Goal: Task Accomplishment & Management: Manage account settings

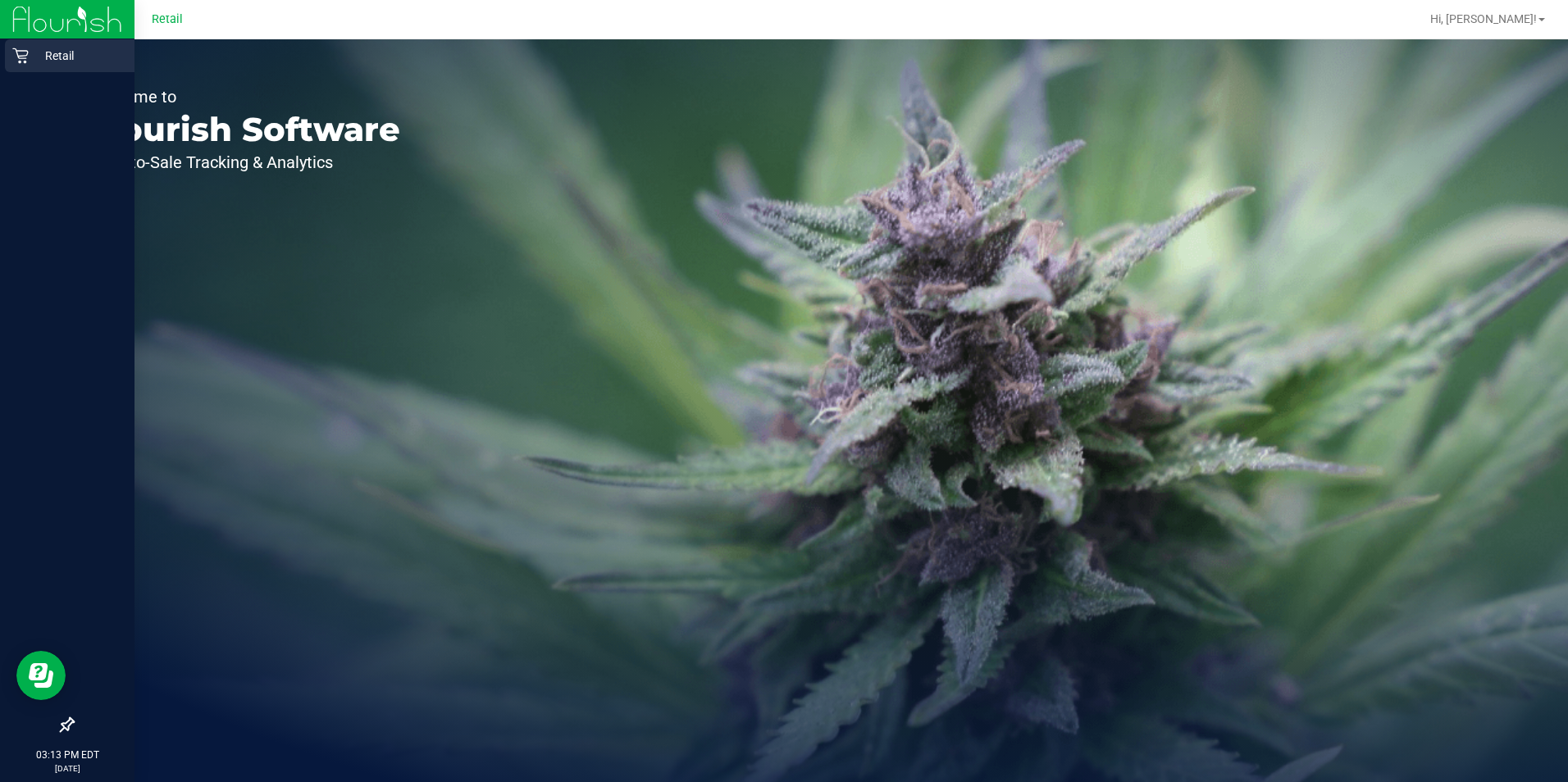
click at [32, 51] on p "Retail" at bounding box center [78, 55] width 99 height 19
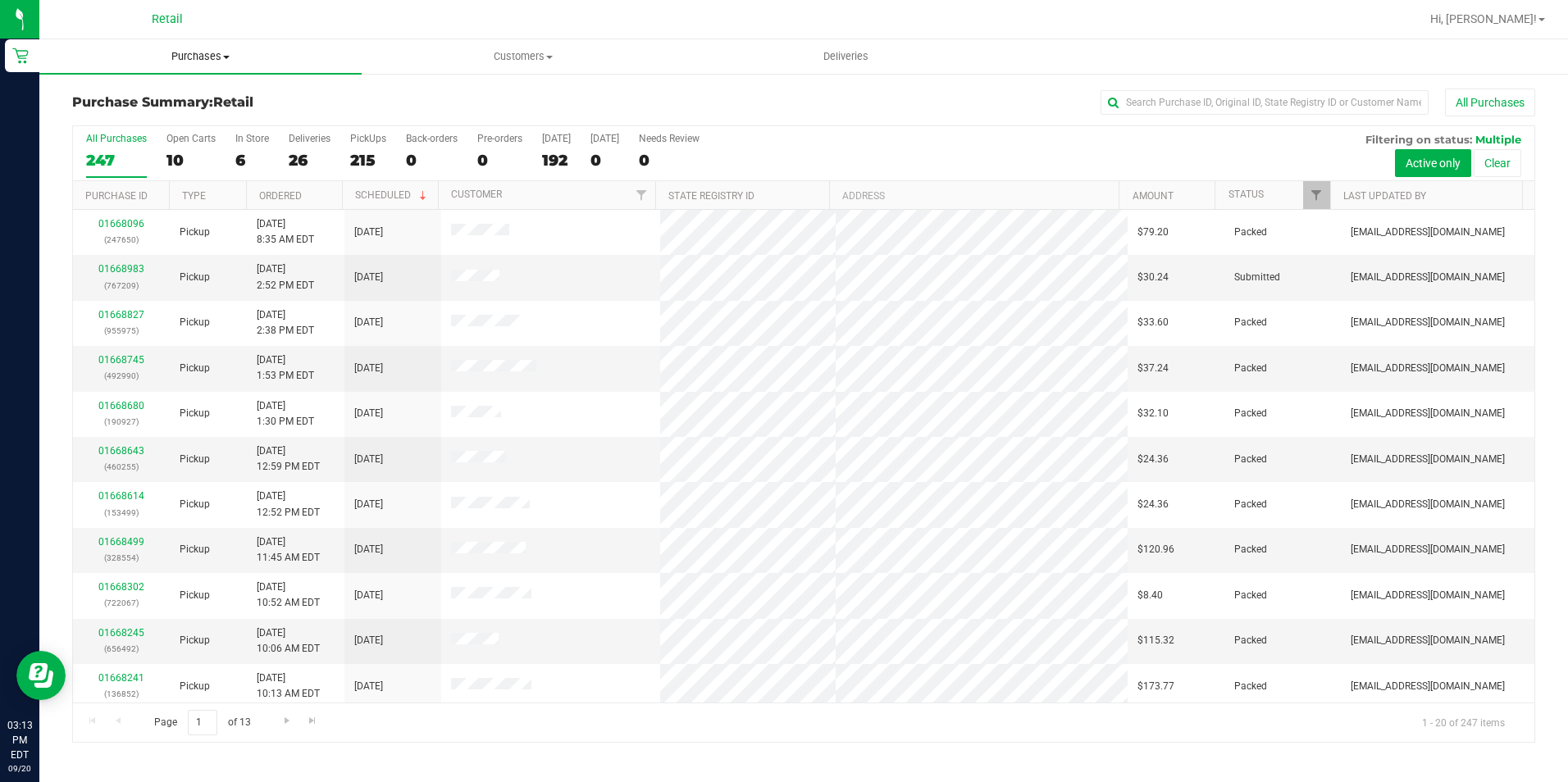
click at [215, 51] on span "Purchases" at bounding box center [201, 56] width 322 height 15
click at [177, 115] on li "Fulfillment" at bounding box center [201, 119] width 322 height 19
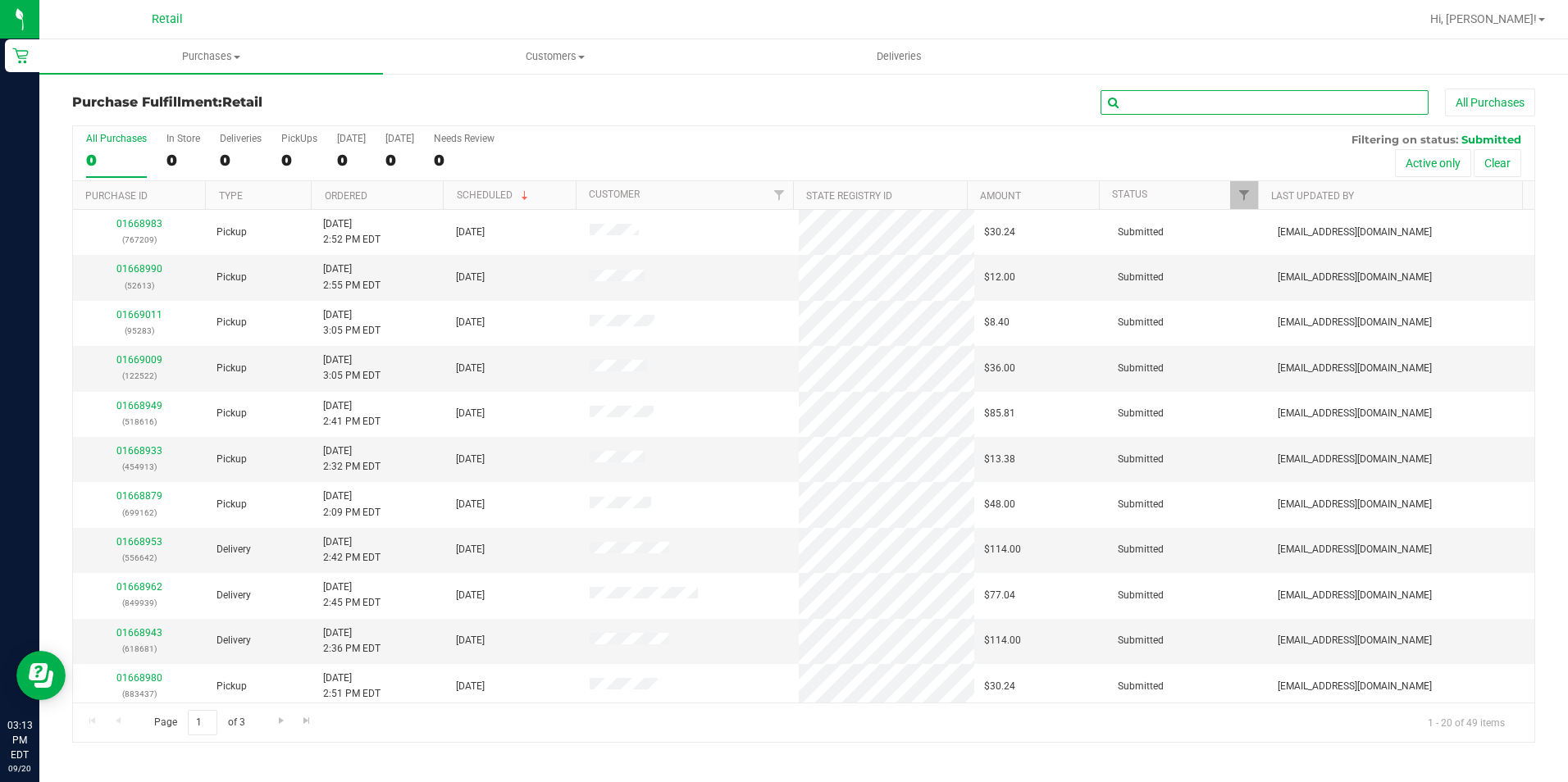
click at [1188, 98] on input "text" at bounding box center [1264, 103] width 328 height 25
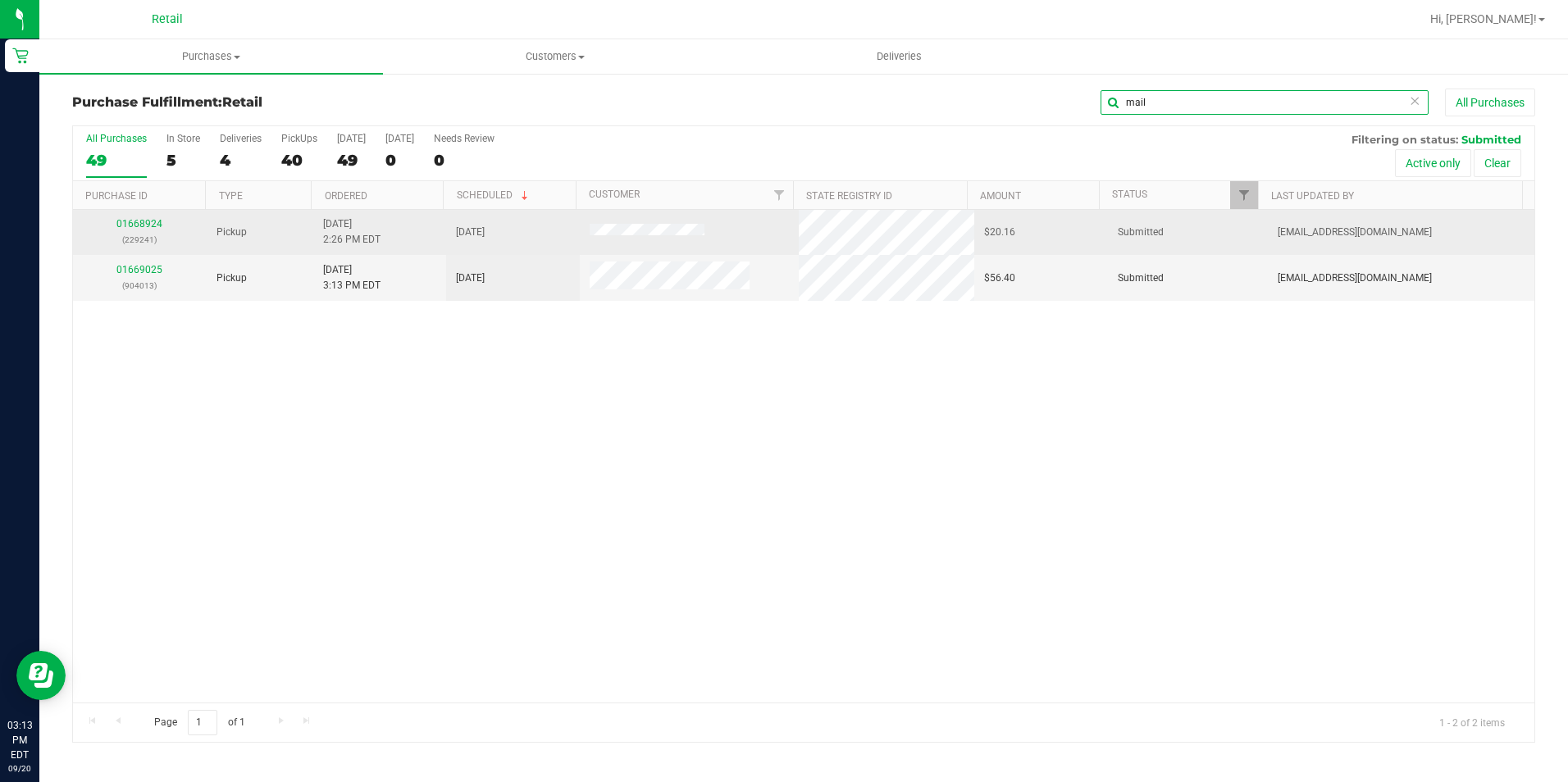
type input "mail"
click at [150, 211] on td "01668924 (229241)" at bounding box center [140, 232] width 134 height 45
click at [145, 225] on link "01668924" at bounding box center [139, 223] width 46 height 11
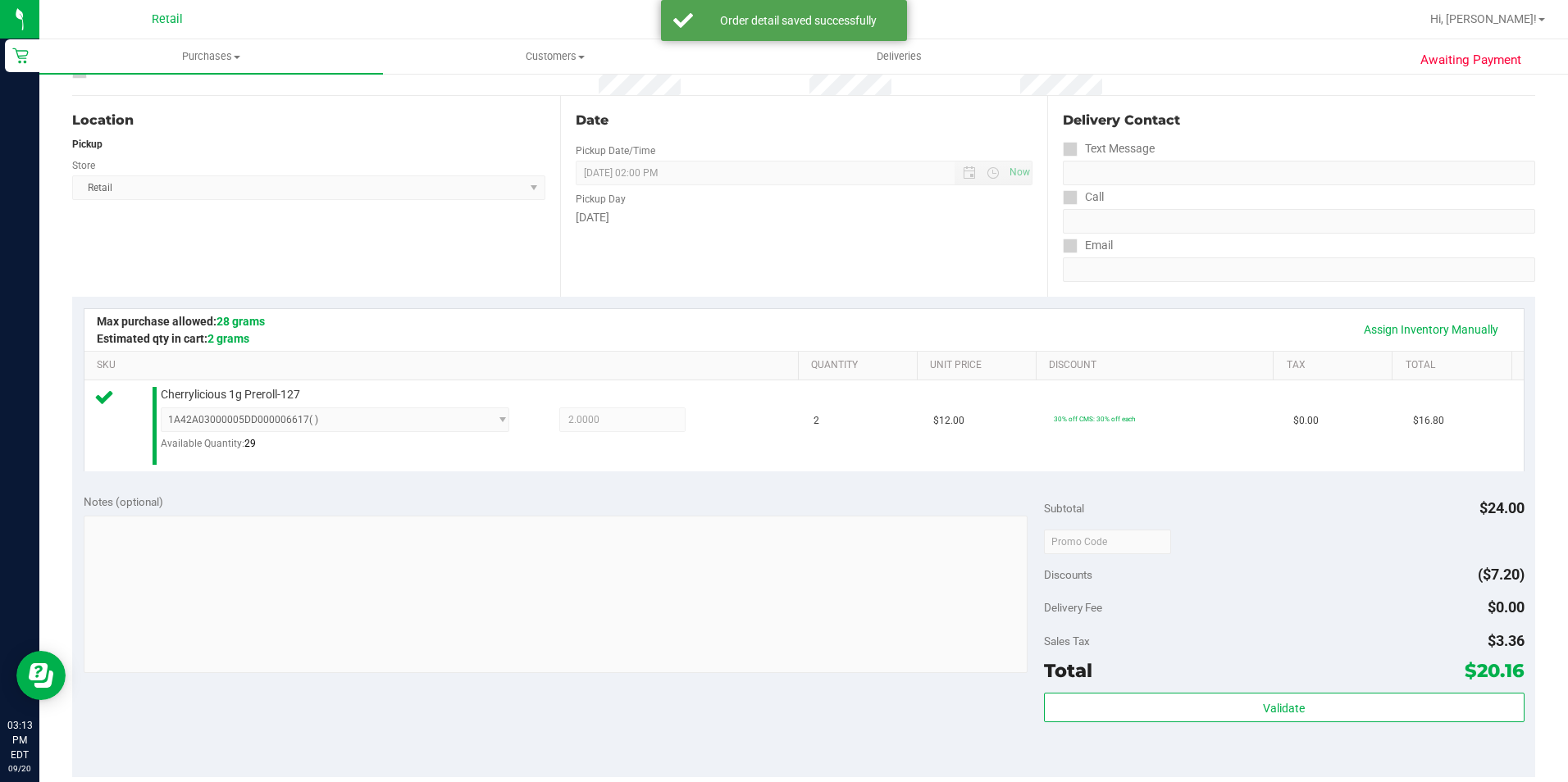
scroll to position [410, 0]
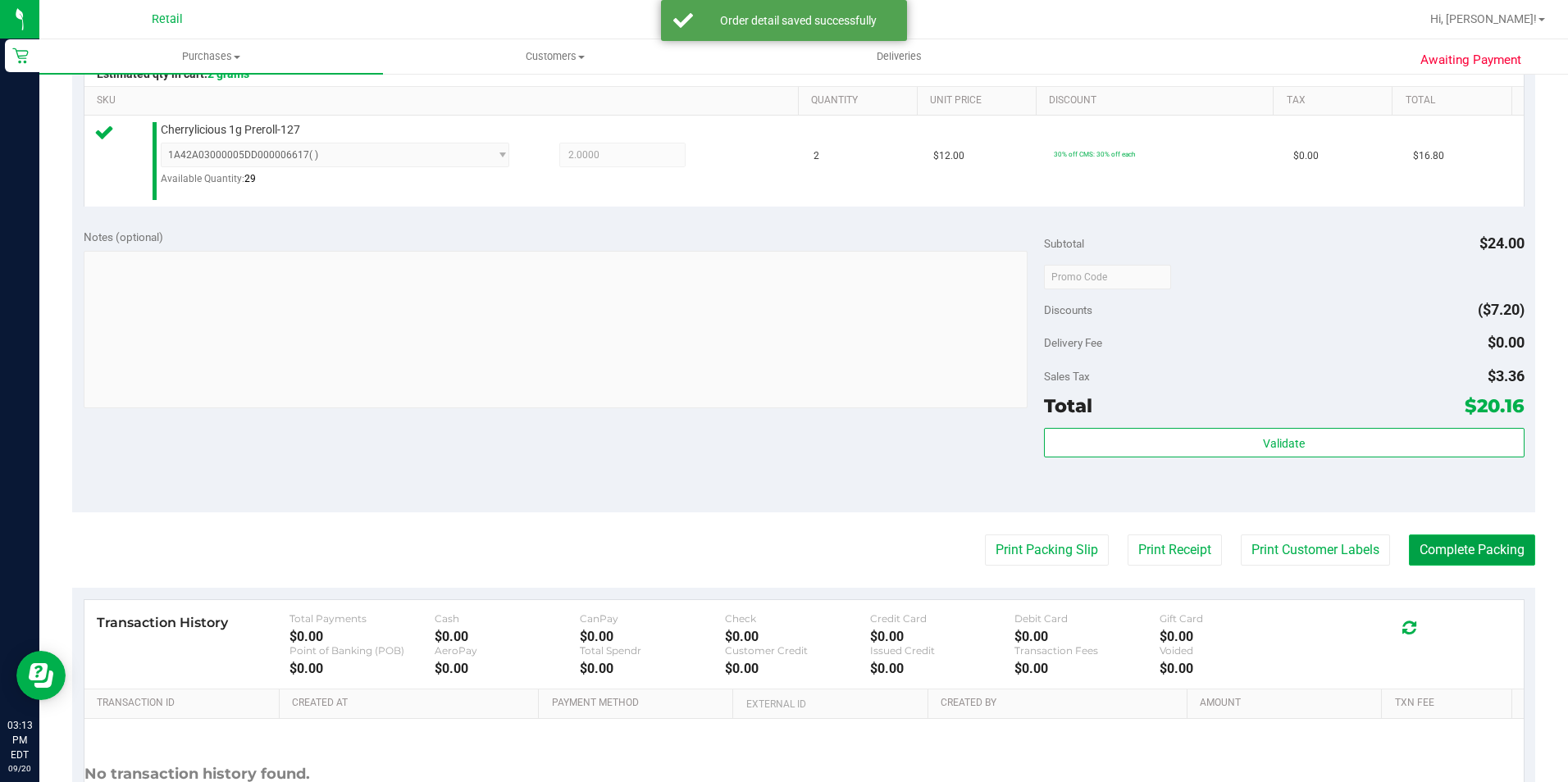
click at [1430, 559] on button "Complete Packing" at bounding box center [1472, 550] width 127 height 31
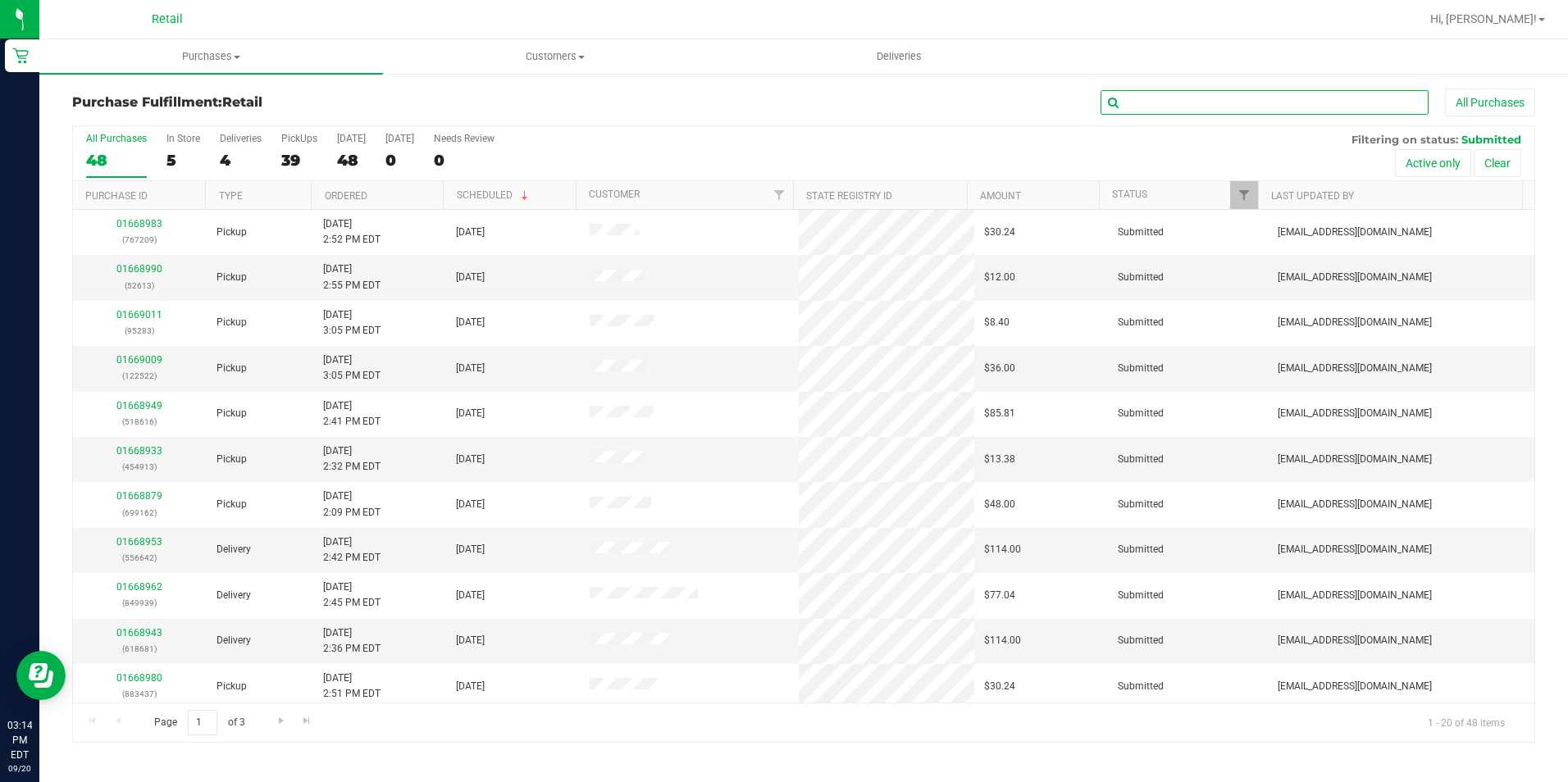
click at [1260, 106] on input "text" at bounding box center [1264, 103] width 328 height 25
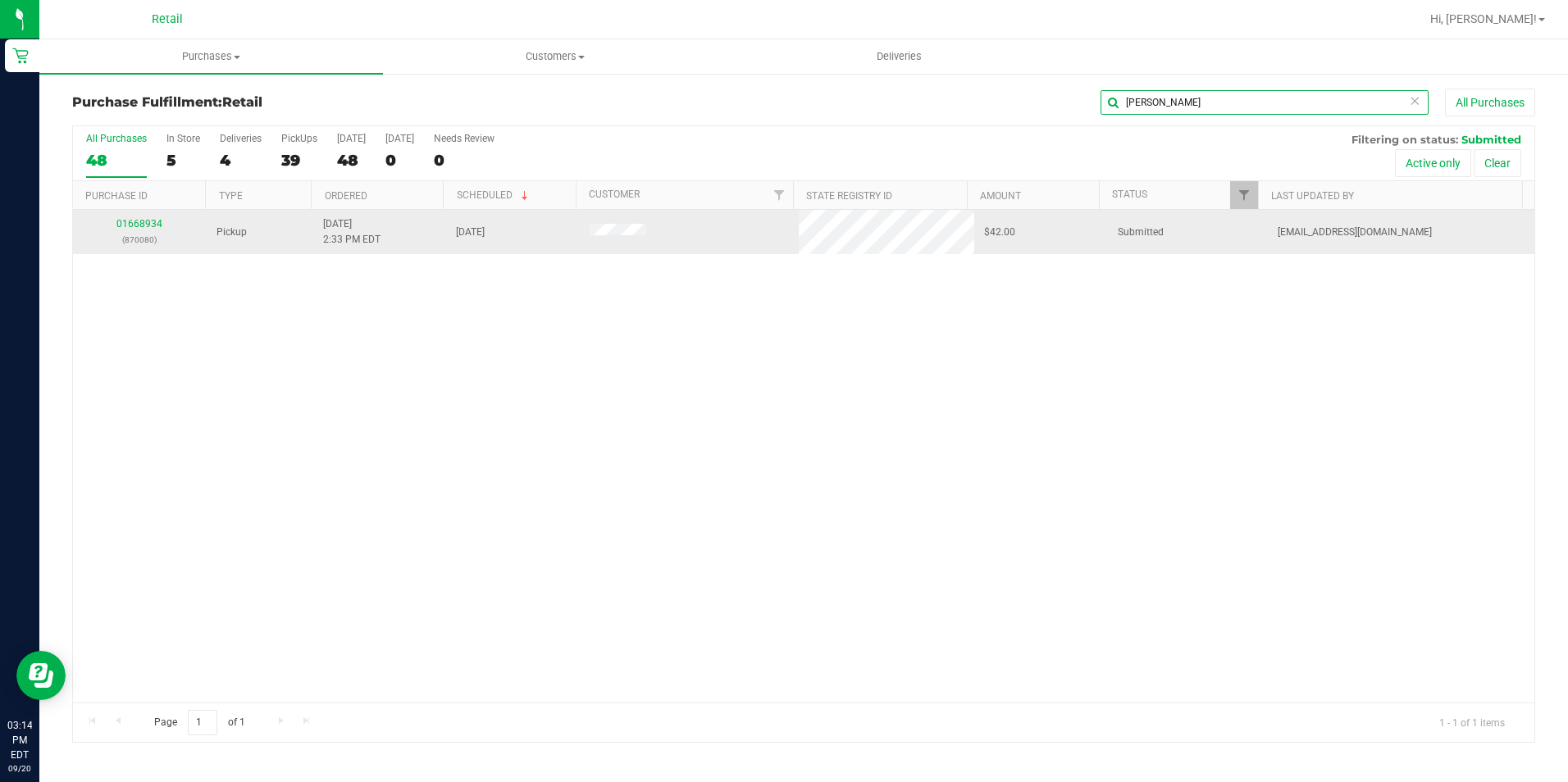
type input "[PERSON_NAME]"
click at [157, 217] on div "01668934 (870080)" at bounding box center [140, 231] width 114 height 31
click at [143, 220] on link "01668934" at bounding box center [139, 223] width 46 height 11
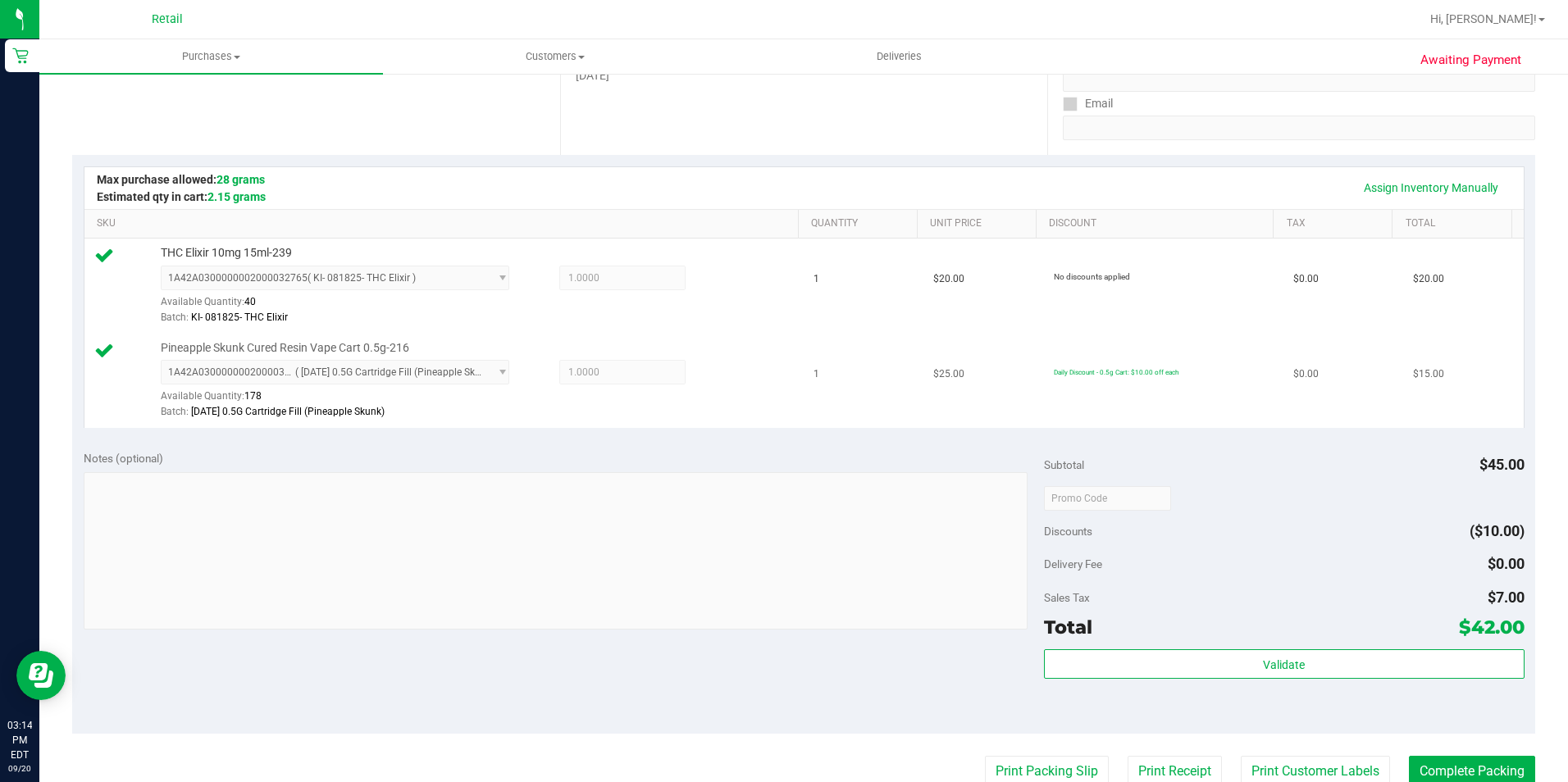
scroll to position [410, 0]
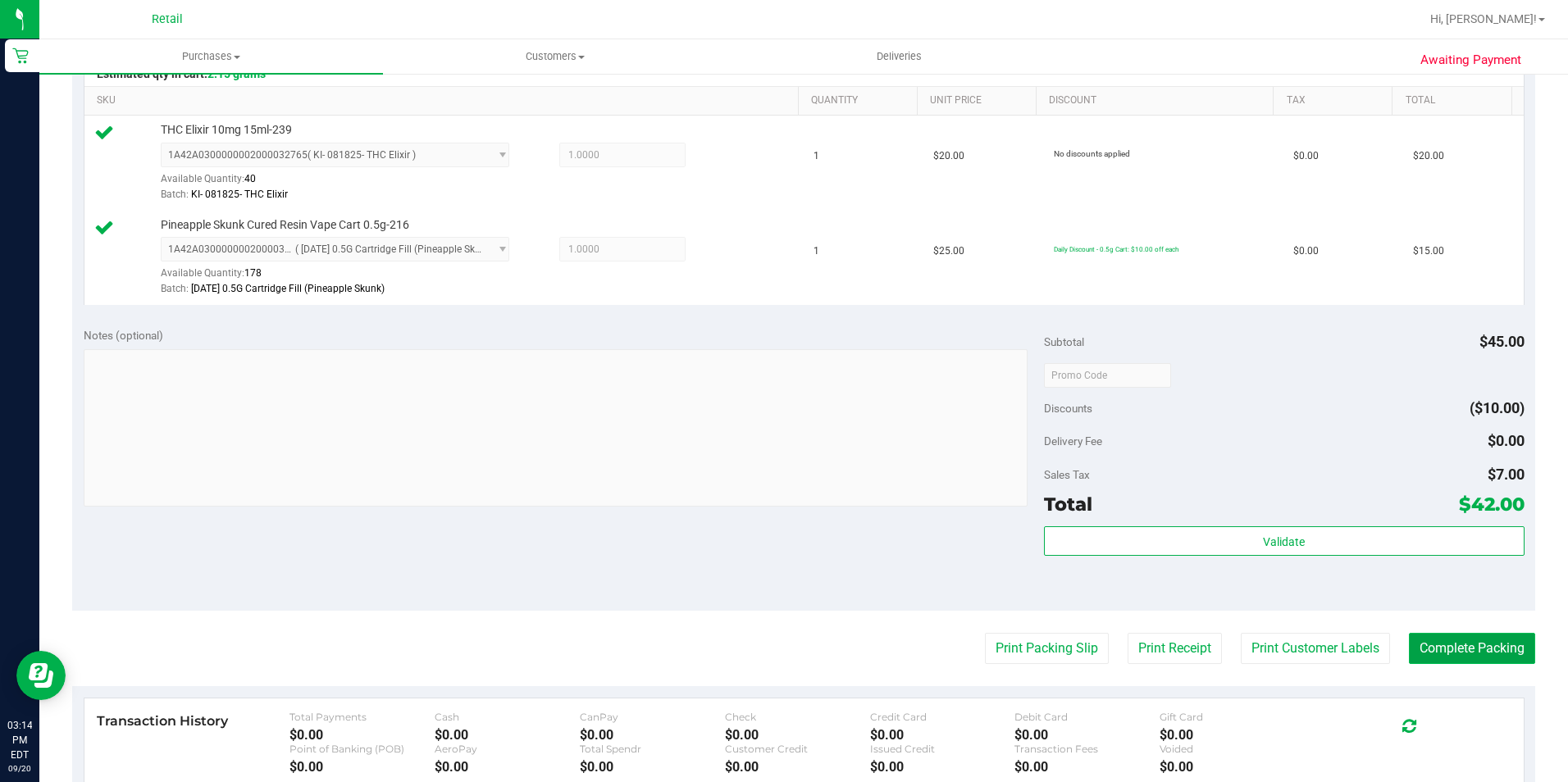
click at [1497, 638] on button "Complete Packing" at bounding box center [1472, 648] width 127 height 31
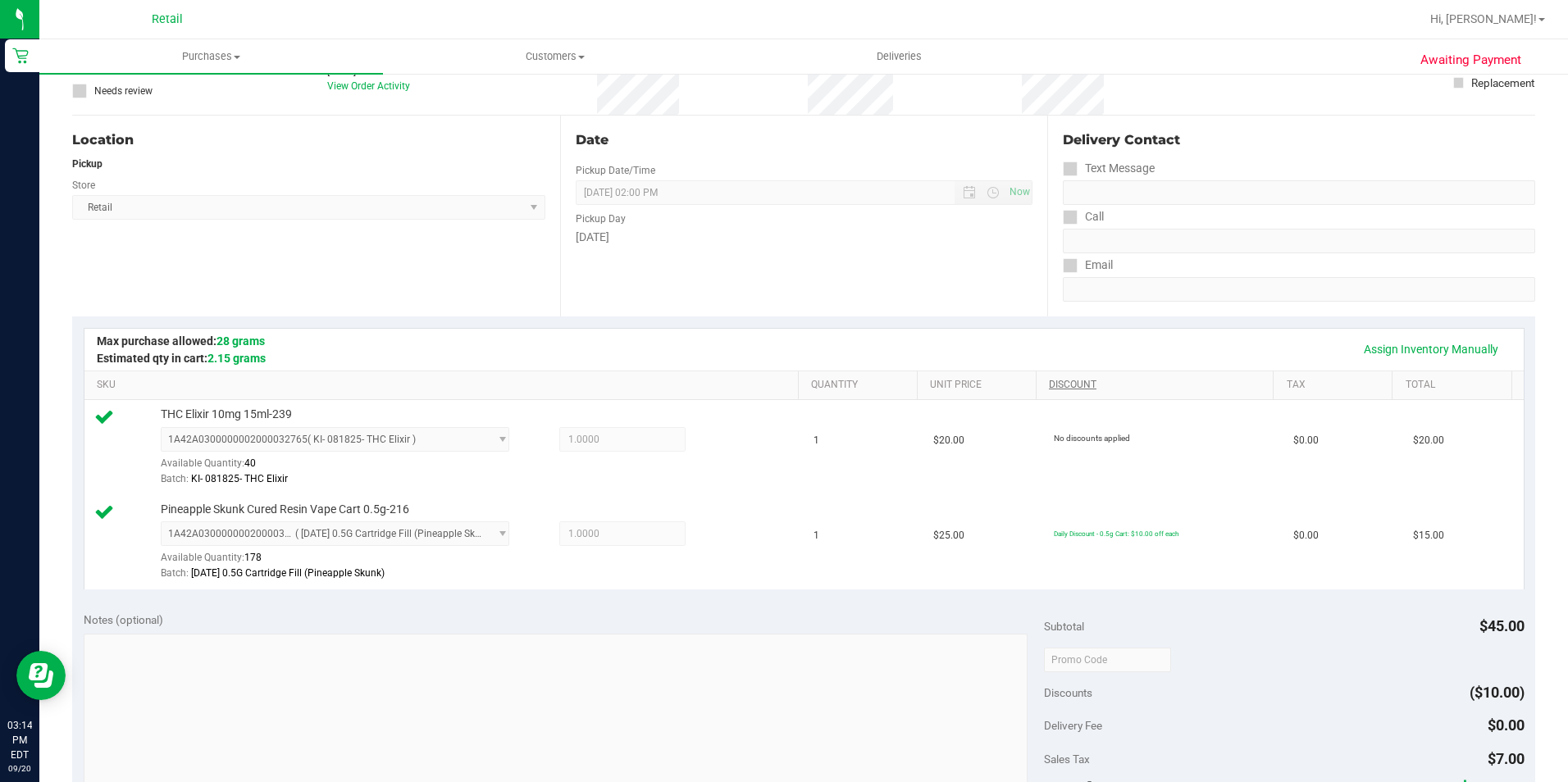
scroll to position [0, 0]
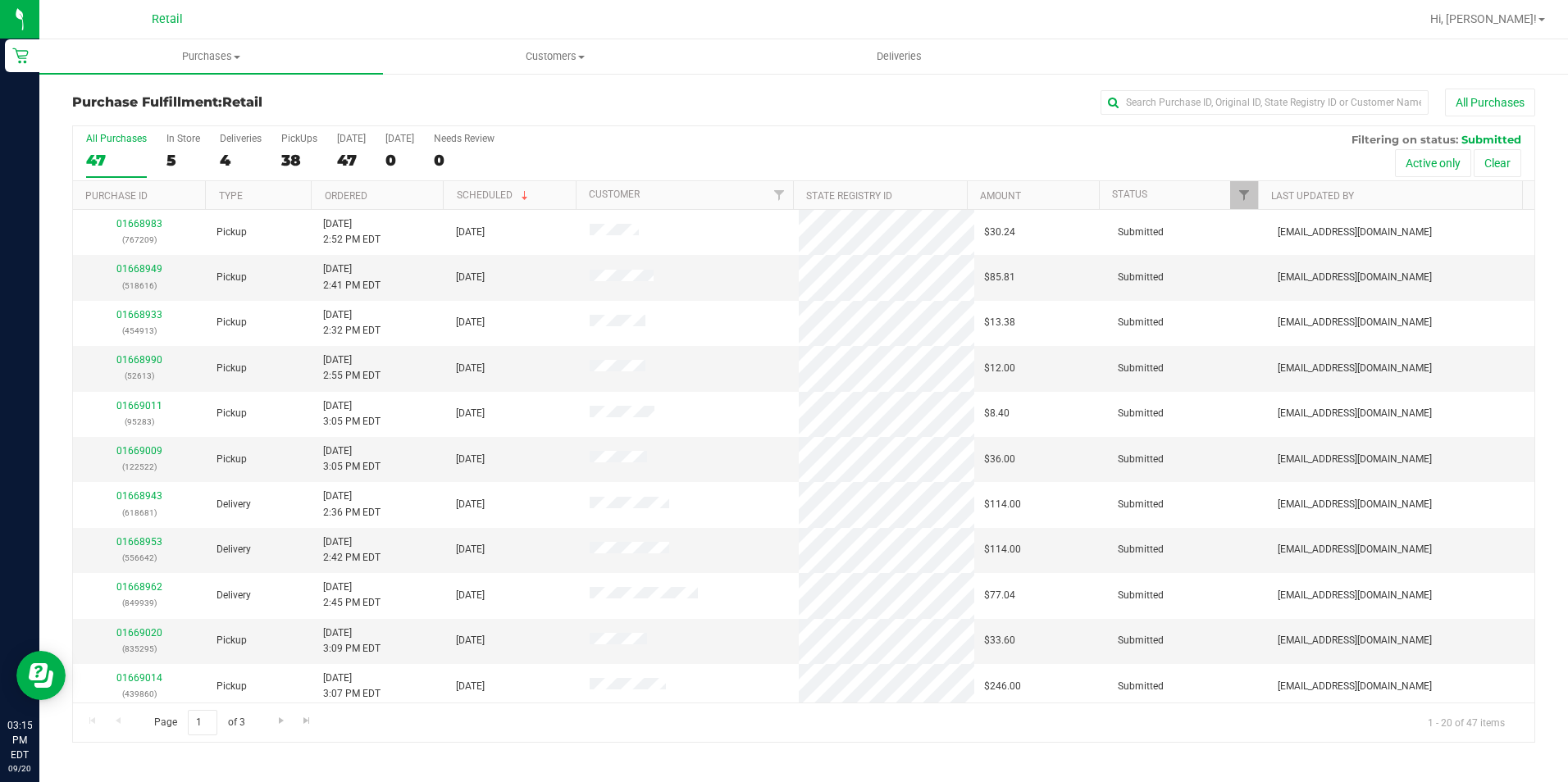
click at [1198, 118] on div "Purchase Fulfillment: Retail All Purchases" at bounding box center [803, 106] width 1463 height 36
drag, startPoint x: 1195, startPoint y: 115, endPoint x: 1192, endPoint y: 106, distance: 9.5
click at [1193, 108] on div "All Purchases" at bounding box center [1048, 103] width 975 height 28
click at [1192, 106] on input "text" at bounding box center [1264, 103] width 328 height 25
type input "977320"
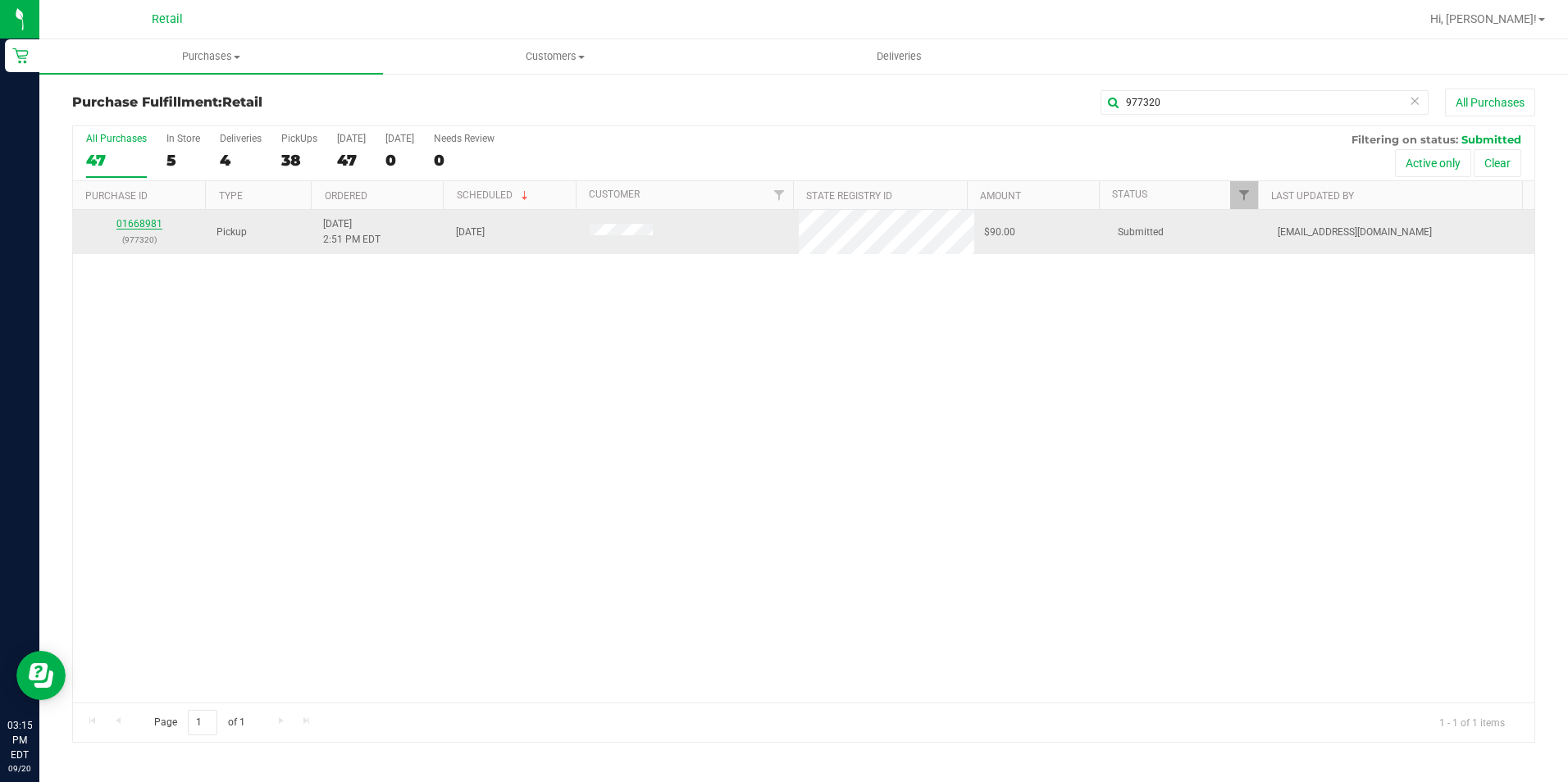
click at [138, 223] on link "01668981" at bounding box center [139, 223] width 46 height 11
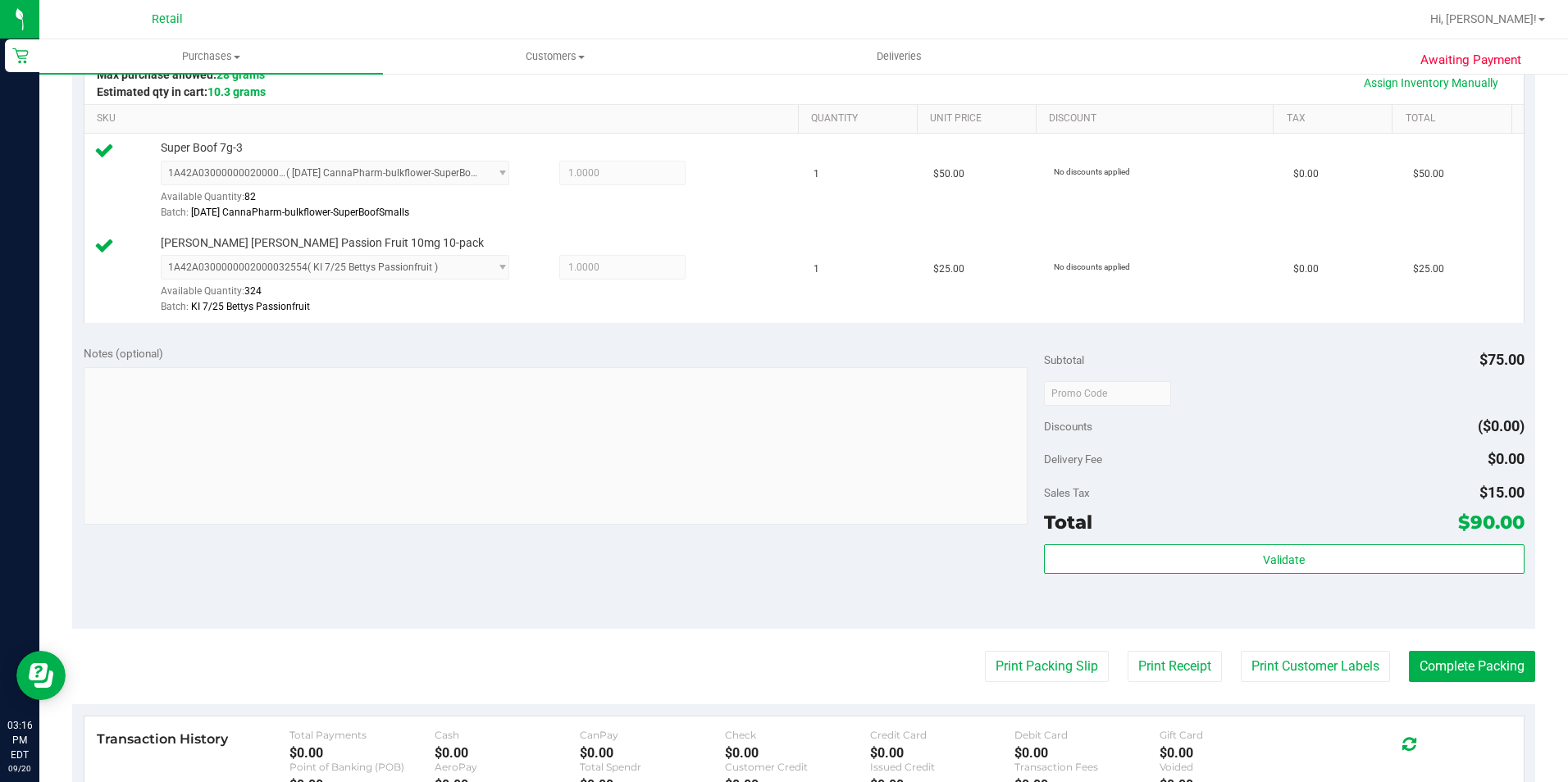
scroll to position [410, 0]
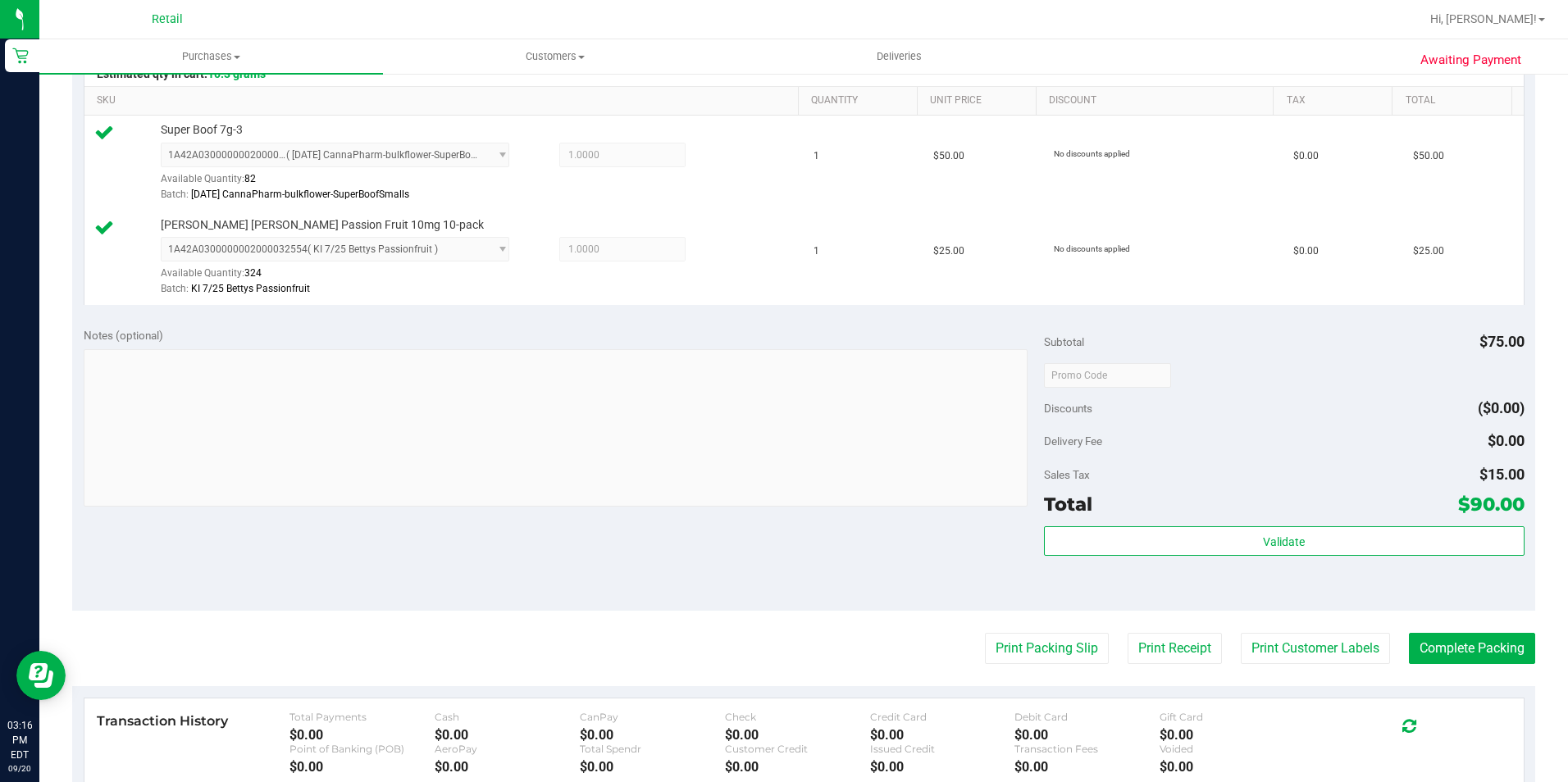
click at [1441, 673] on purchase-details "Back Edit Purchase Cancel Purchase View Profile # 01668981 Med | Rec METRC ID: …" at bounding box center [803, 336] width 1463 height 1314
click at [1442, 658] on button "Complete Packing" at bounding box center [1472, 648] width 127 height 31
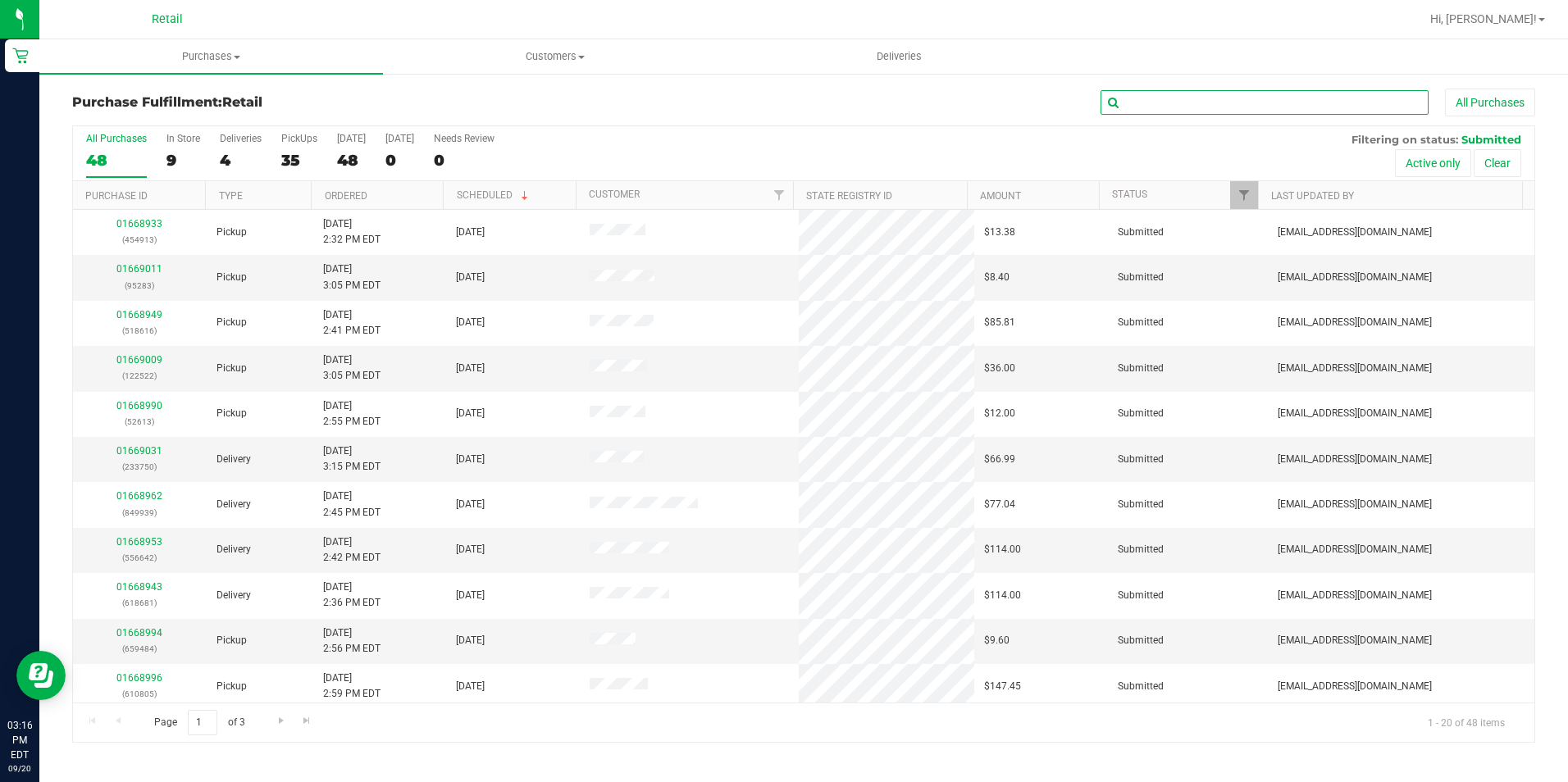
click at [1182, 100] on input "text" at bounding box center [1264, 103] width 328 height 25
type input "767209"
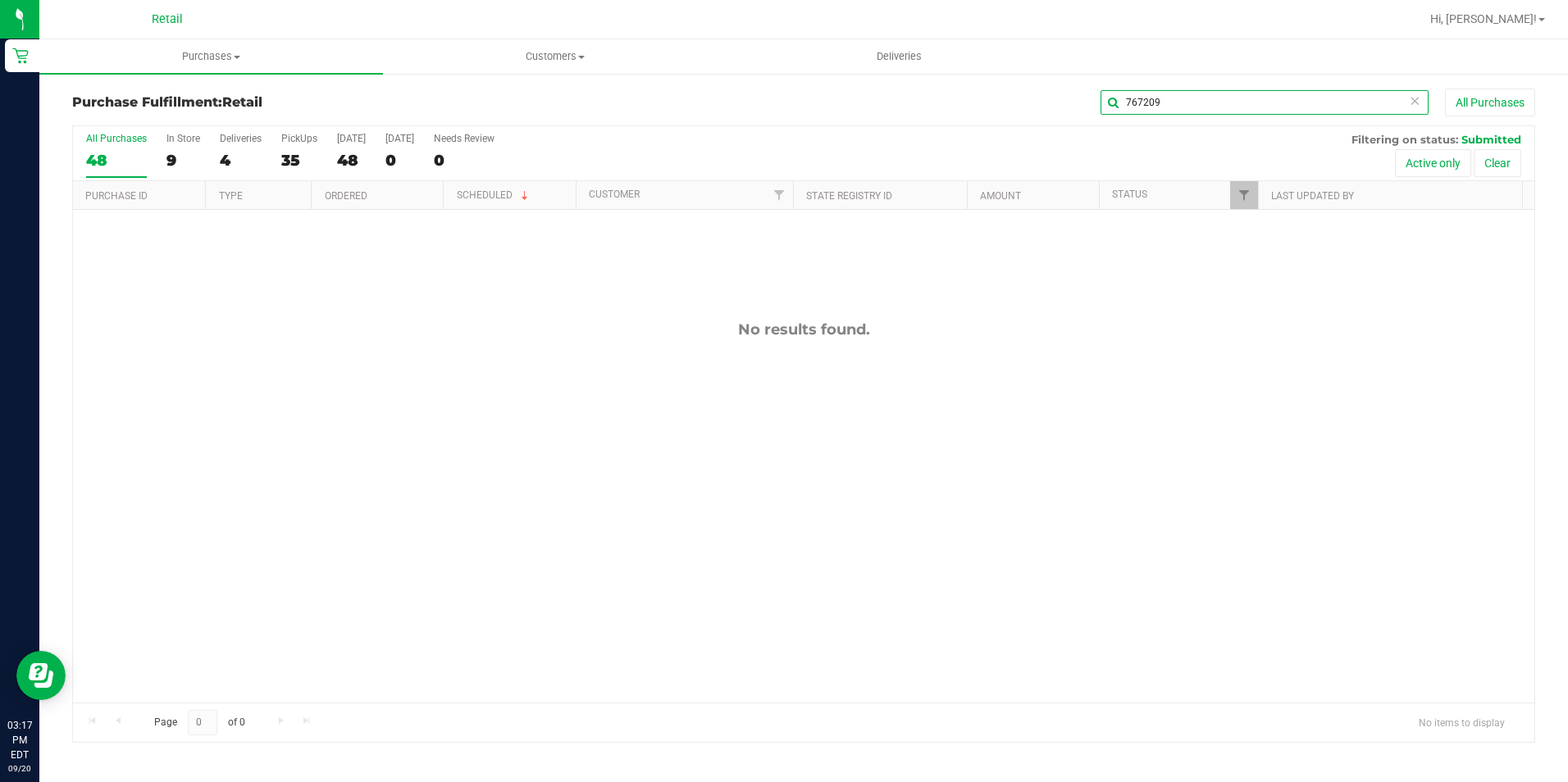
click at [1194, 106] on input "767209" at bounding box center [1264, 103] width 328 height 25
click at [505, 63] on span "Customers" at bounding box center [554, 56] width 342 height 15
click at [485, 100] on span "All customers" at bounding box center [442, 99] width 118 height 14
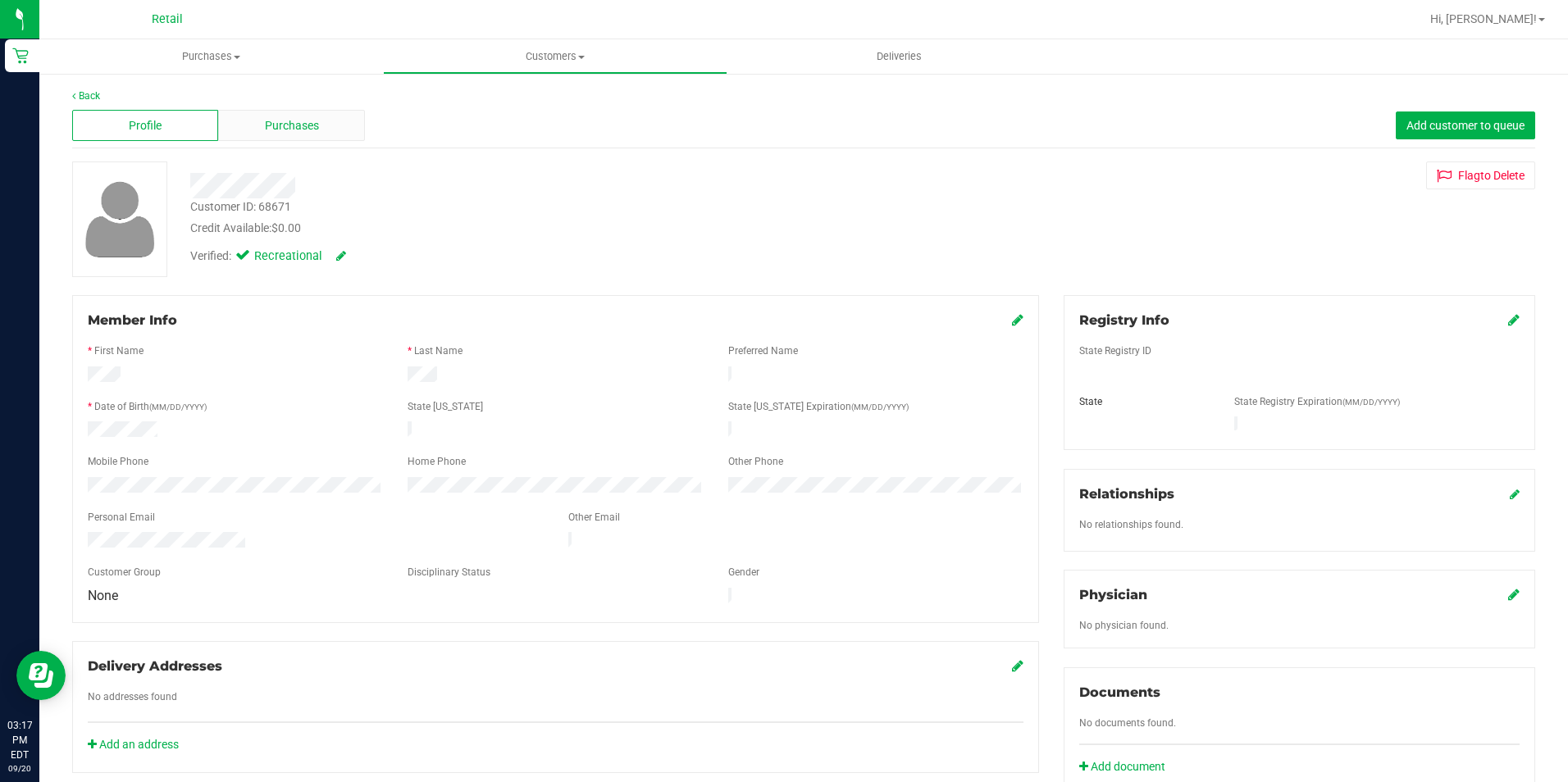
click at [277, 121] on span "Purchases" at bounding box center [292, 126] width 55 height 18
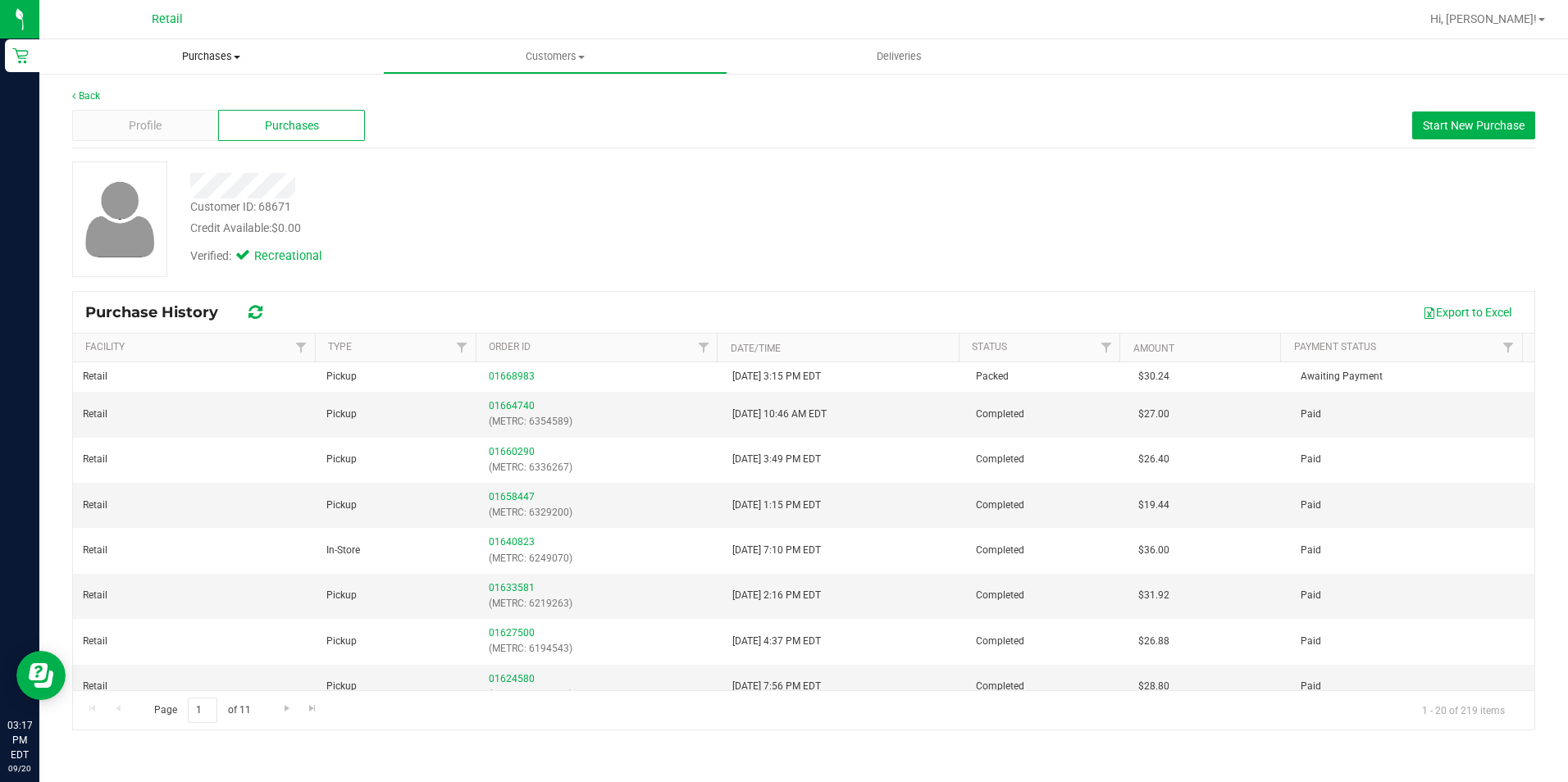
click at [216, 54] on span "Purchases" at bounding box center [211, 56] width 344 height 15
click at [182, 109] on li "Fulfillment" at bounding box center [211, 119] width 344 height 19
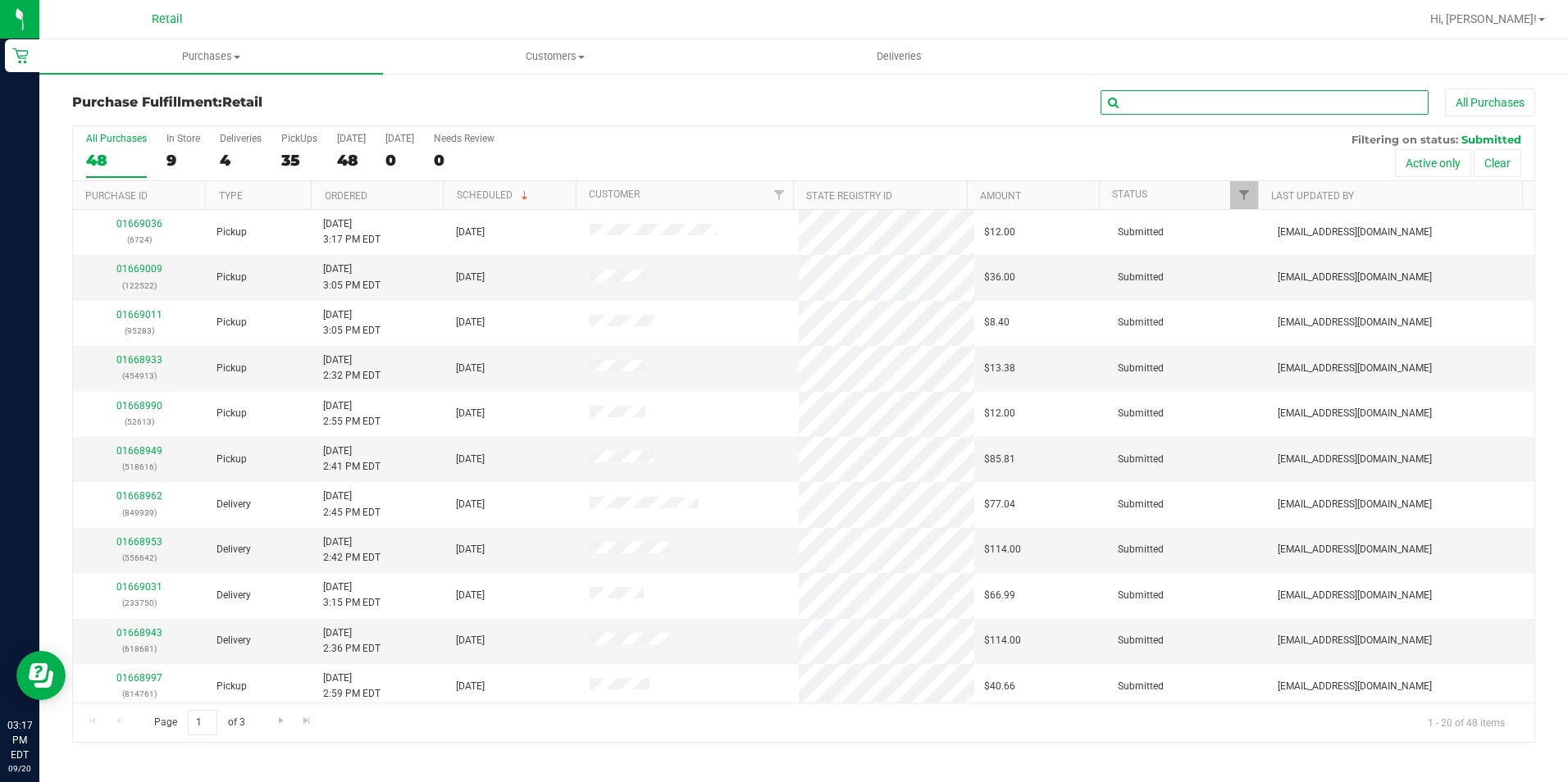
click at [1189, 114] on input "text" at bounding box center [1264, 103] width 328 height 25
type input "883437"
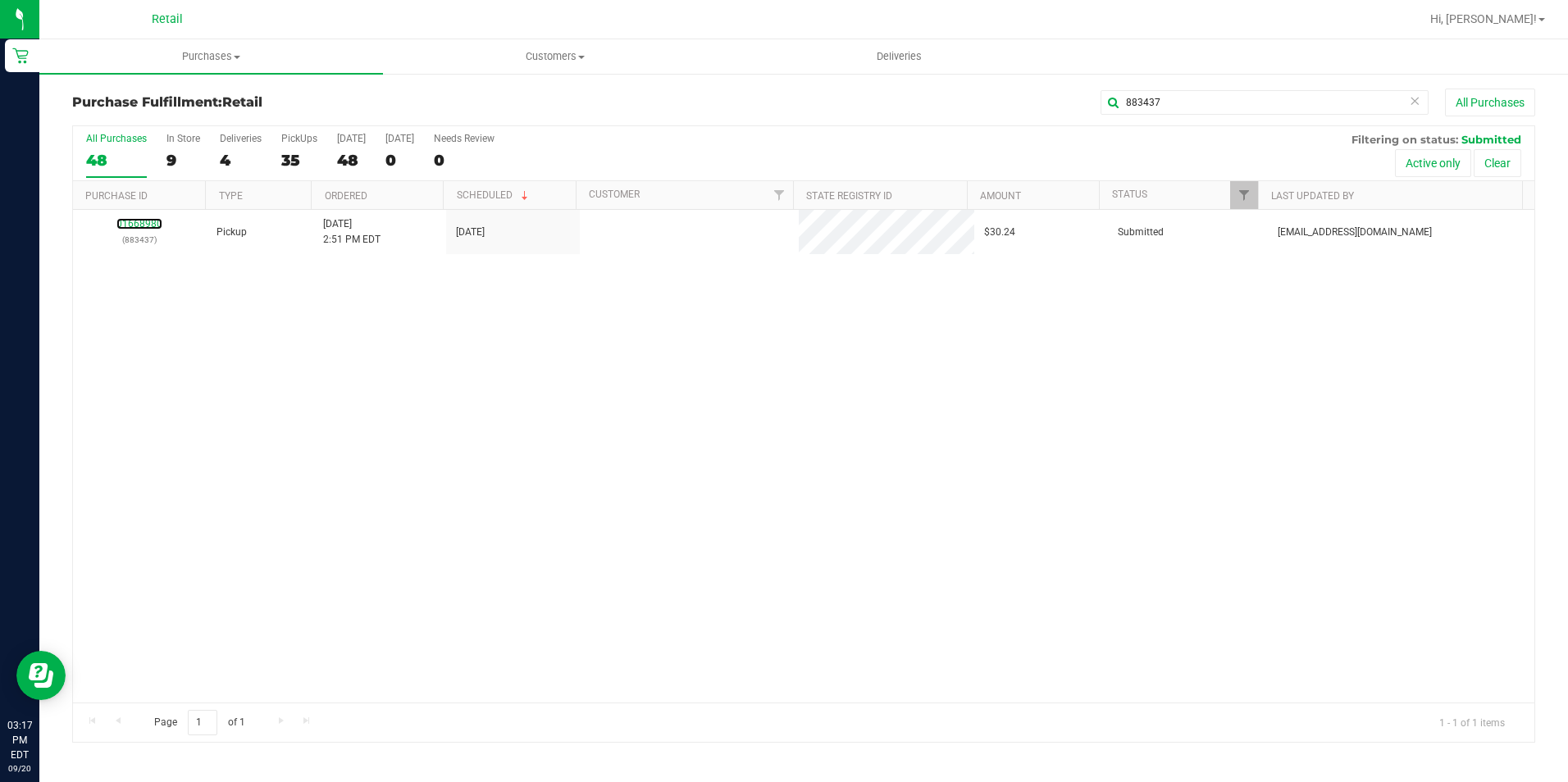
click at [145, 225] on link "01668980" at bounding box center [139, 223] width 46 height 11
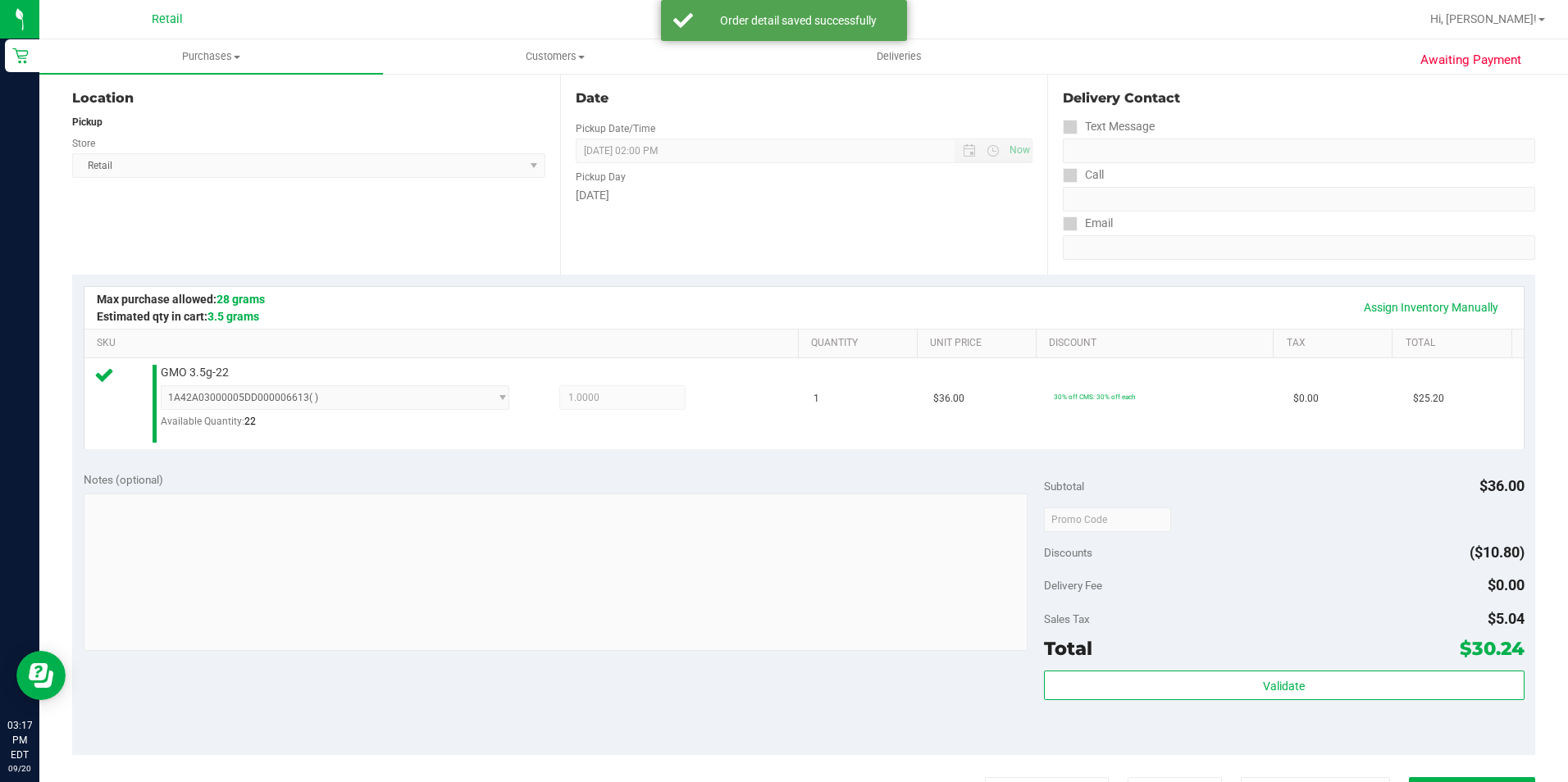
scroll to position [246, 0]
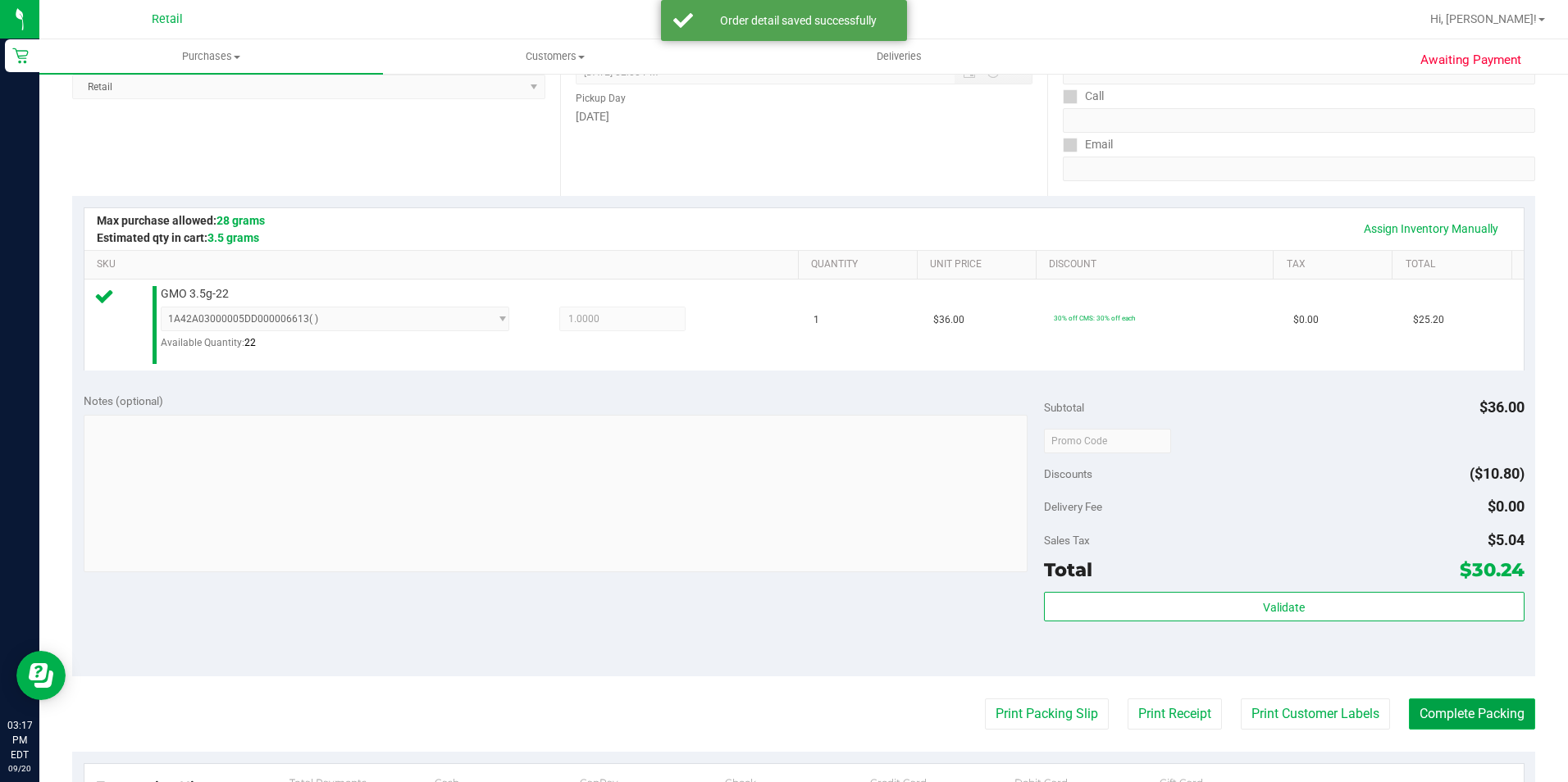
click at [1435, 722] on button "Complete Packing" at bounding box center [1472, 713] width 127 height 31
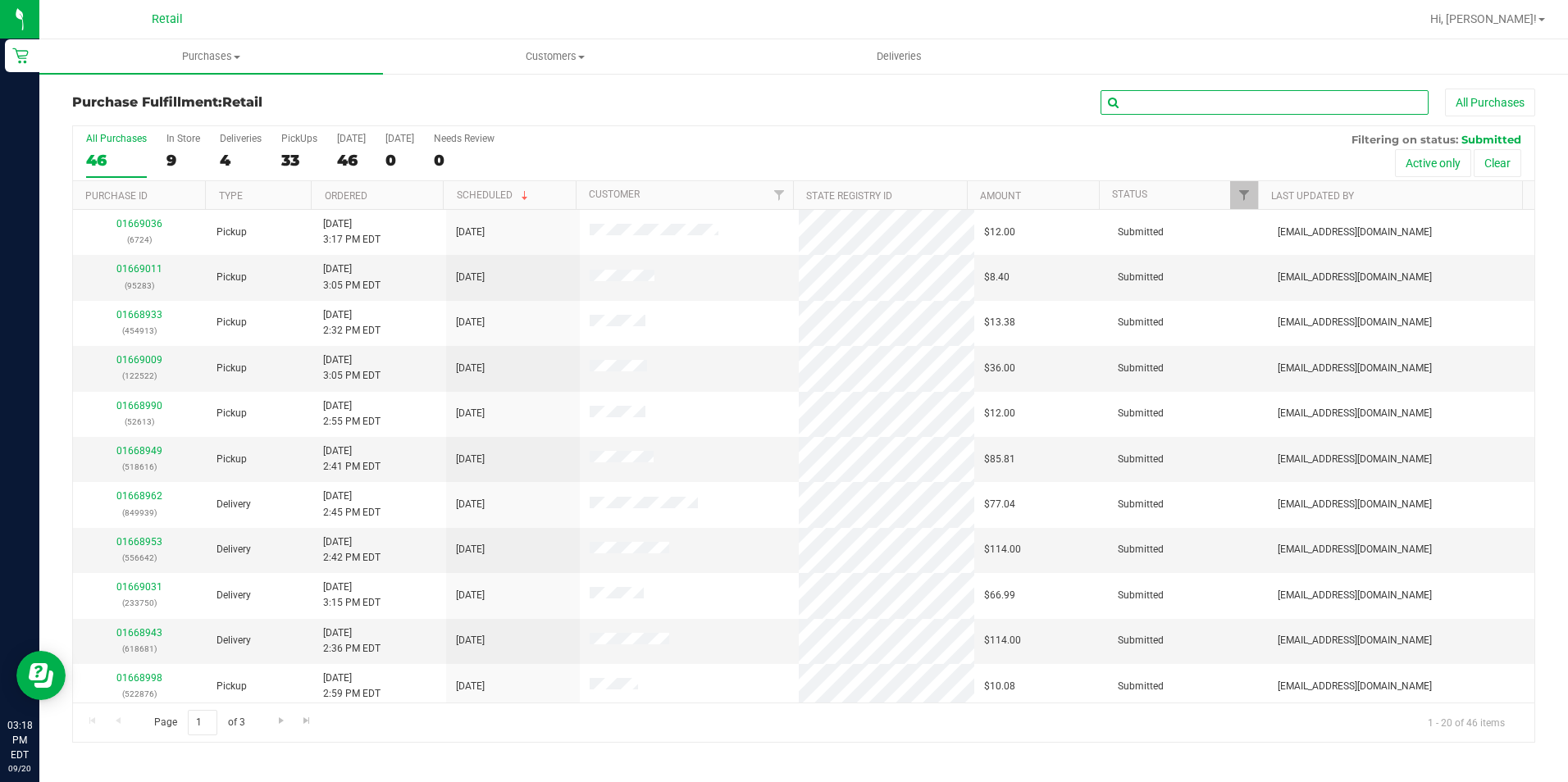
click at [1270, 92] on input "text" at bounding box center [1264, 103] width 328 height 25
type input "869353"
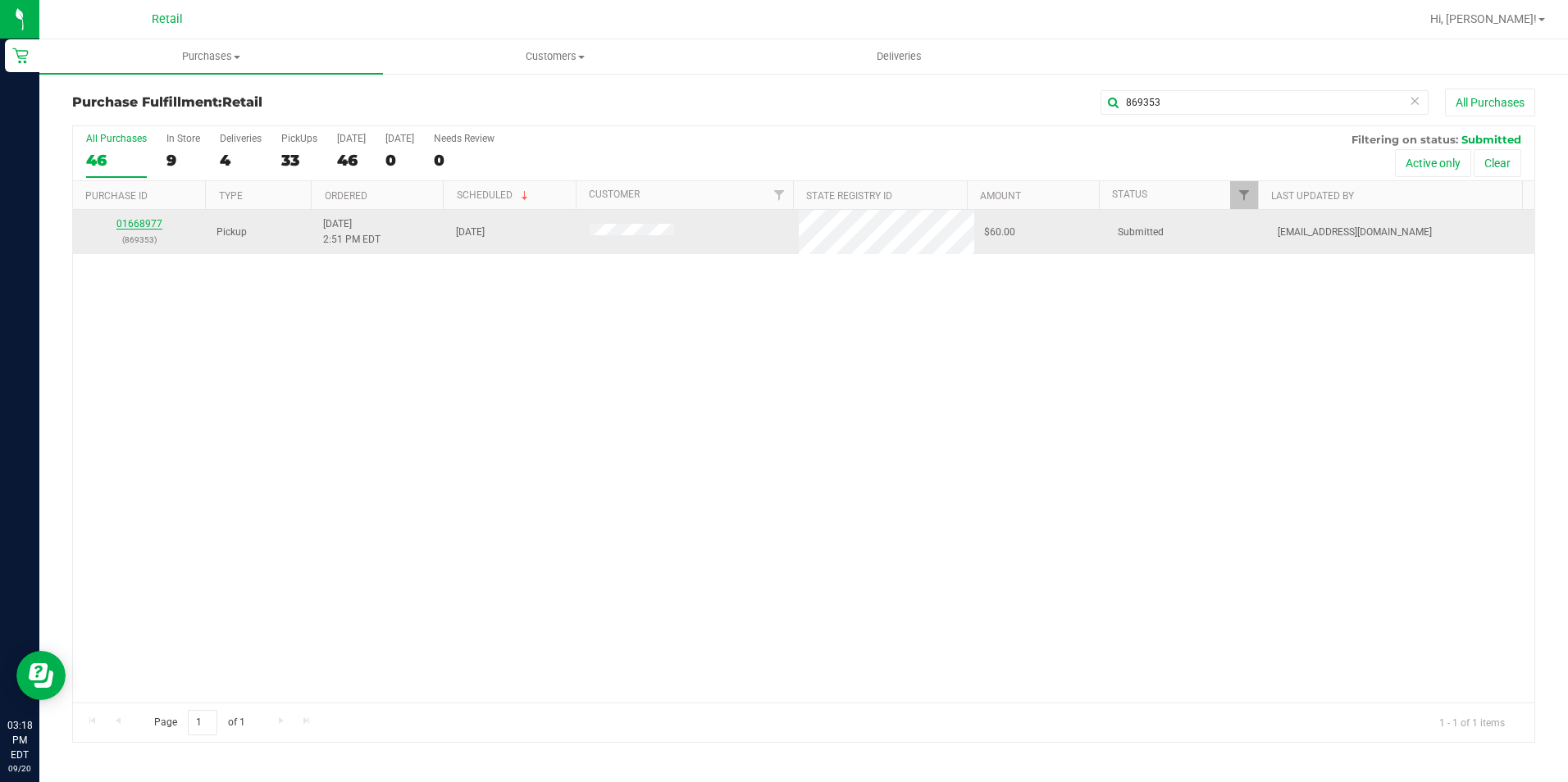
click at [146, 226] on link "01668977" at bounding box center [139, 223] width 46 height 11
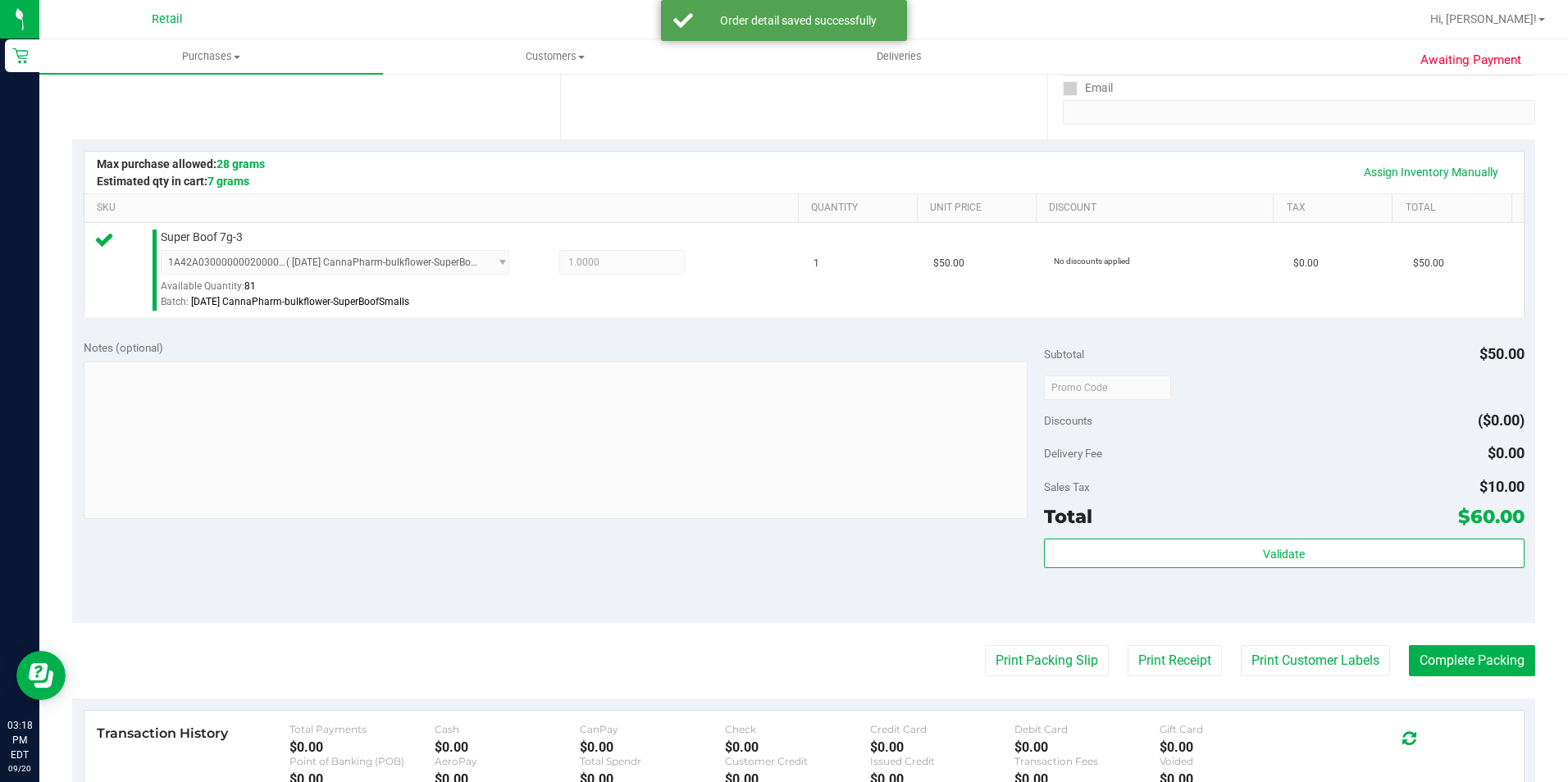
scroll to position [410, 0]
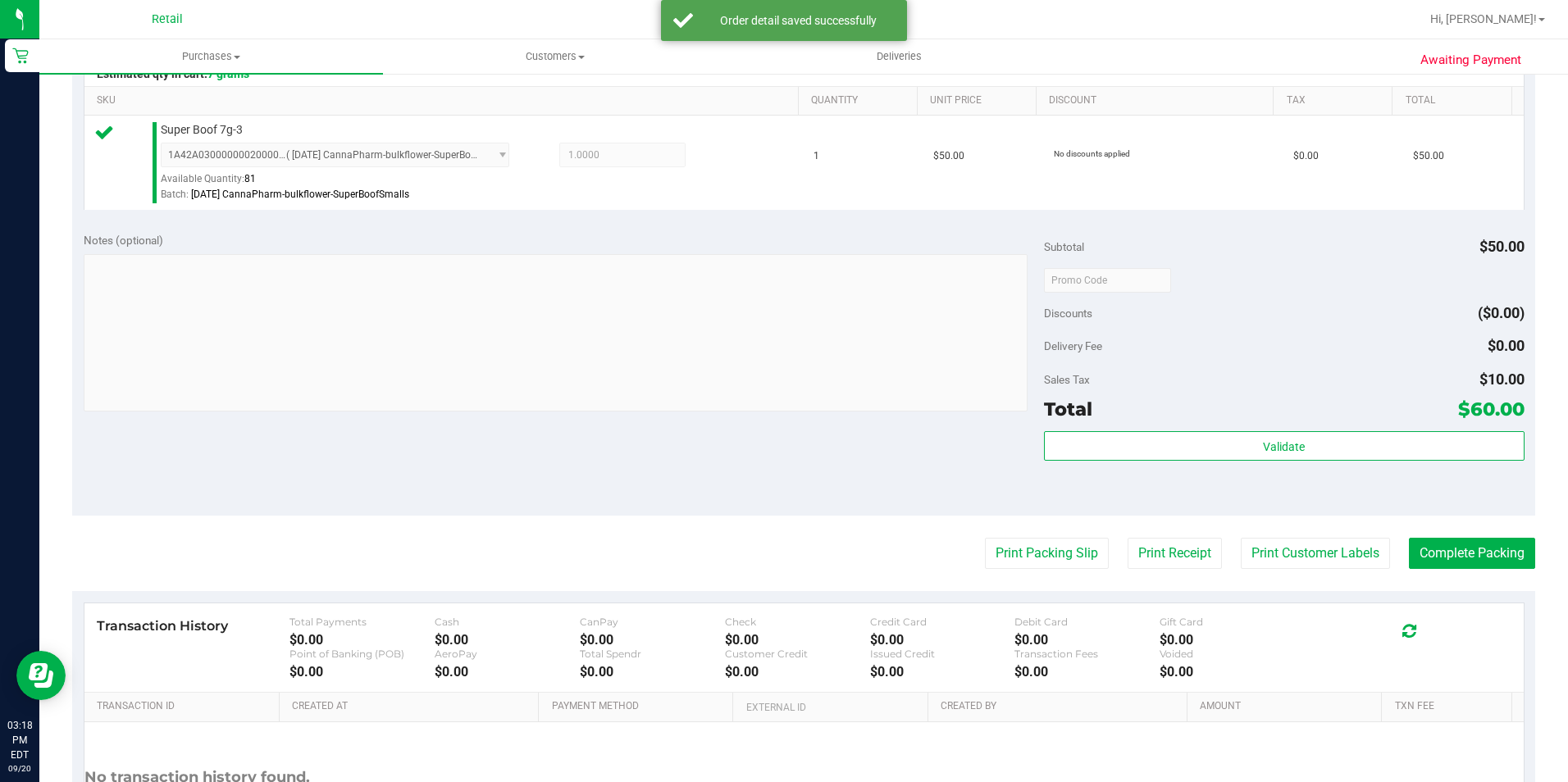
click at [1463, 570] on purchase-details "Back Edit Purchase Cancel Purchase View Profile # 01668977 Med | Rec METRC ID: …" at bounding box center [803, 289] width 1463 height 1219
click at [1439, 548] on button "Complete Packing" at bounding box center [1472, 552] width 127 height 31
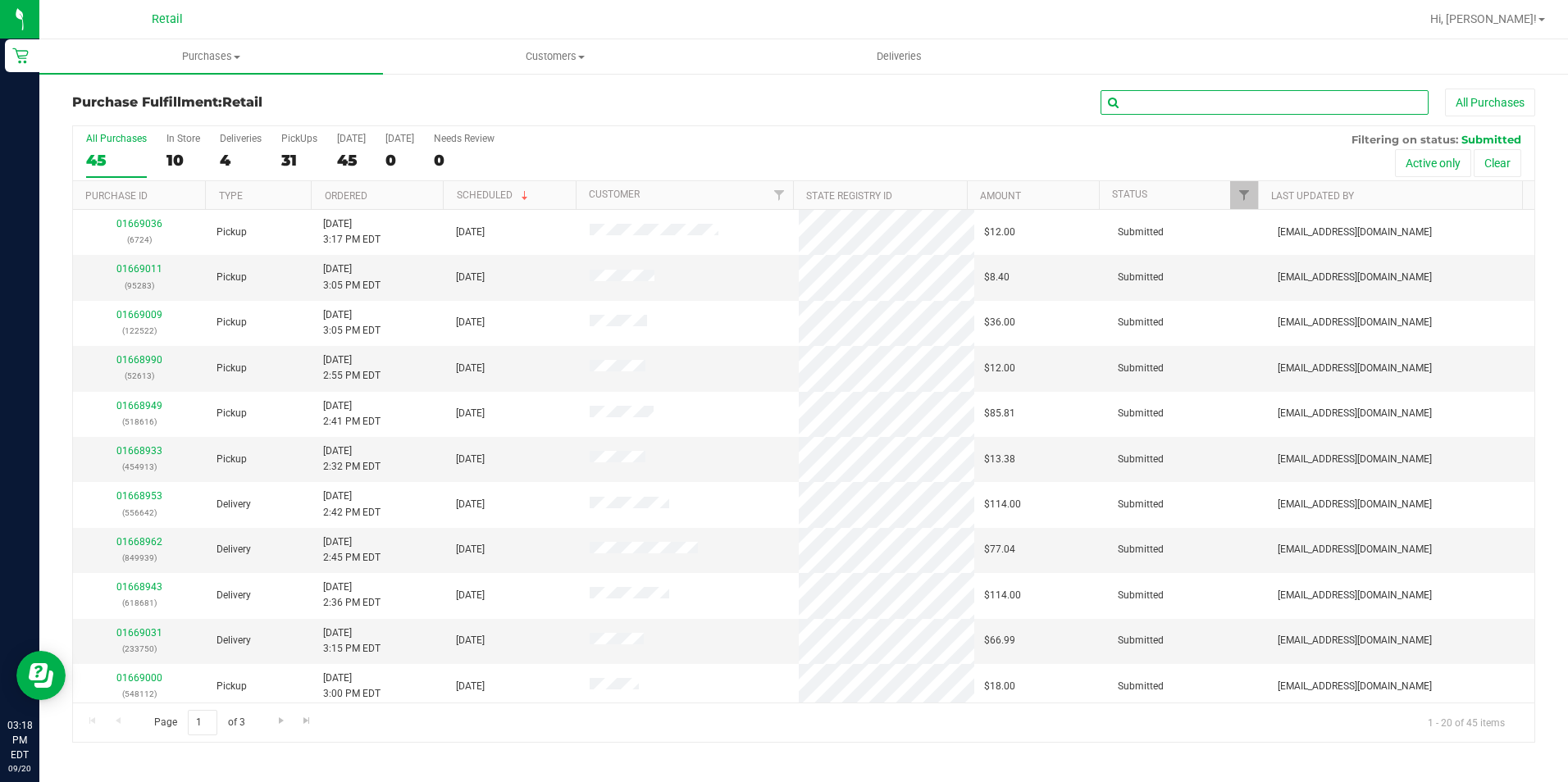
click at [1242, 108] on input "text" at bounding box center [1264, 103] width 328 height 25
type input "815955"
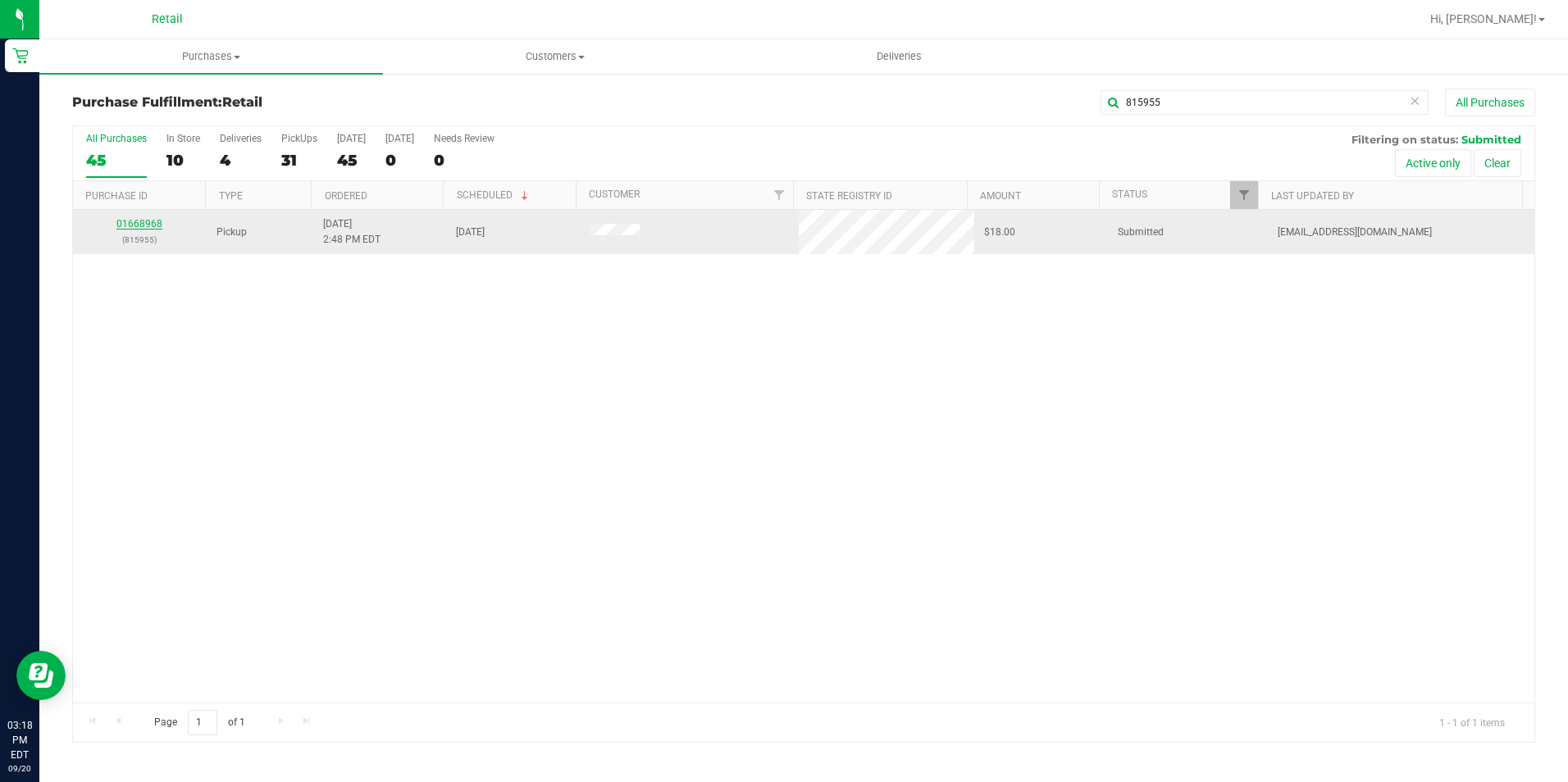
click at [158, 227] on link "01668968" at bounding box center [139, 223] width 46 height 11
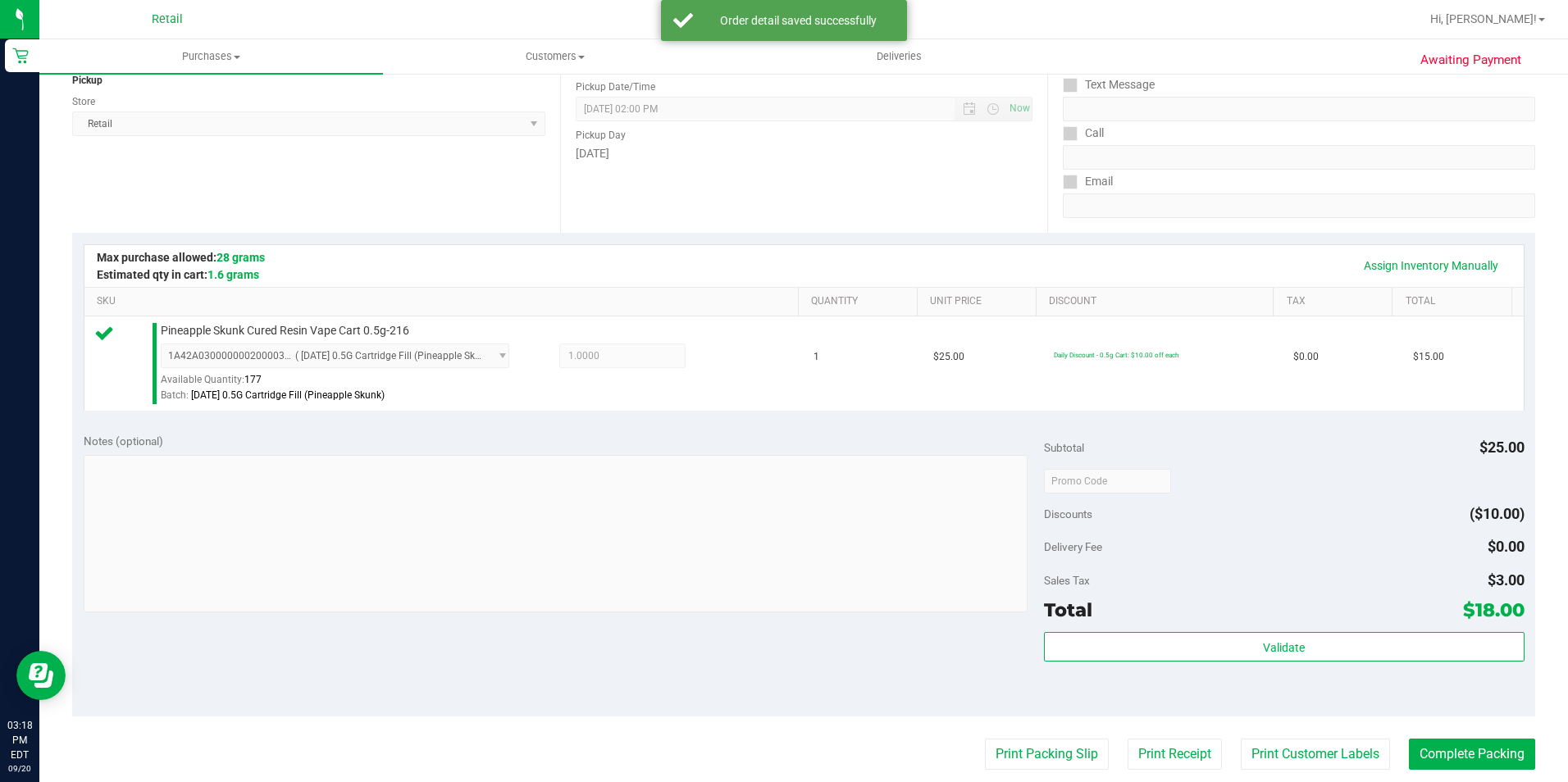
scroll to position [328, 0]
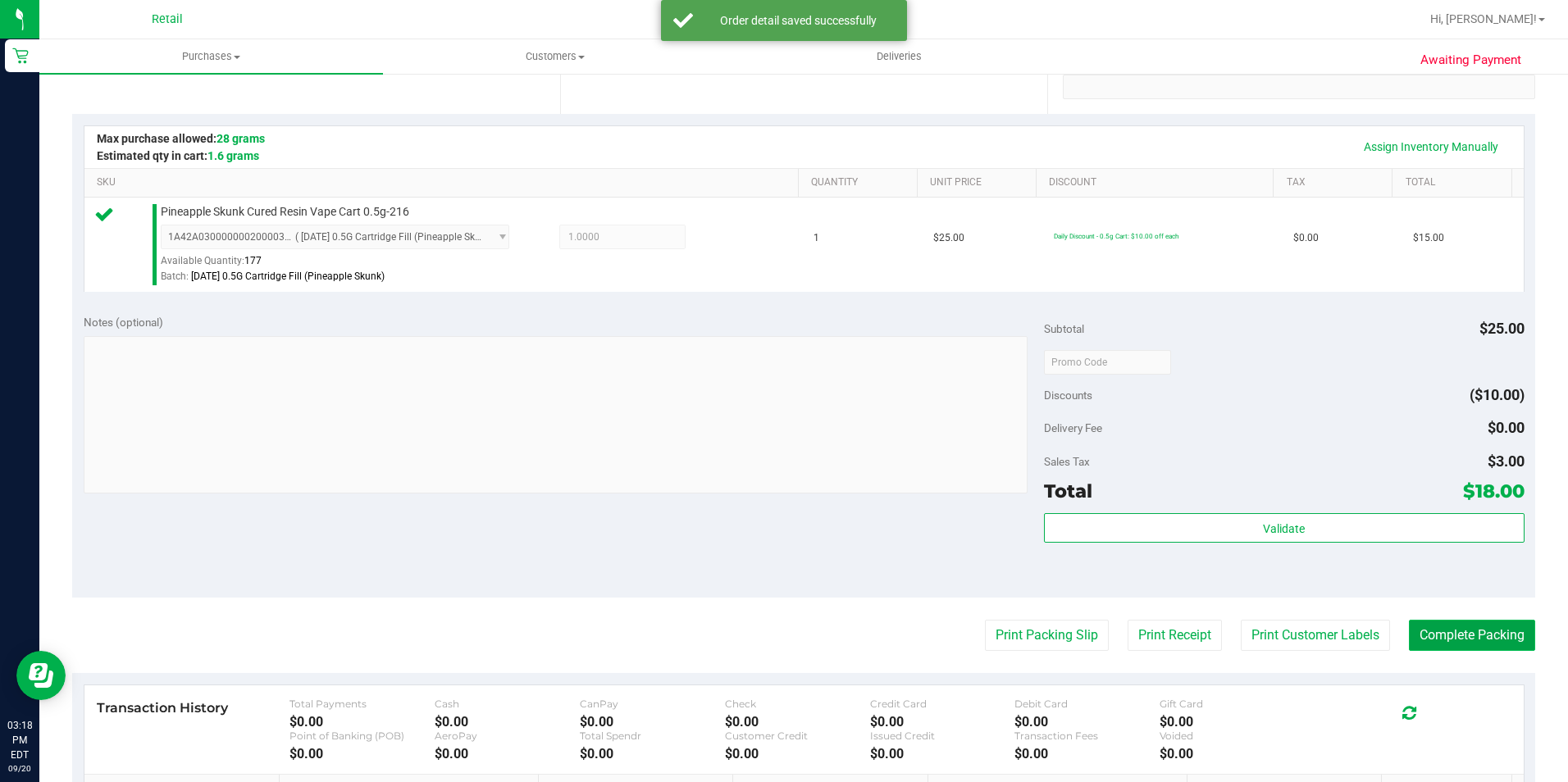
click at [1450, 633] on button "Complete Packing" at bounding box center [1472, 635] width 127 height 31
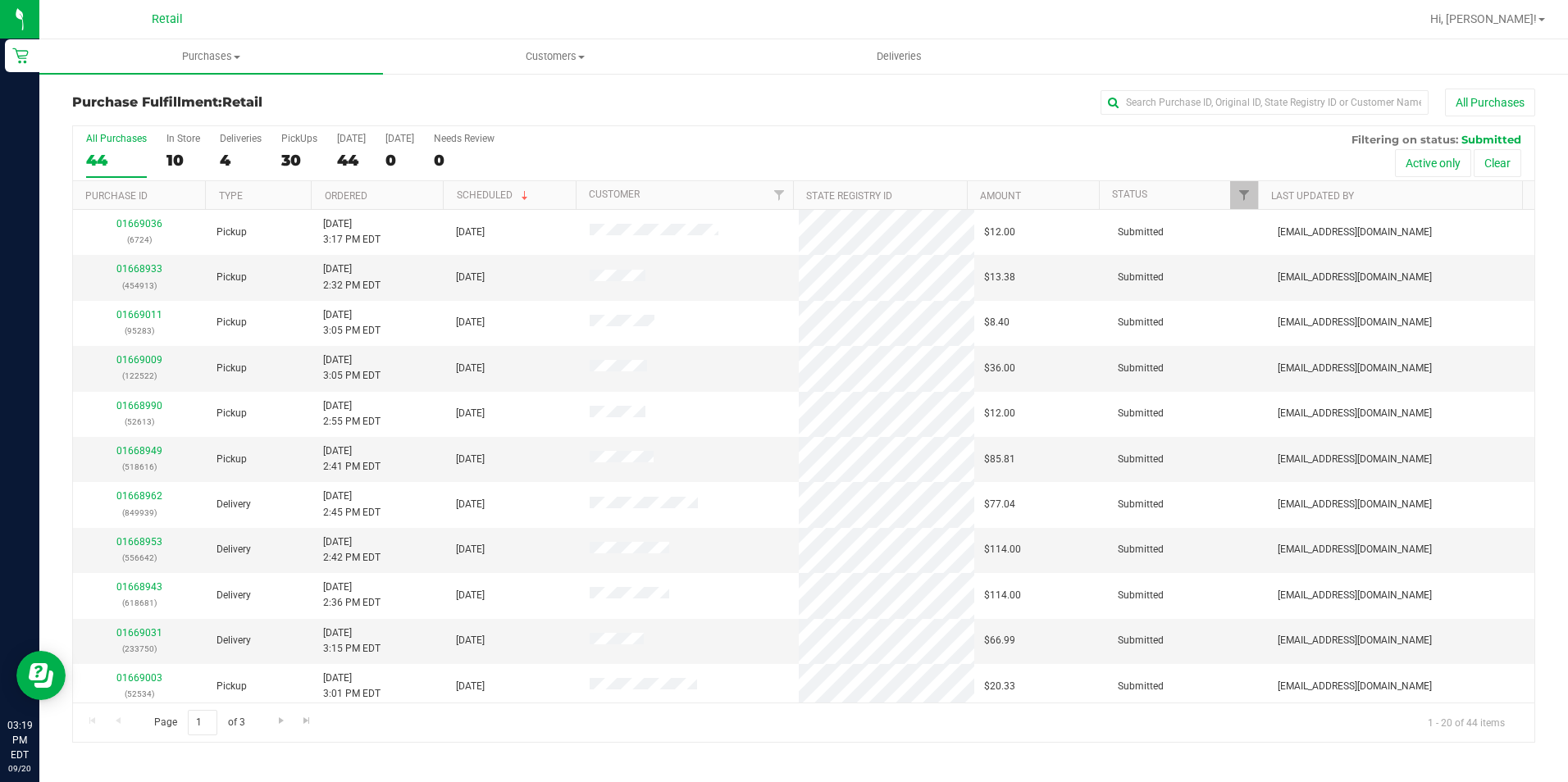
click at [1161, 122] on div "Purchase Fulfillment: Retail All Purchases" at bounding box center [803, 106] width 1463 height 36
click at [1160, 106] on input "text" at bounding box center [1264, 103] width 328 height 25
type input "311187"
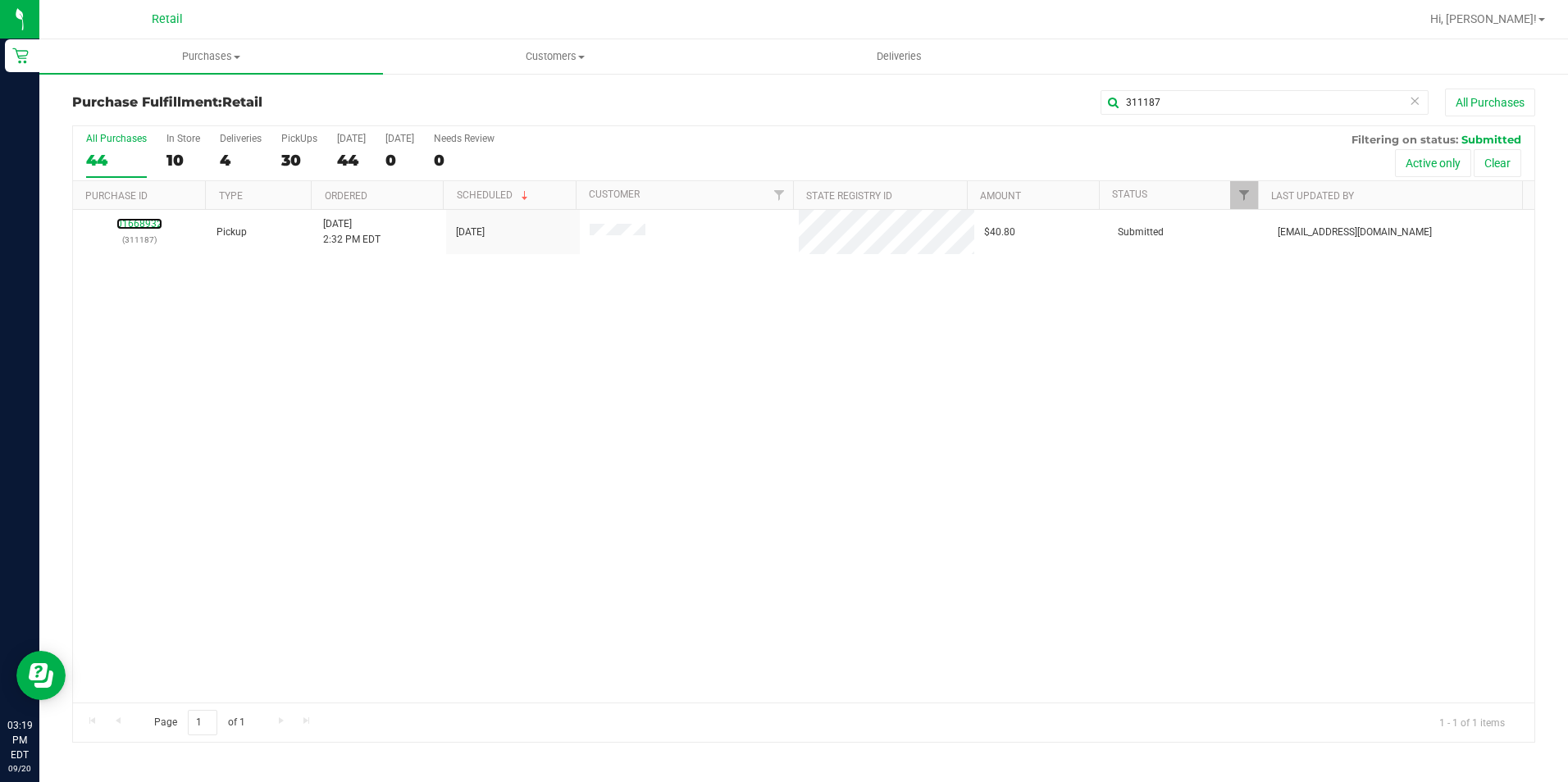
click at [137, 222] on link "01668932" at bounding box center [139, 223] width 46 height 11
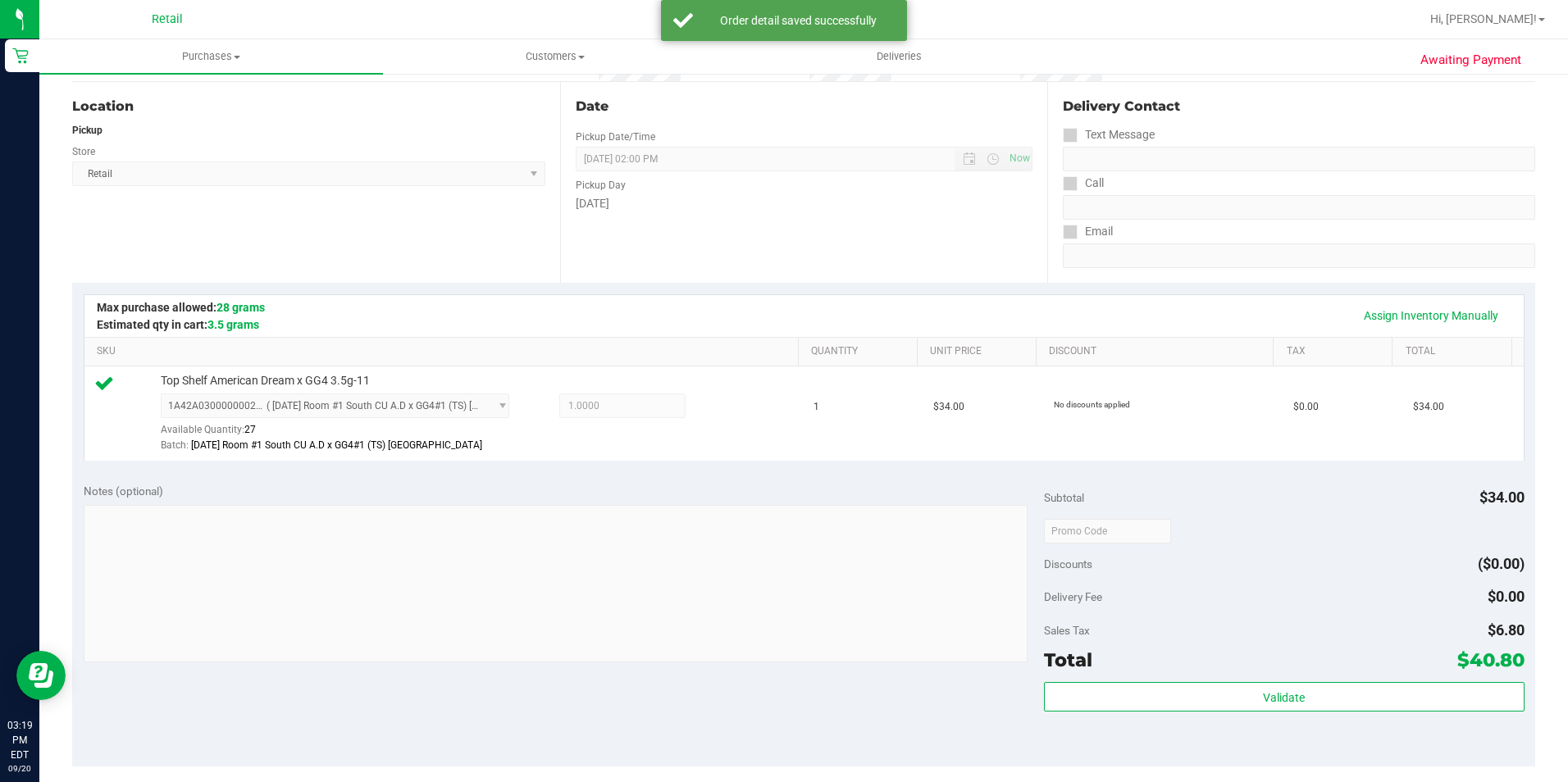
scroll to position [246, 0]
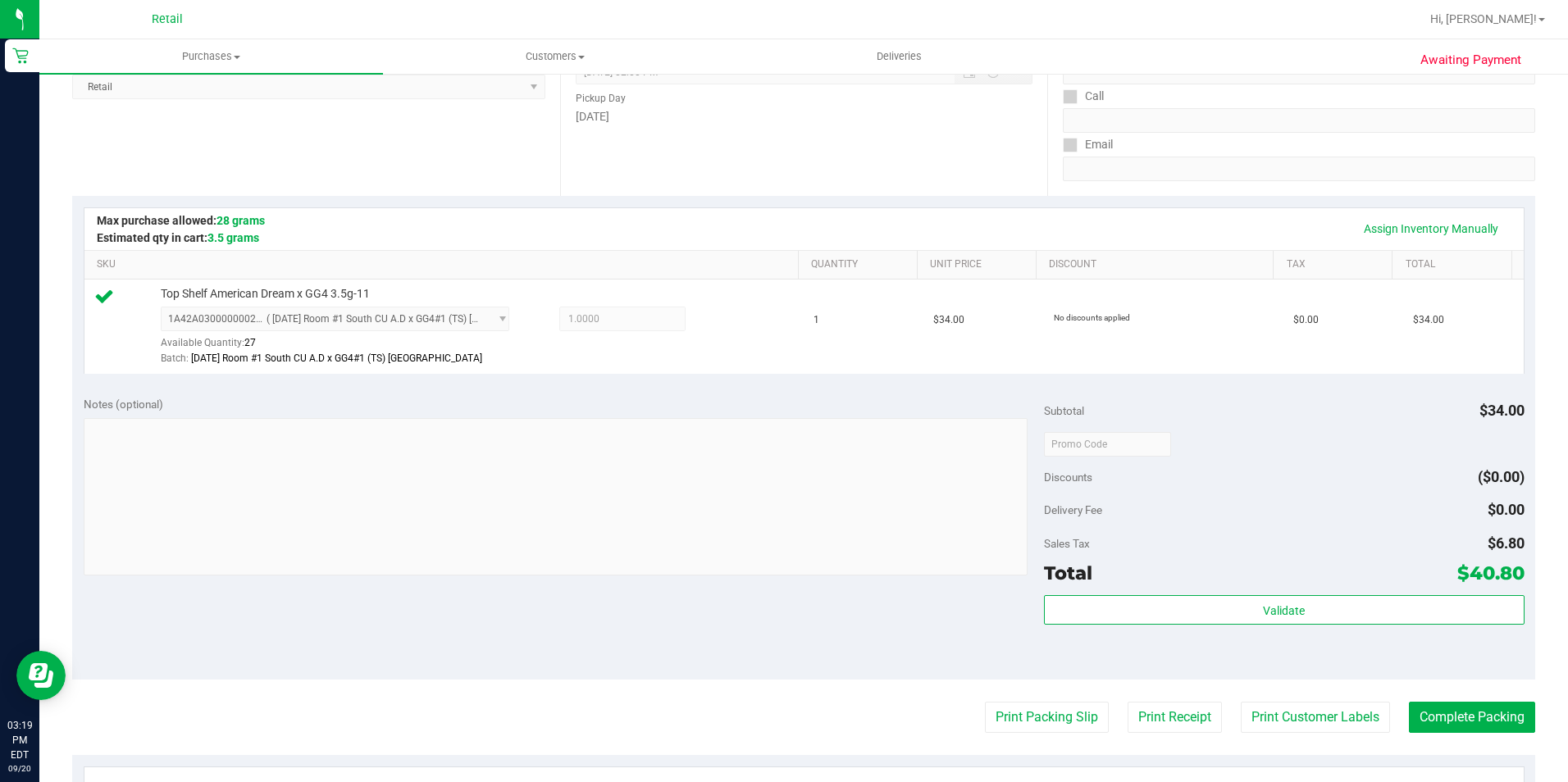
click at [1491, 737] on purchase-details "Back Edit Purchase Cancel Purchase View Profile # 01668932 Med | Rec METRC ID: …" at bounding box center [803, 452] width 1463 height 1219
click at [1491, 736] on purchase-details "Back Edit Purchase Cancel Purchase View Profile # 01668932 Med | Rec METRC ID: …" at bounding box center [803, 452] width 1463 height 1219
drag, startPoint x: 1491, startPoint y: 736, endPoint x: 1448, endPoint y: 678, distance: 72.2
click at [1490, 732] on purchase-details "Back Edit Purchase Cancel Purchase View Profile # 01668932 Med | Rec METRC ID: …" at bounding box center [803, 452] width 1463 height 1219
click at [1447, 677] on div "Notes (optional) Subtotal $34.00 Discounts ($0.00) Delivery Fee $0.00 Sales Tax…" at bounding box center [803, 532] width 1463 height 296
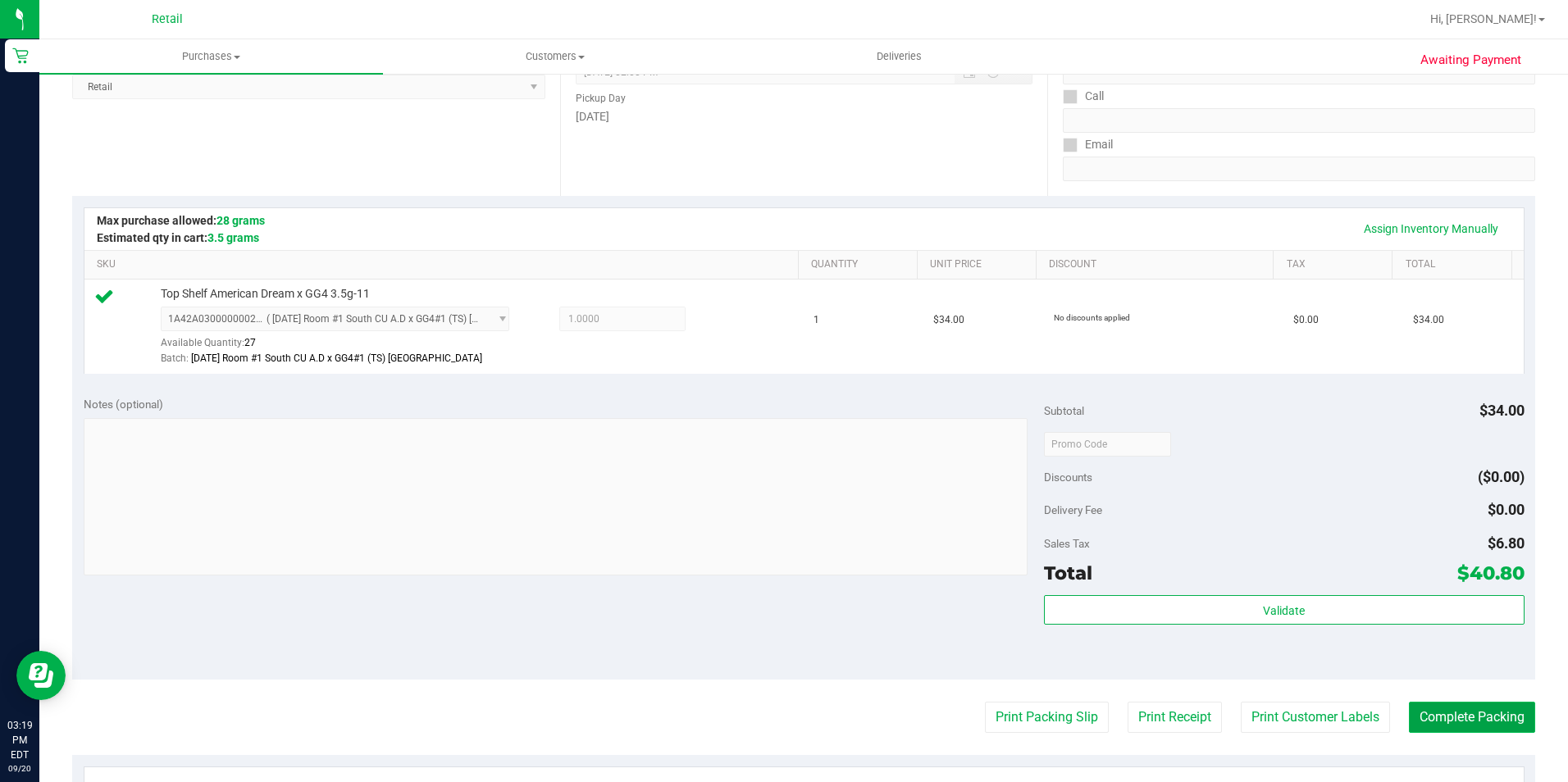
click at [1427, 727] on button "Complete Packing" at bounding box center [1472, 717] width 127 height 31
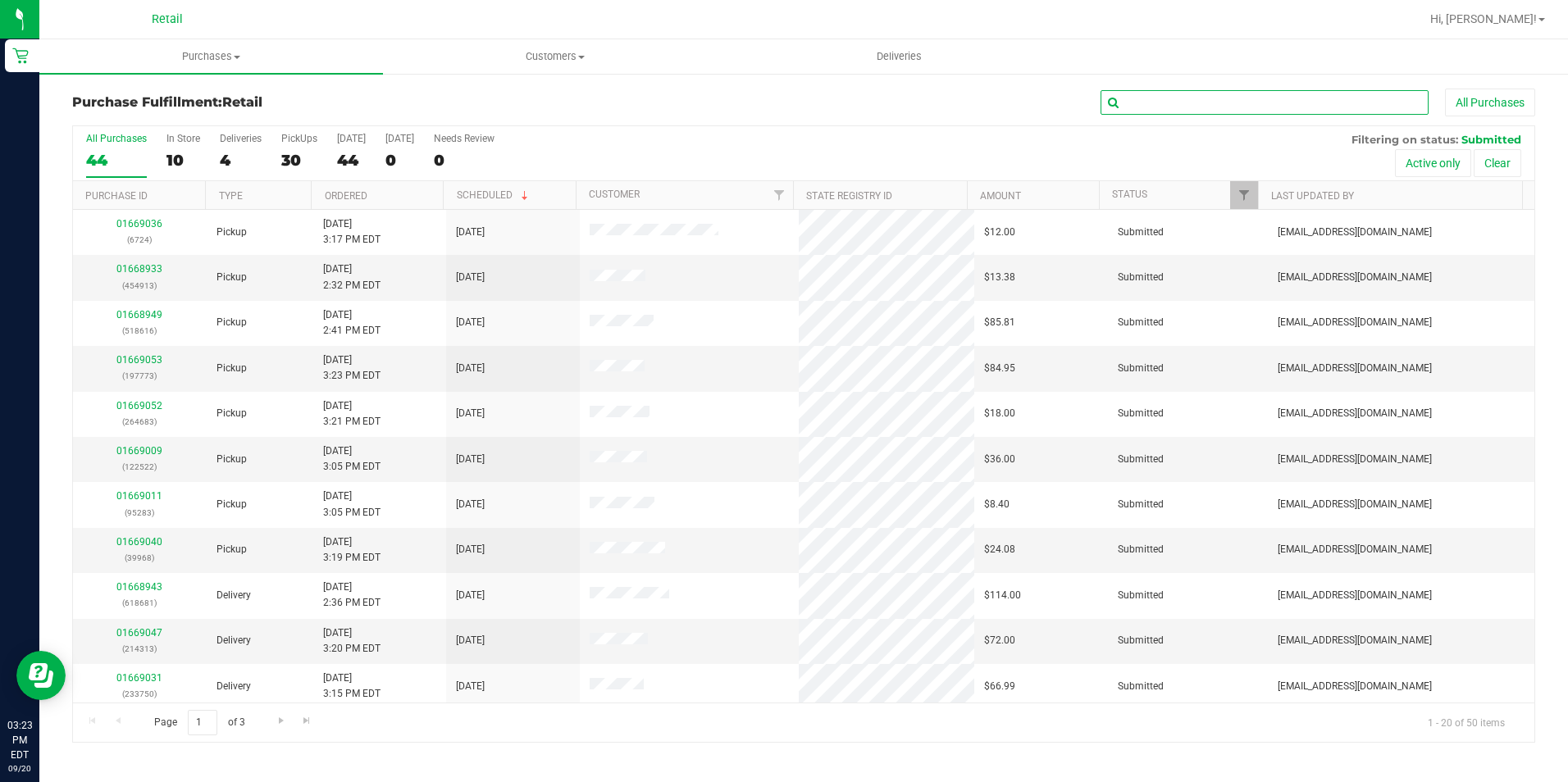
click at [1289, 96] on input "text" at bounding box center [1264, 103] width 328 height 25
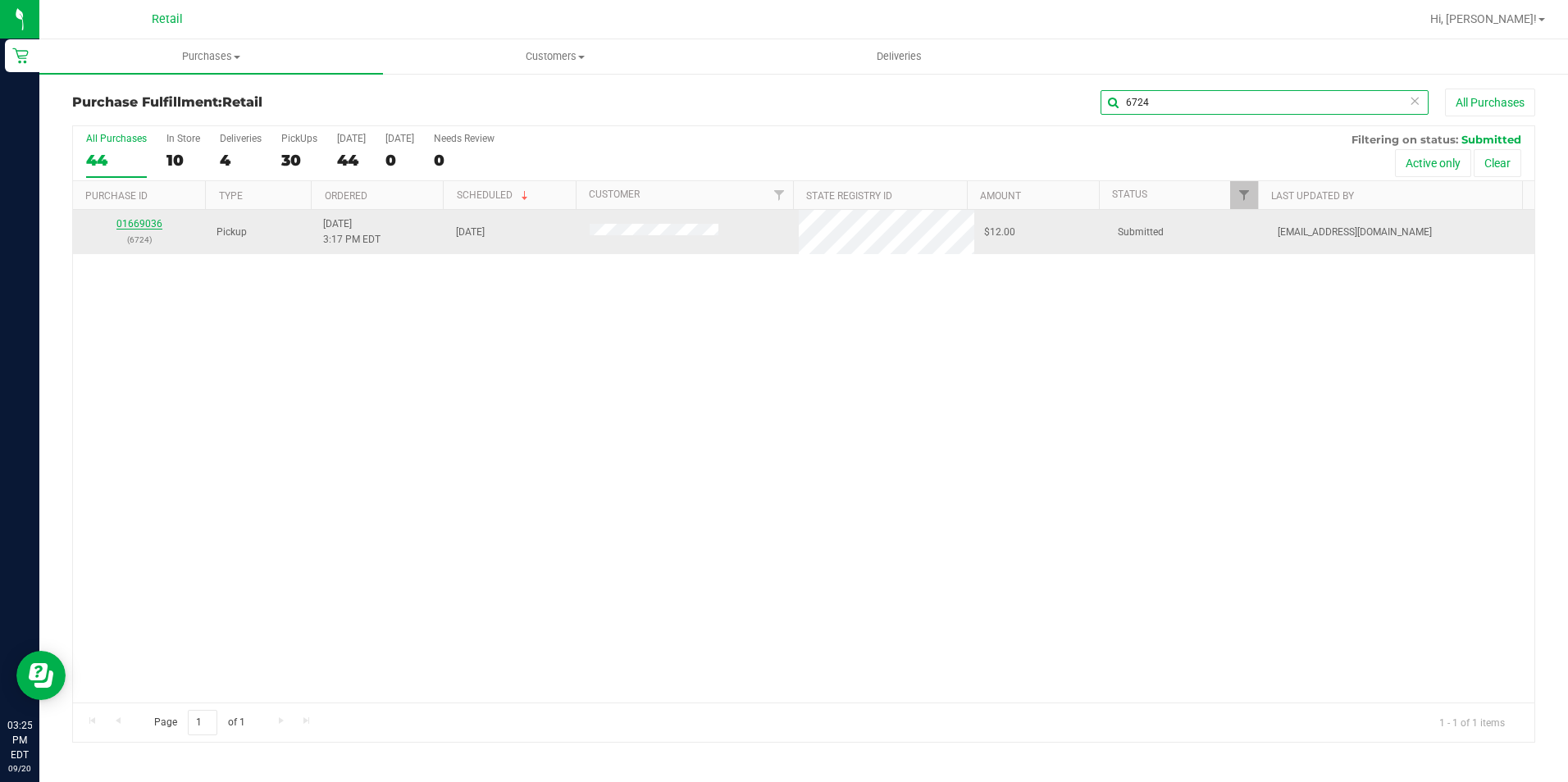
type input "6724"
click at [138, 219] on link "01669036" at bounding box center [139, 223] width 46 height 11
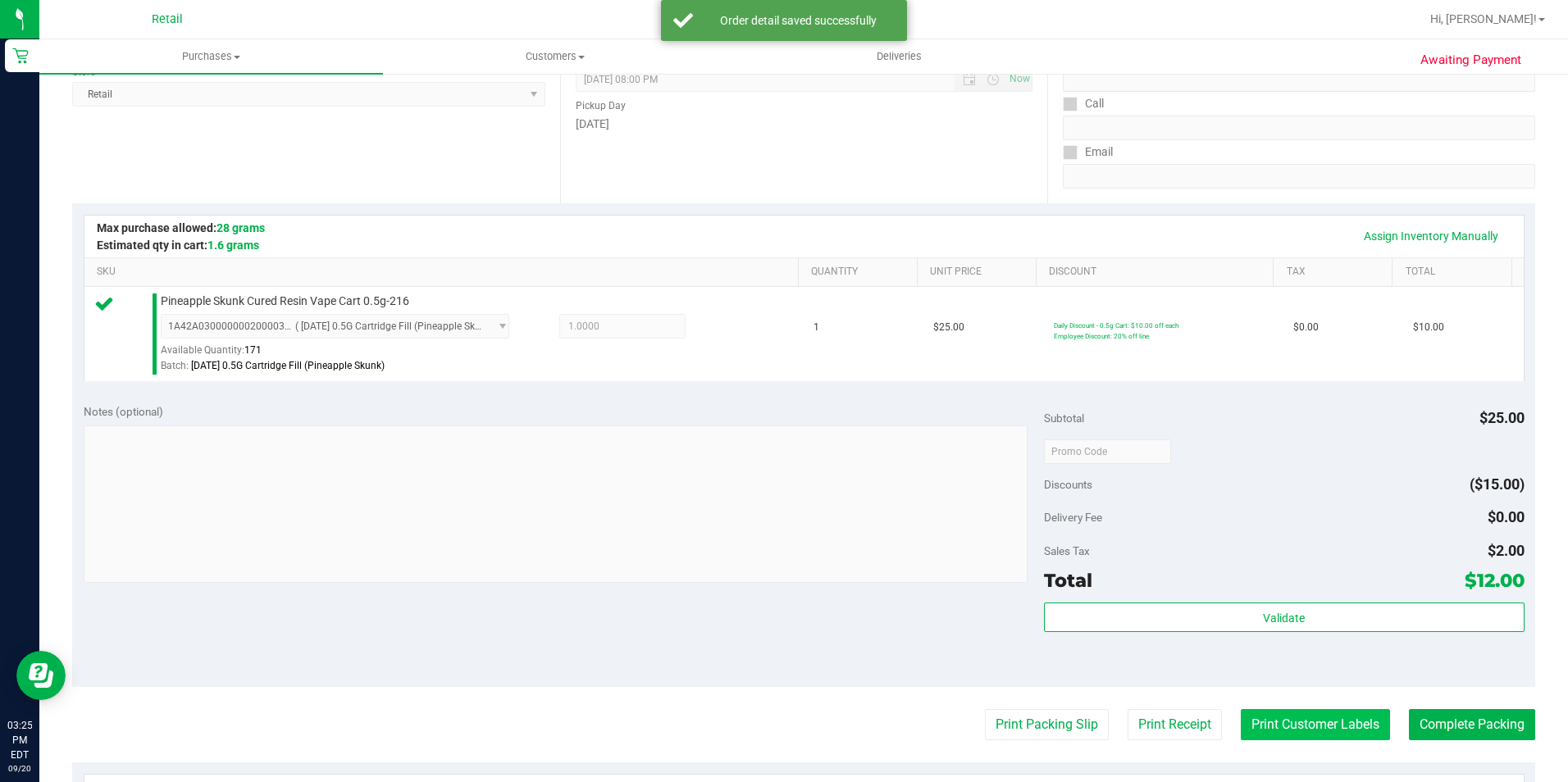
scroll to position [492, 0]
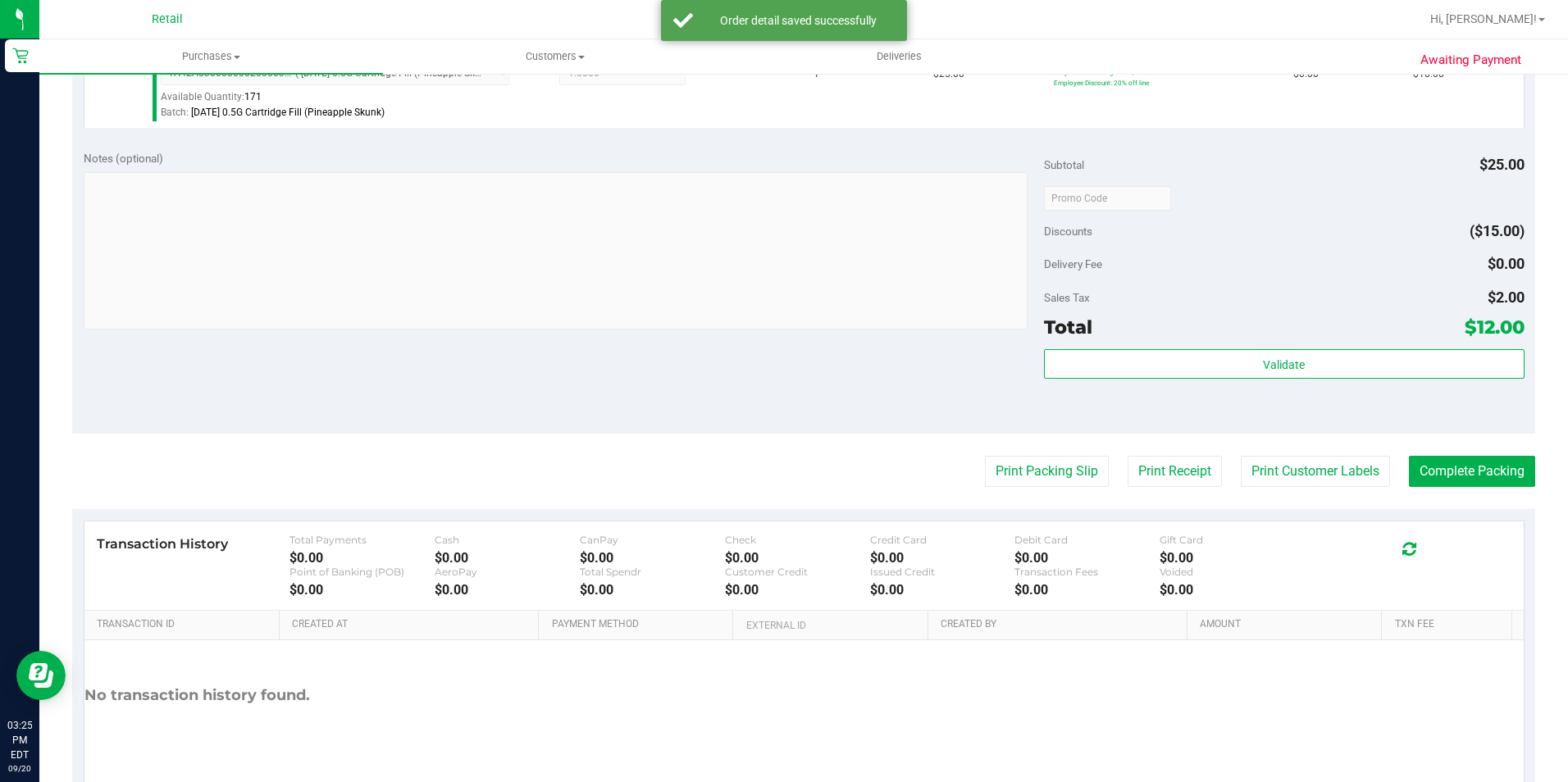
click at [1431, 488] on purchase-details "Back Edit Purchase Cancel Purchase View Profile # 01669036 Med | Rec METRC ID: …" at bounding box center [803, 206] width 1463 height 1219
click at [1429, 470] on button "Complete Packing" at bounding box center [1472, 471] width 127 height 31
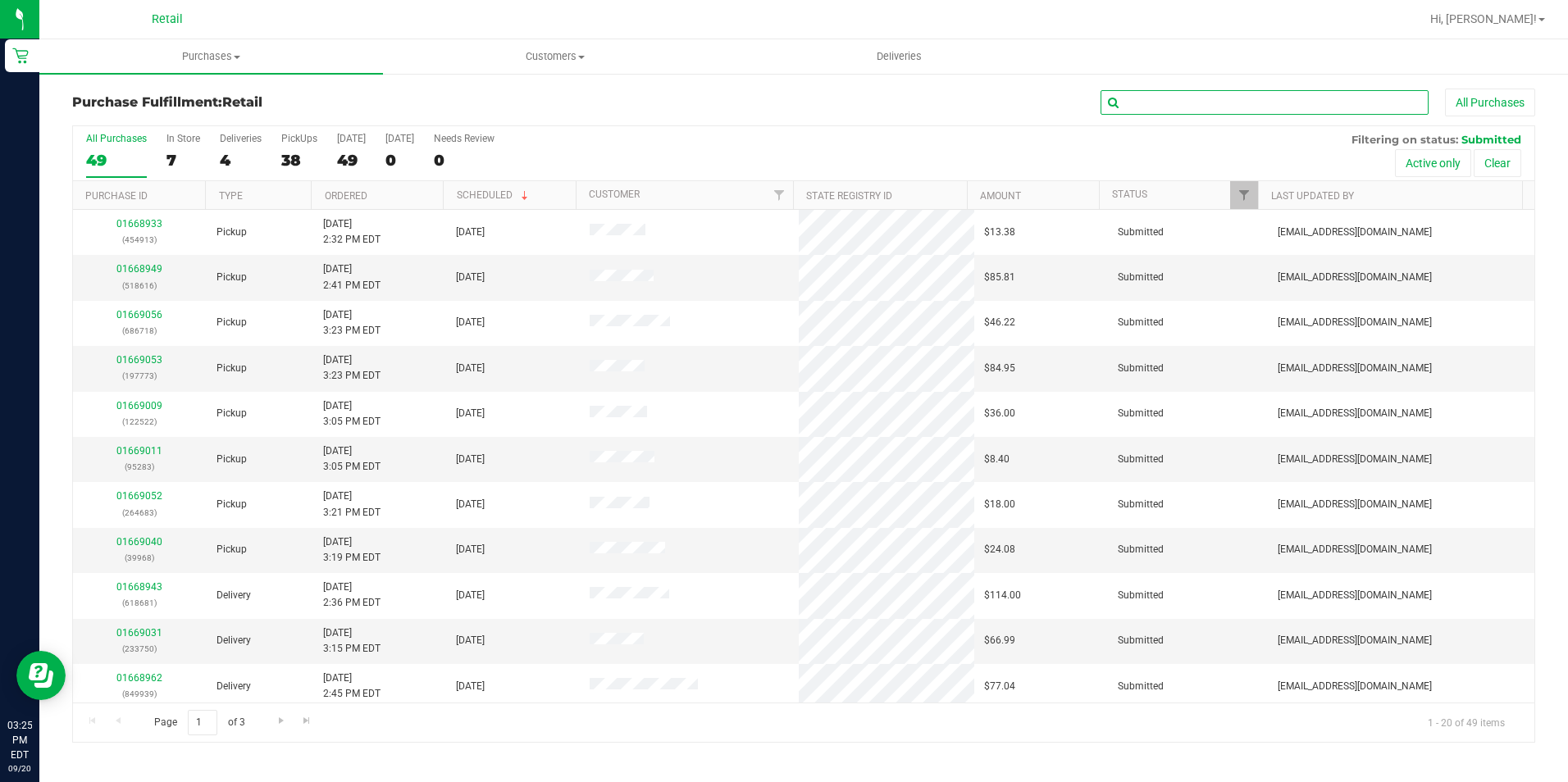
click at [1228, 91] on input "text" at bounding box center [1264, 103] width 328 height 25
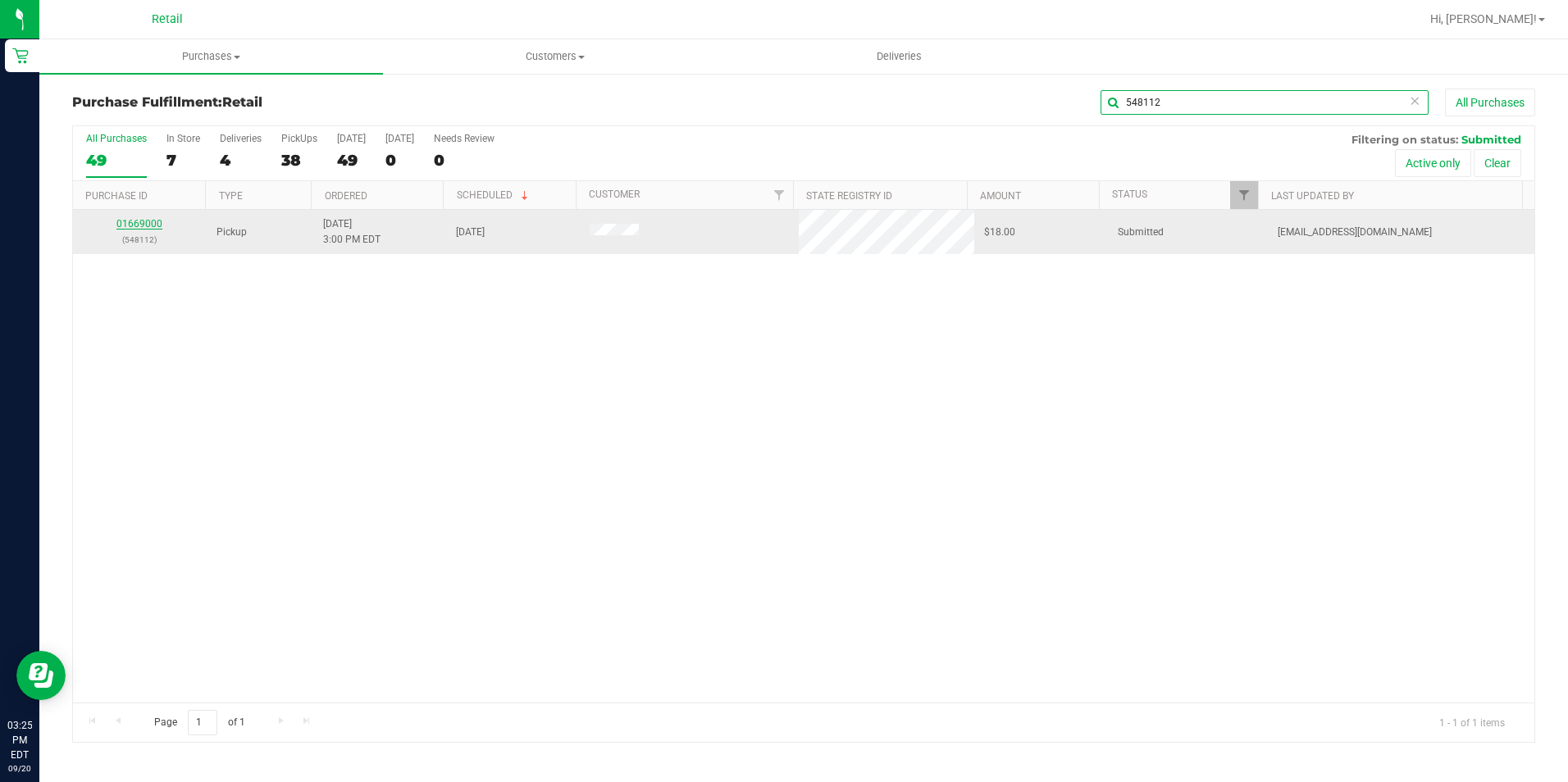
type input "548112"
click at [136, 223] on link "01669000" at bounding box center [139, 223] width 46 height 11
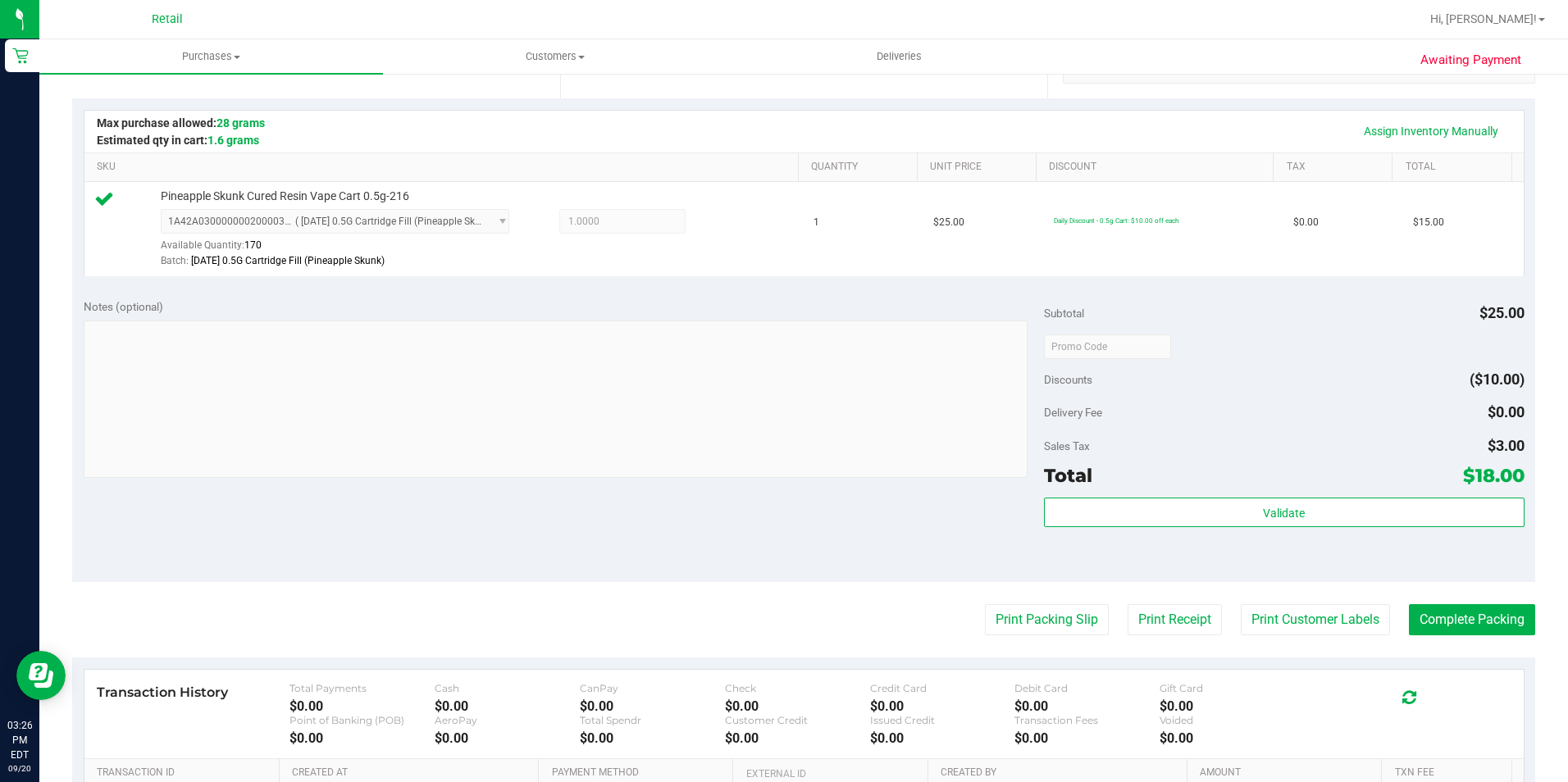
scroll to position [438, 0]
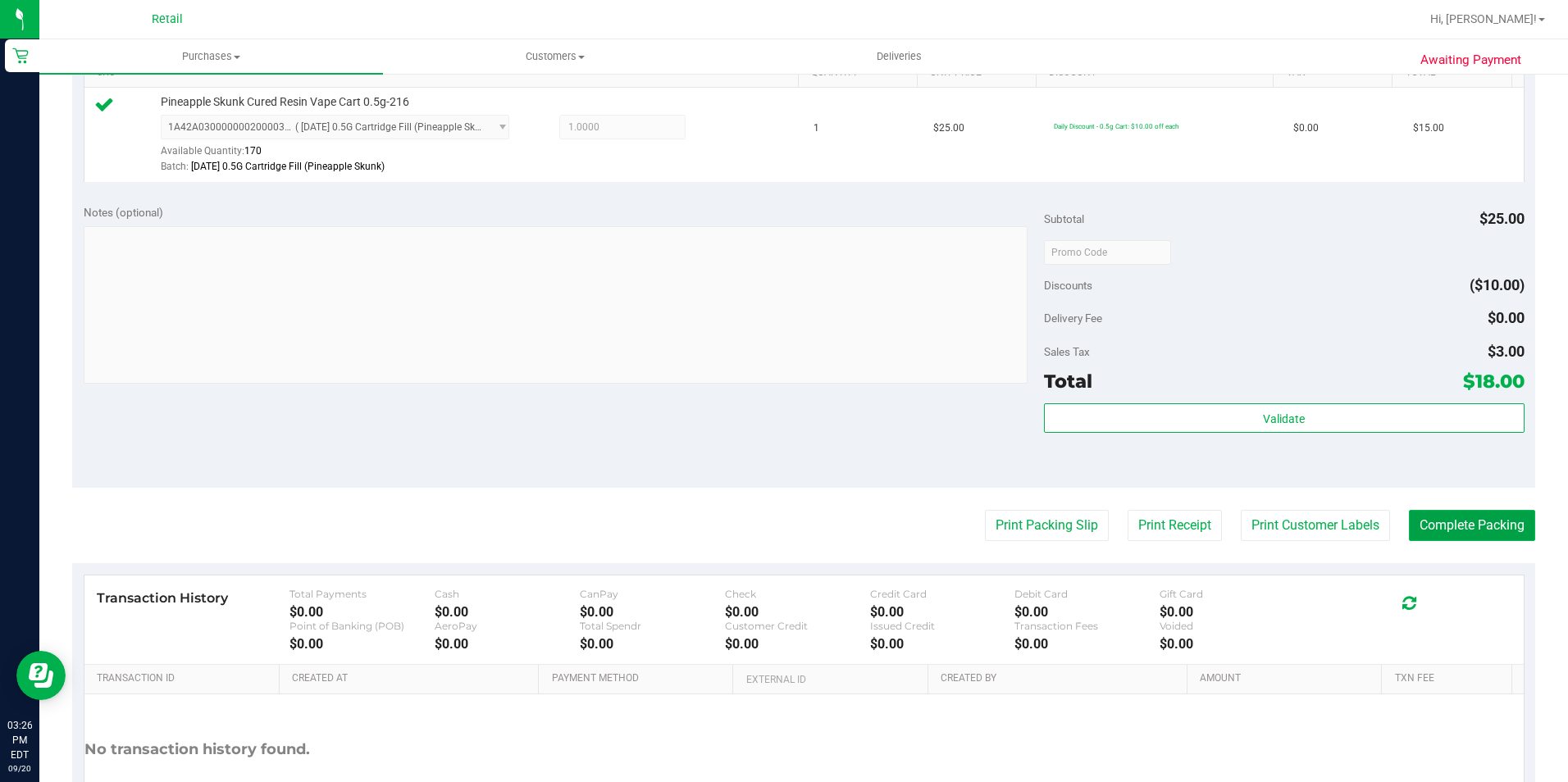
click at [1486, 519] on button "Complete Packing" at bounding box center [1472, 525] width 127 height 31
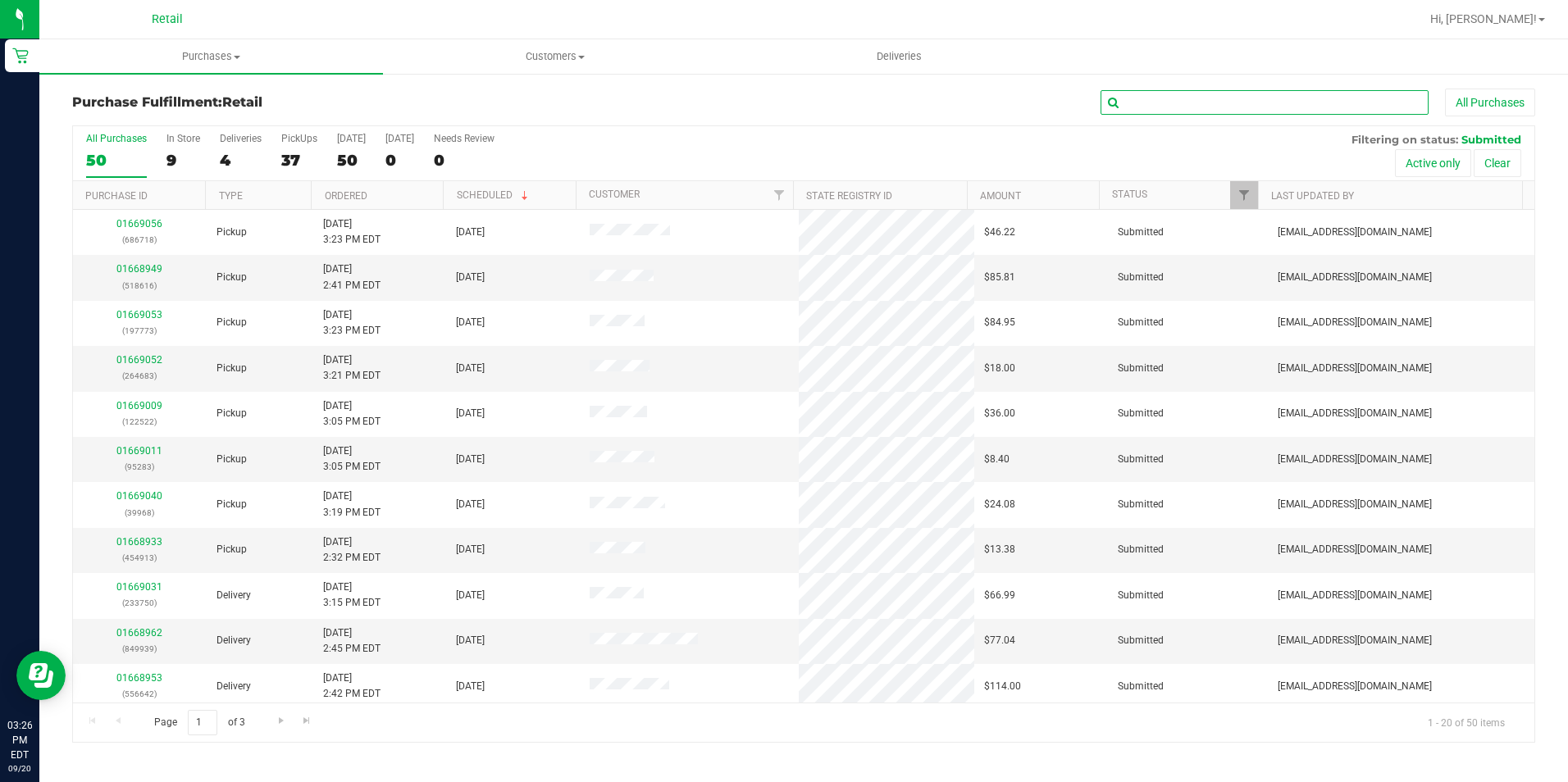
click at [1198, 91] on input "text" at bounding box center [1264, 103] width 328 height 25
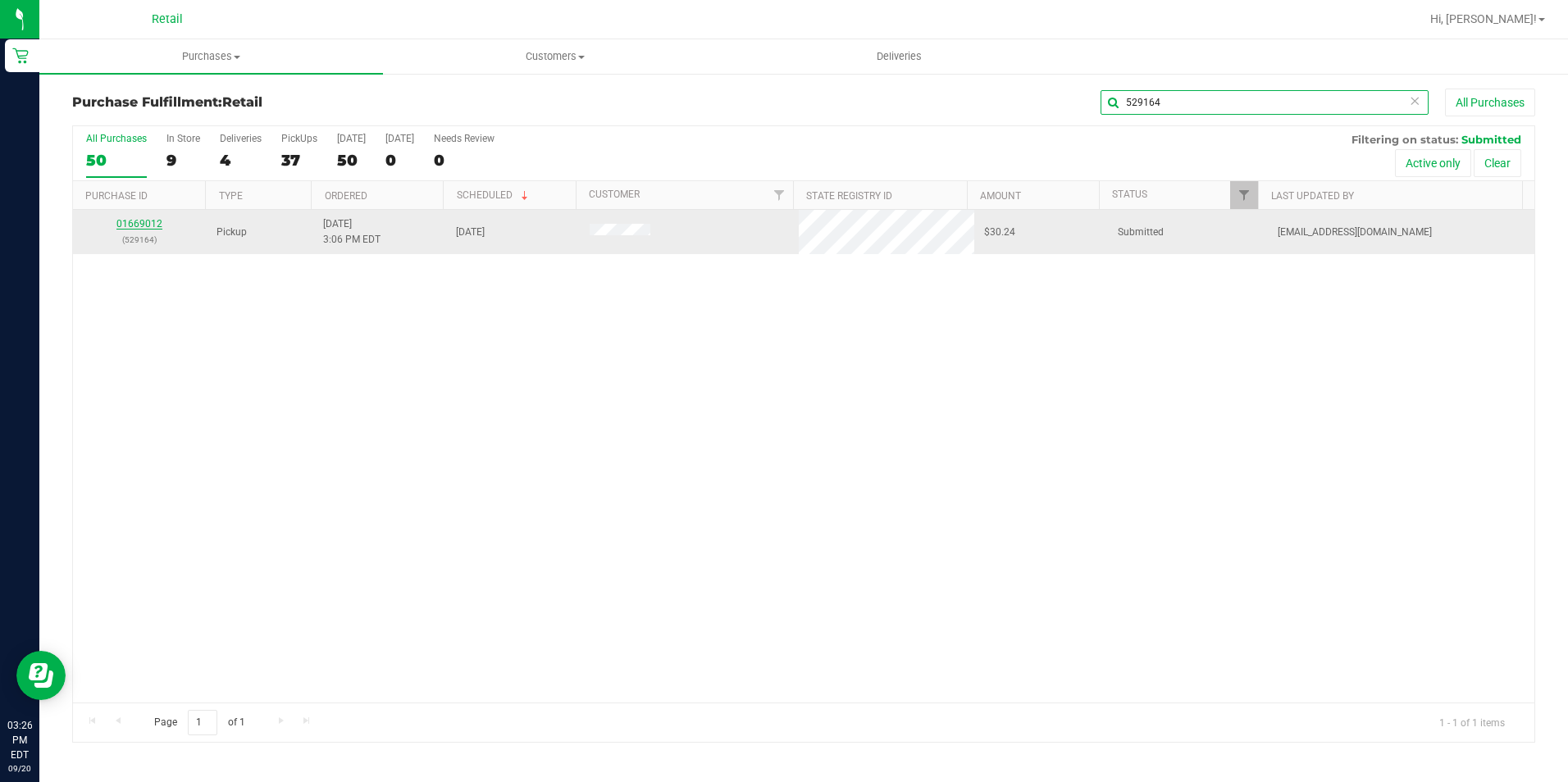
type input "529164"
click at [126, 230] on link "01669012" at bounding box center [139, 223] width 46 height 11
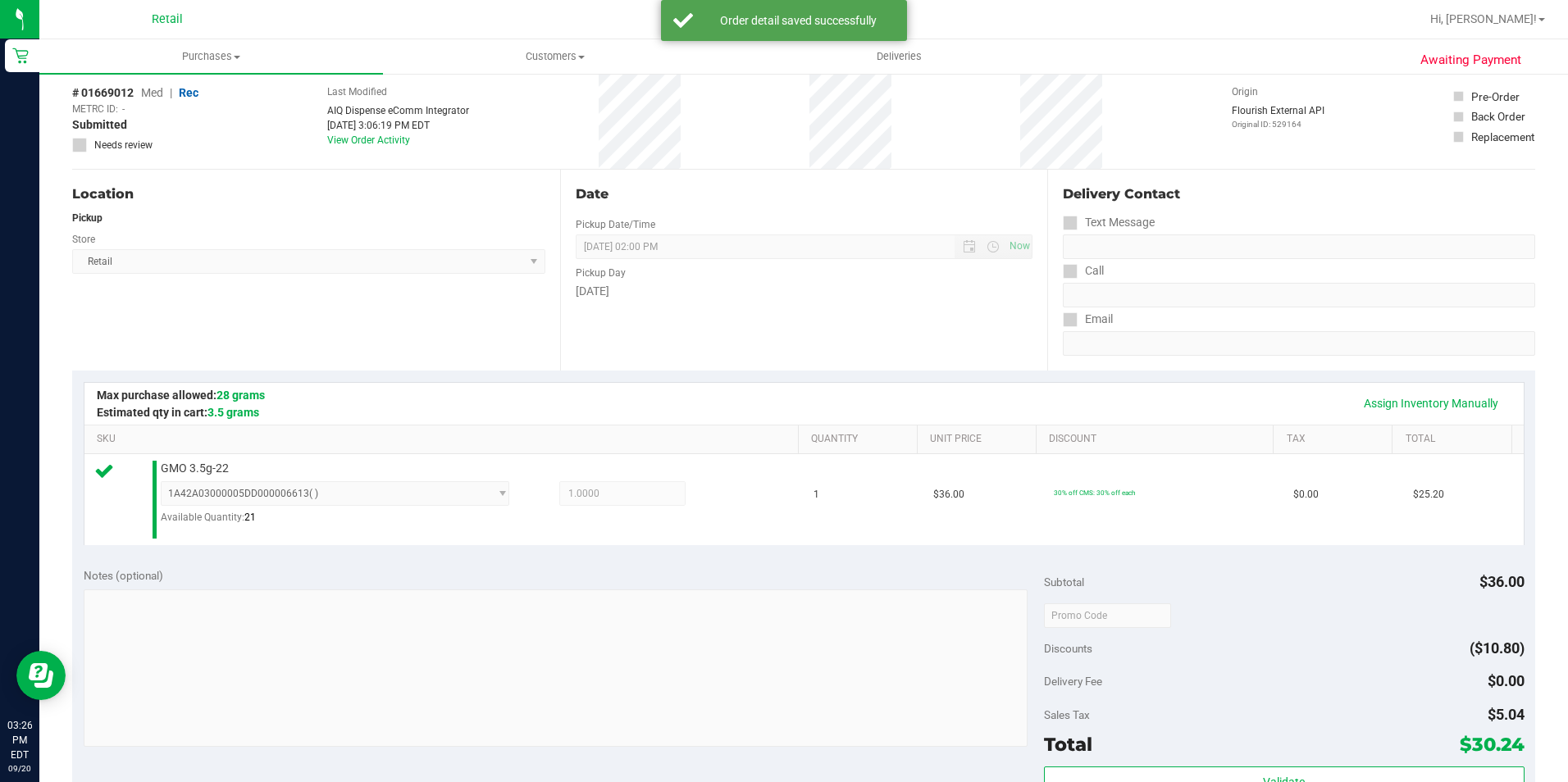
scroll to position [492, 0]
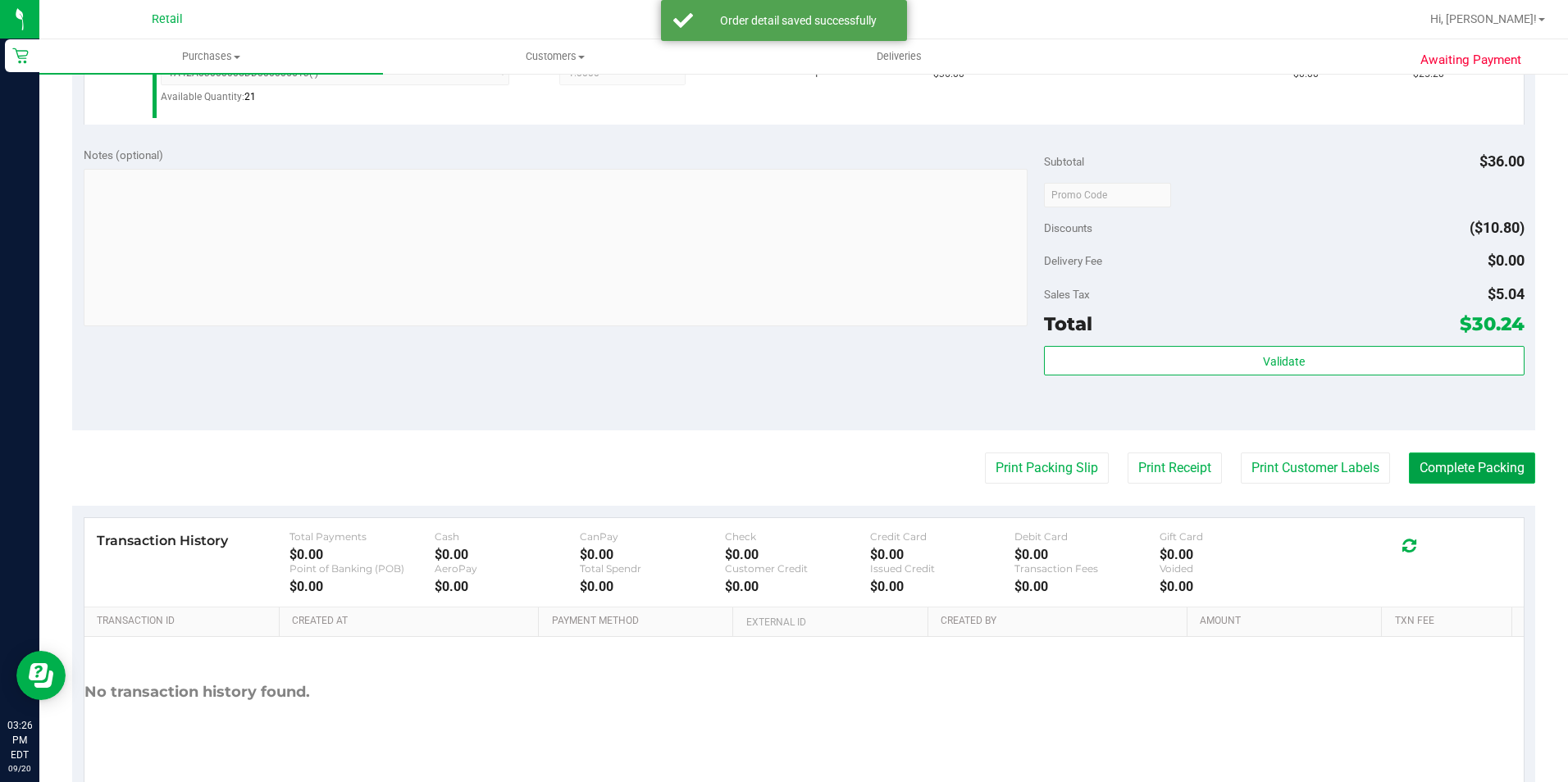
click at [1462, 462] on button "Complete Packing" at bounding box center [1472, 467] width 127 height 31
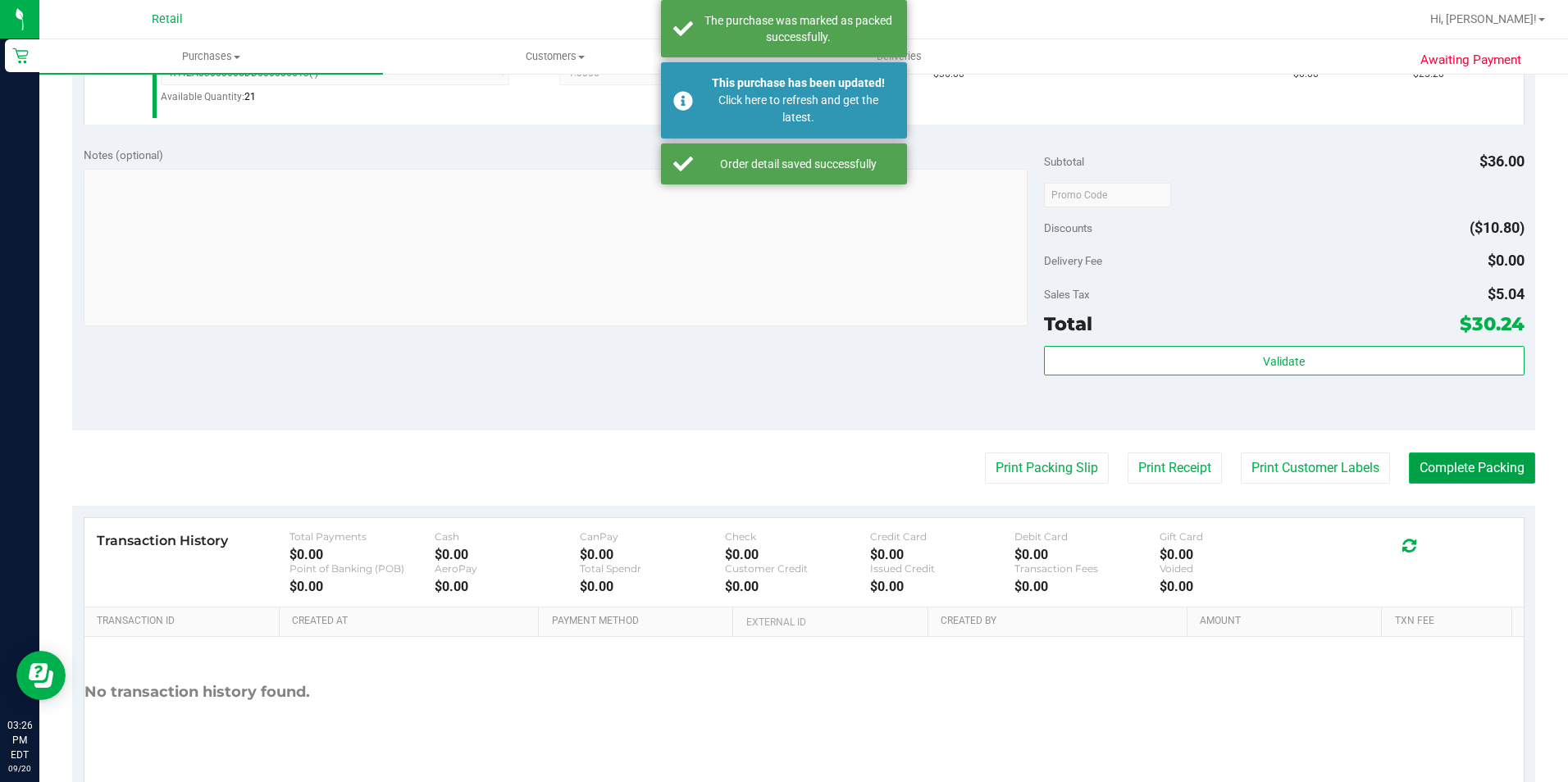
click at [1409, 452] on button "Complete Packing" at bounding box center [1472, 467] width 127 height 31
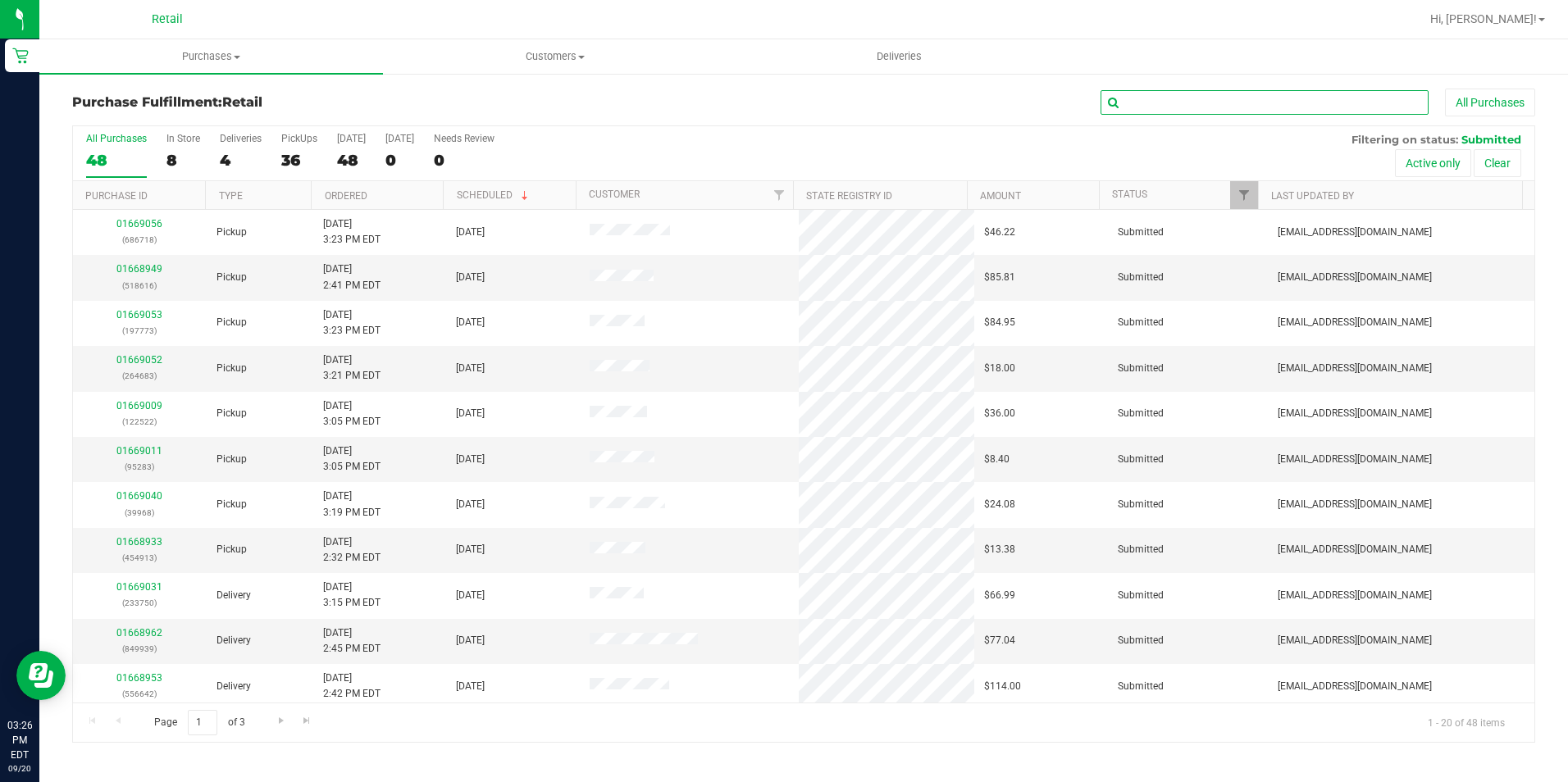
click at [1154, 101] on input "text" at bounding box center [1264, 103] width 328 height 25
type input "95283"
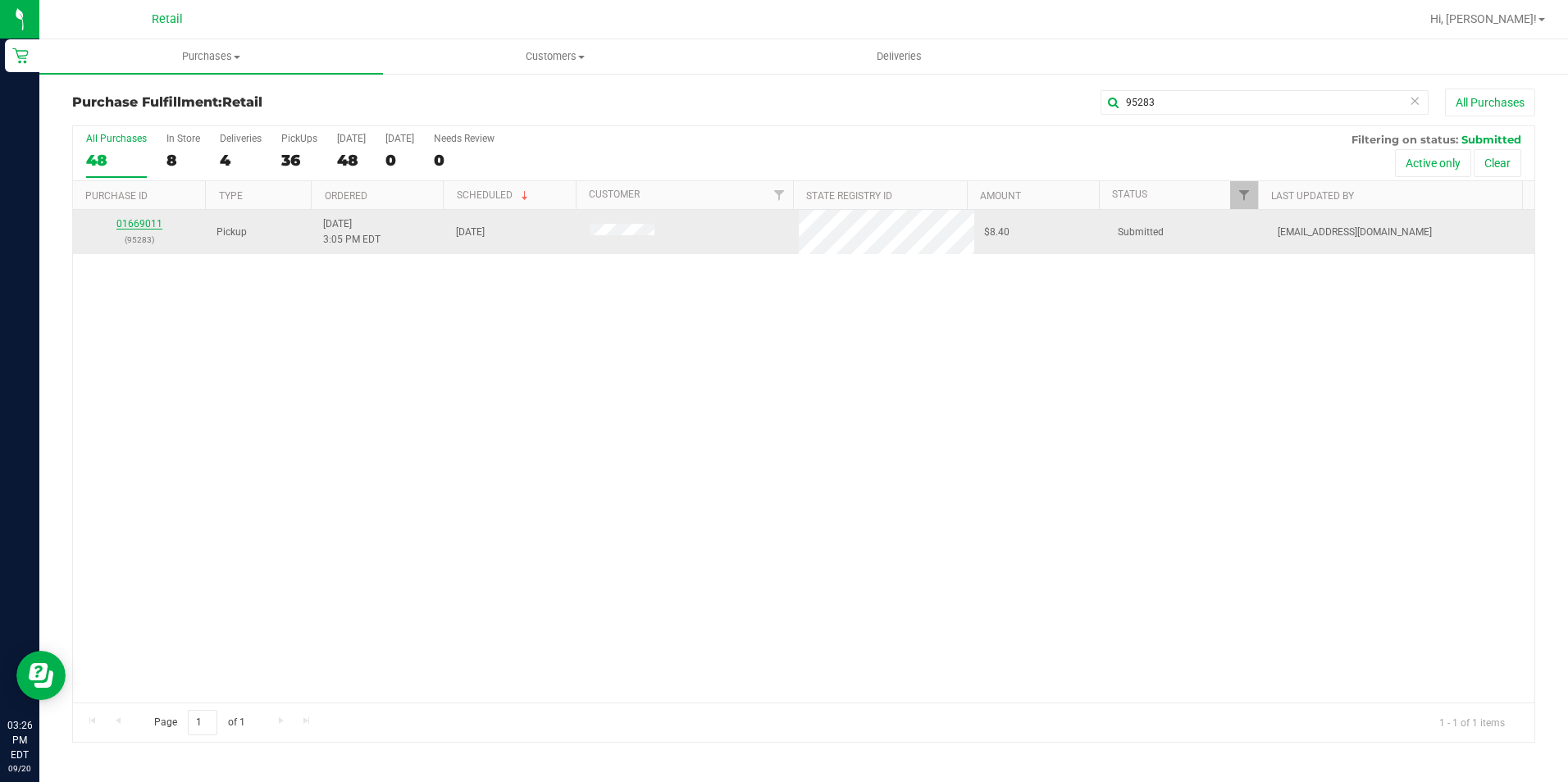
click at [141, 222] on link "01669011" at bounding box center [139, 223] width 46 height 11
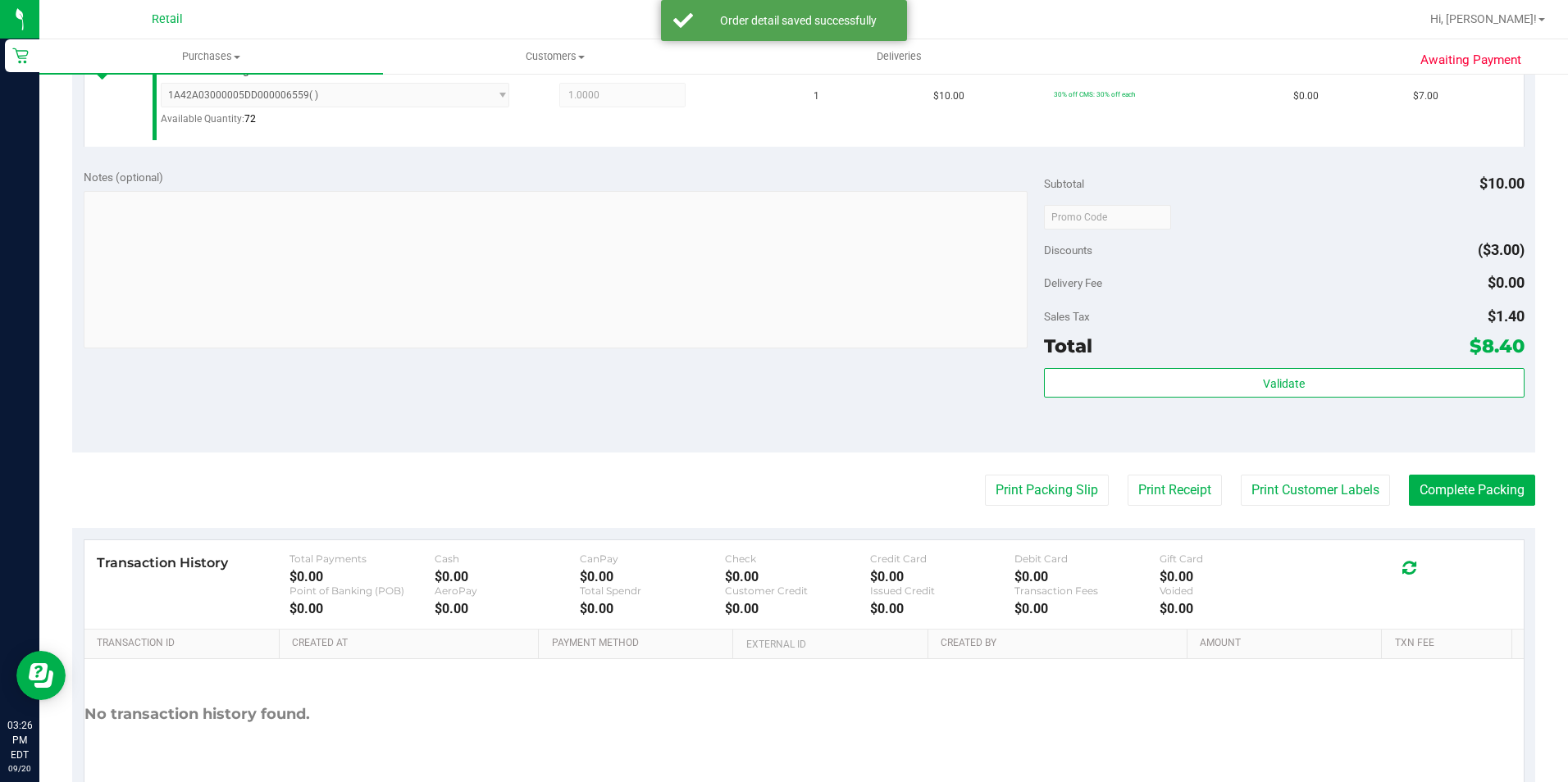
scroll to position [492, 0]
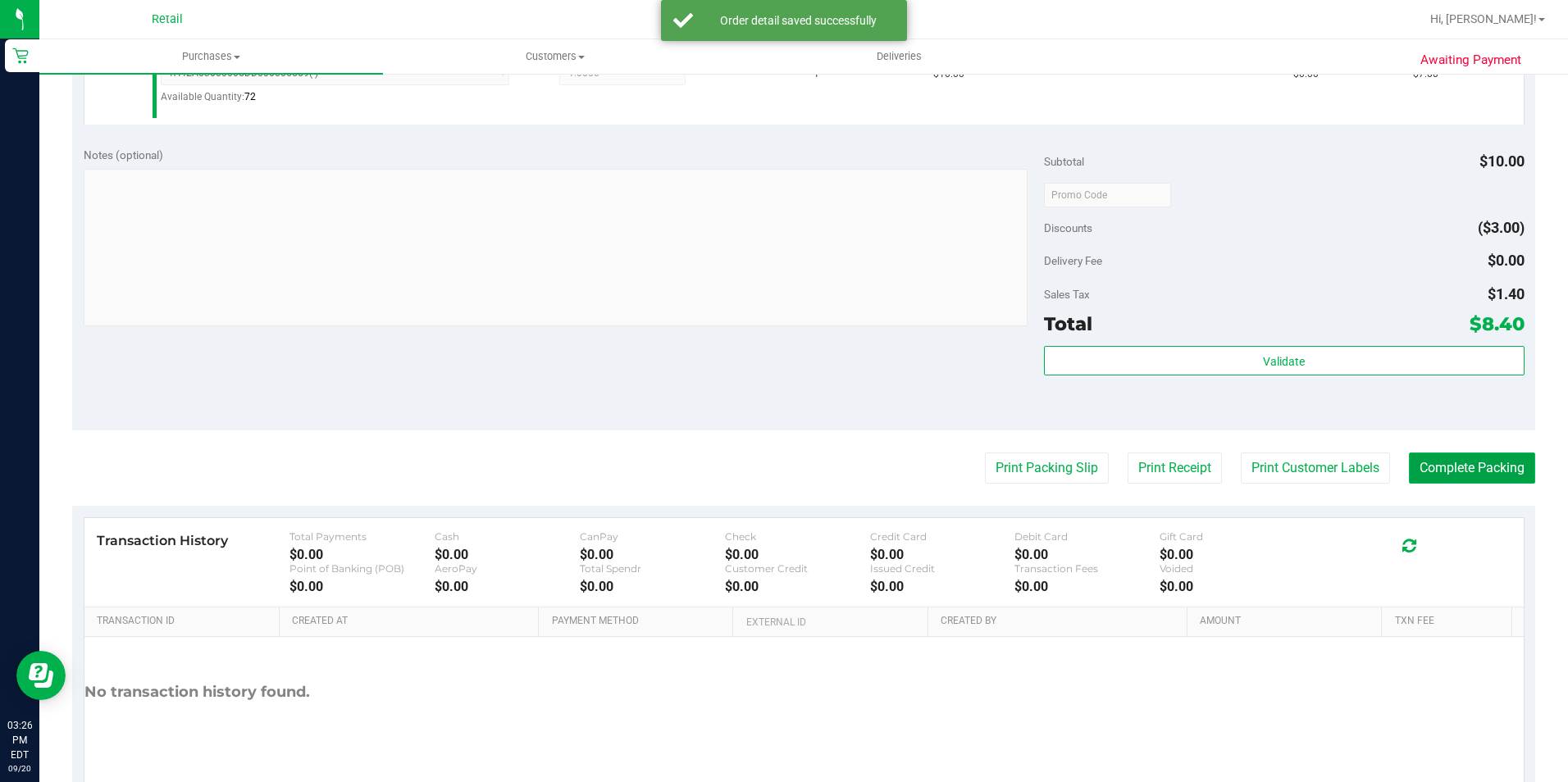
click at [1501, 475] on button "Complete Packing" at bounding box center [1472, 467] width 127 height 31
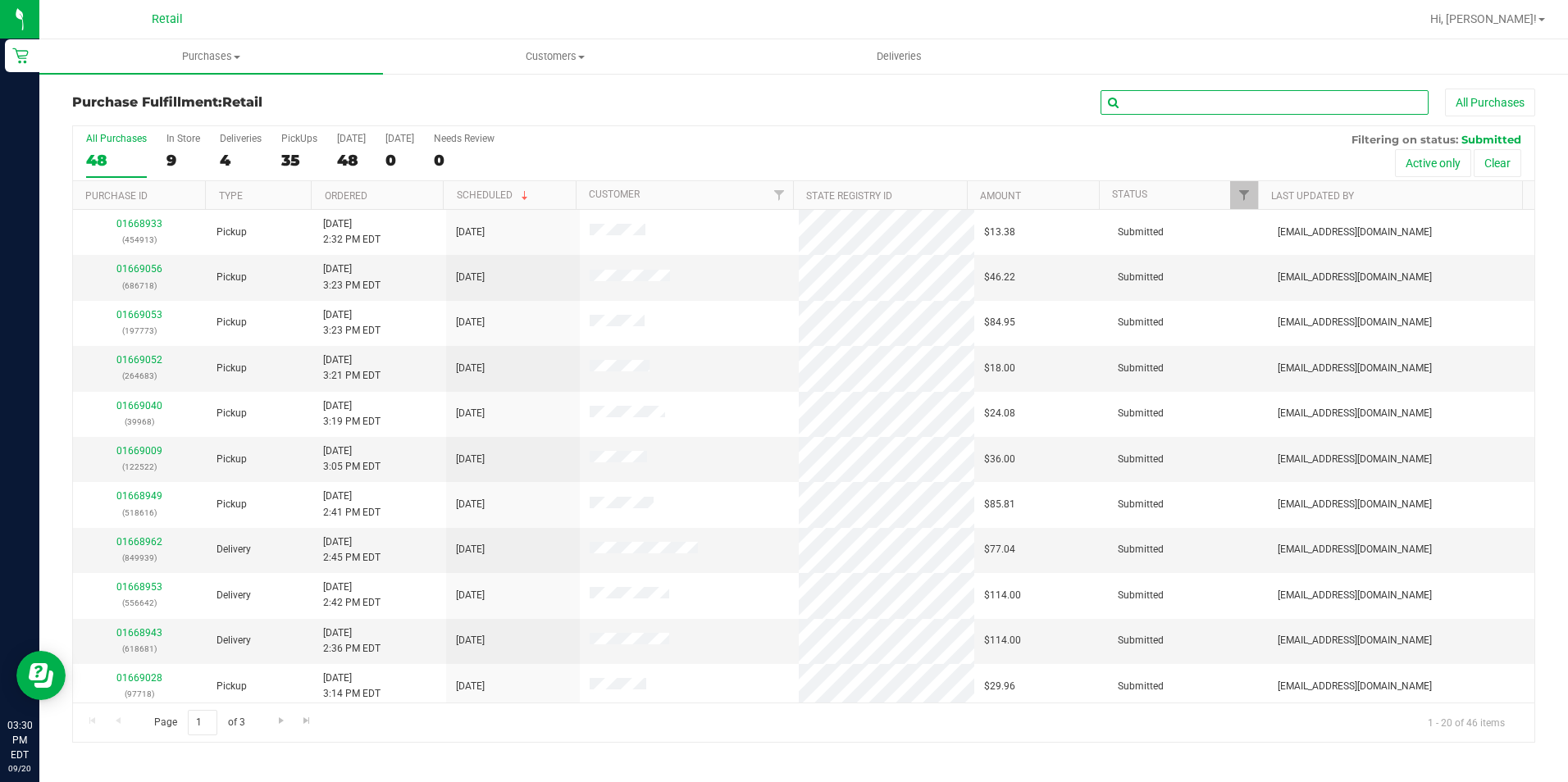
click at [1239, 106] on input "text" at bounding box center [1264, 103] width 328 height 25
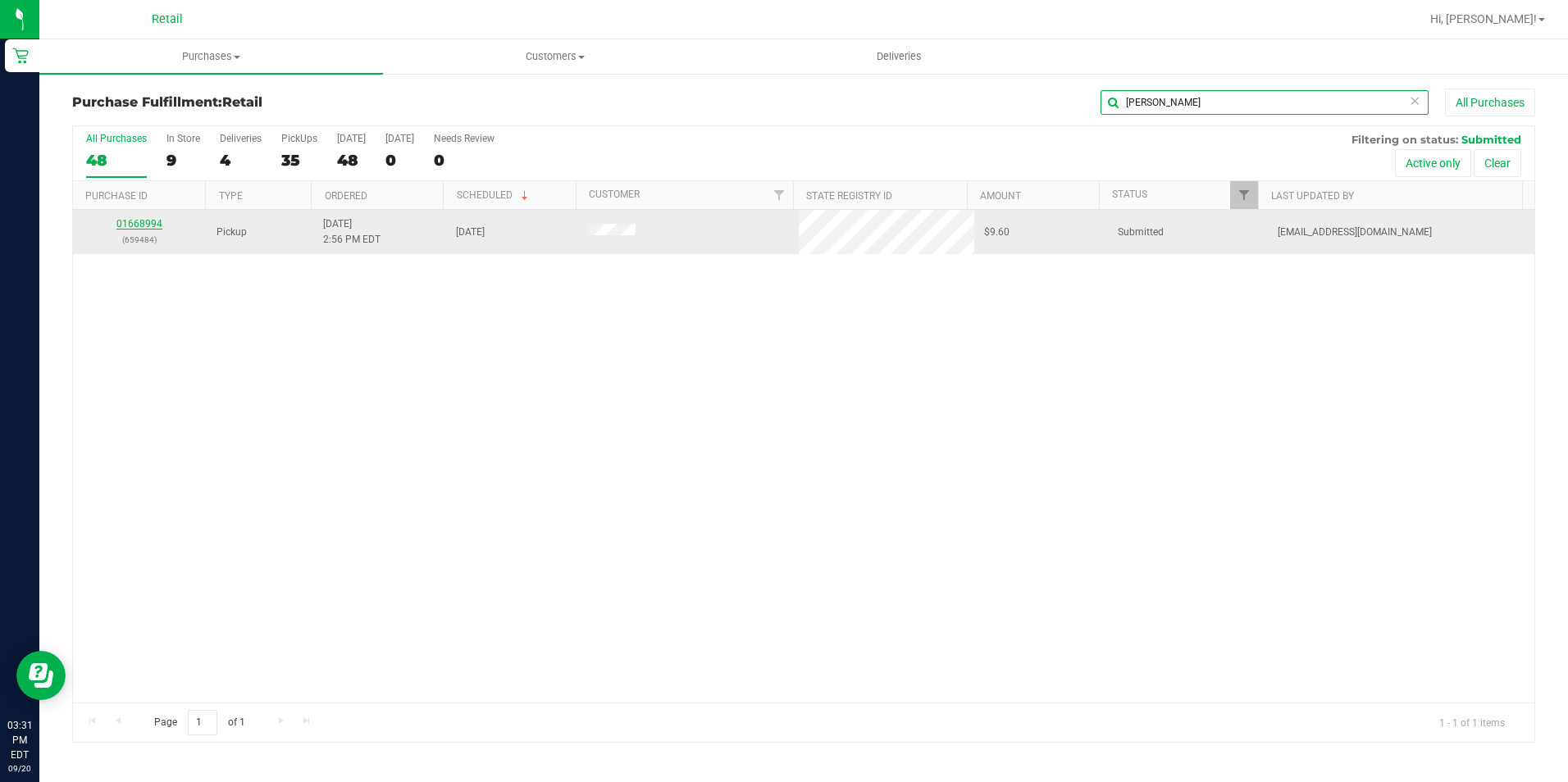
type input "[PERSON_NAME]"
click at [132, 227] on link "01668994" at bounding box center [139, 223] width 46 height 11
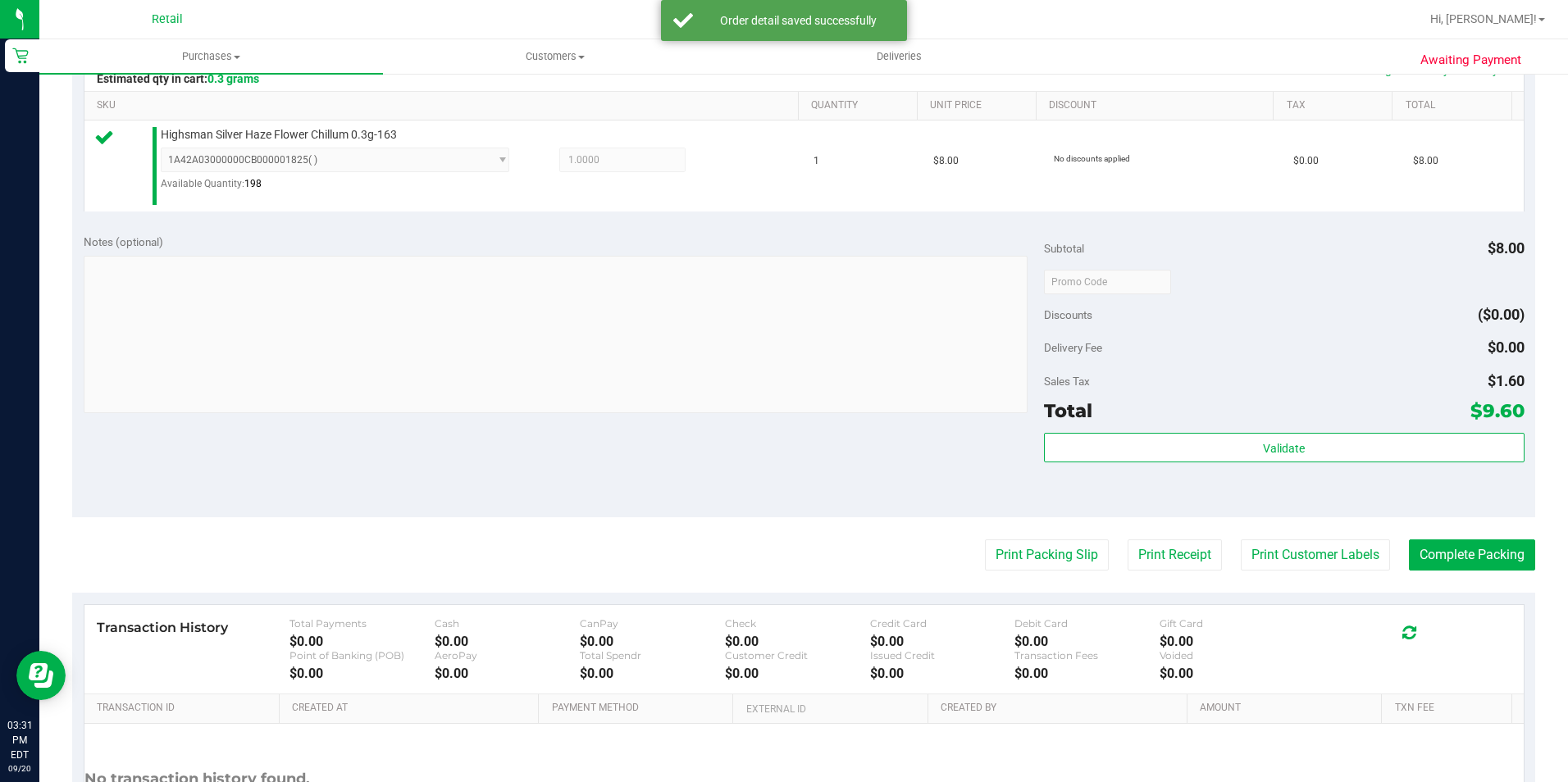
scroll to position [410, 0]
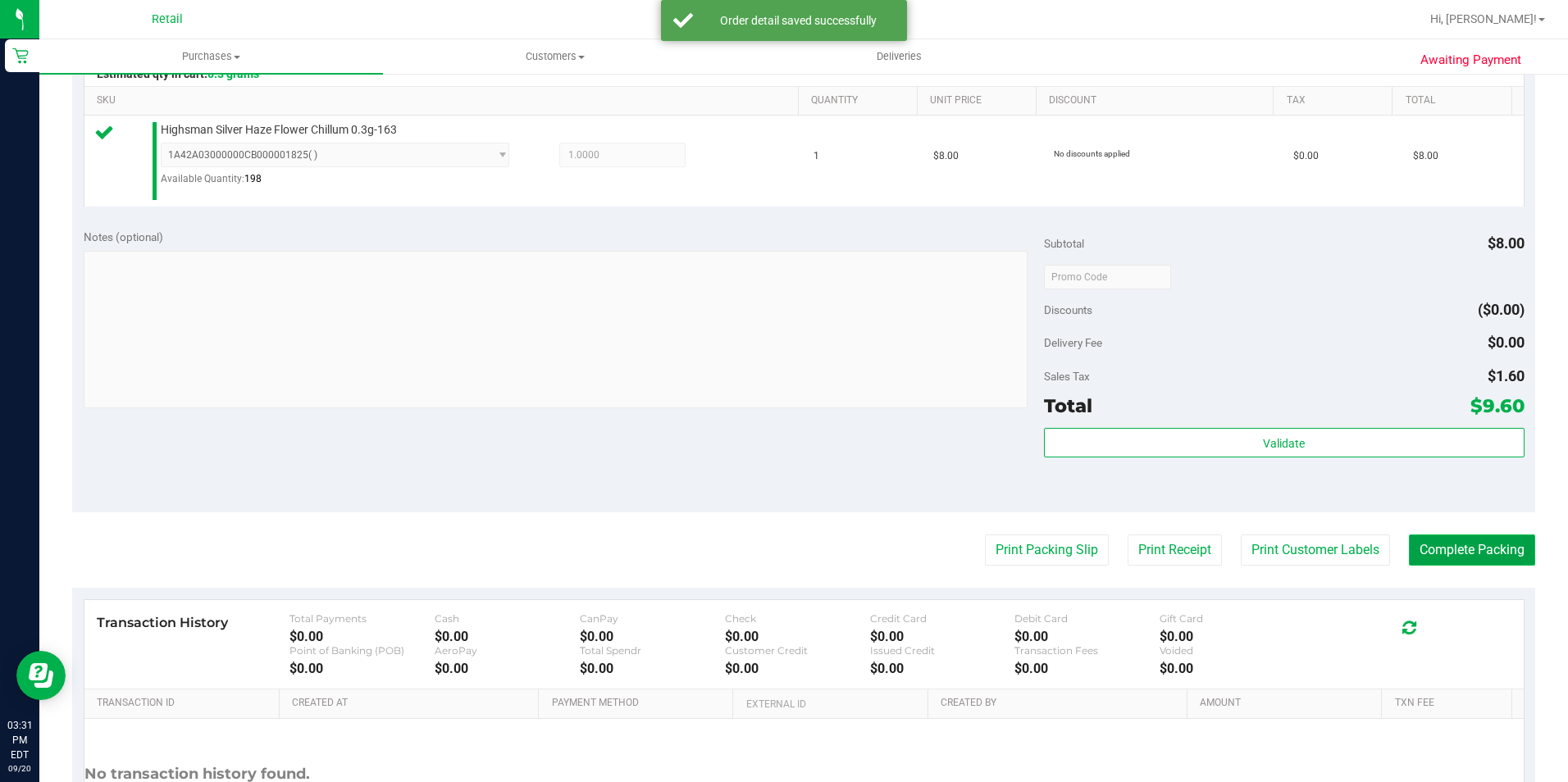
click at [1463, 540] on button "Complete Packing" at bounding box center [1472, 550] width 127 height 31
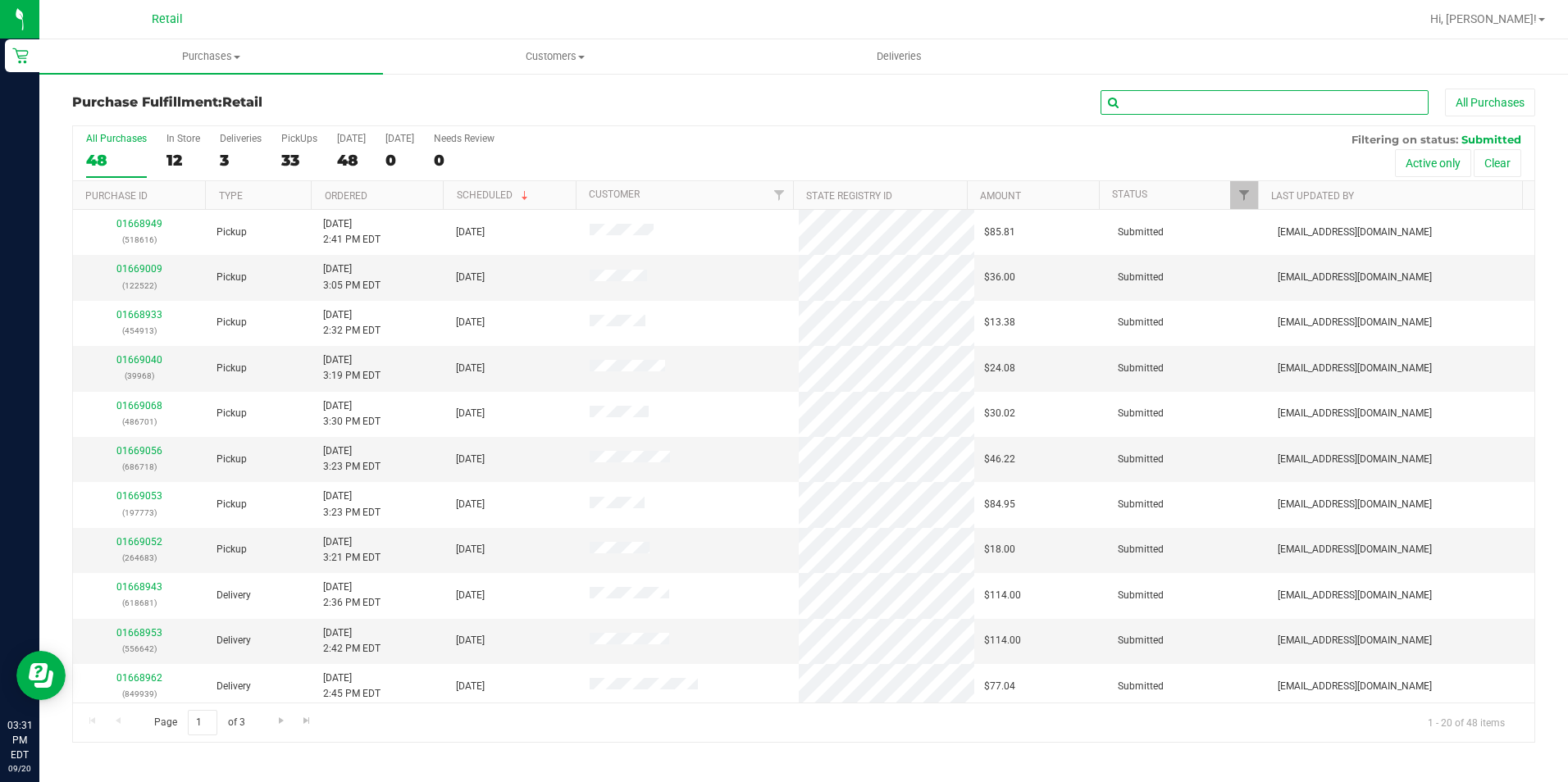
click at [1235, 112] on input "text" at bounding box center [1264, 103] width 328 height 25
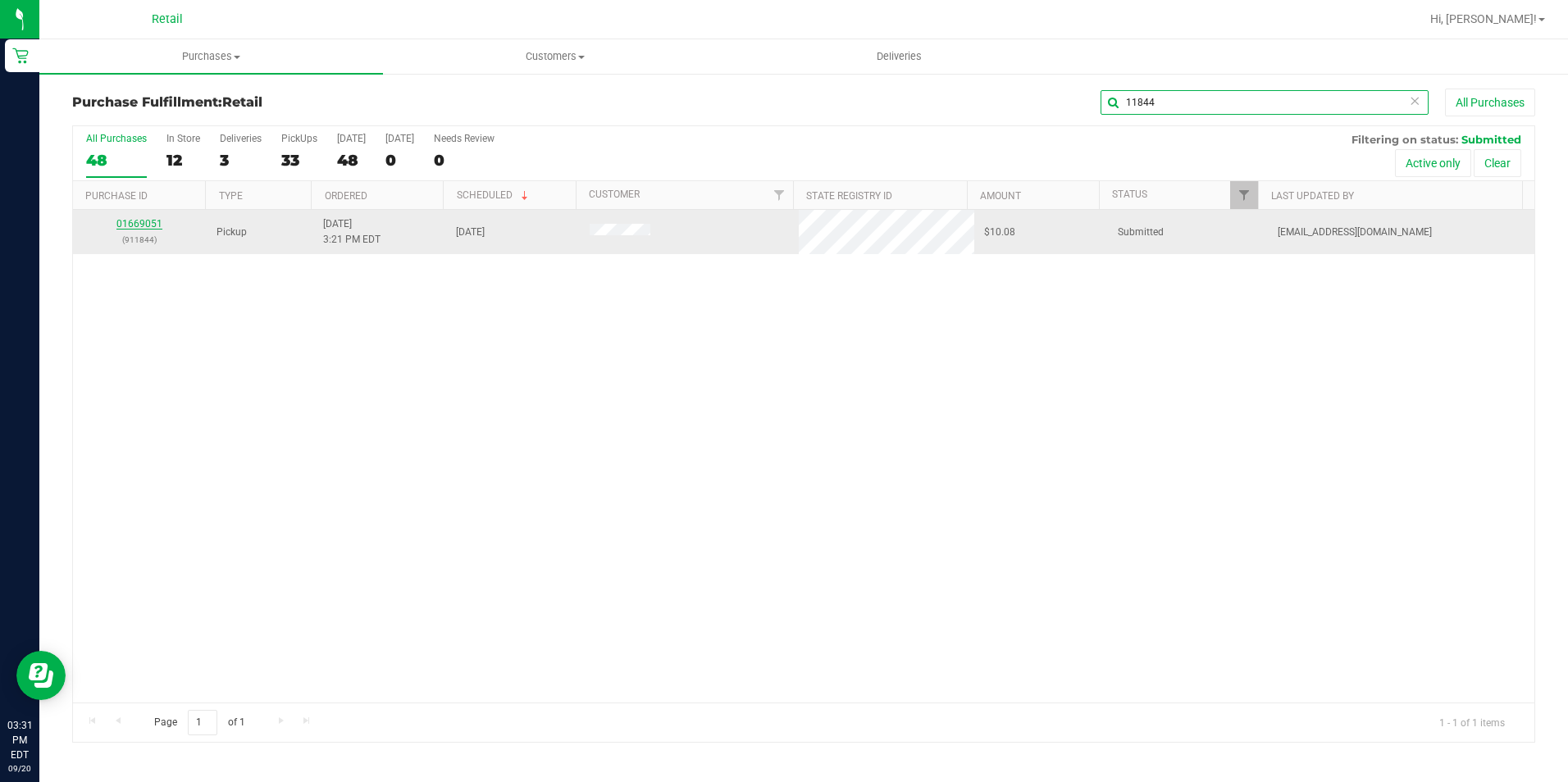
type input "11844"
click at [159, 228] on link "01669051" at bounding box center [139, 223] width 46 height 11
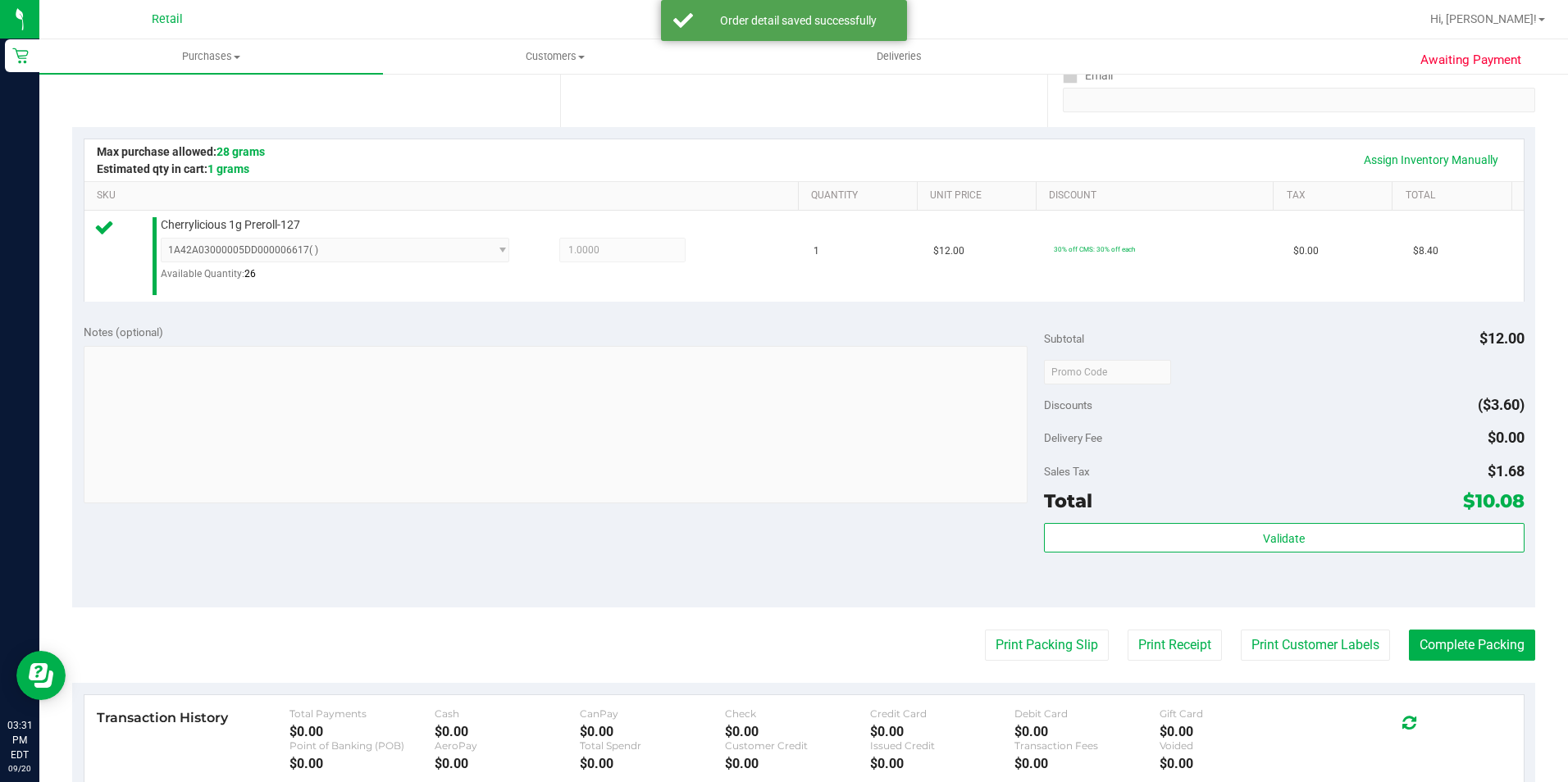
scroll to position [328, 0]
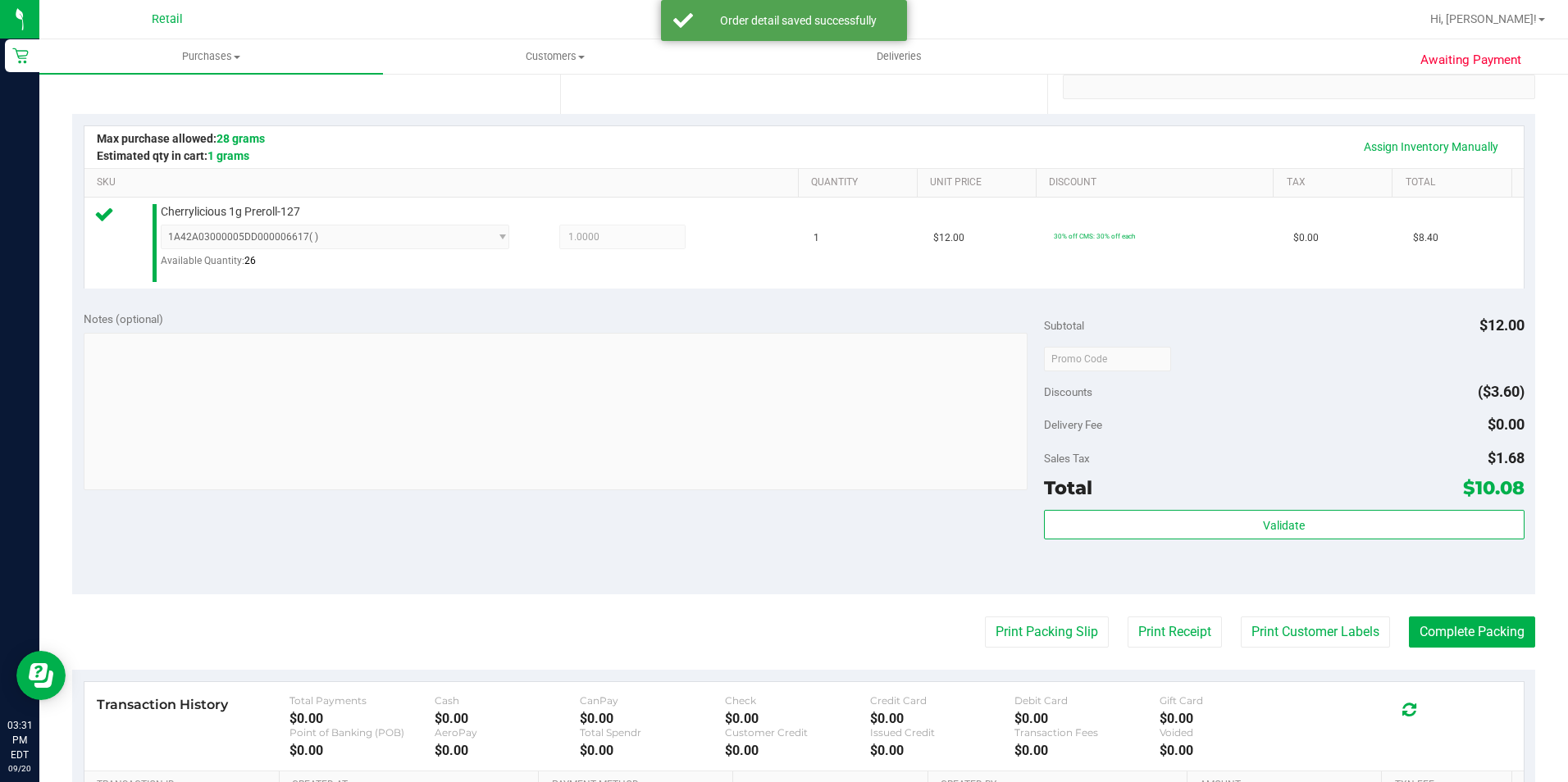
click at [1480, 654] on purchase-details "Back Edit Purchase Cancel Purchase View Profile # 01669051 Med | Rec METRC ID: …" at bounding box center [803, 369] width 1463 height 1216
click at [1473, 639] on button "Complete Packing" at bounding box center [1472, 632] width 127 height 31
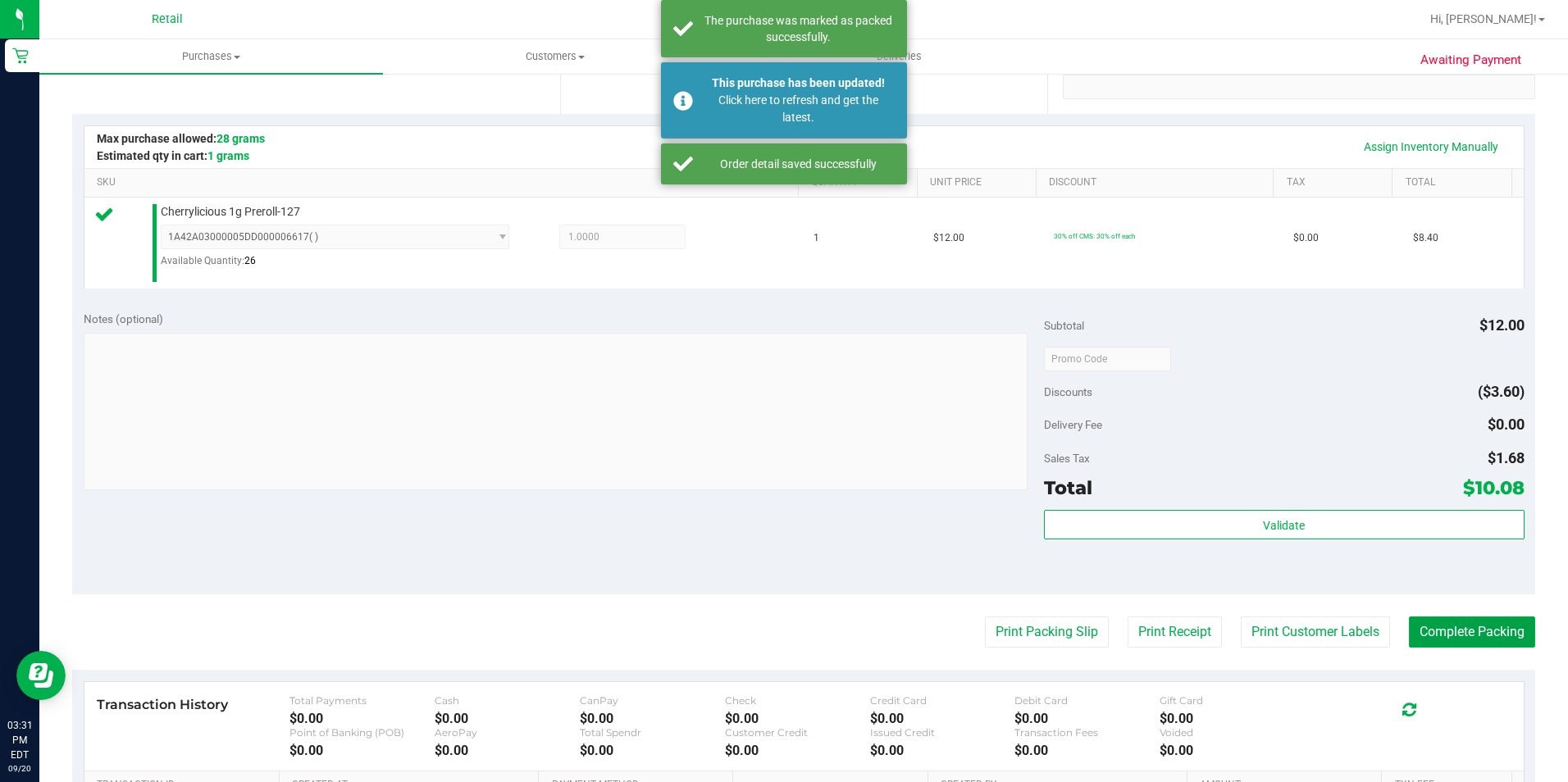
scroll to position [0, 0]
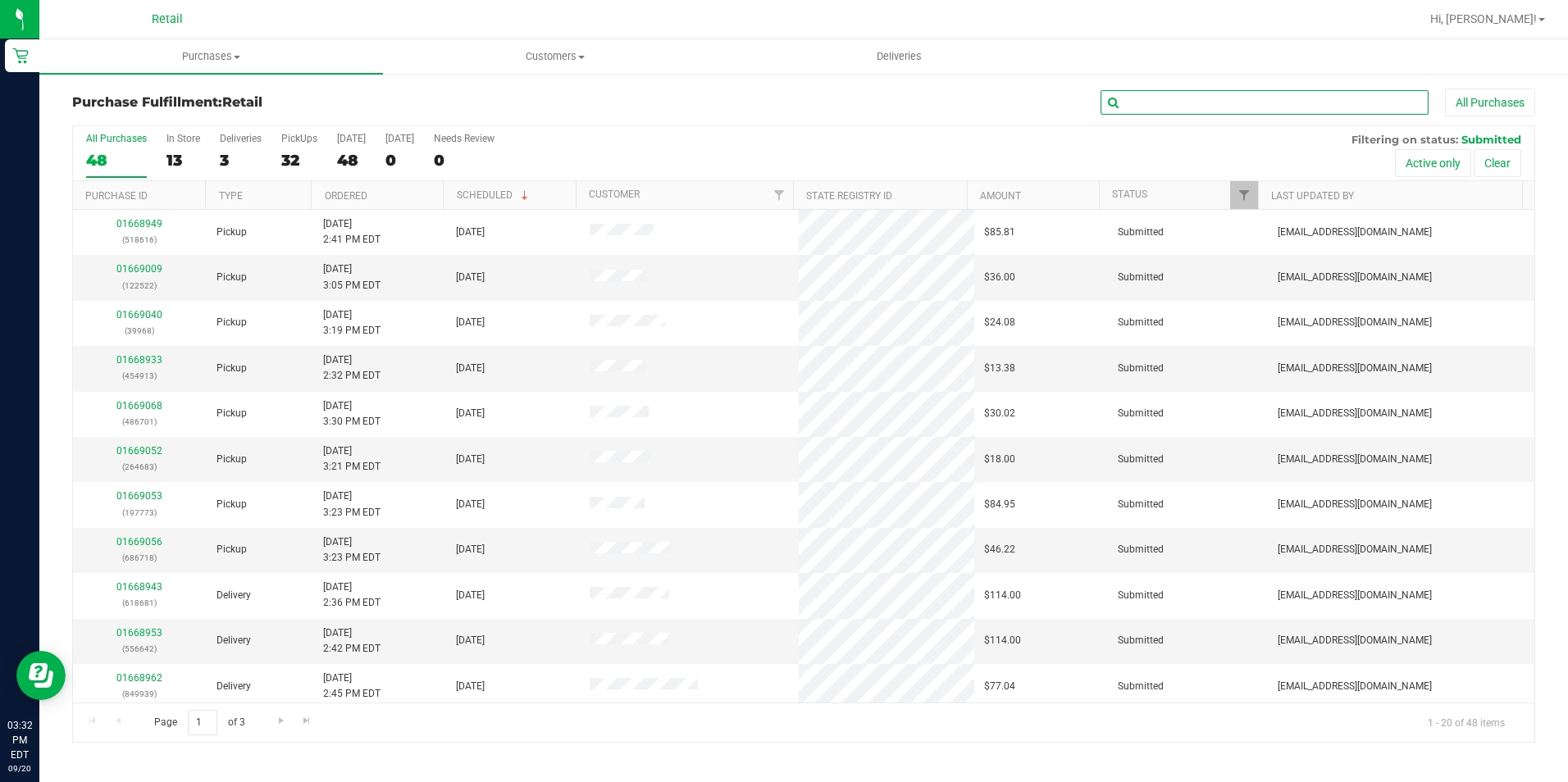
click at [1129, 111] on input "text" at bounding box center [1264, 103] width 328 height 25
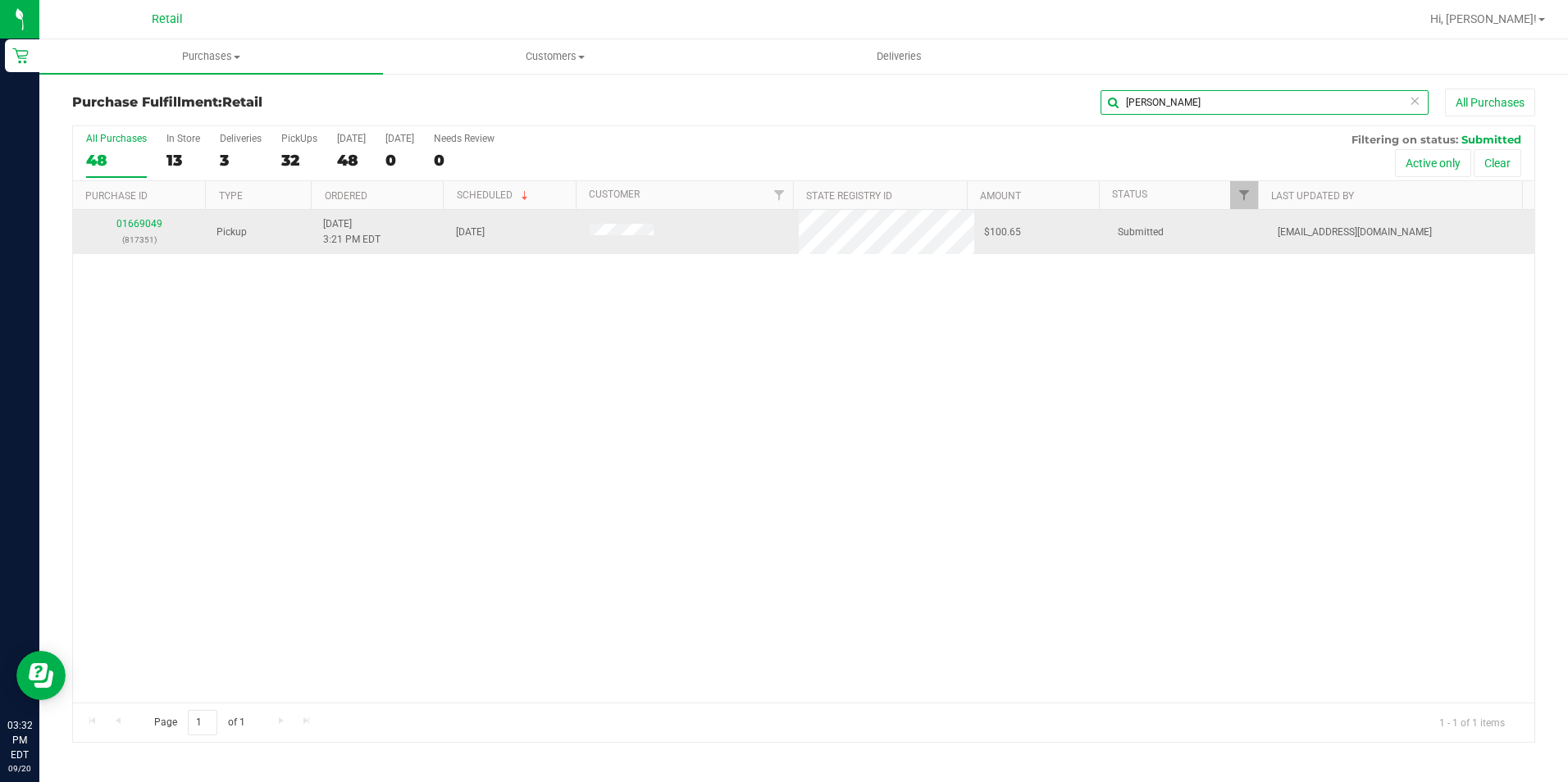
type input "[PERSON_NAME]"
click at [128, 215] on td "01669049 (817351)" at bounding box center [140, 232] width 134 height 44
click at [130, 220] on link "01669049" at bounding box center [139, 223] width 46 height 11
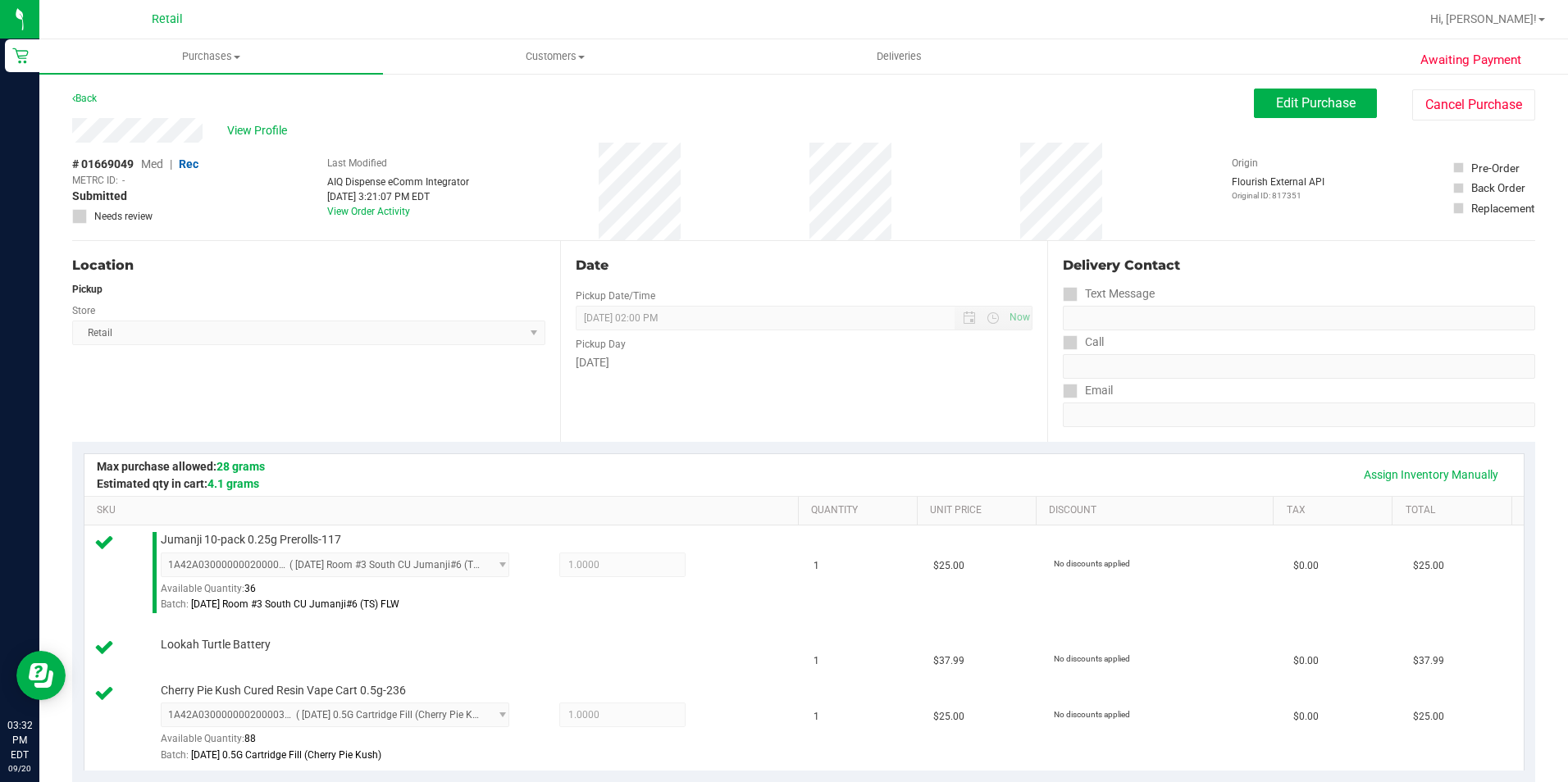
click at [96, 108] on div "Back Edit Purchase Cancel Purchase" at bounding box center [803, 104] width 1463 height 30
click at [84, 99] on link "Back" at bounding box center [84, 98] width 25 height 11
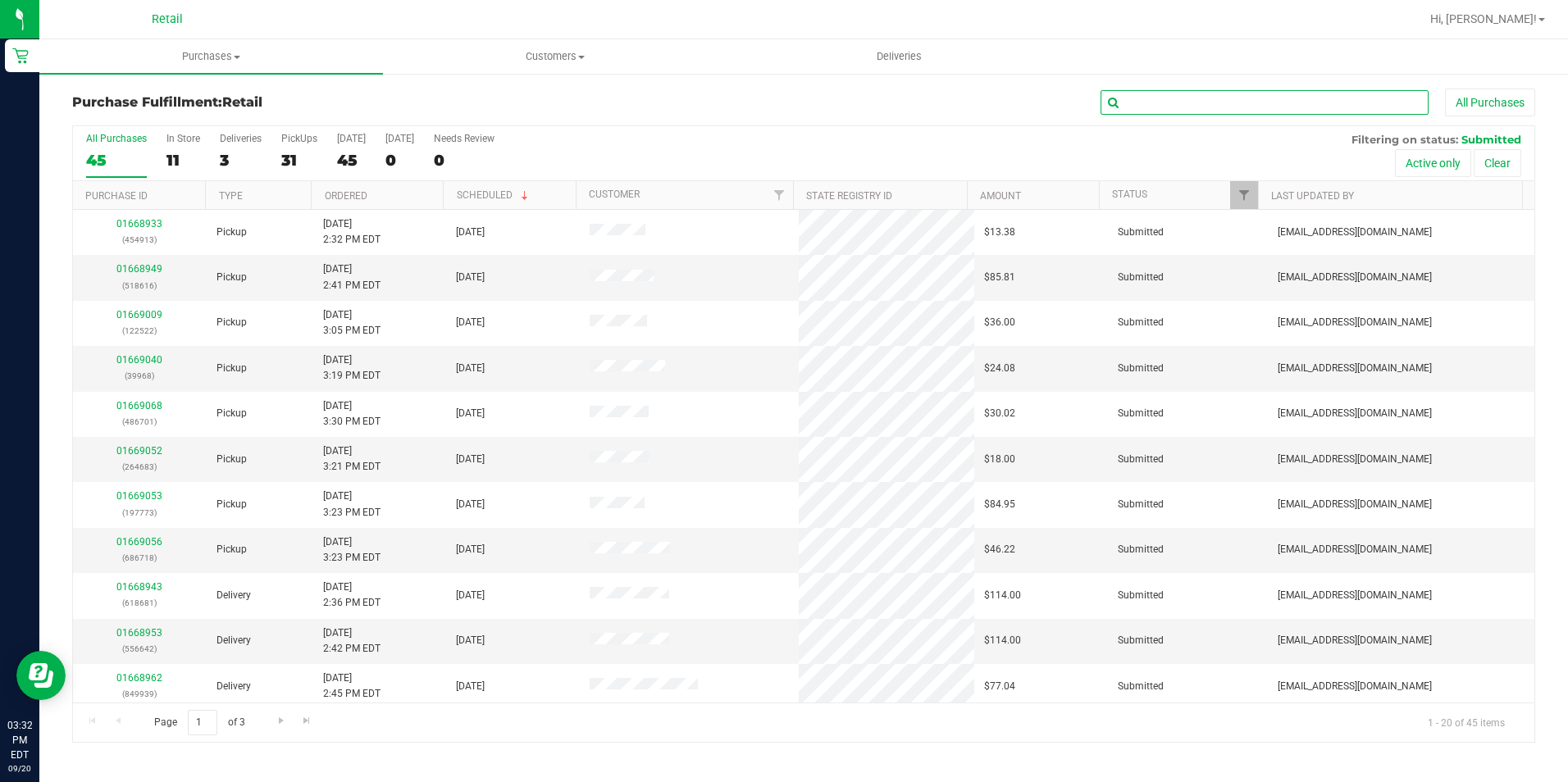
click at [1161, 91] on input "text" at bounding box center [1264, 103] width 328 height 25
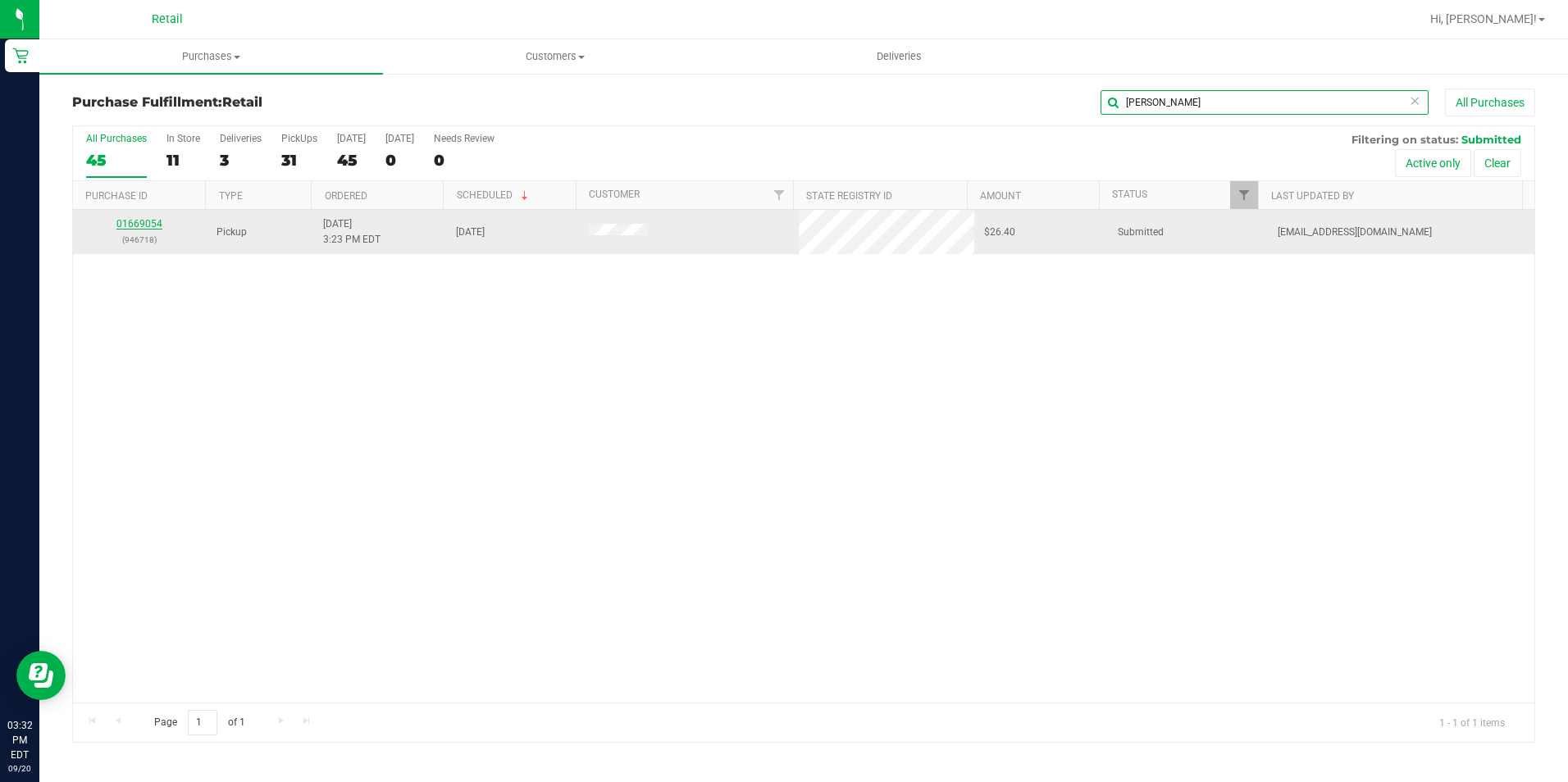
type input "[PERSON_NAME]"
click at [153, 218] on link "01669054" at bounding box center [139, 223] width 46 height 11
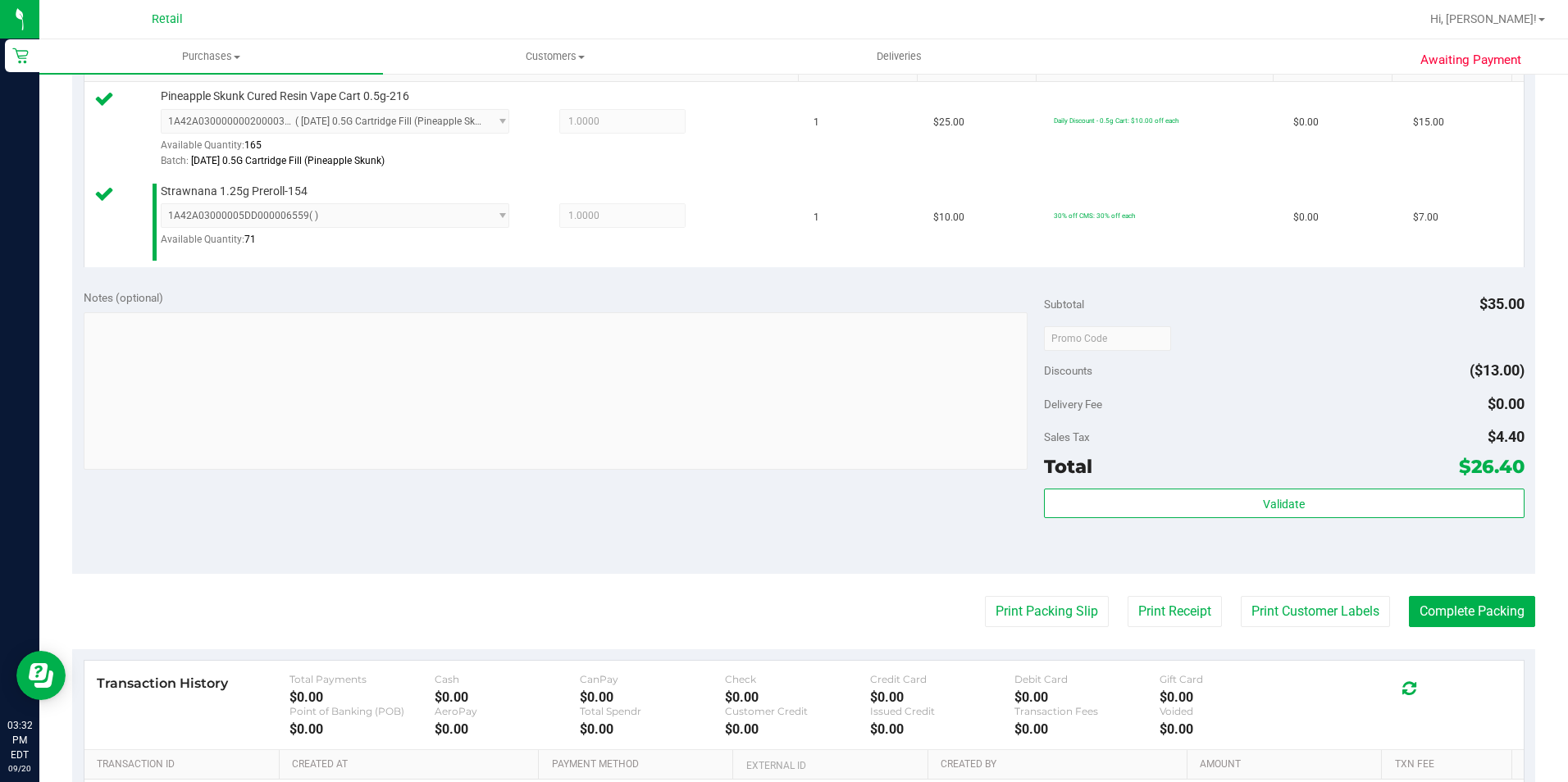
scroll to position [492, 0]
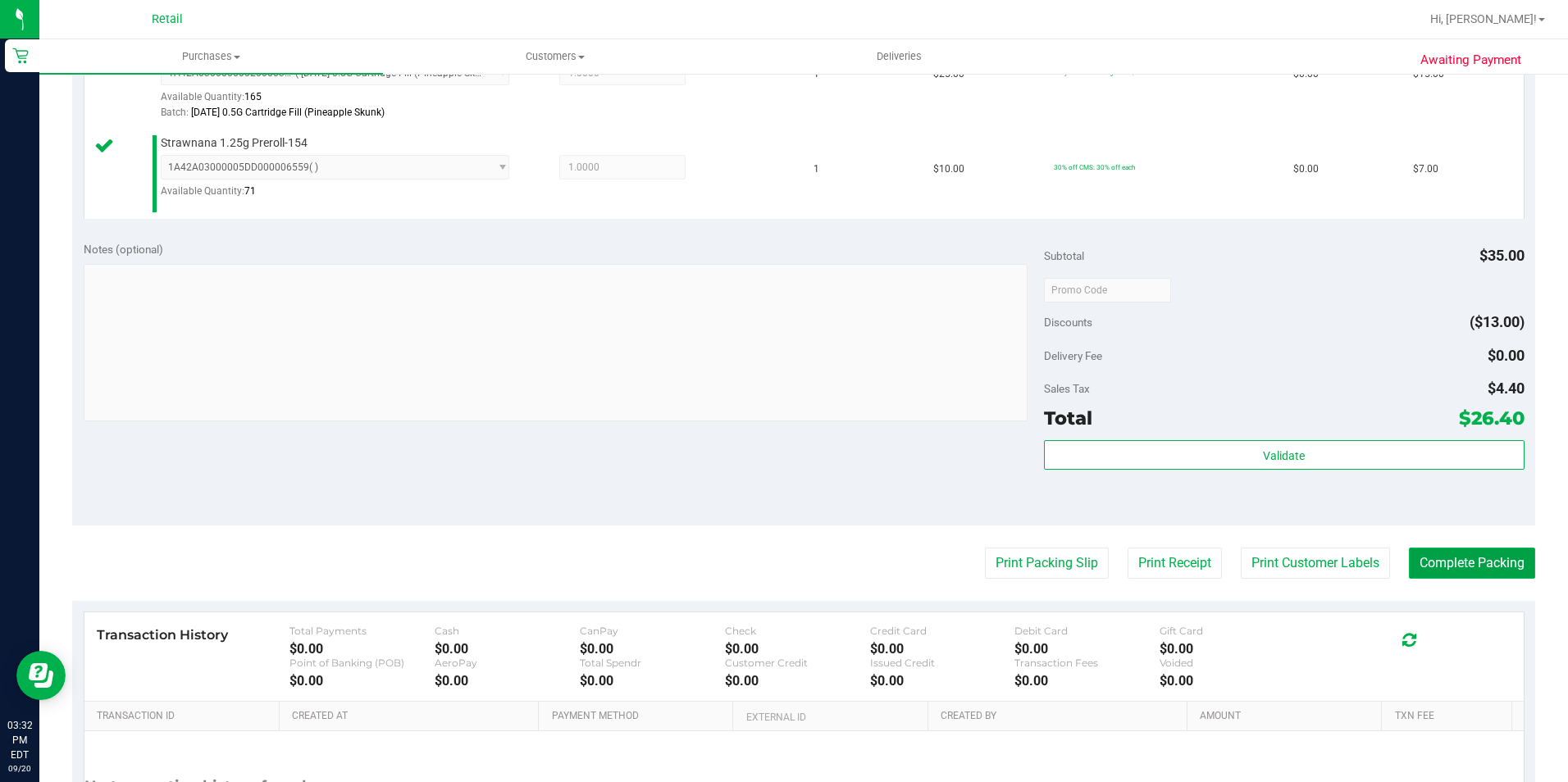
click at [1476, 558] on button "Complete Packing" at bounding box center [1472, 563] width 127 height 31
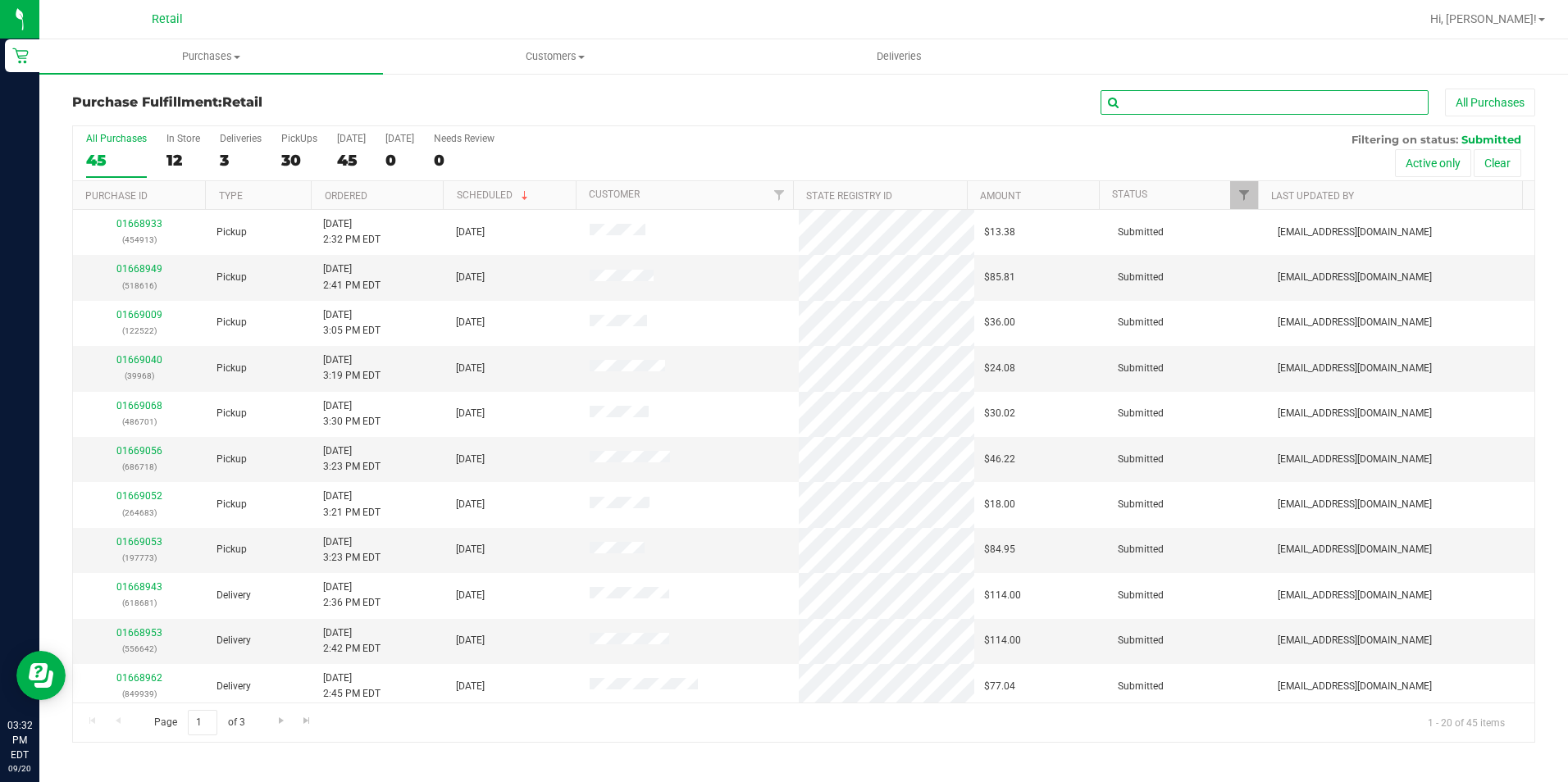
click at [1132, 111] on input "text" at bounding box center [1264, 103] width 328 height 25
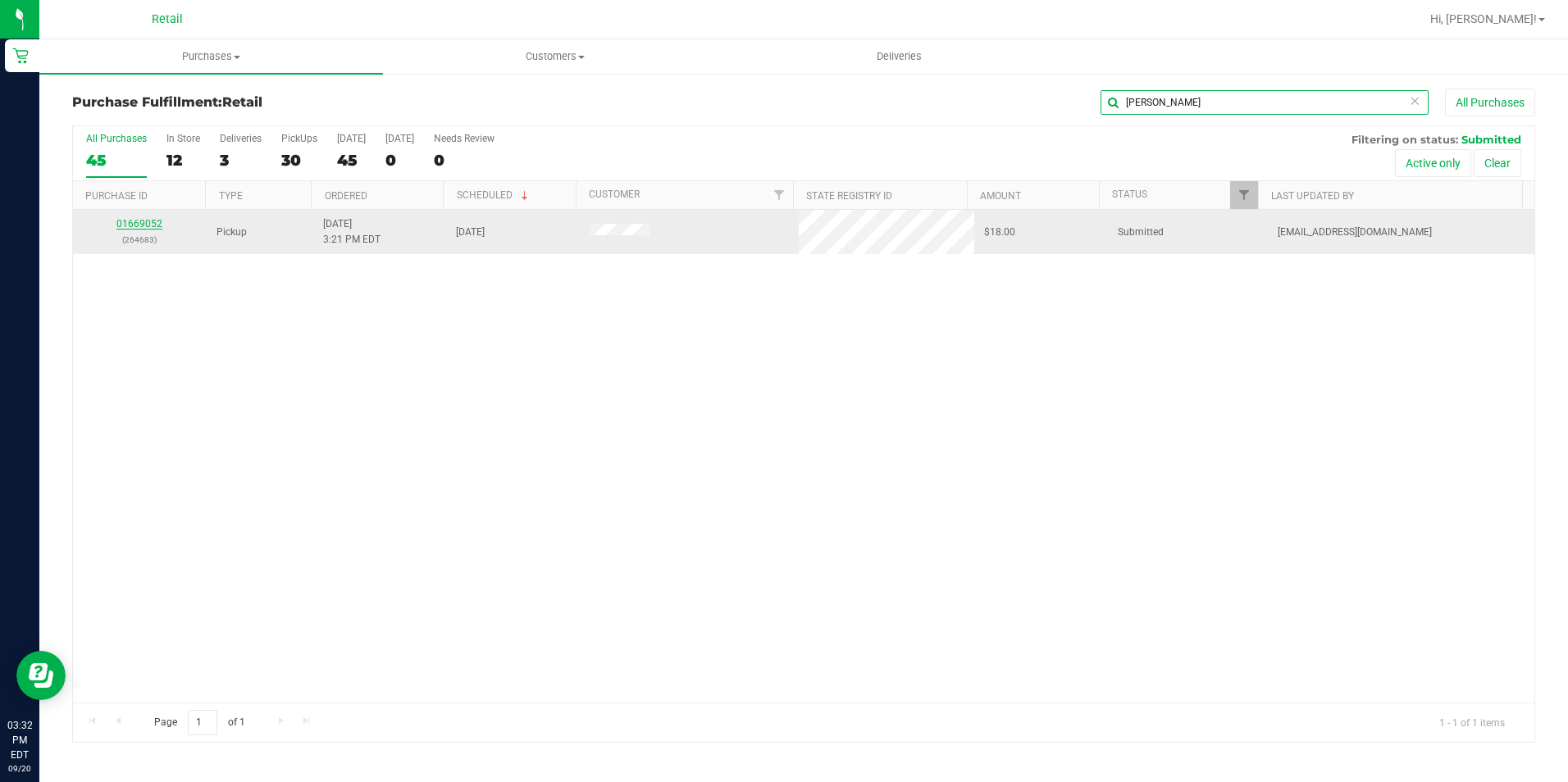
type input "[PERSON_NAME]"
click at [128, 227] on link "01669052" at bounding box center [139, 223] width 46 height 11
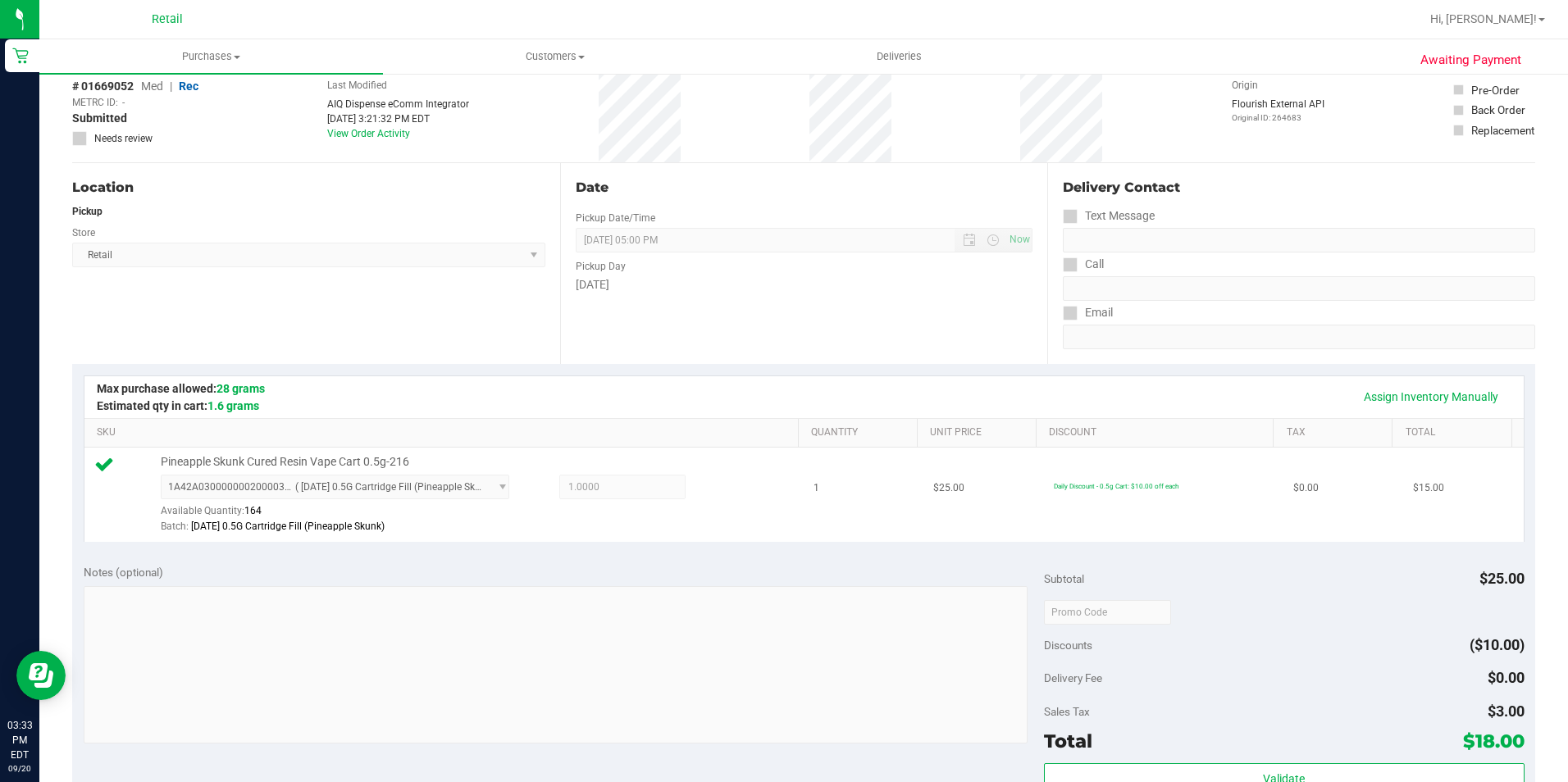
scroll to position [246, 0]
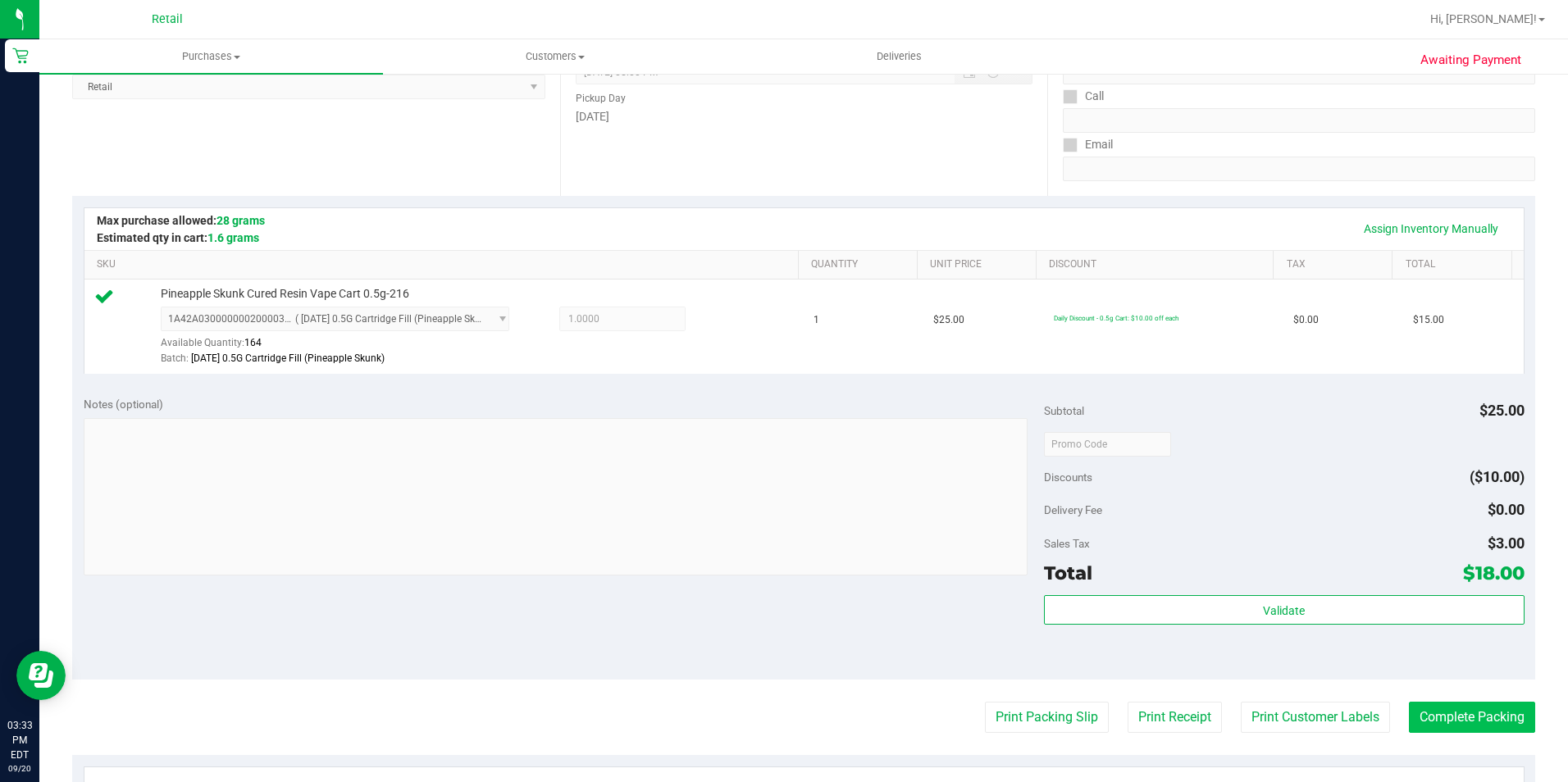
click at [1521, 715] on div "Awaiting Payment Back Edit Purchase Cancel Purchase View Profile # 01669052 Med…" at bounding box center [803, 460] width 1528 height 1268
click at [1485, 720] on button "Complete Packing" at bounding box center [1472, 717] width 127 height 31
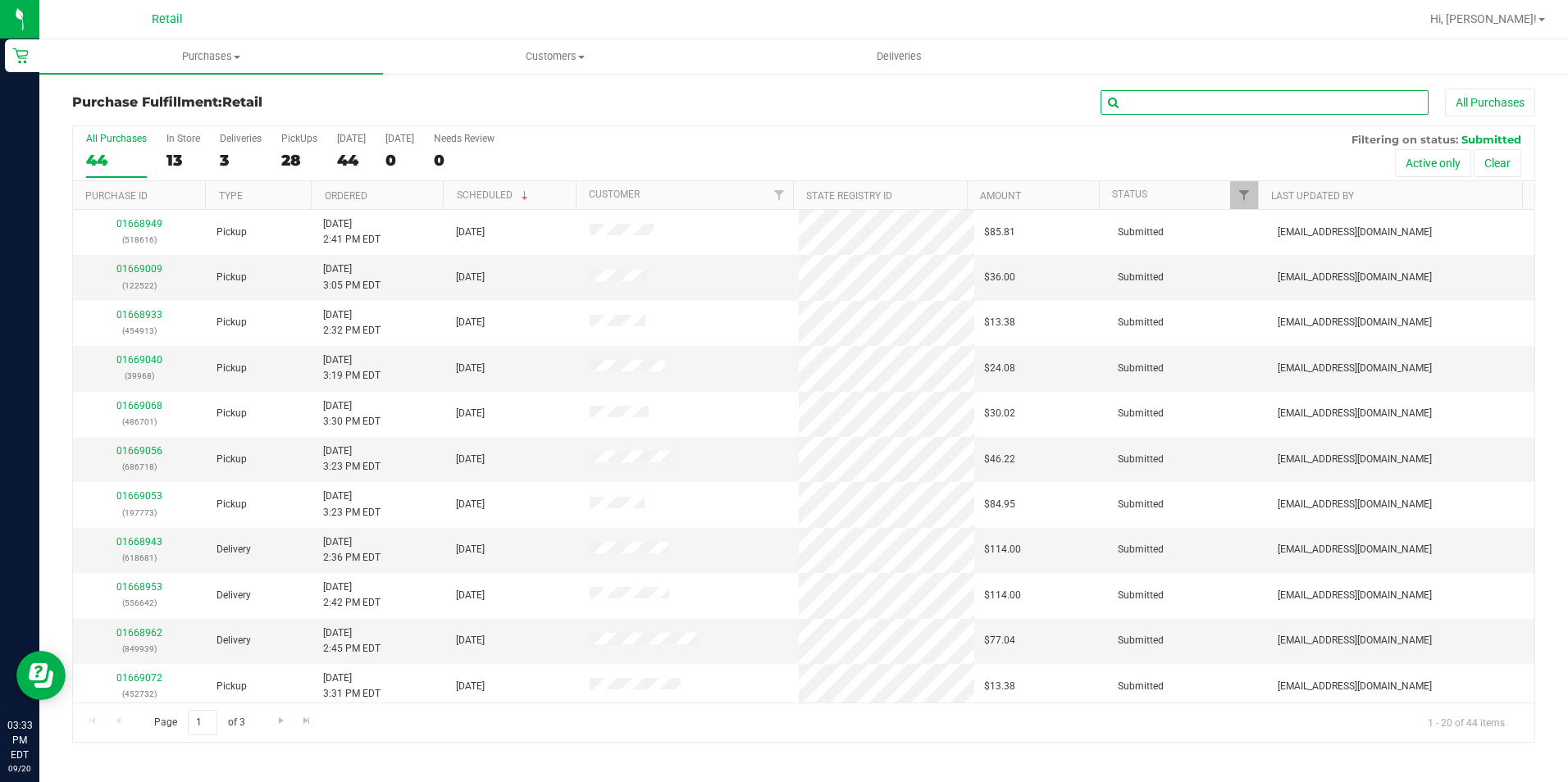
click at [1166, 102] on input "text" at bounding box center [1264, 103] width 328 height 25
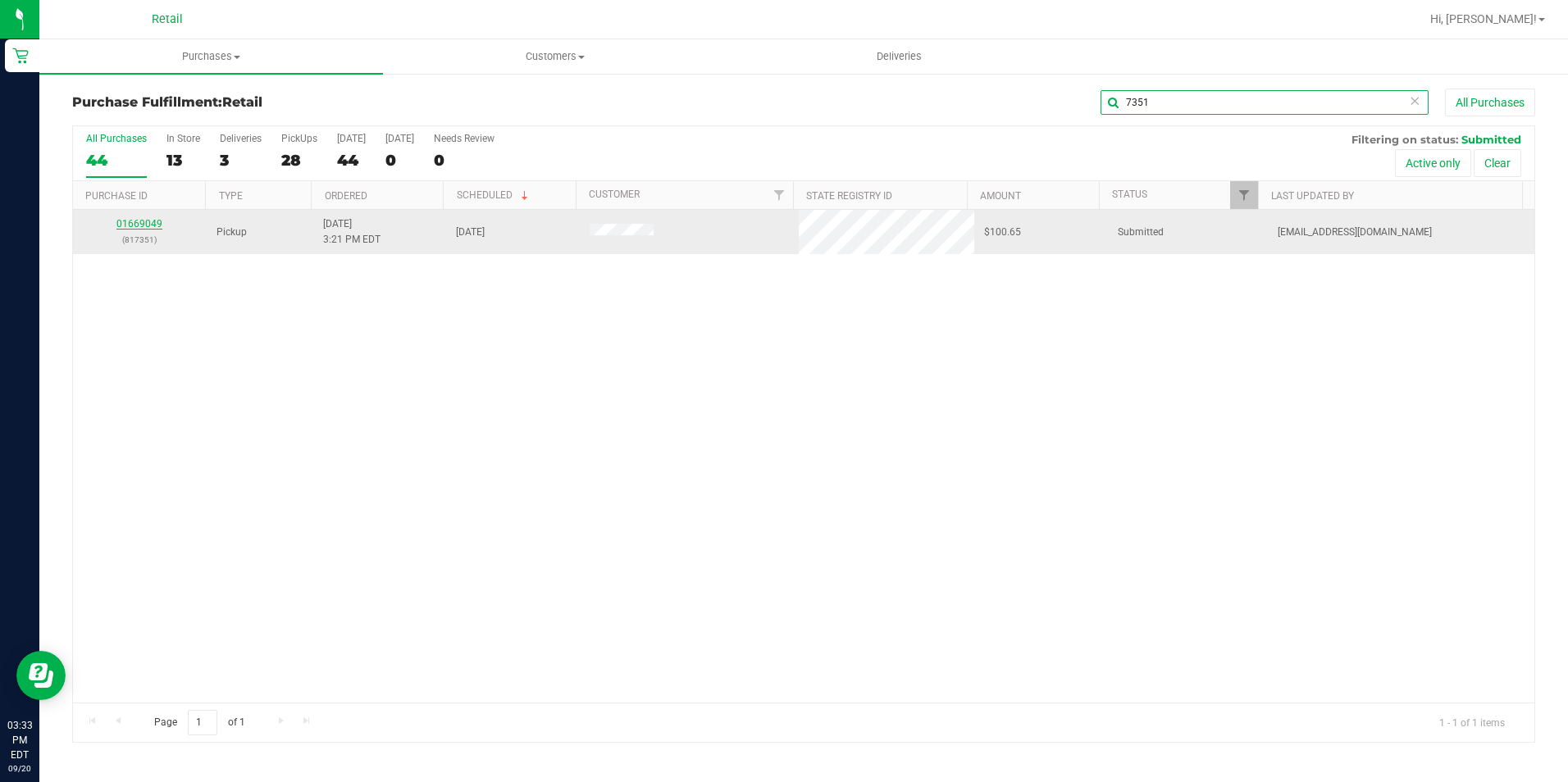
type input "7351"
click at [124, 219] on link "01669049" at bounding box center [139, 223] width 46 height 11
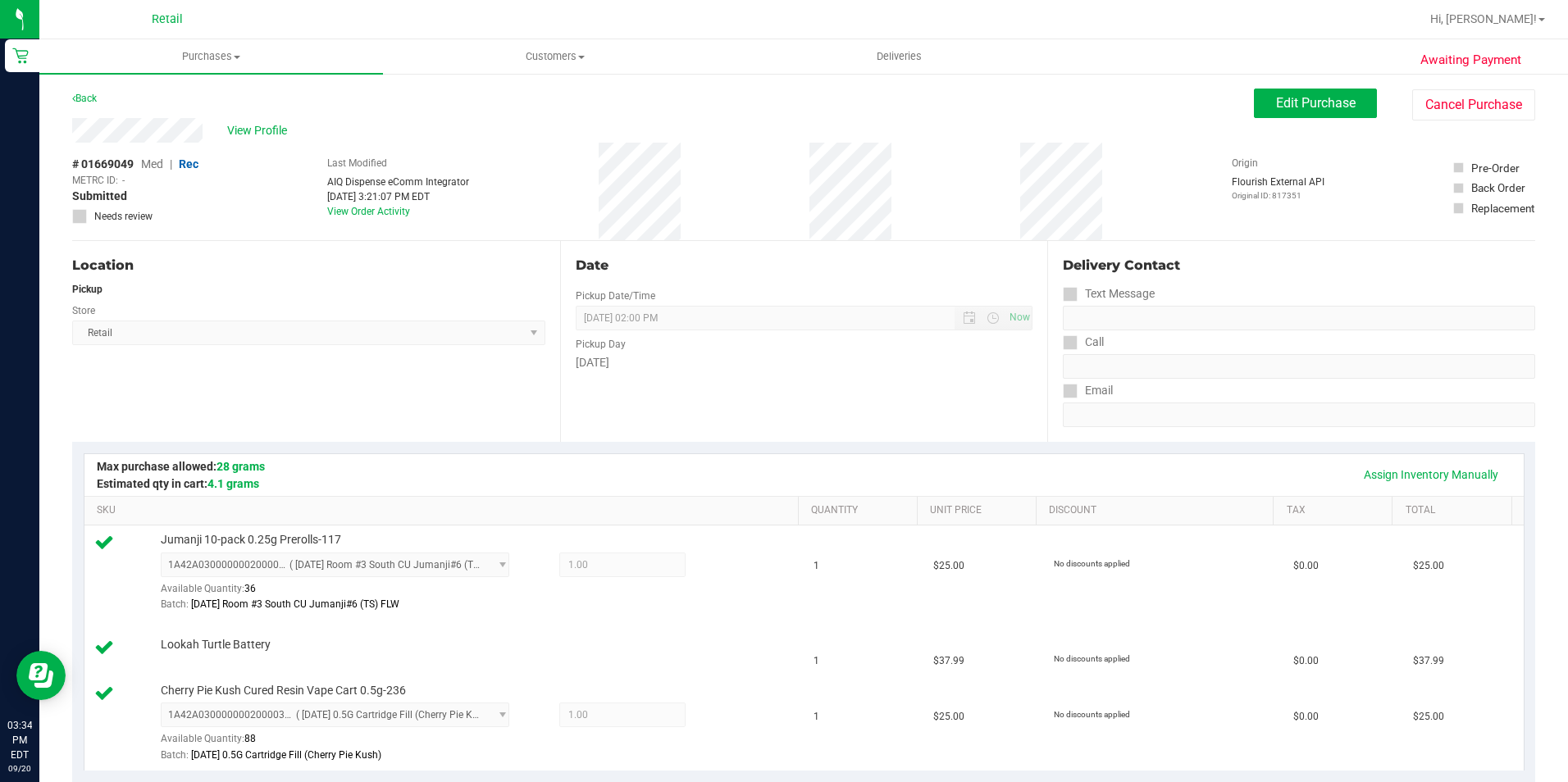
click at [82, 107] on div "Back" at bounding box center [84, 99] width 25 height 19
click at [82, 91] on div "Back" at bounding box center [84, 99] width 25 height 19
click at [93, 112] on div "Back Edit Purchase Cancel Purchase" at bounding box center [803, 104] width 1463 height 30
click at [87, 99] on link "Back" at bounding box center [84, 98] width 25 height 11
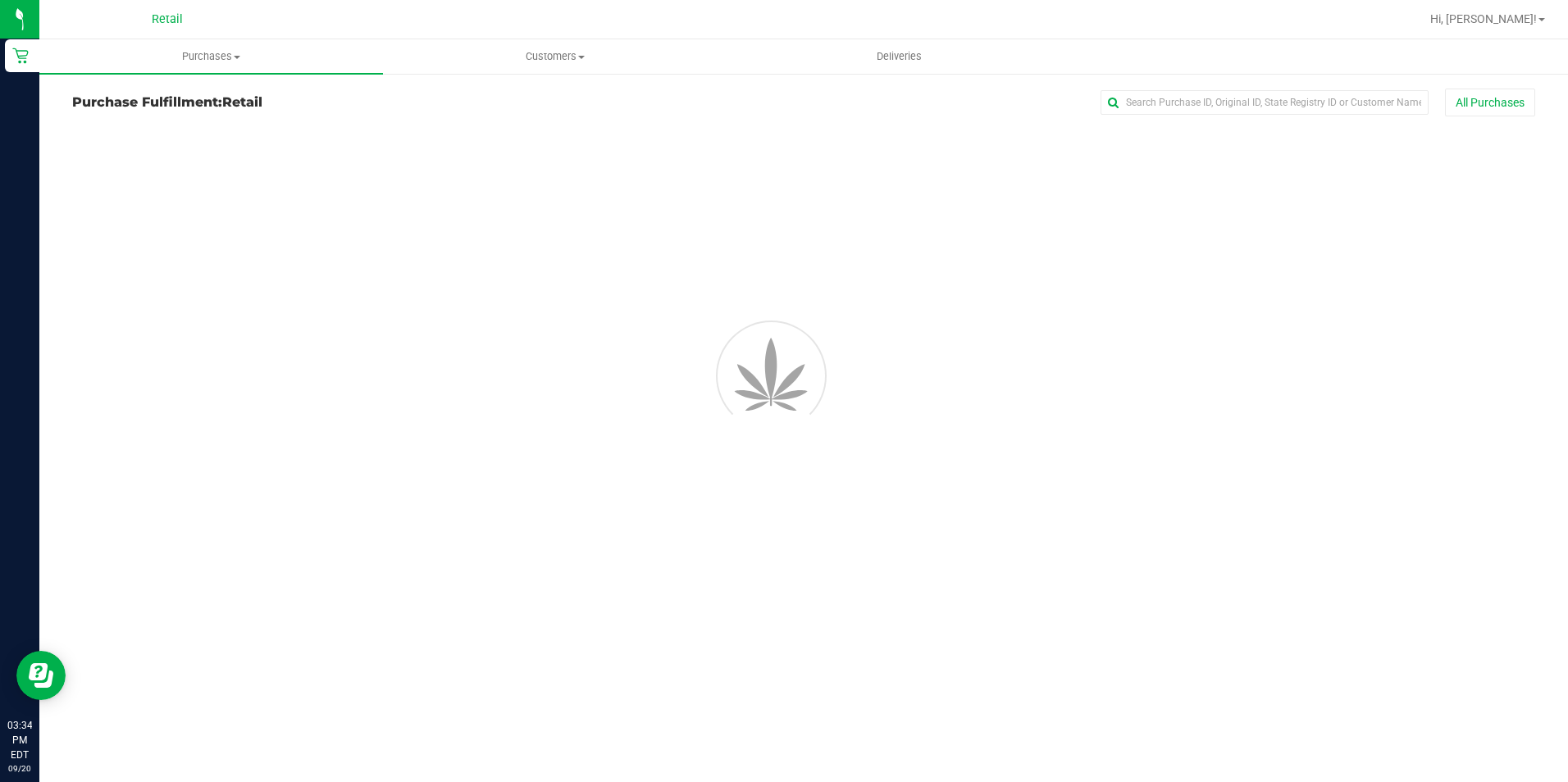
click at [1193, 90] on div "All Purchases" at bounding box center [1048, 103] width 975 height 28
click at [1191, 99] on input "text" at bounding box center [1264, 103] width 328 height 25
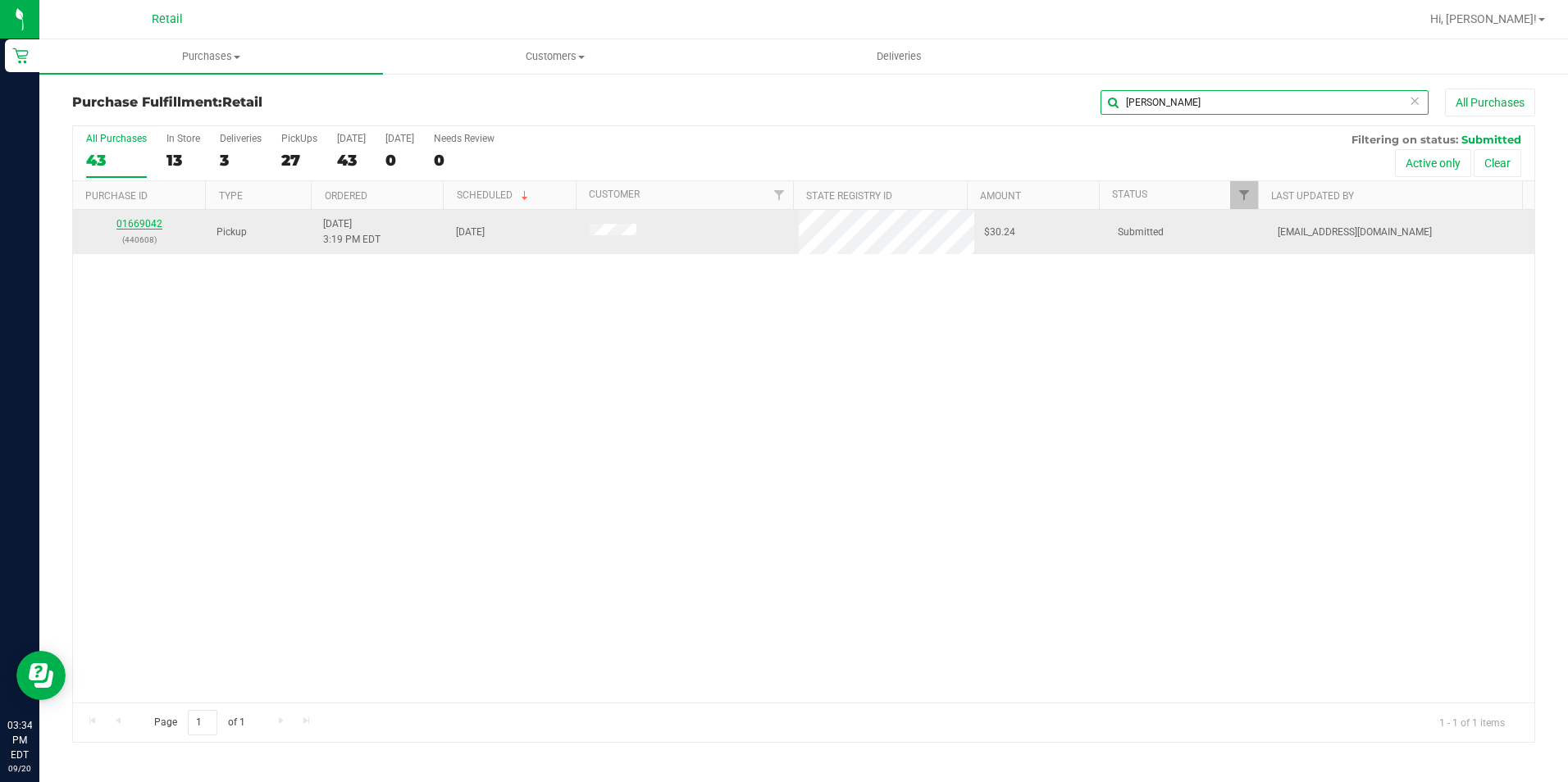
type input "[PERSON_NAME]"
click at [139, 218] on link "01669042" at bounding box center [139, 223] width 46 height 11
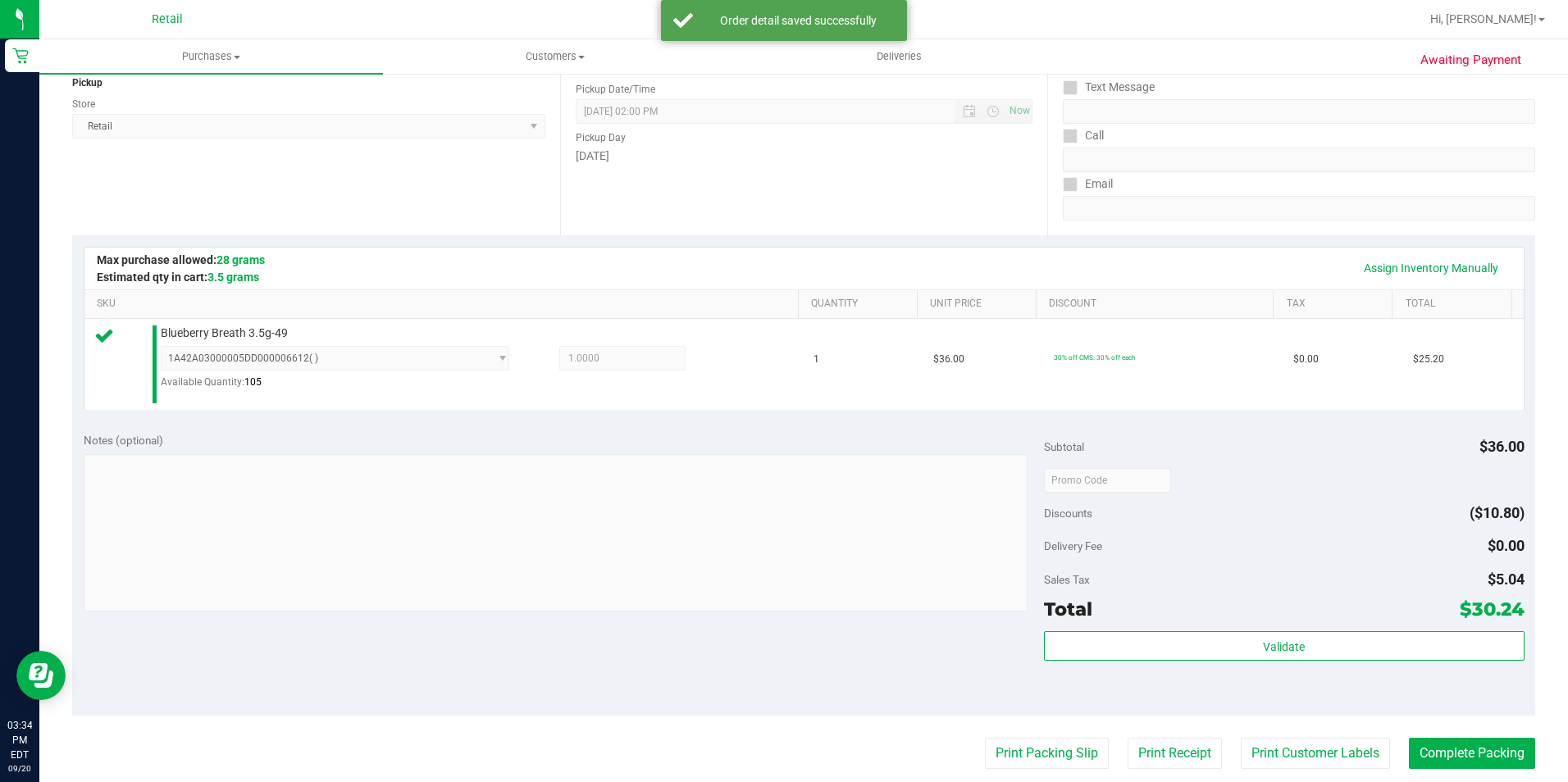
scroll to position [410, 0]
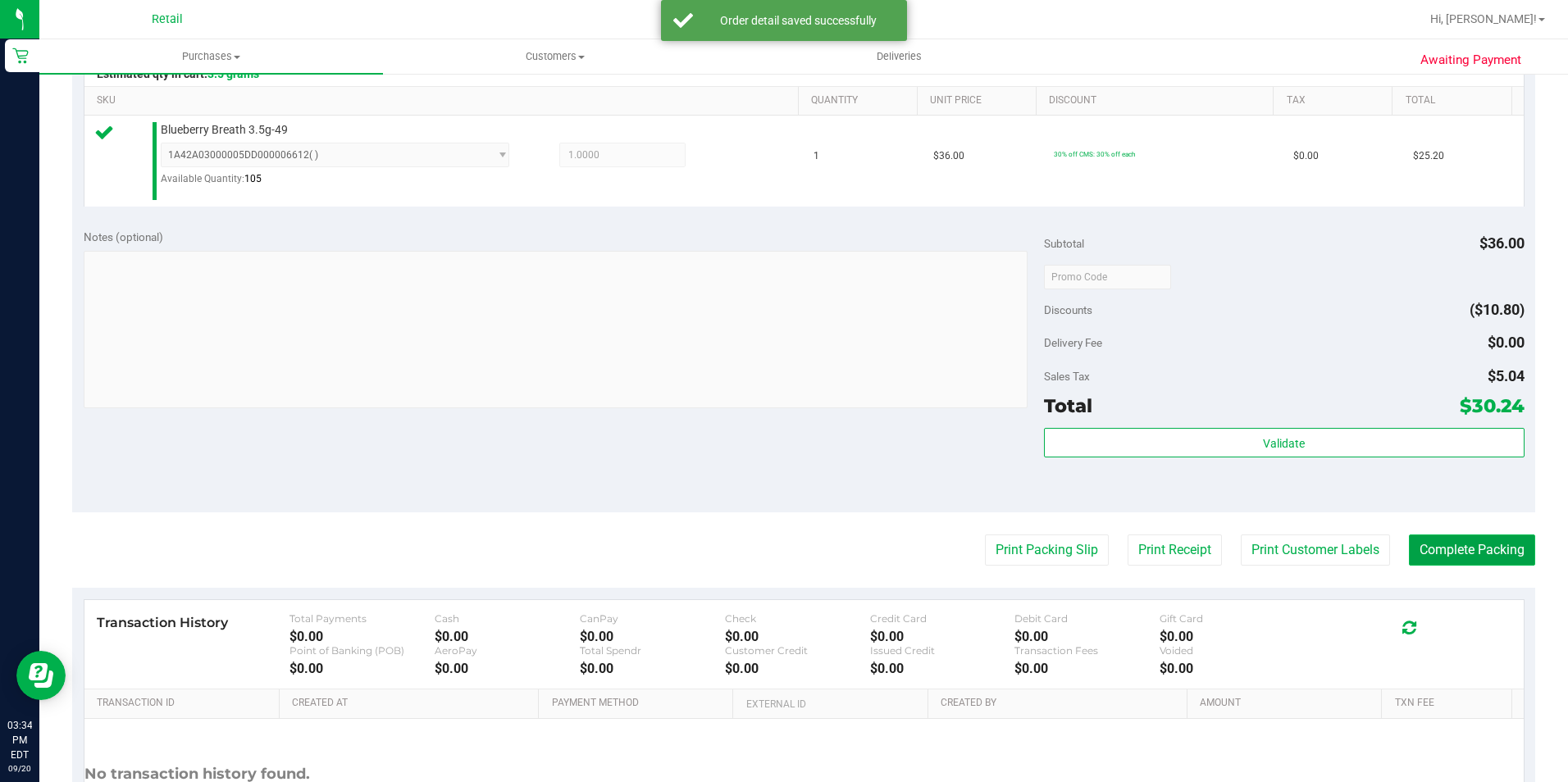
click at [1487, 560] on button "Complete Packing" at bounding box center [1472, 550] width 127 height 31
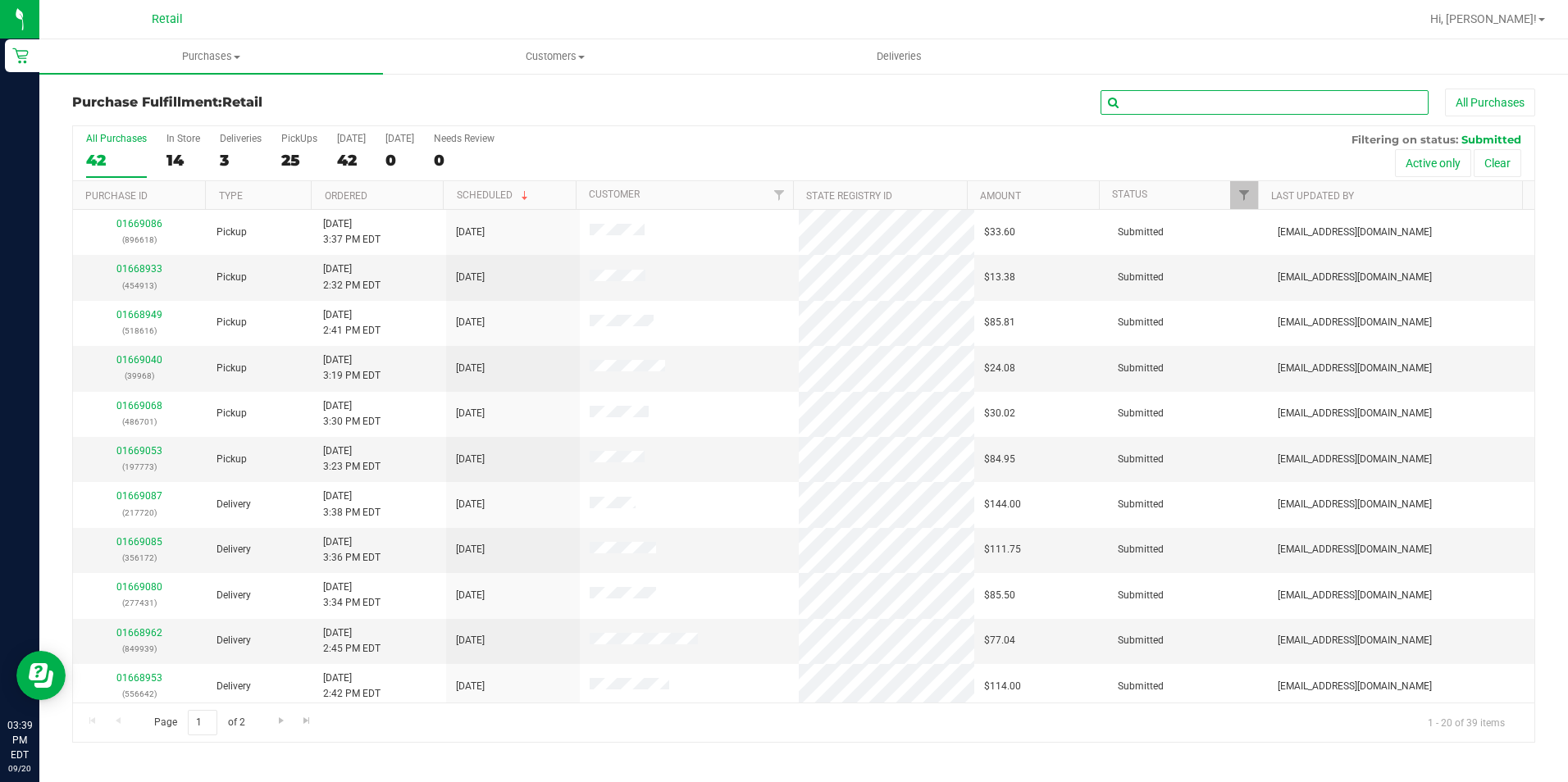
click at [1172, 102] on input "text" at bounding box center [1264, 103] width 328 height 25
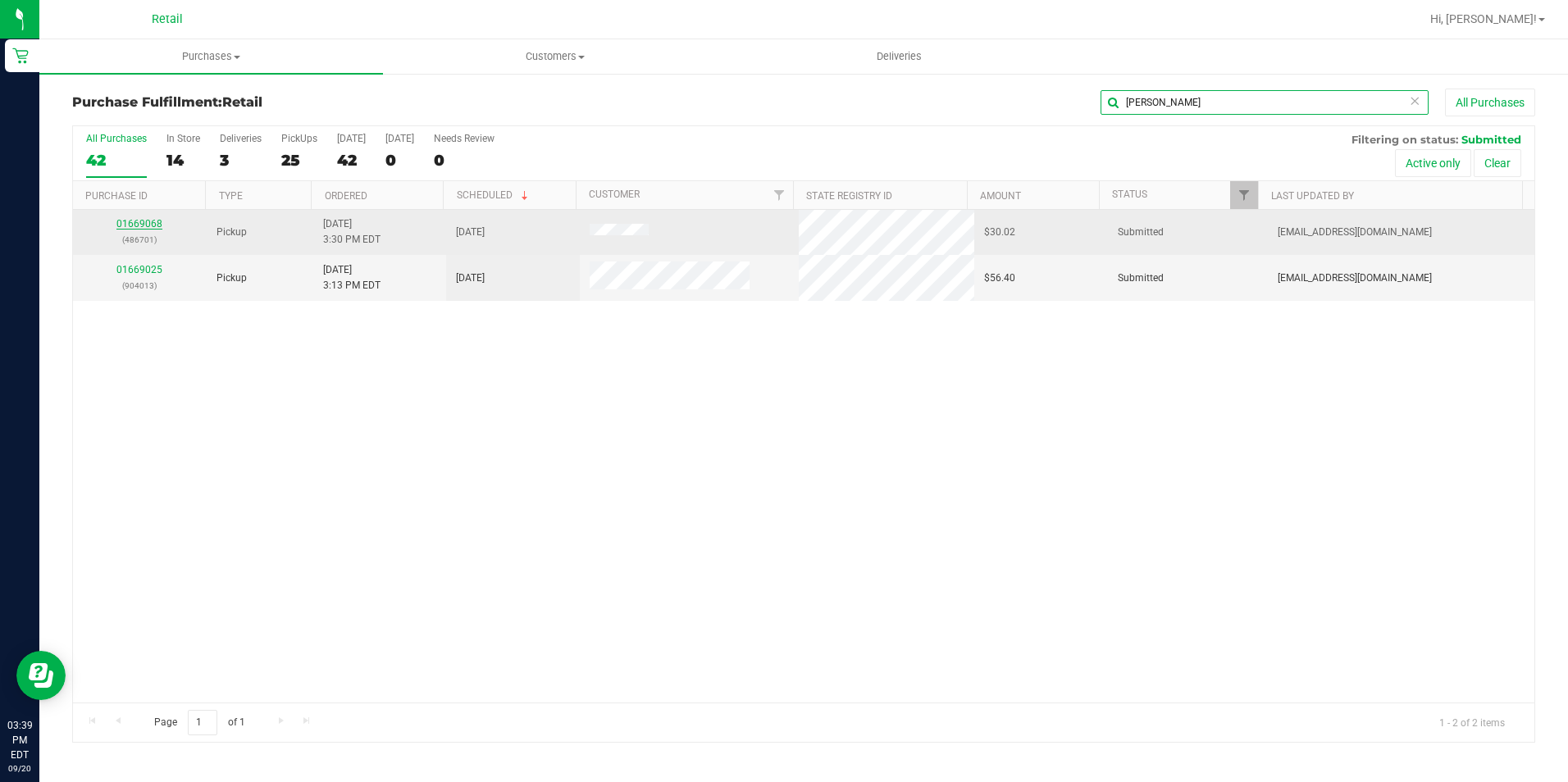
type input "[PERSON_NAME]"
click at [137, 221] on link "01669068" at bounding box center [139, 223] width 46 height 11
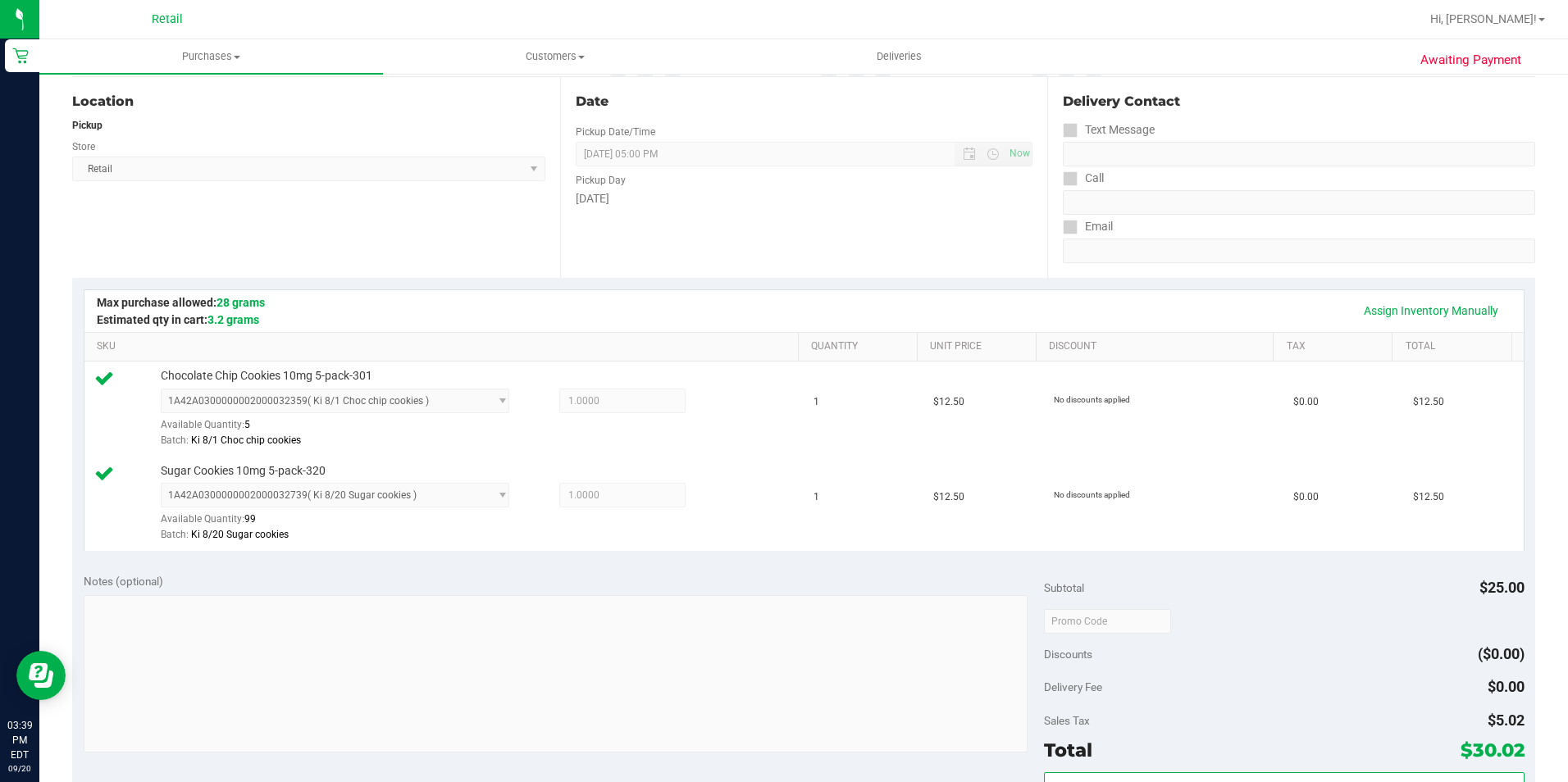
scroll to position [492, 0]
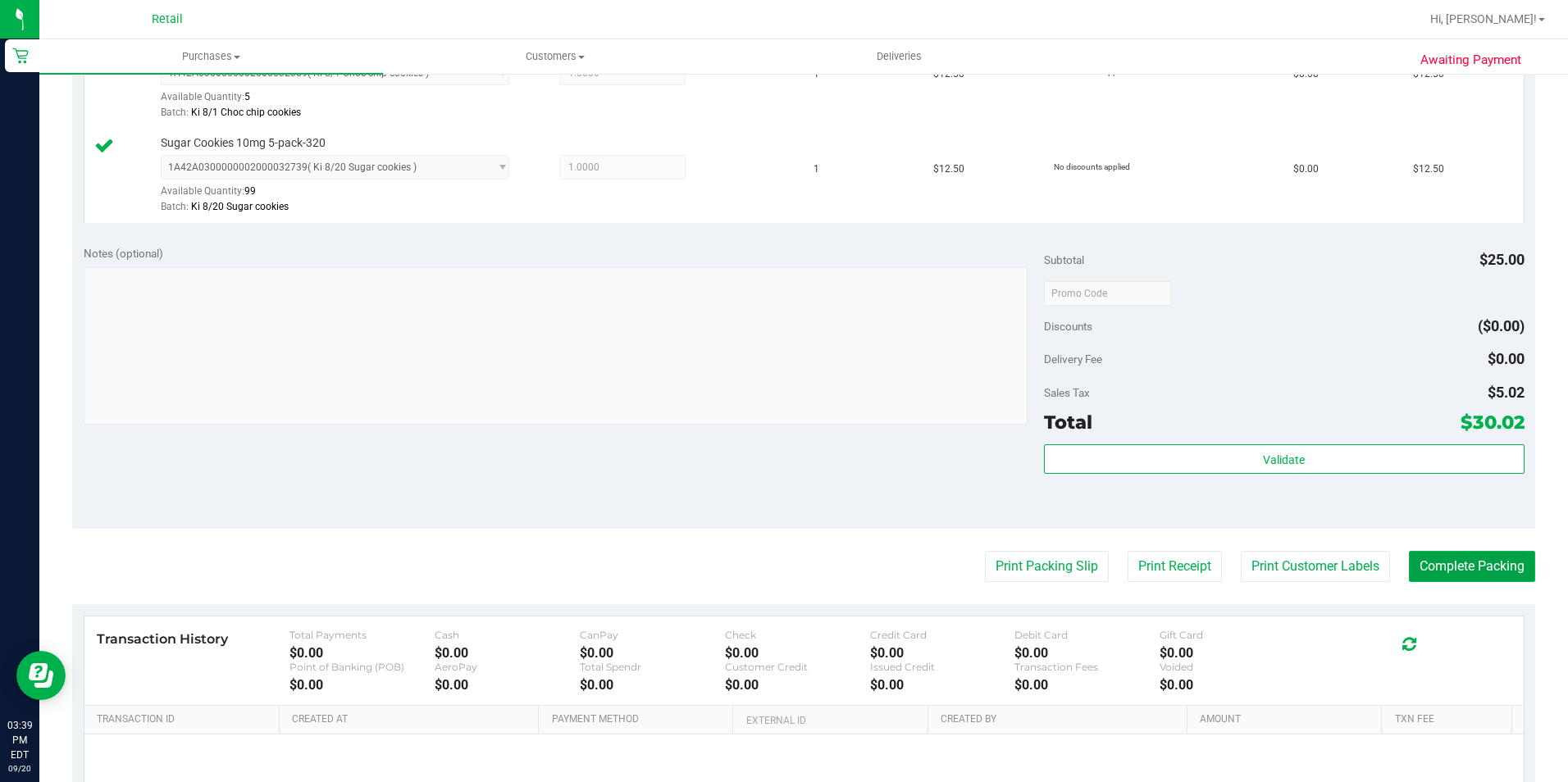
click at [1460, 573] on button "Complete Packing" at bounding box center [1472, 566] width 127 height 31
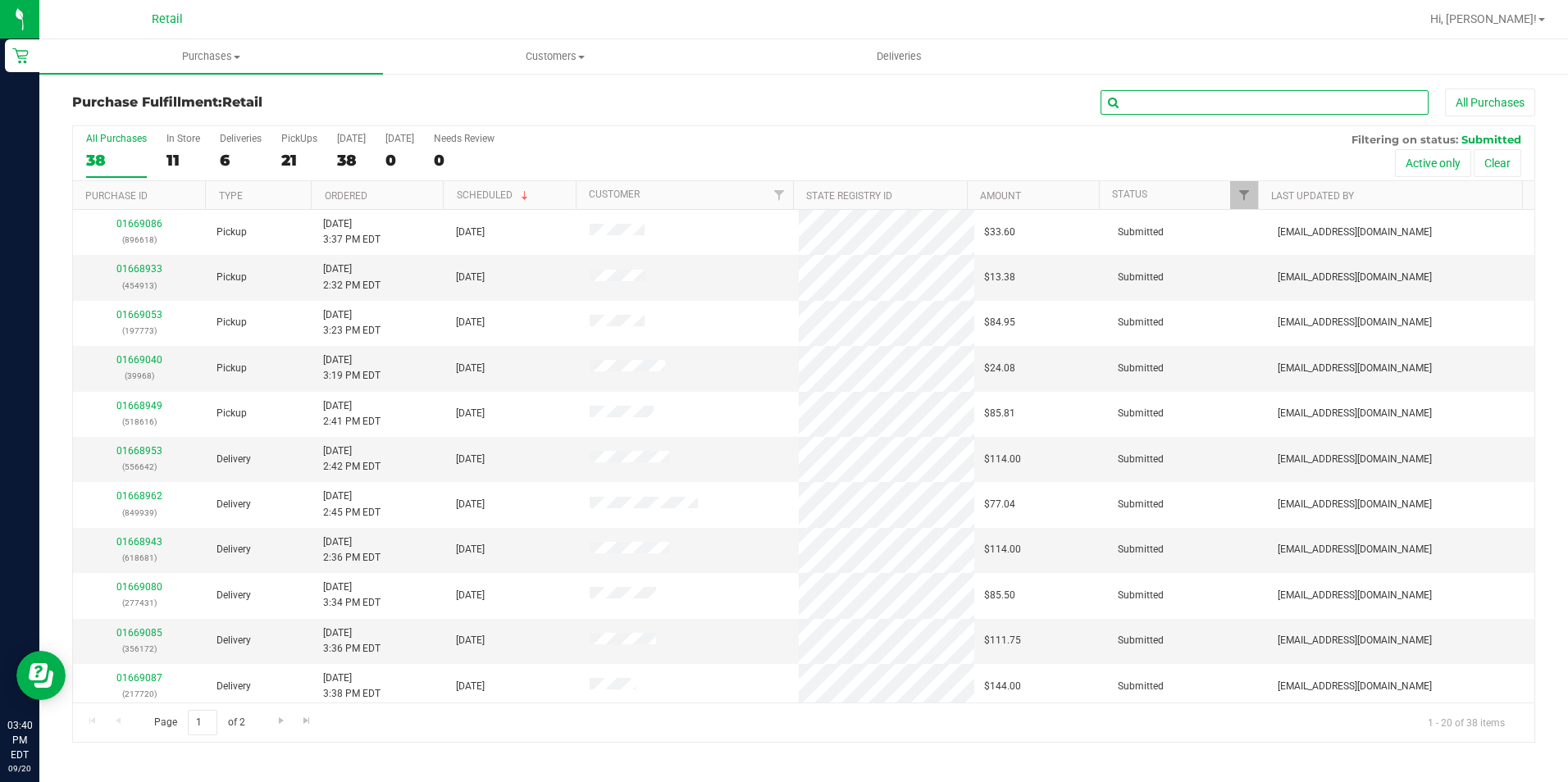
click at [1193, 105] on input "text" at bounding box center [1264, 103] width 328 height 25
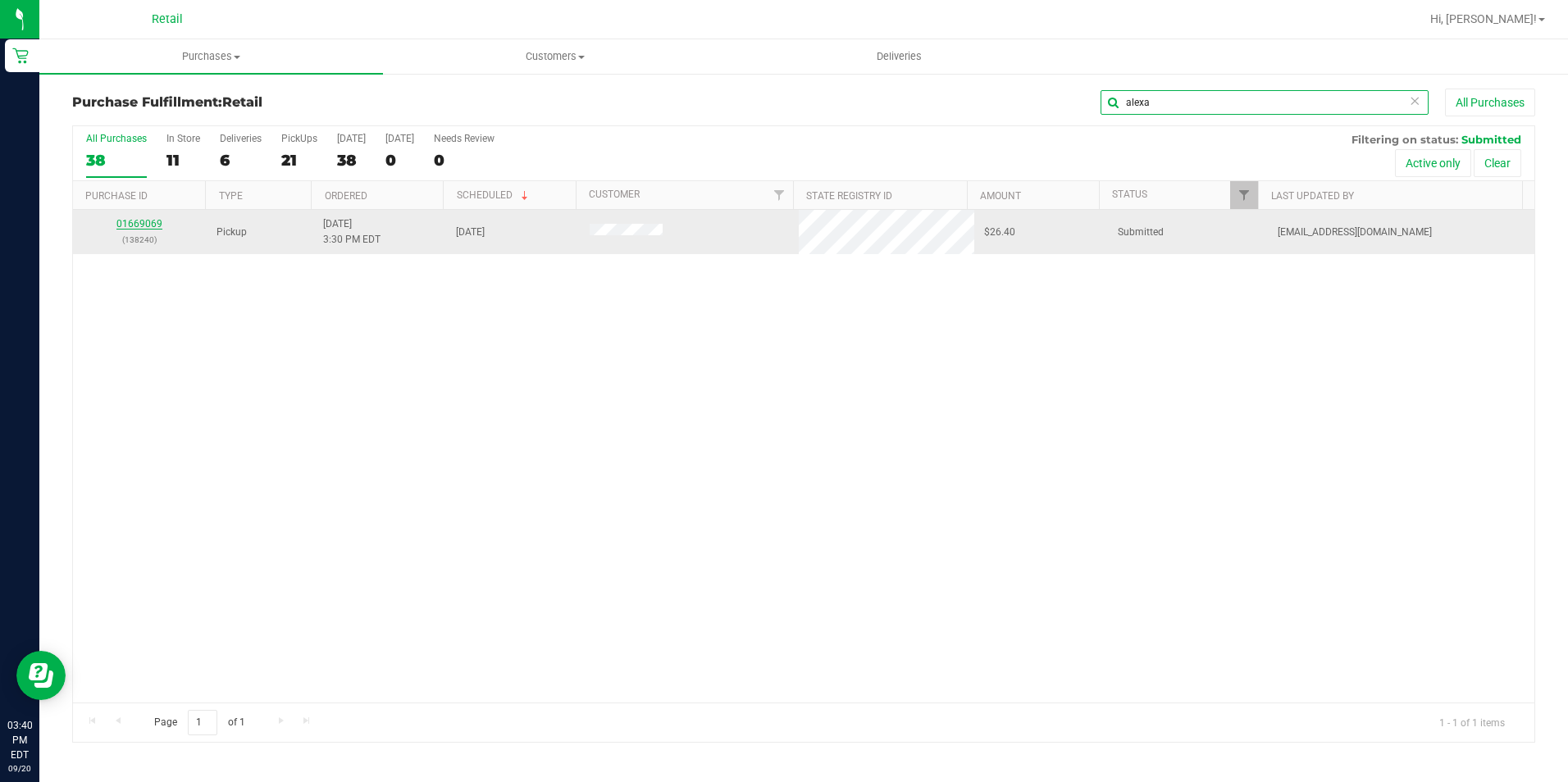
type input "alexa"
click at [139, 221] on link "01669069" at bounding box center [139, 223] width 46 height 11
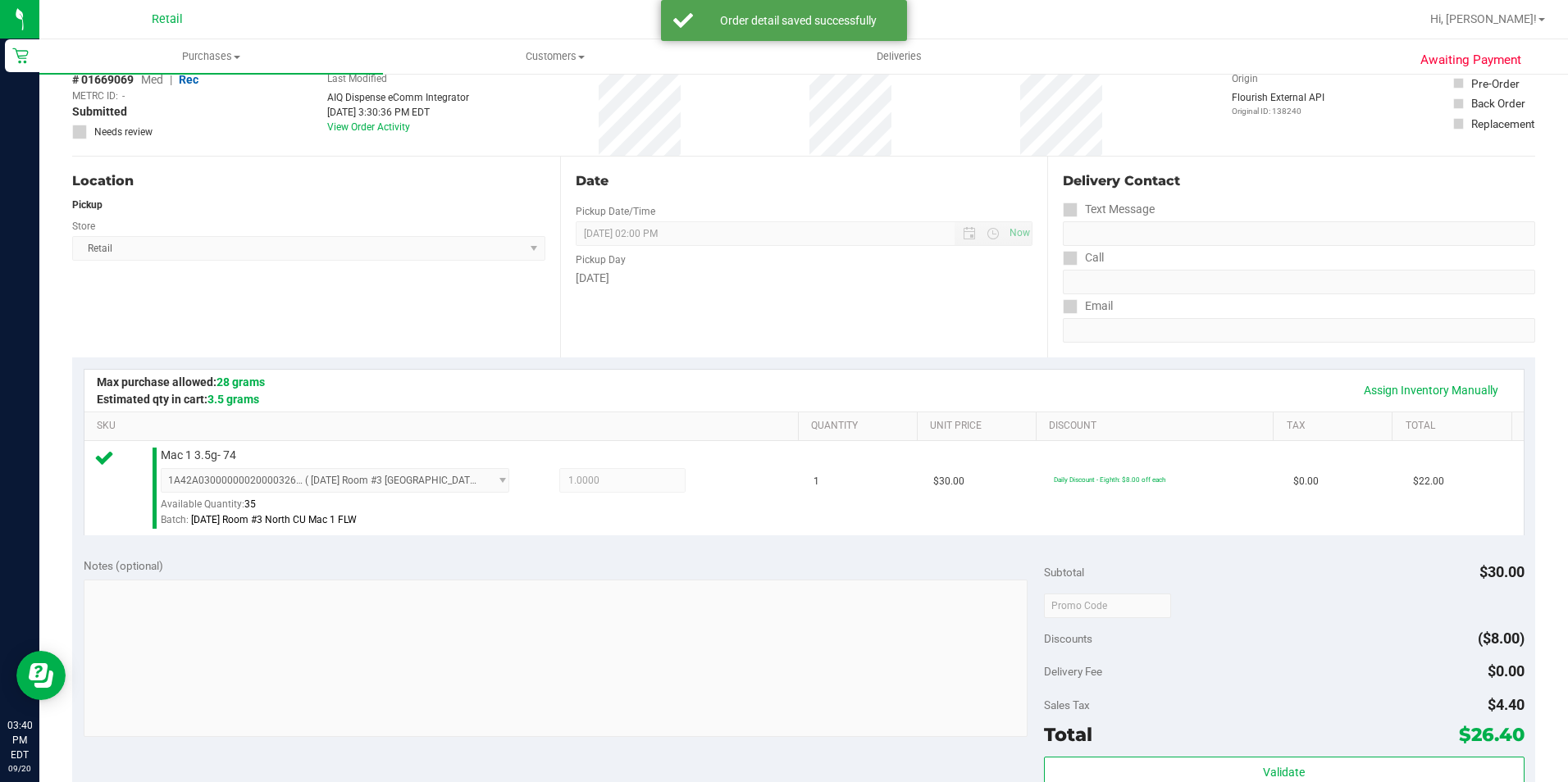
scroll to position [492, 0]
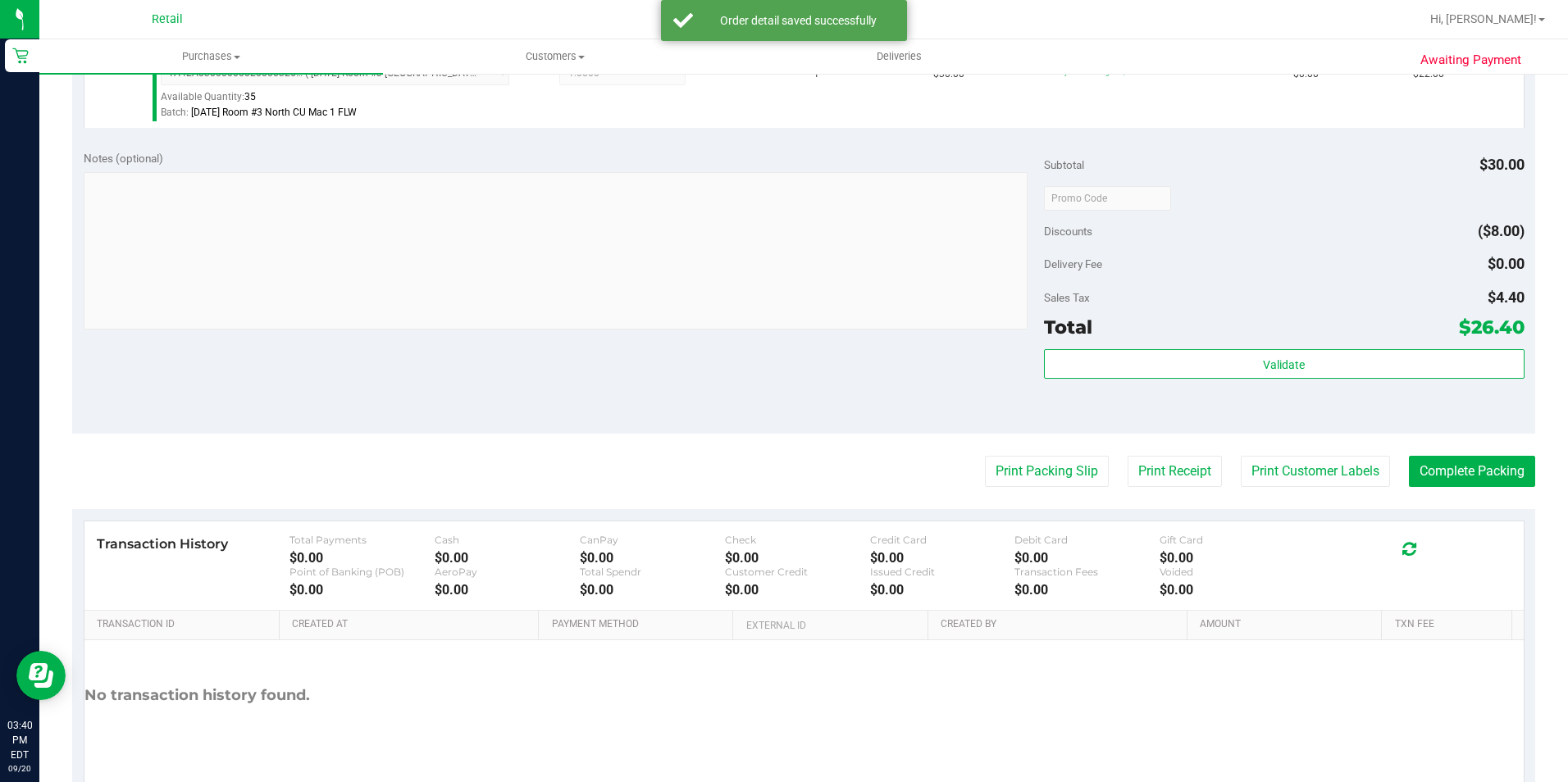
click at [1449, 495] on purchase-details "Back Edit Purchase Cancel Purchase View Profile # 01669069 Med | Rec METRC ID: …" at bounding box center [803, 206] width 1463 height 1219
click at [1444, 477] on button "Complete Packing" at bounding box center [1472, 471] width 127 height 31
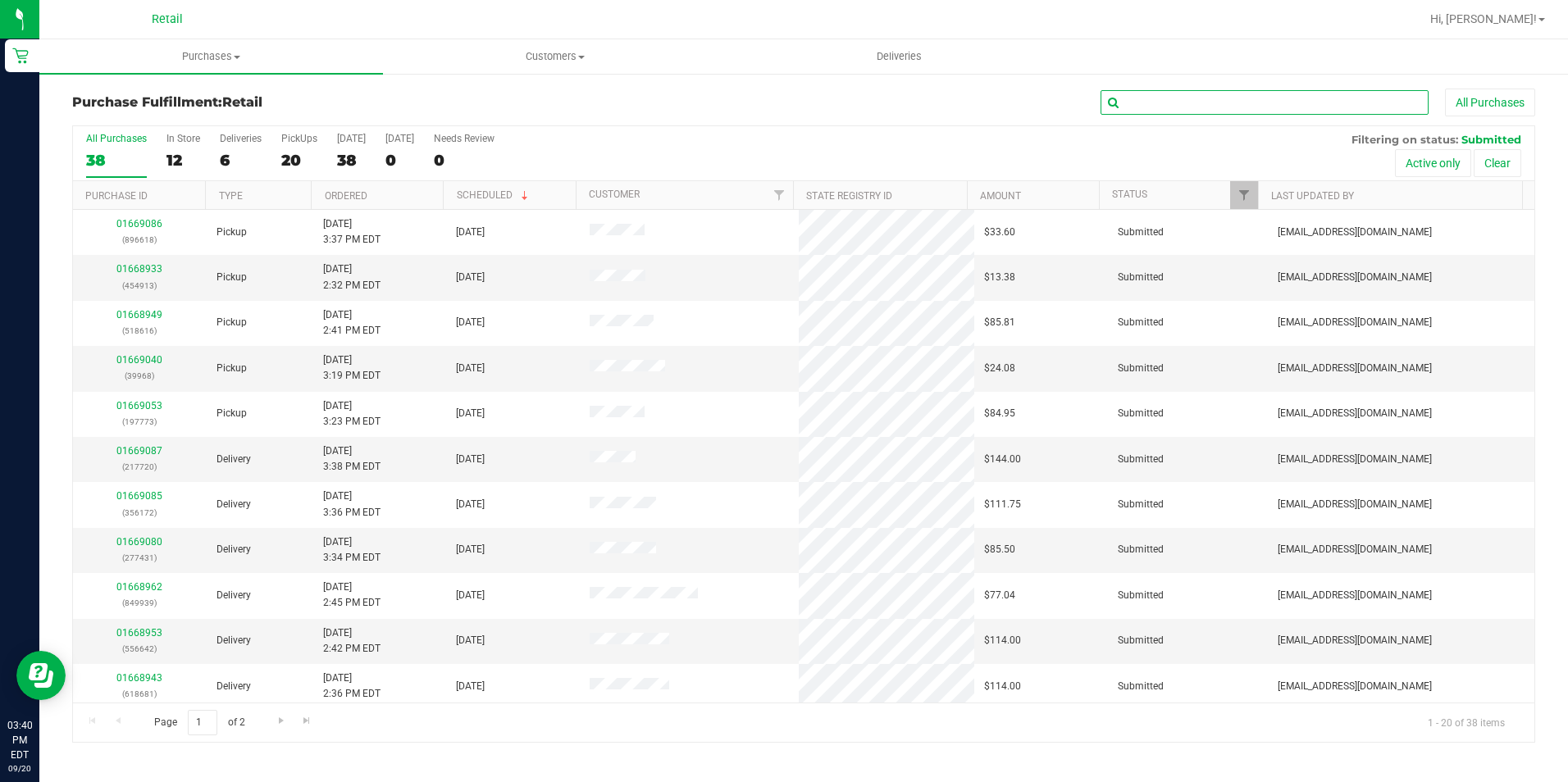
click at [1191, 104] on input "text" at bounding box center [1264, 103] width 328 height 25
type input "camila"
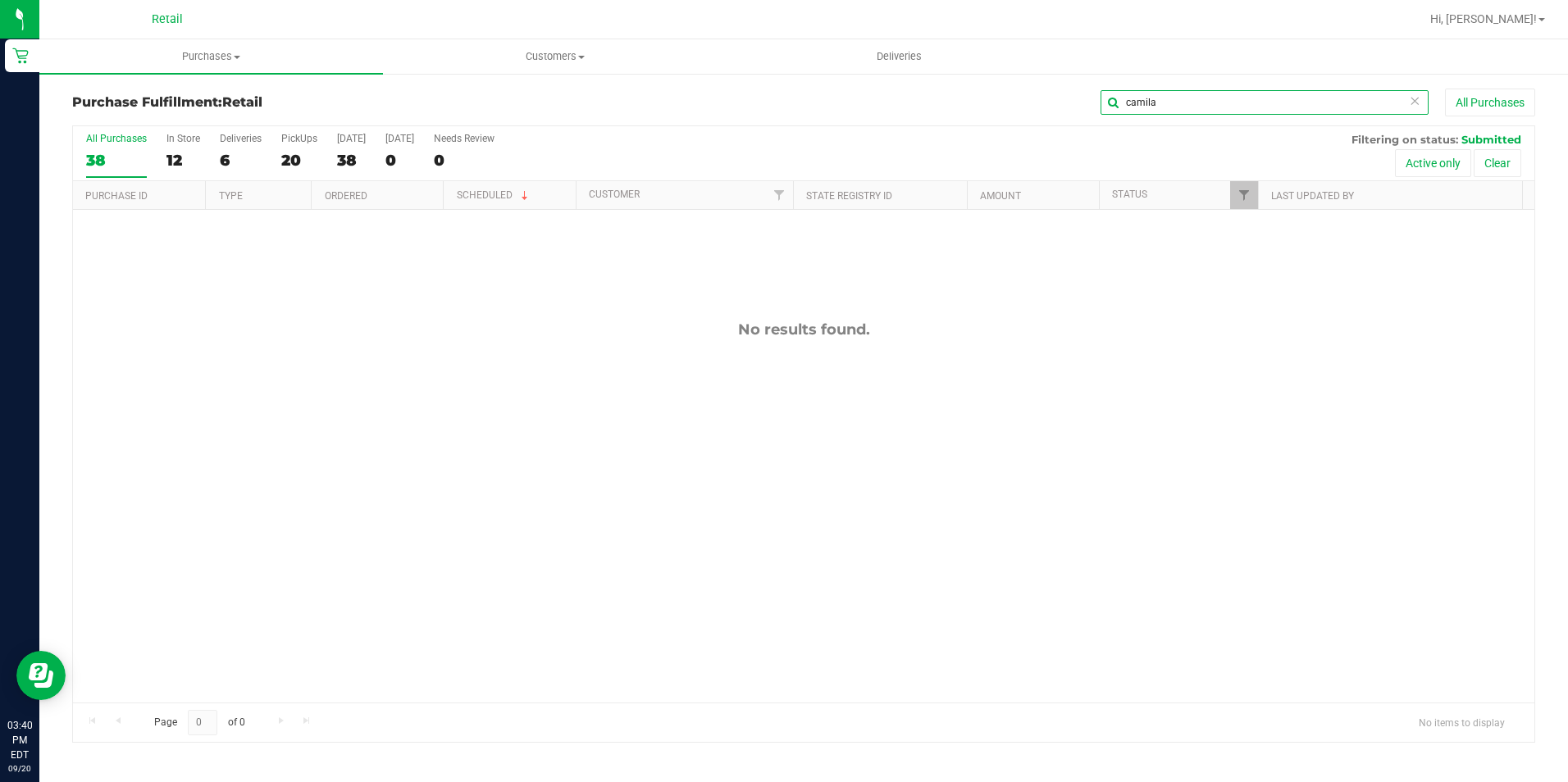
drag, startPoint x: 1228, startPoint y: 107, endPoint x: 757, endPoint y: 85, distance: 471.5
click at [972, 89] on div "camila All Purchases" at bounding box center [1048, 103] width 975 height 28
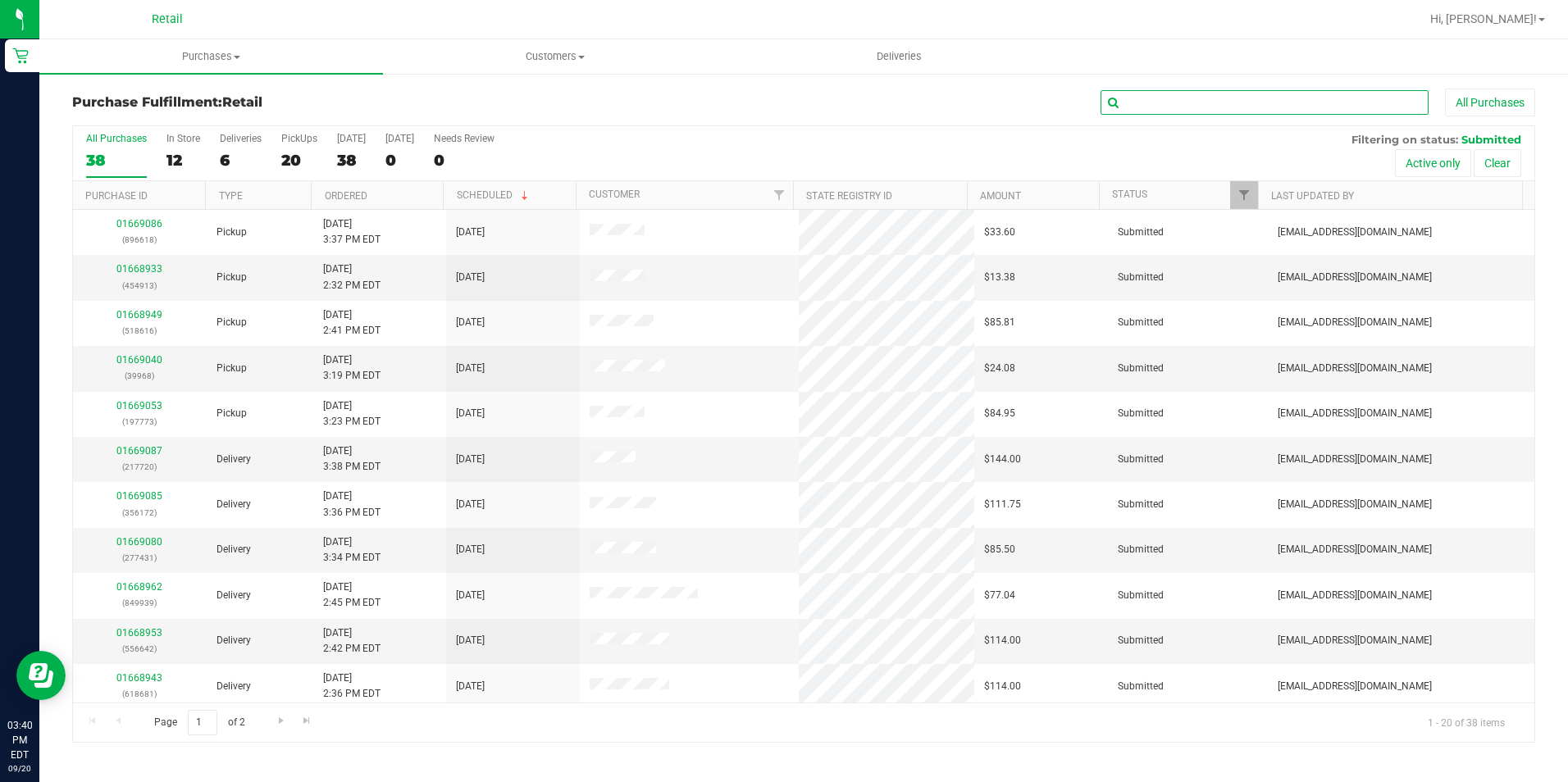
click at [1218, 97] on input "text" at bounding box center [1264, 103] width 328 height 25
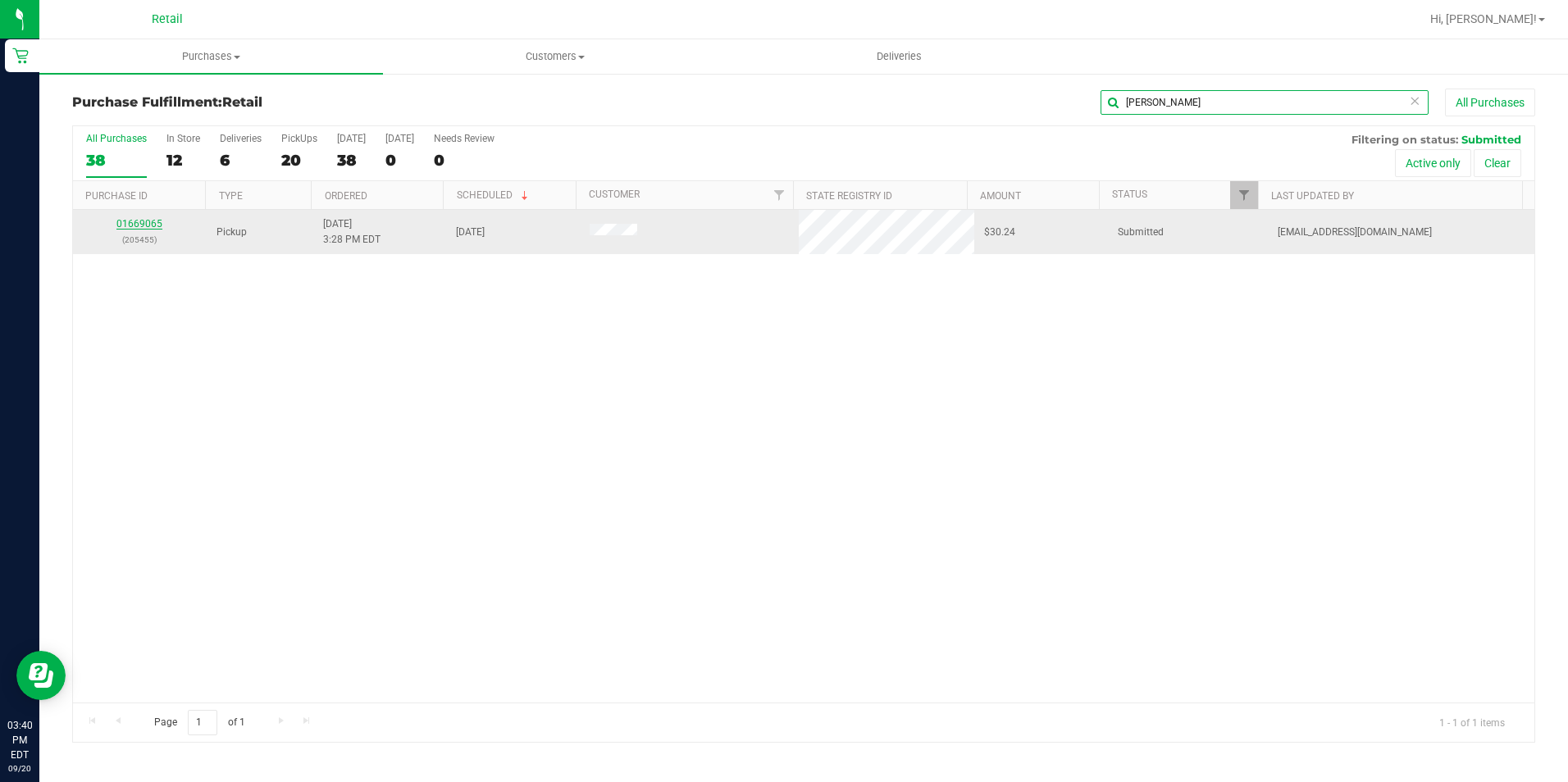
type input "[PERSON_NAME]"
click at [139, 219] on link "01669065" at bounding box center [139, 223] width 46 height 11
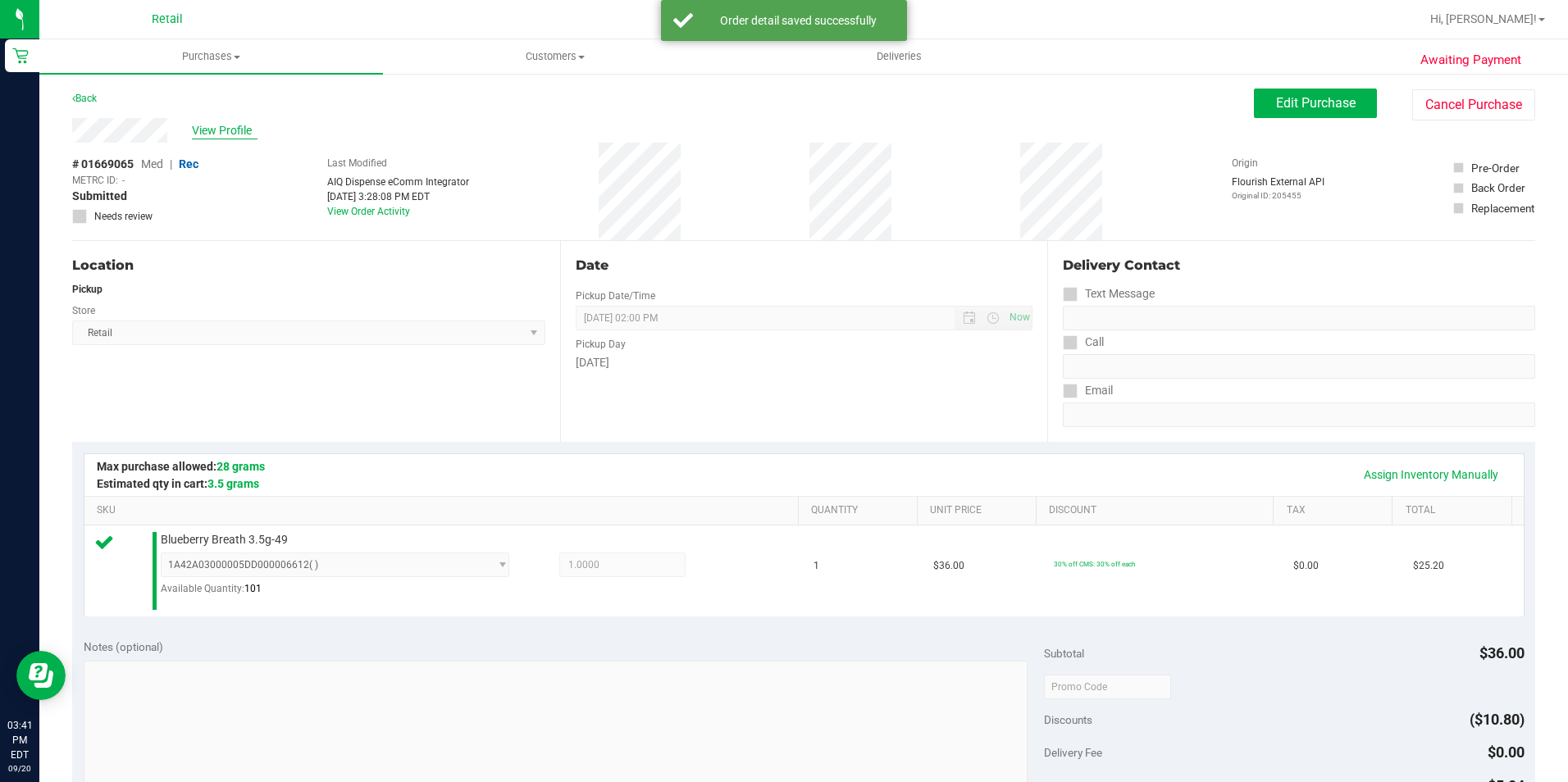
click at [213, 129] on span "View Profile" at bounding box center [224, 131] width 66 height 18
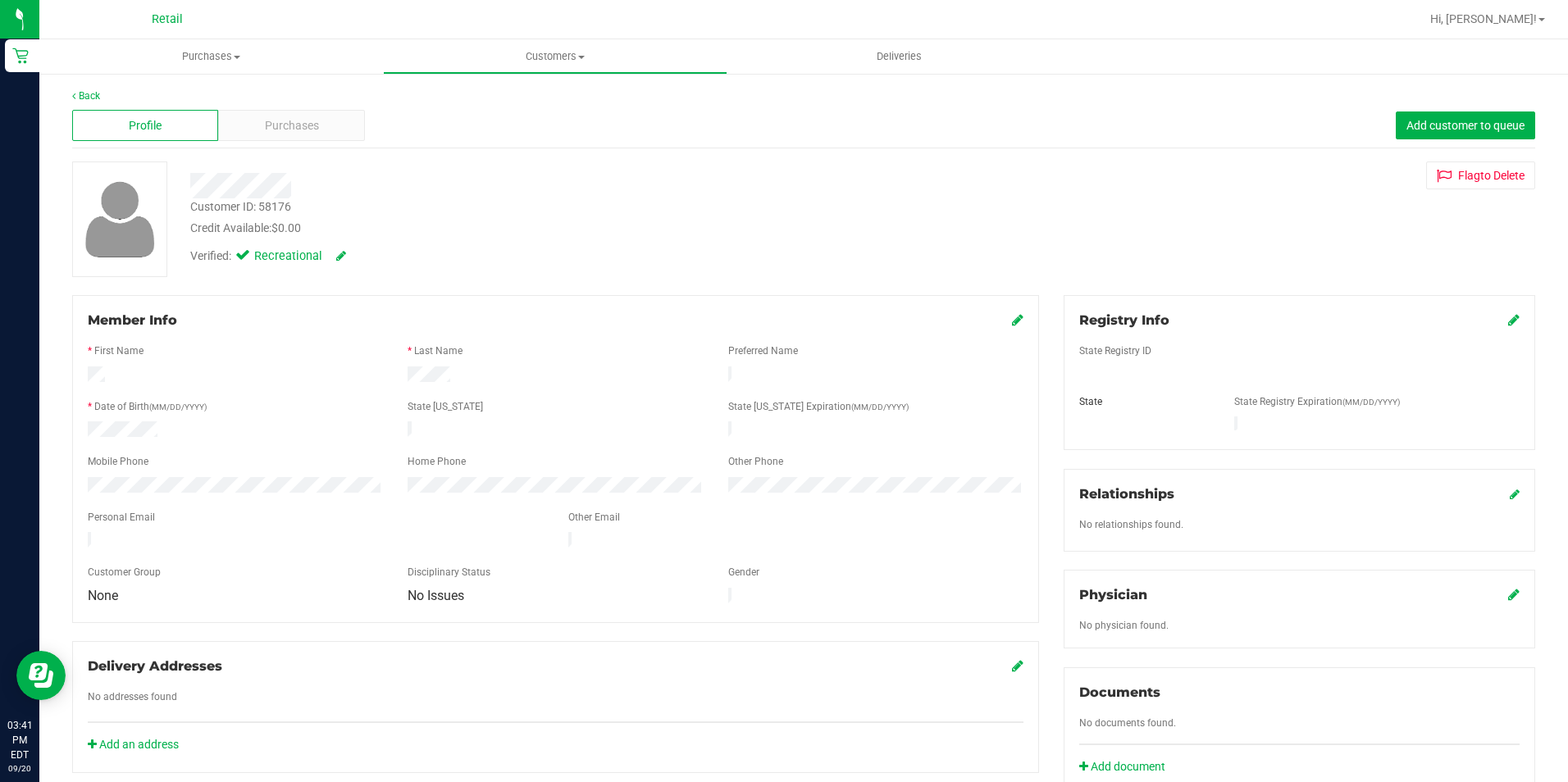
click at [1012, 318] on icon at bounding box center [1017, 319] width 11 height 13
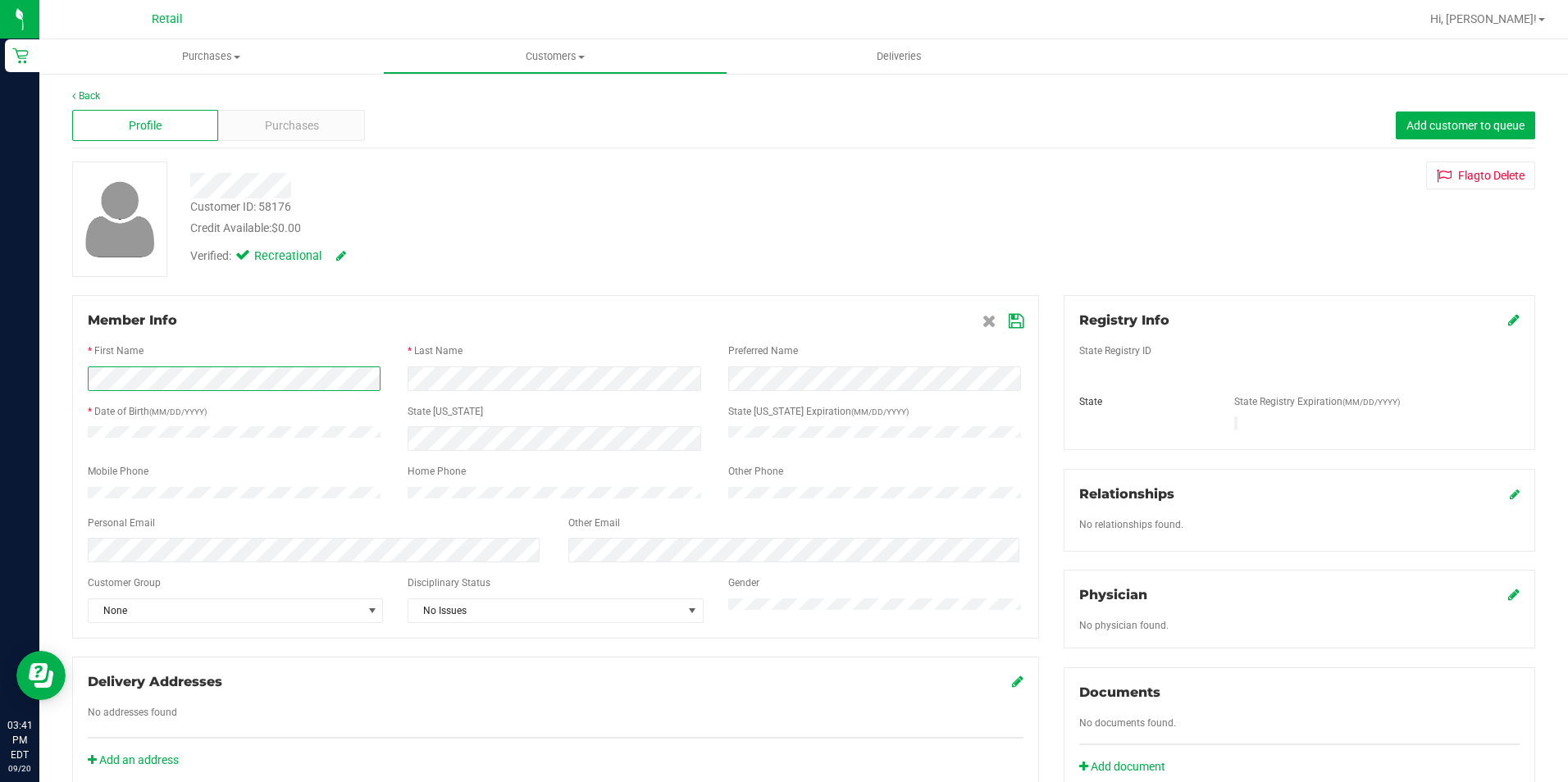
click at [0, 387] on html "Retail 03:41 PM EDT [DATE] 09/20 Retail Hi, [PERSON_NAME]! Purchases Summary of…" at bounding box center [784, 391] width 1568 height 782
click at [1012, 327] on icon at bounding box center [1015, 321] width 15 height 13
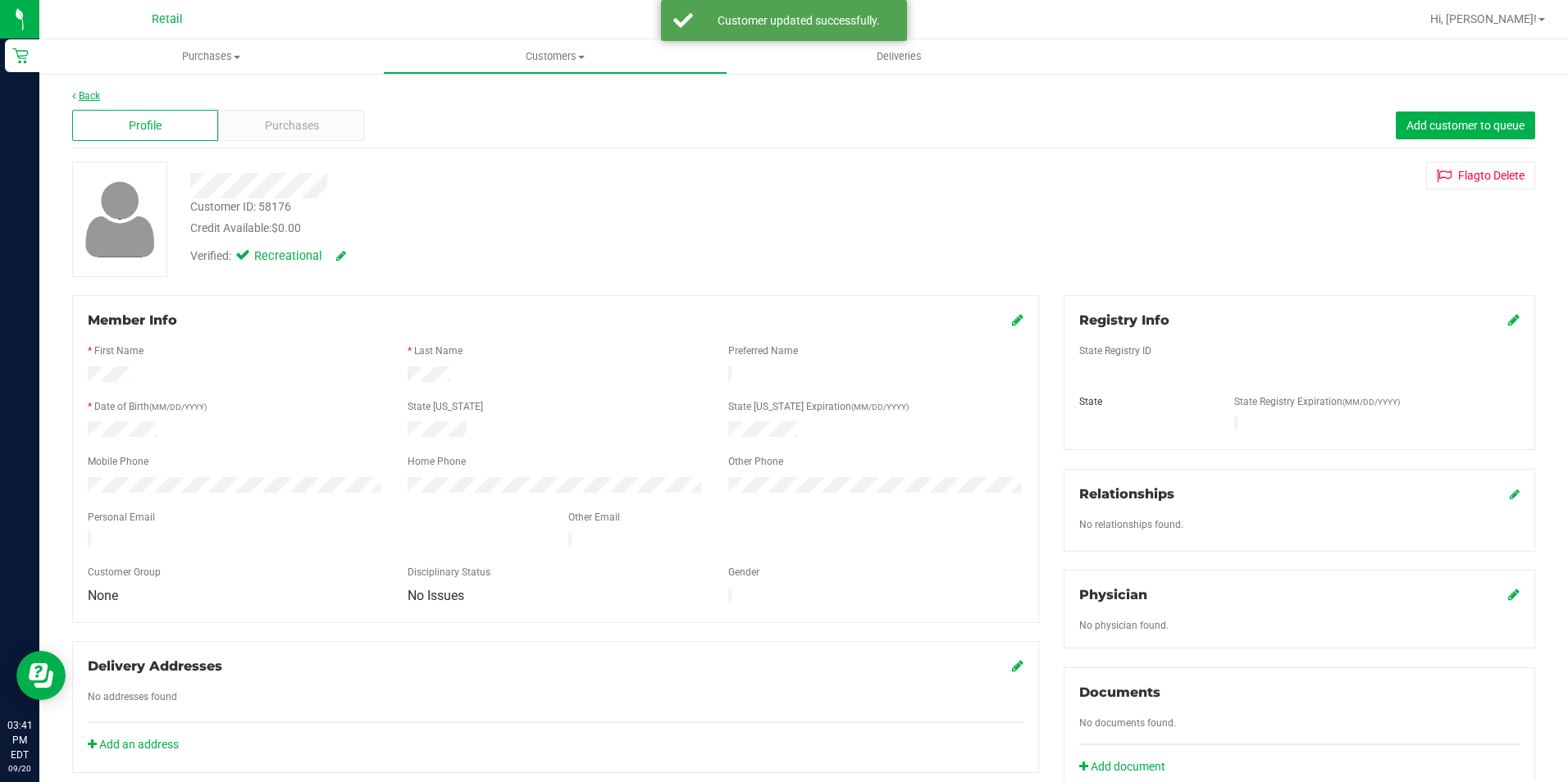
click at [90, 91] on link "Back" at bounding box center [86, 96] width 28 height 11
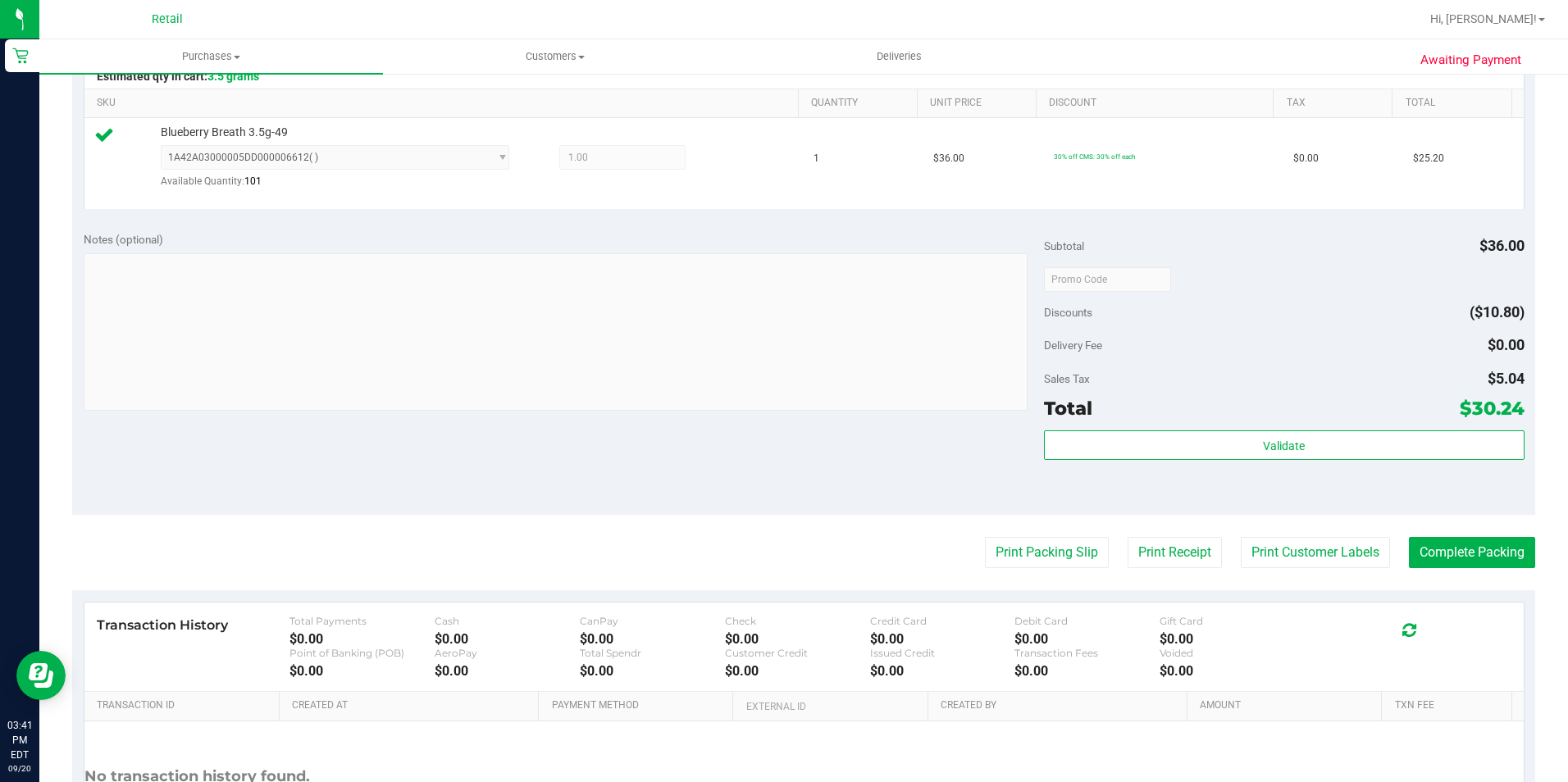
scroll to position [410, 0]
click at [1503, 542] on button "Complete Packing" at bounding box center [1472, 550] width 127 height 31
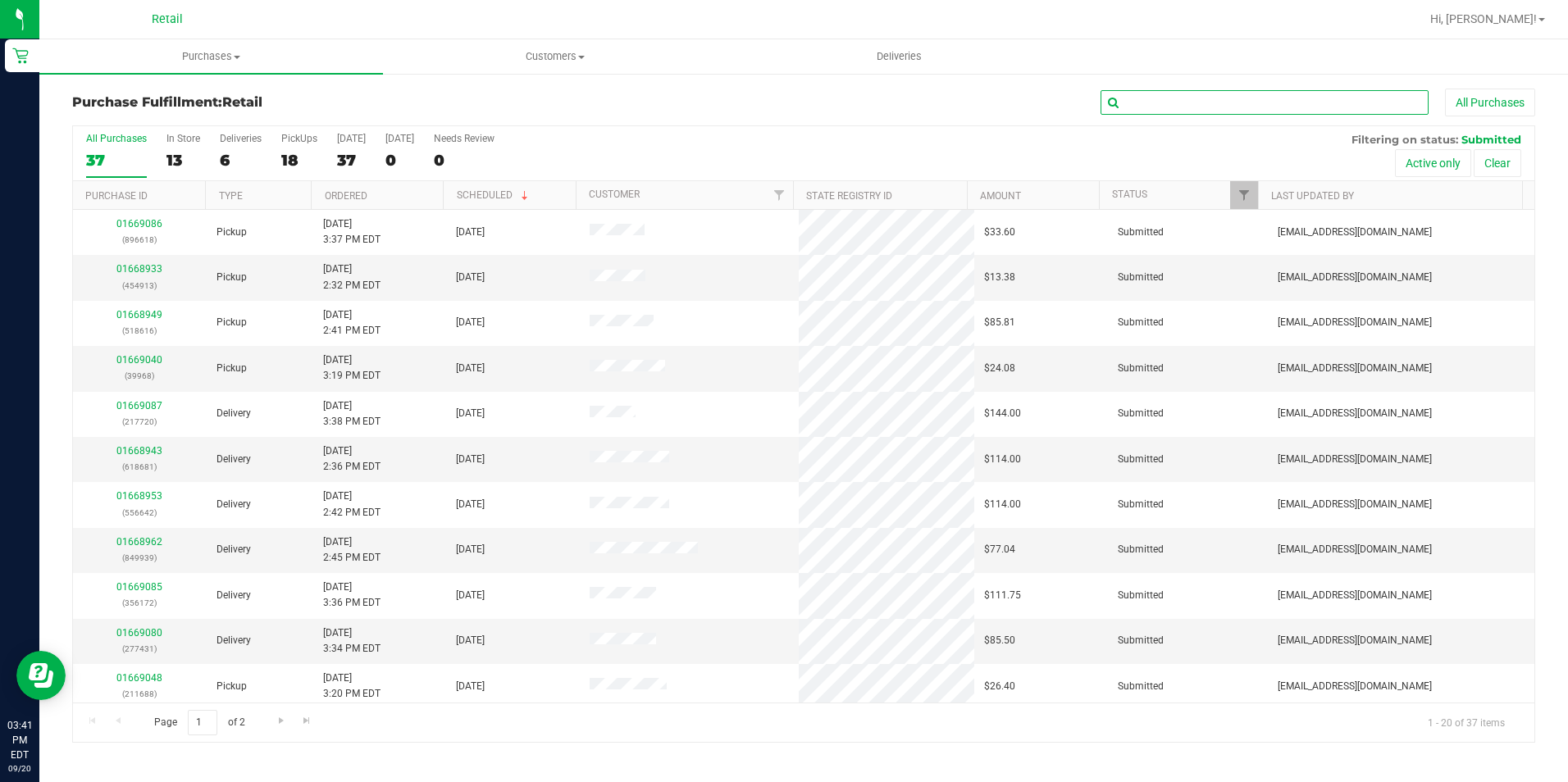
click at [1141, 93] on input "text" at bounding box center [1264, 103] width 328 height 25
type input "o"
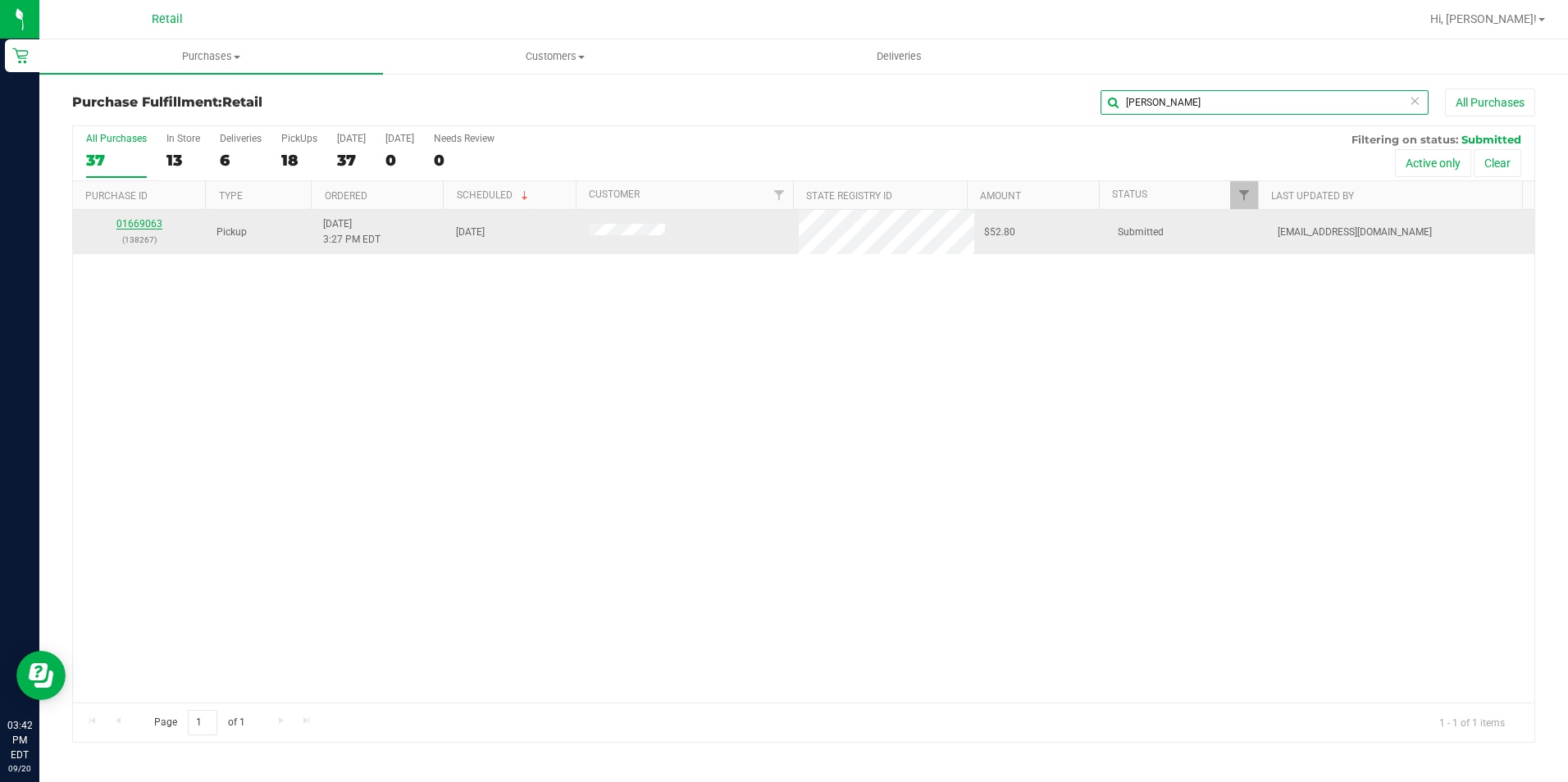
type input "[PERSON_NAME]"
click at [135, 227] on link "01669063" at bounding box center [139, 223] width 46 height 11
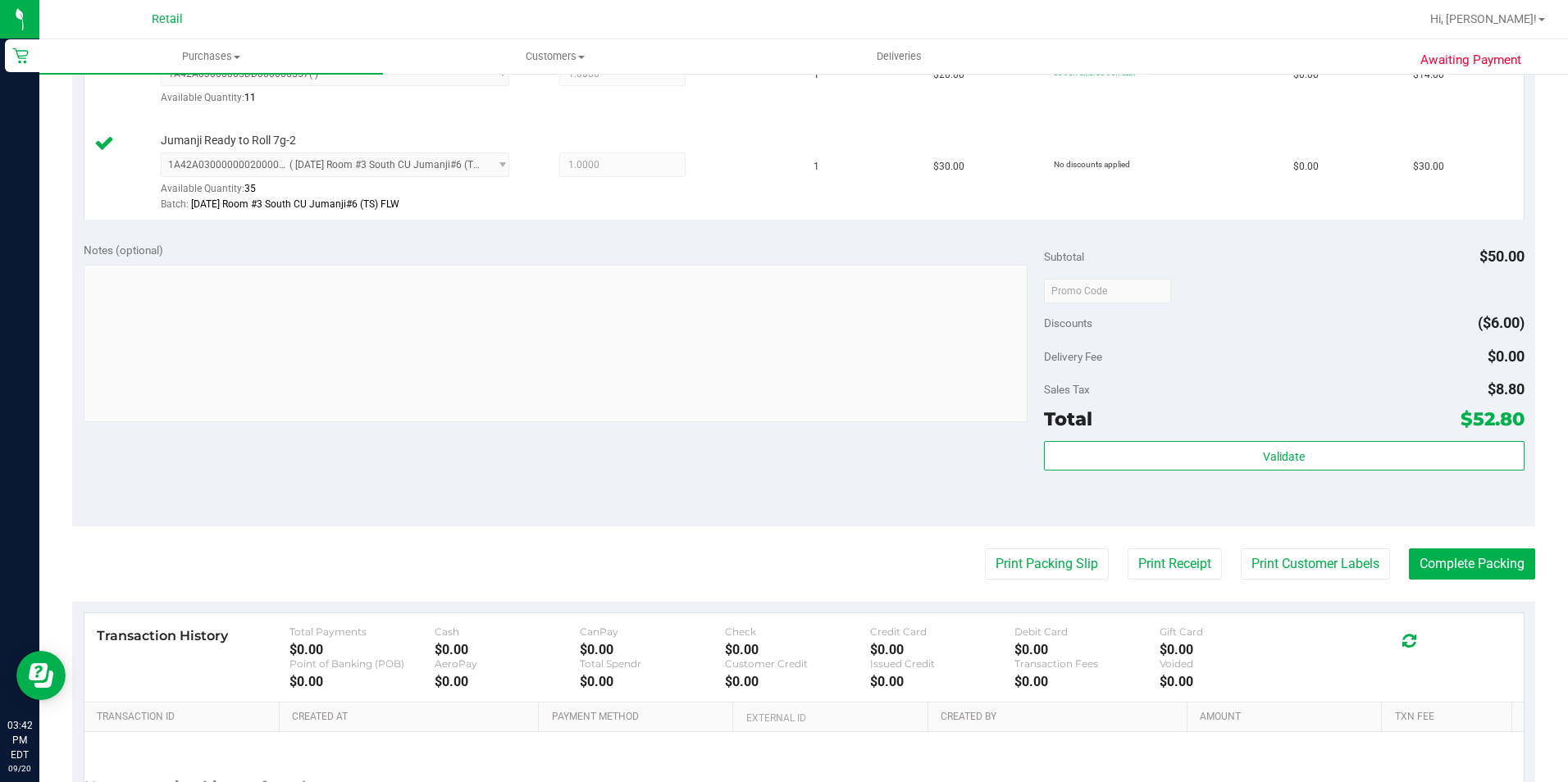
scroll to position [492, 0]
click at [1505, 582] on purchase-details "Back Edit Purchase Cancel Purchase View Profile # 01669063 Med | Rec METRC ID: …" at bounding box center [803, 252] width 1463 height 1311
click at [1495, 576] on button "Complete Packing" at bounding box center [1472, 563] width 127 height 31
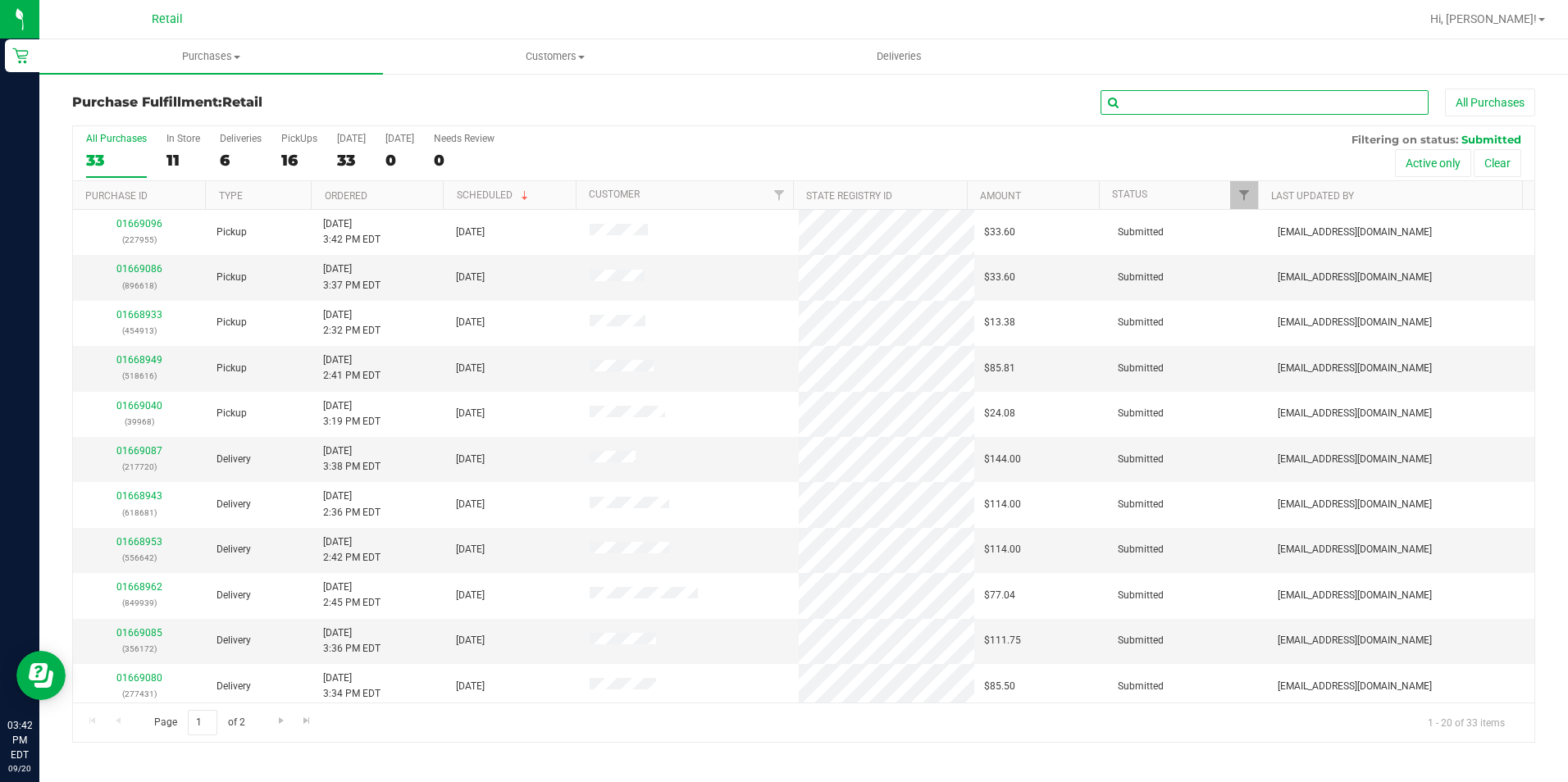
click at [1163, 105] on input "text" at bounding box center [1264, 103] width 328 height 25
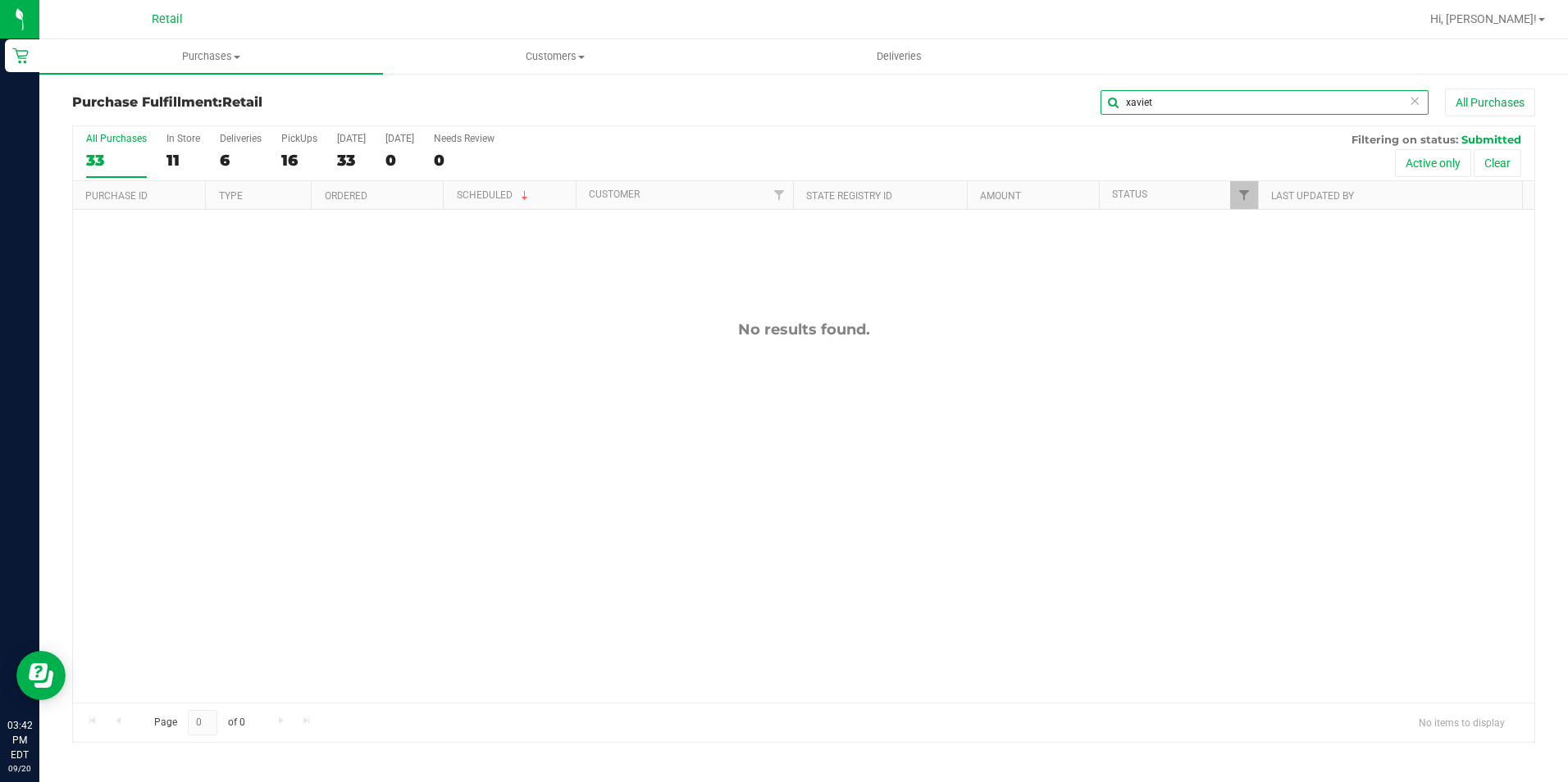
type input "xavie"
drag, startPoint x: 1157, startPoint y: 106, endPoint x: 1076, endPoint y: 95, distance: 81.7
click at [1076, 95] on div "xavie All Purchases" at bounding box center [1048, 103] width 975 height 28
type input "pru"
drag, startPoint x: 1166, startPoint y: 100, endPoint x: 1100, endPoint y: 102, distance: 66.0
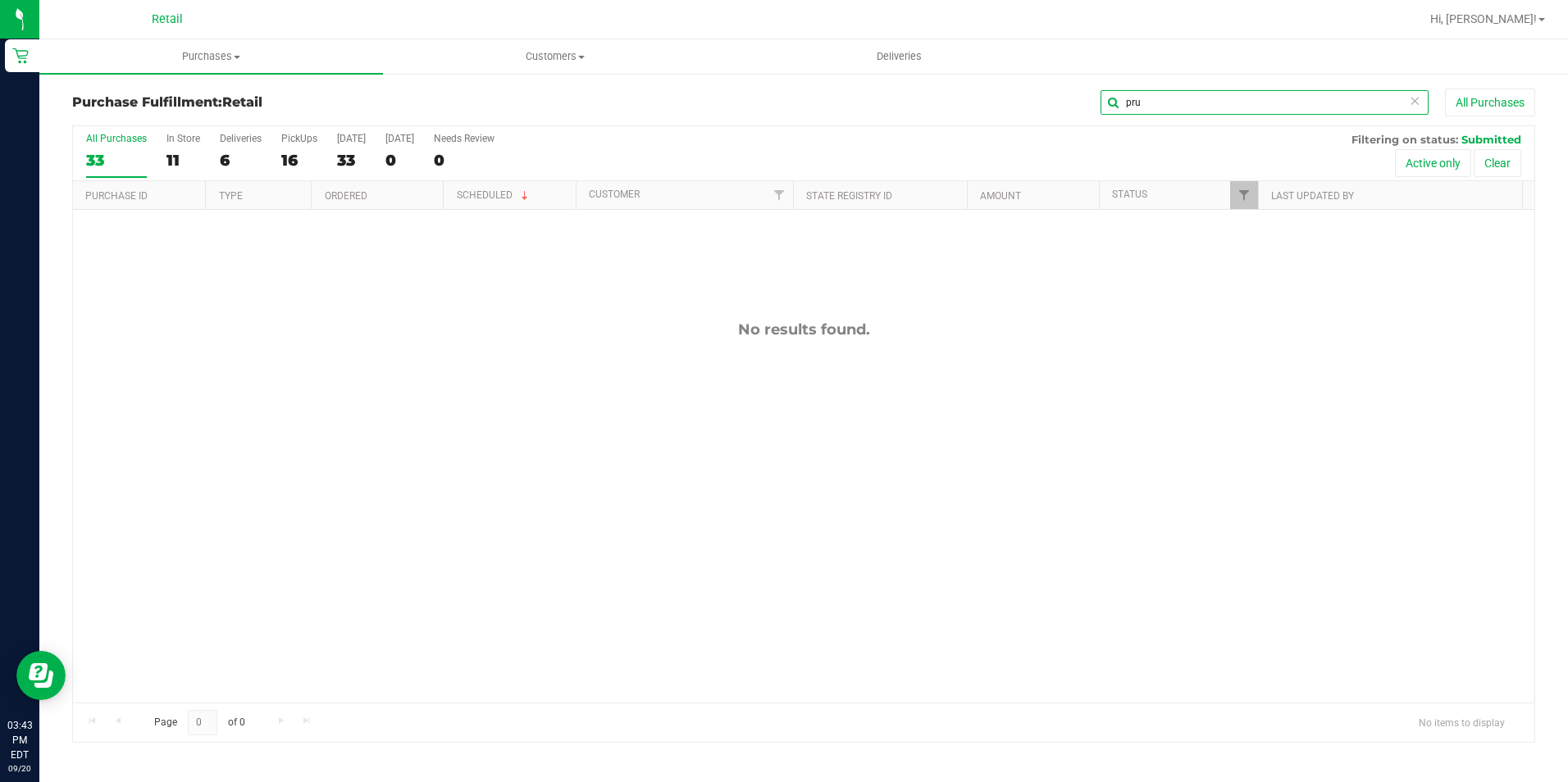
click at [1101, 102] on input "pru" at bounding box center [1264, 103] width 328 height 25
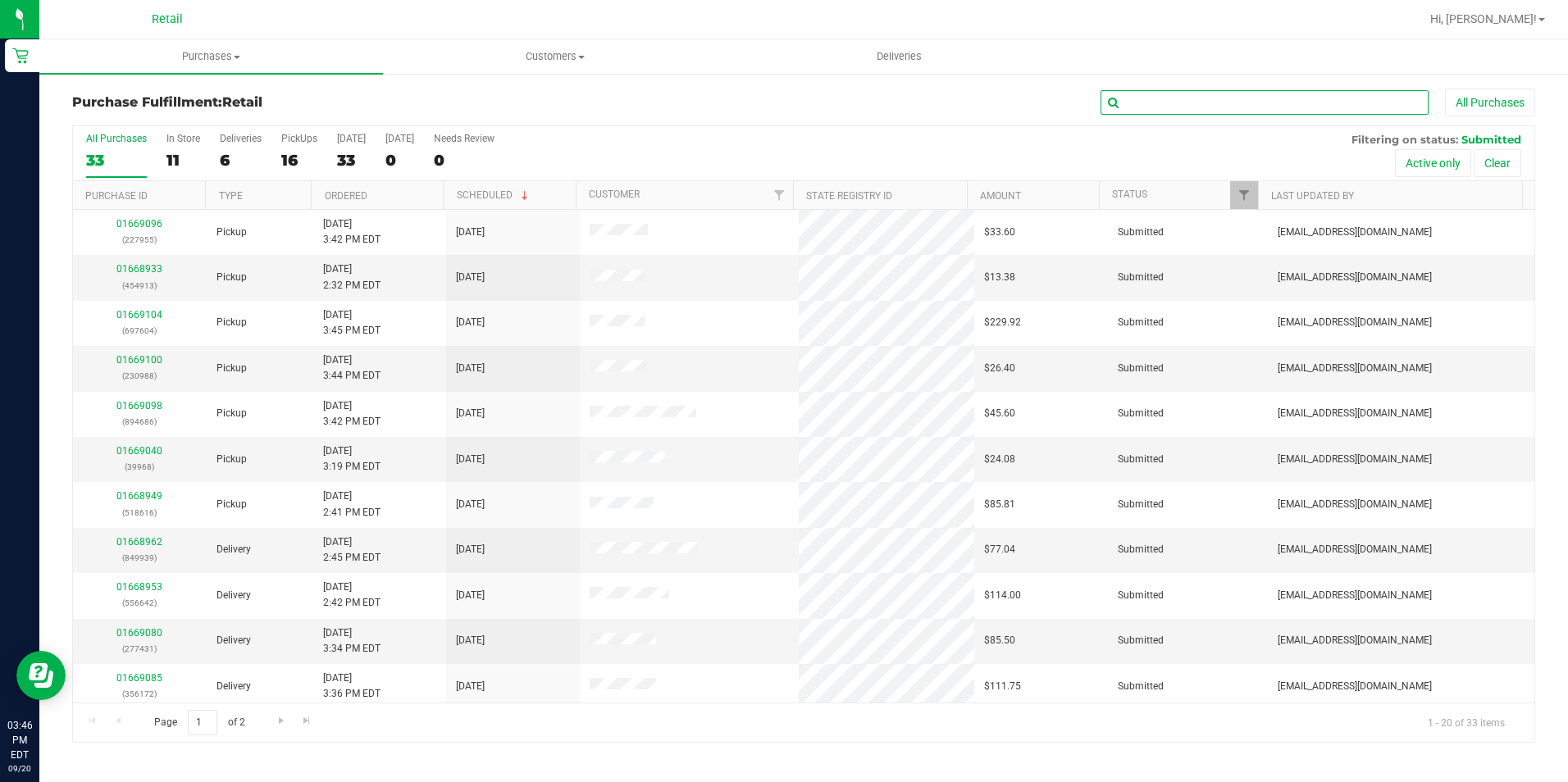
click at [1152, 110] on input "text" at bounding box center [1264, 103] width 328 height 25
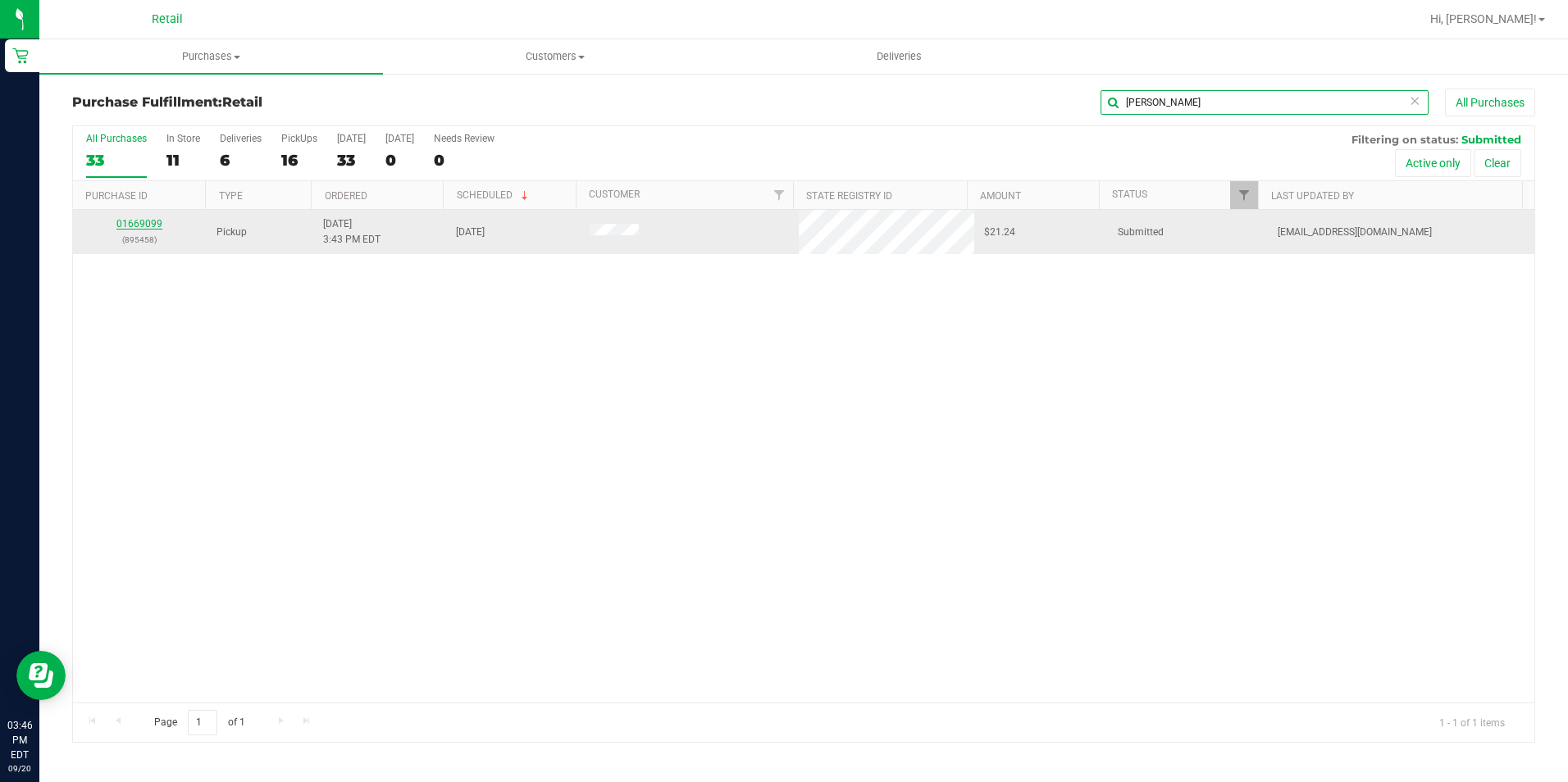
type input "[PERSON_NAME]"
click at [147, 225] on link "01669099" at bounding box center [139, 223] width 46 height 11
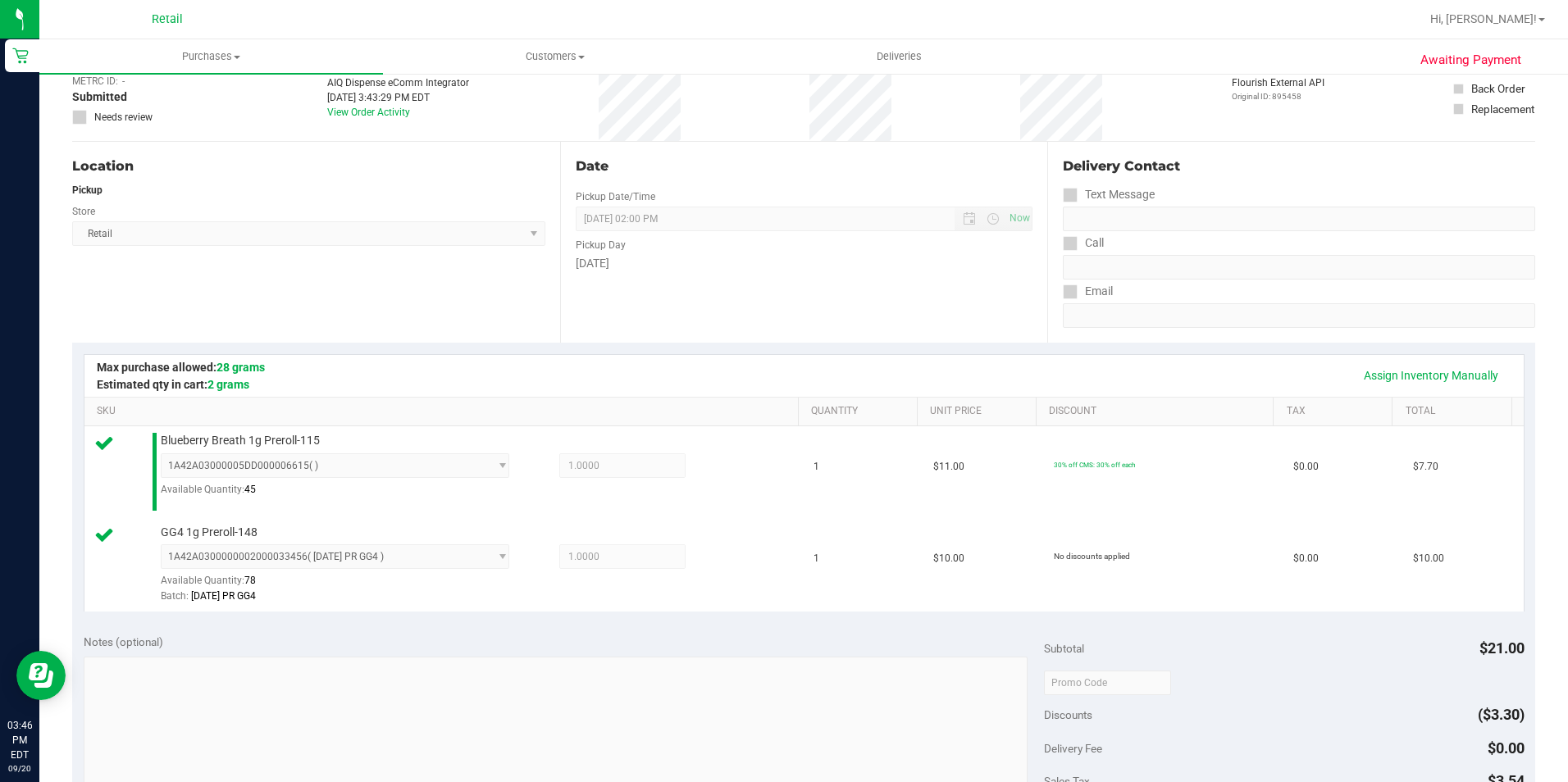
scroll to position [492, 0]
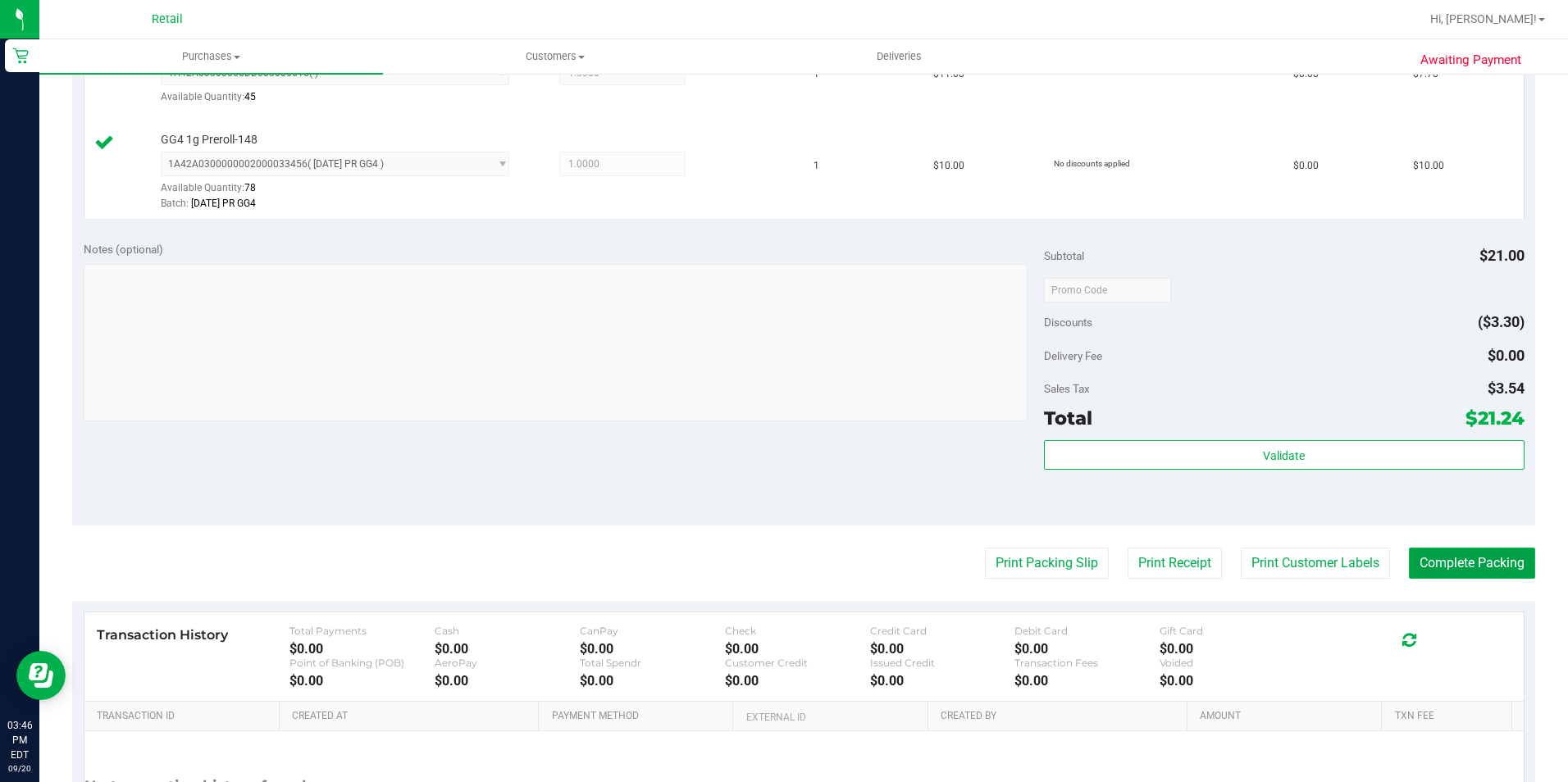
click at [1508, 559] on button "Complete Packing" at bounding box center [1472, 563] width 127 height 31
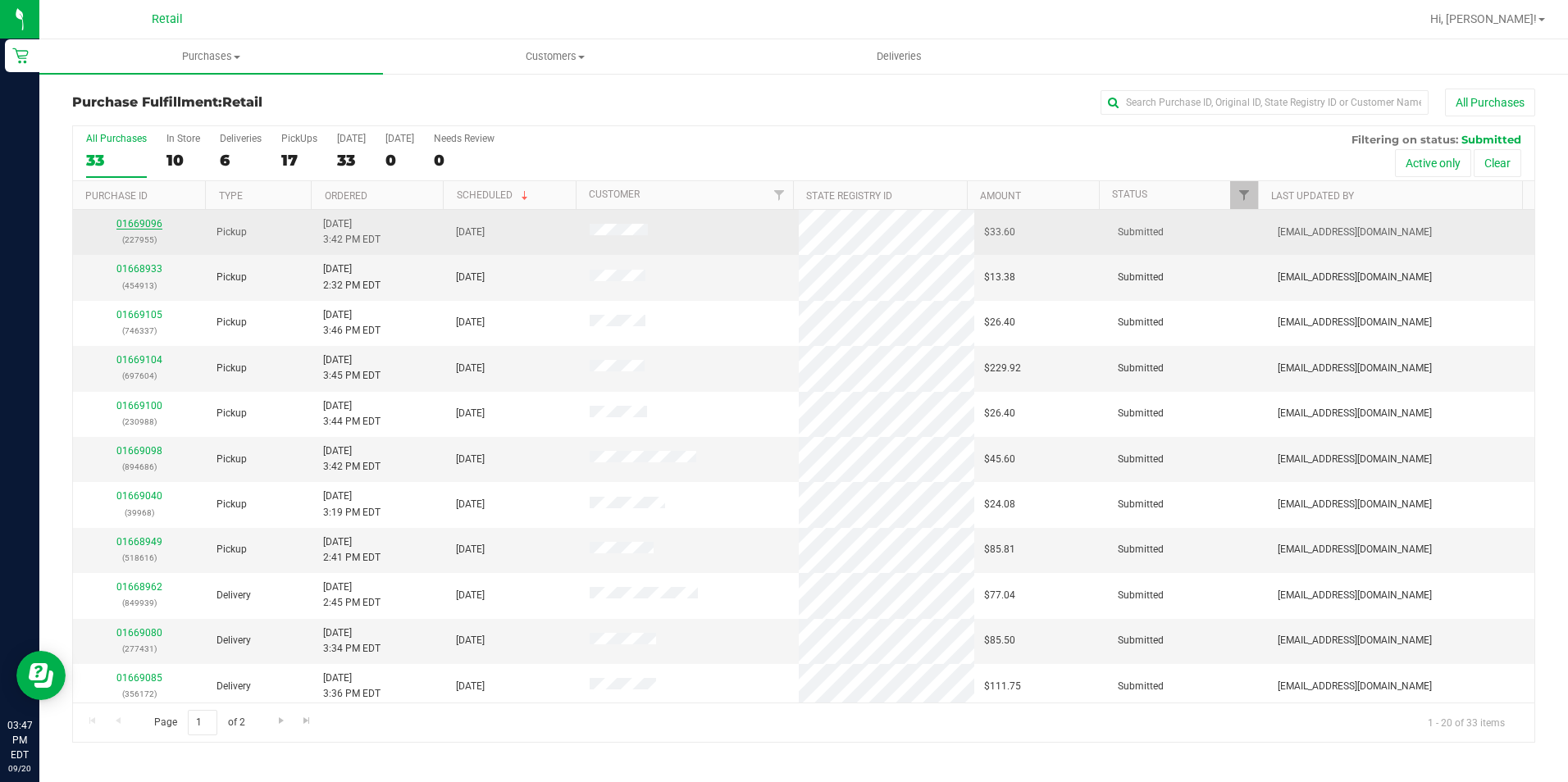
click at [146, 220] on link "01669096" at bounding box center [139, 223] width 46 height 11
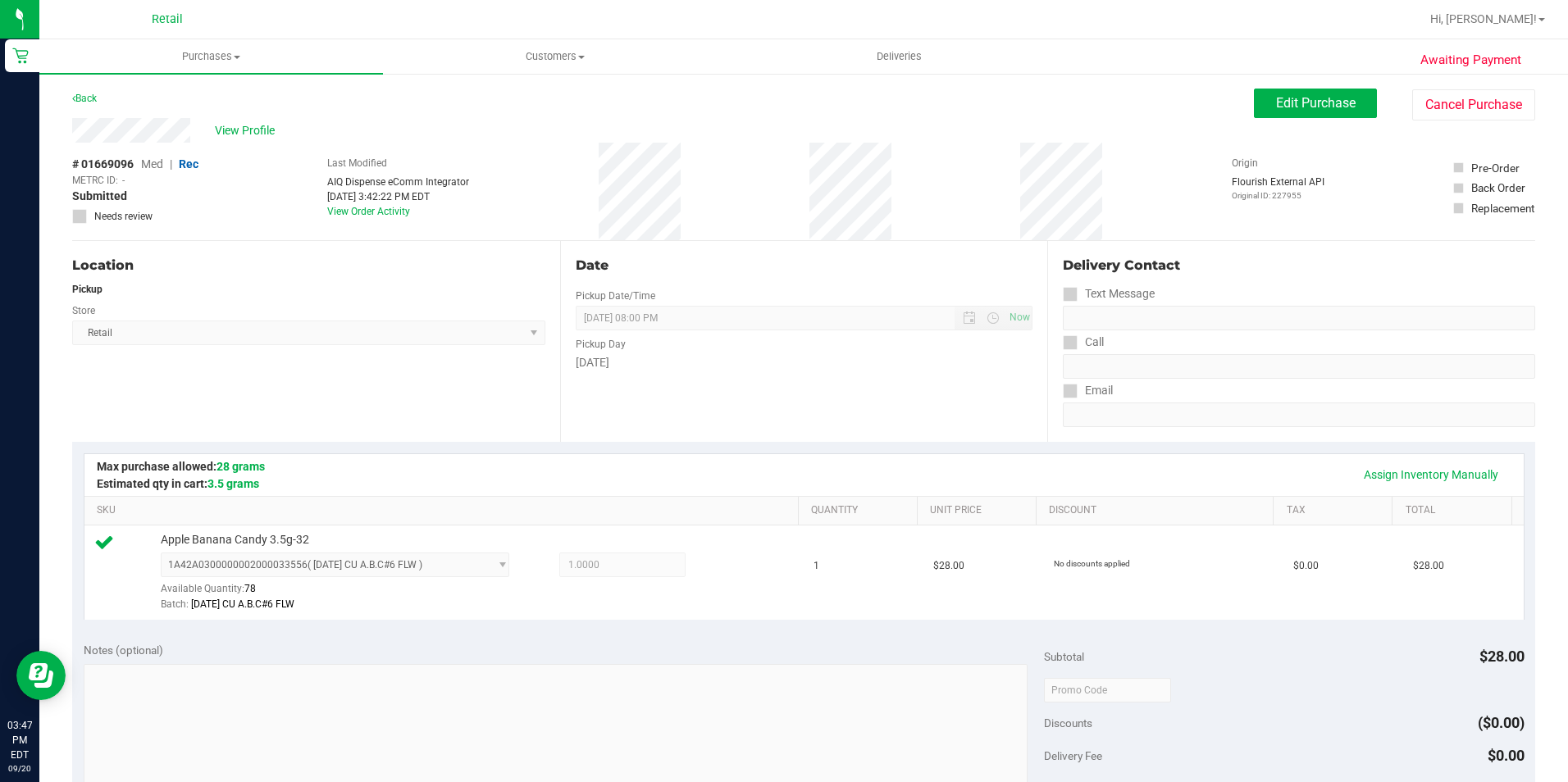
scroll to position [492, 0]
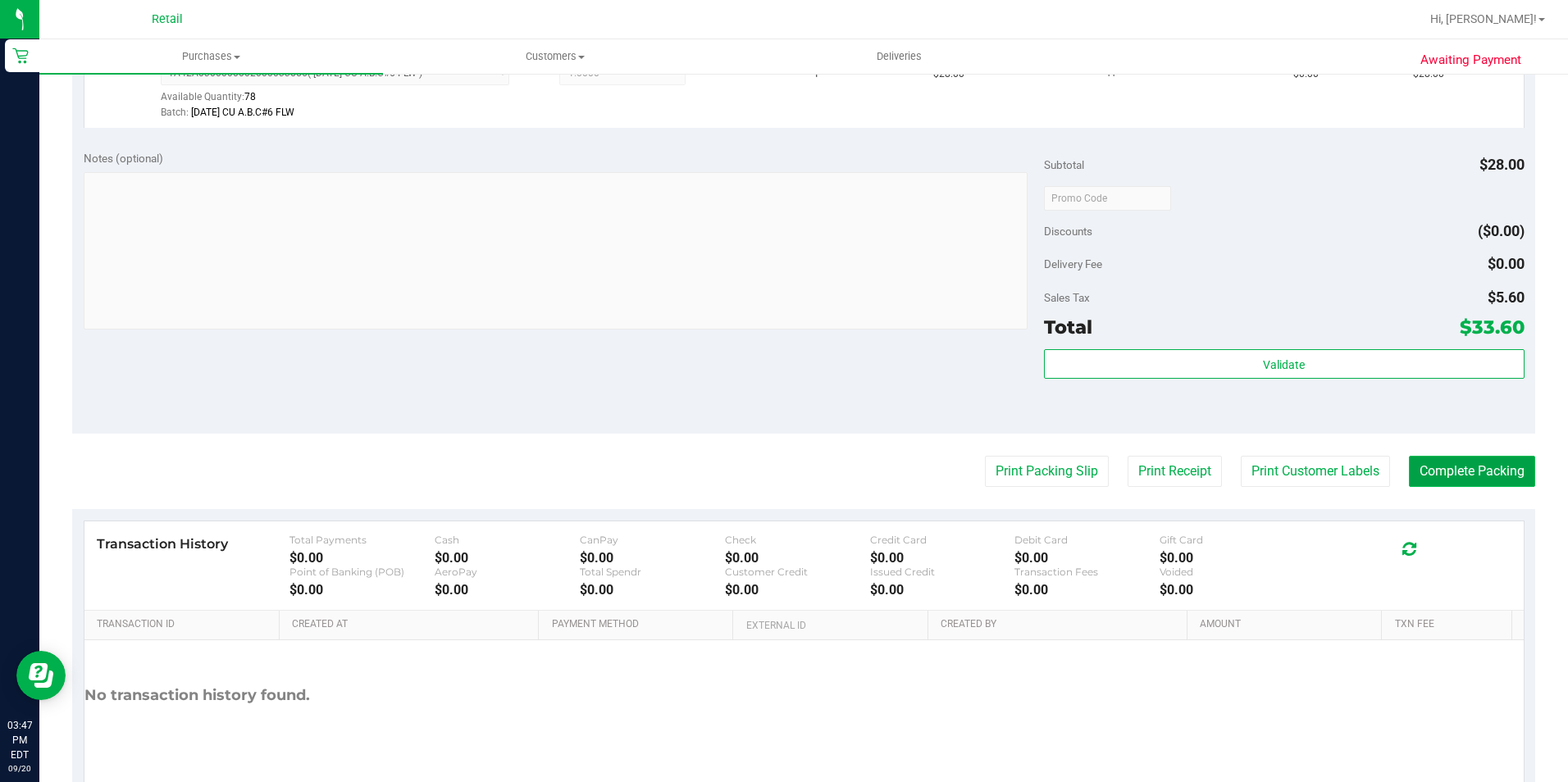
click at [1454, 479] on button "Complete Packing" at bounding box center [1472, 471] width 127 height 31
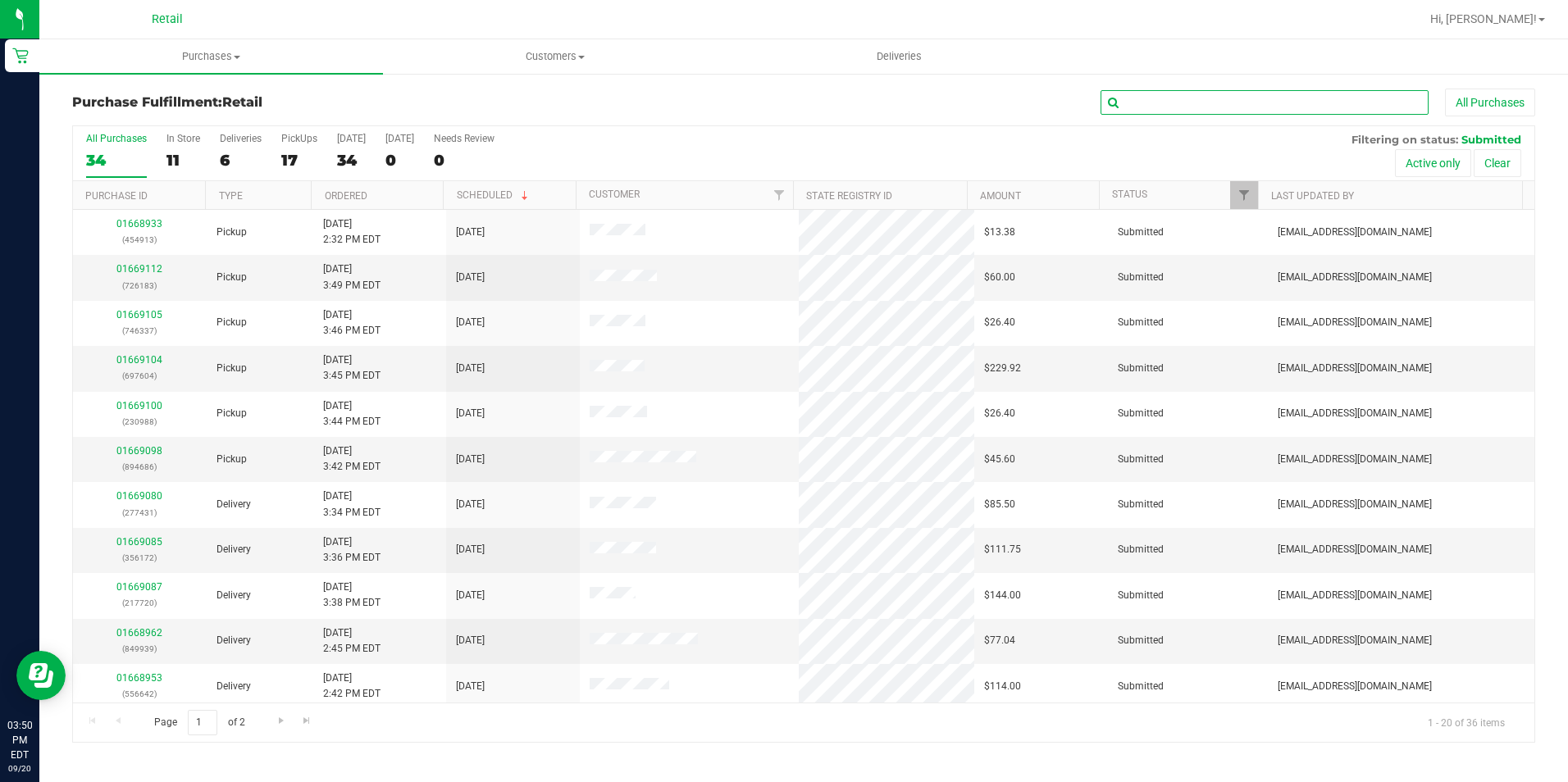
click at [1155, 98] on input "text" at bounding box center [1264, 103] width 328 height 25
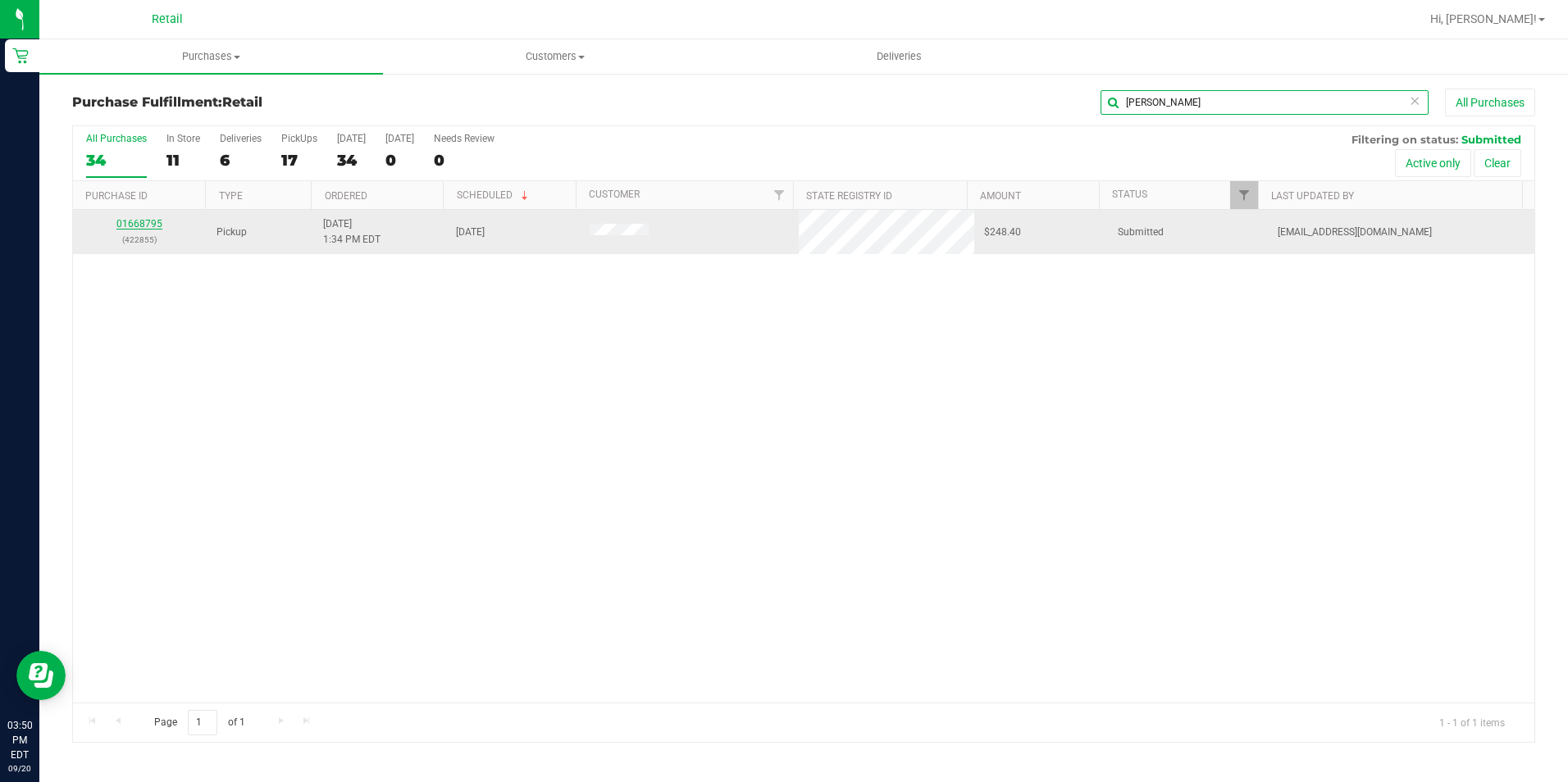
type input "[PERSON_NAME]"
click at [138, 223] on link "01668795" at bounding box center [139, 223] width 46 height 11
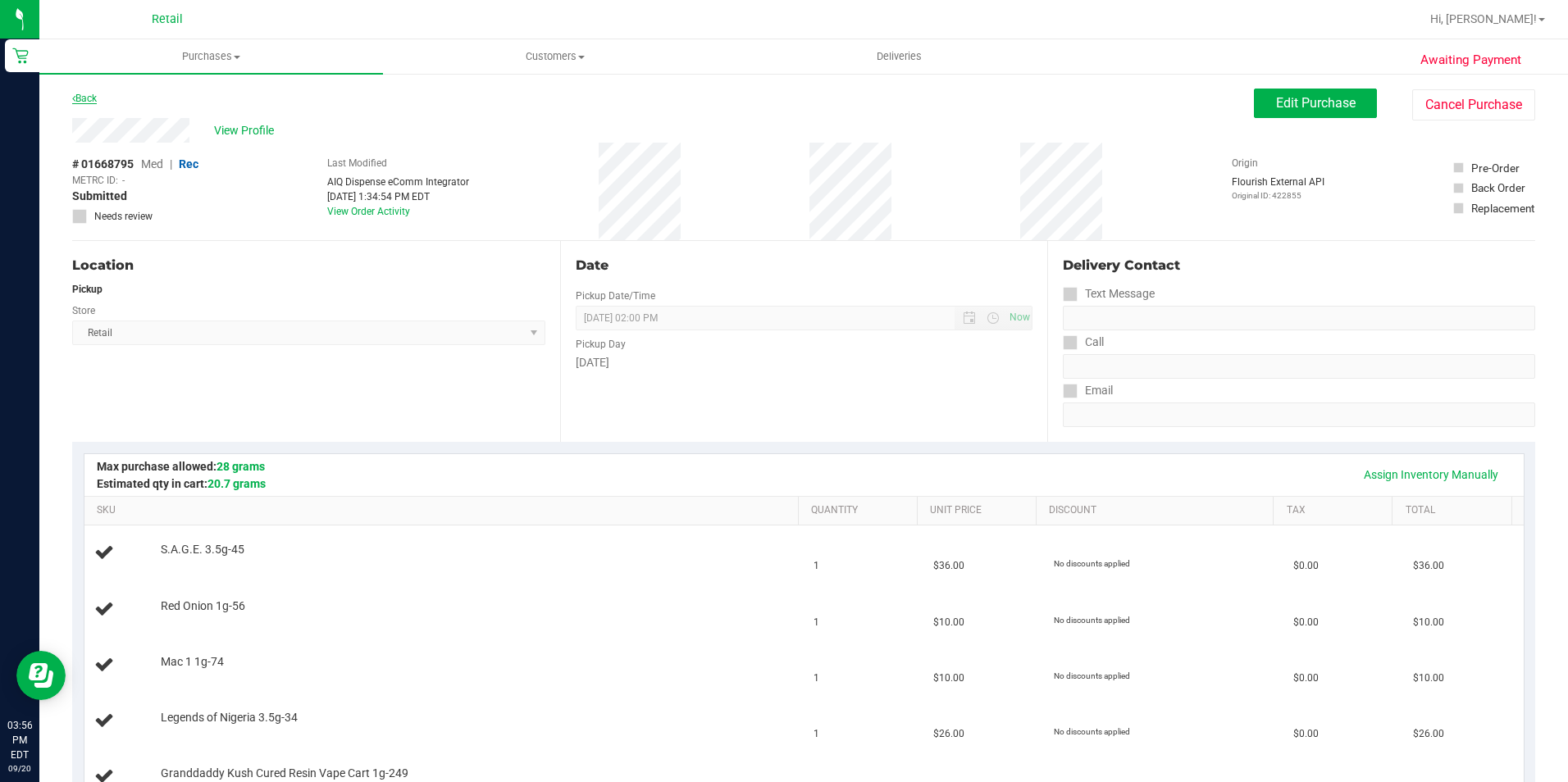
click at [85, 95] on link "Back" at bounding box center [84, 98] width 25 height 11
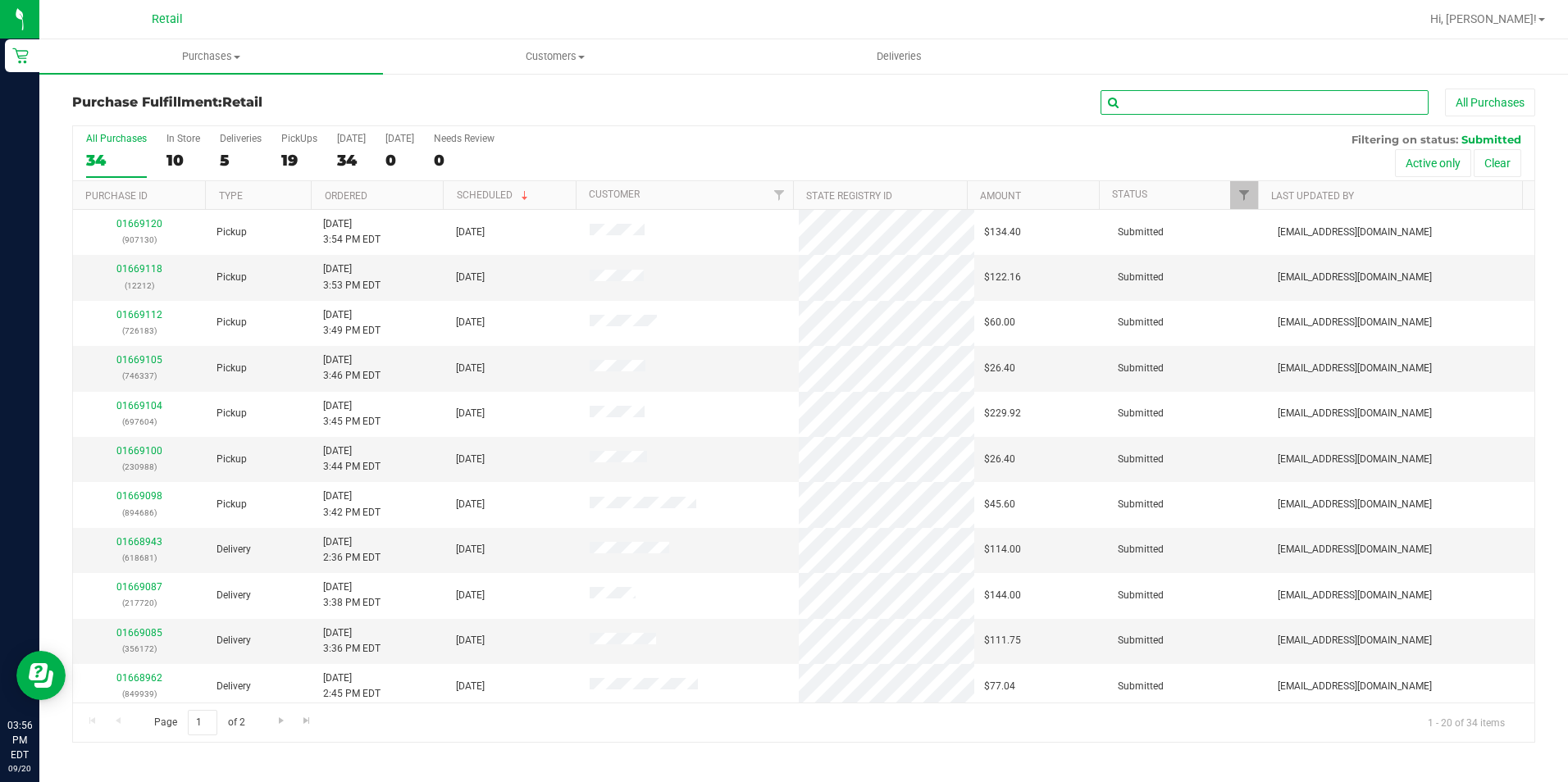
click at [1201, 96] on input "text" at bounding box center [1264, 103] width 328 height 25
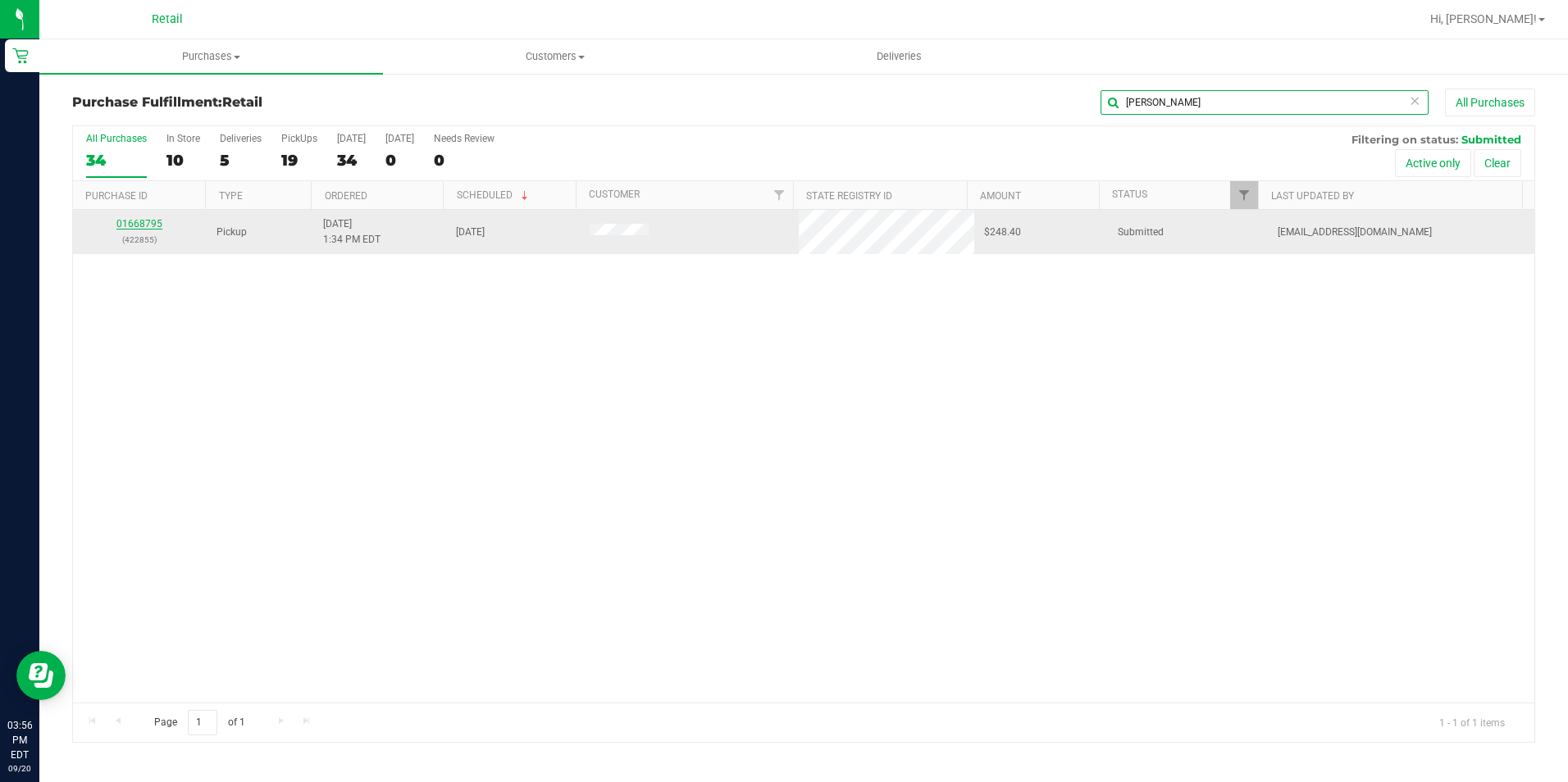
type input "[PERSON_NAME]"
click at [139, 224] on link "01668795" at bounding box center [139, 223] width 46 height 11
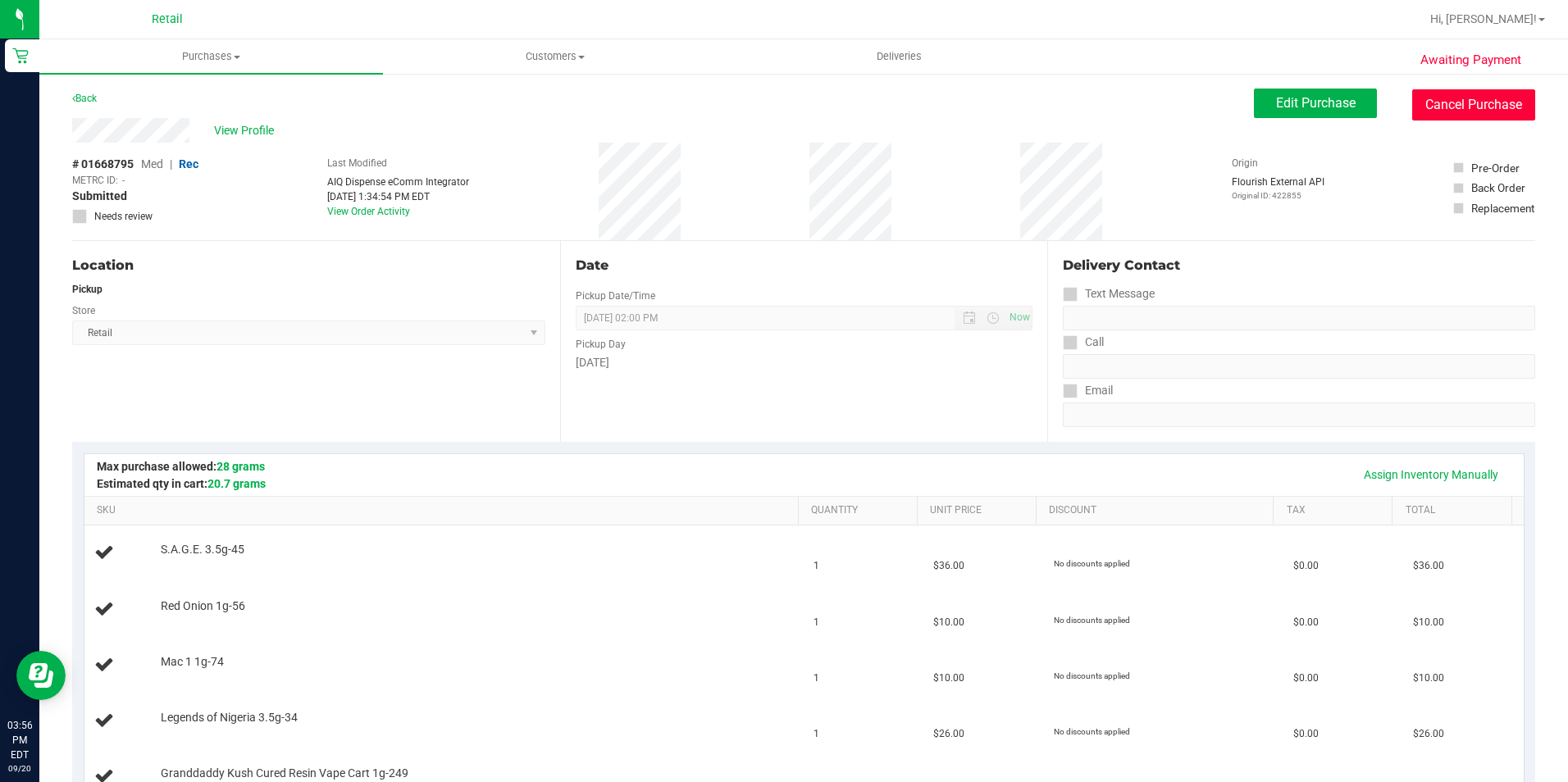
click at [1416, 105] on button "Cancel Purchase" at bounding box center [1474, 105] width 123 height 31
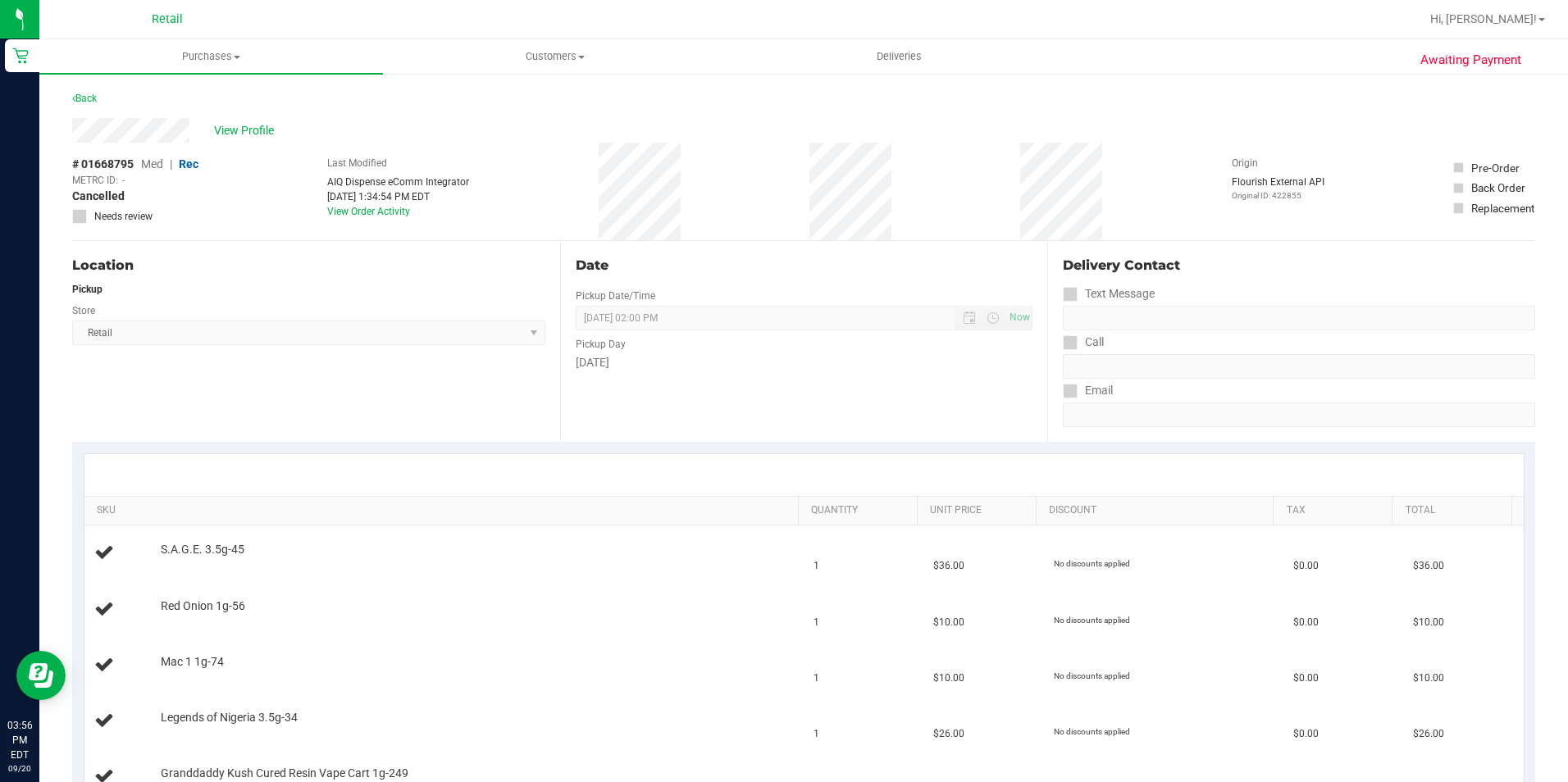
click at [89, 105] on div "Back" at bounding box center [84, 99] width 25 height 19
click at [84, 93] on link "Back" at bounding box center [84, 98] width 25 height 11
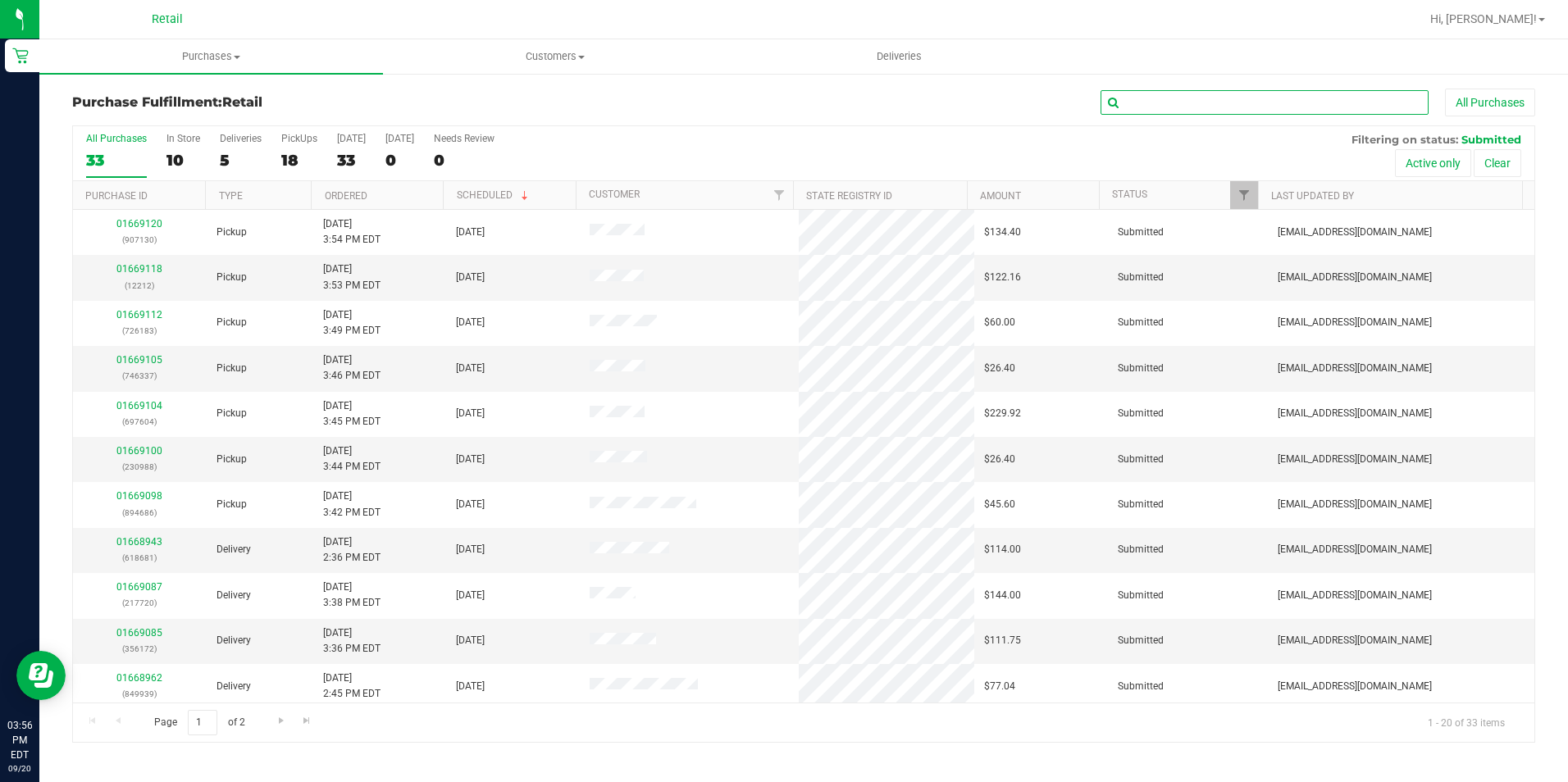
click at [1242, 91] on input "text" at bounding box center [1264, 103] width 328 height 25
click at [1190, 99] on input "text" at bounding box center [1264, 103] width 328 height 25
click at [1519, 19] on span "Hi, [PERSON_NAME]!" at bounding box center [1483, 18] width 106 height 13
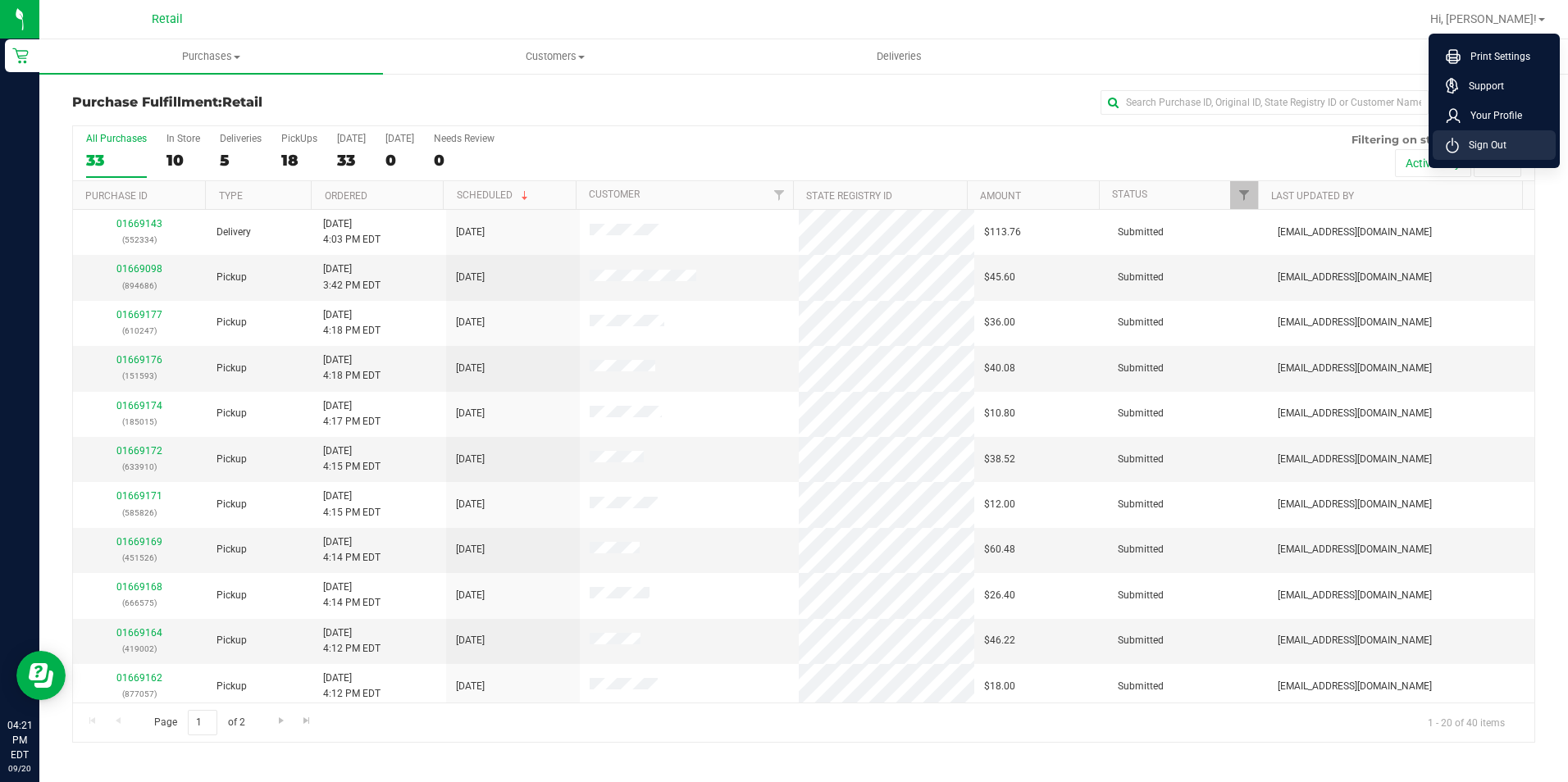
click at [1486, 150] on span "Sign Out" at bounding box center [1483, 145] width 48 height 17
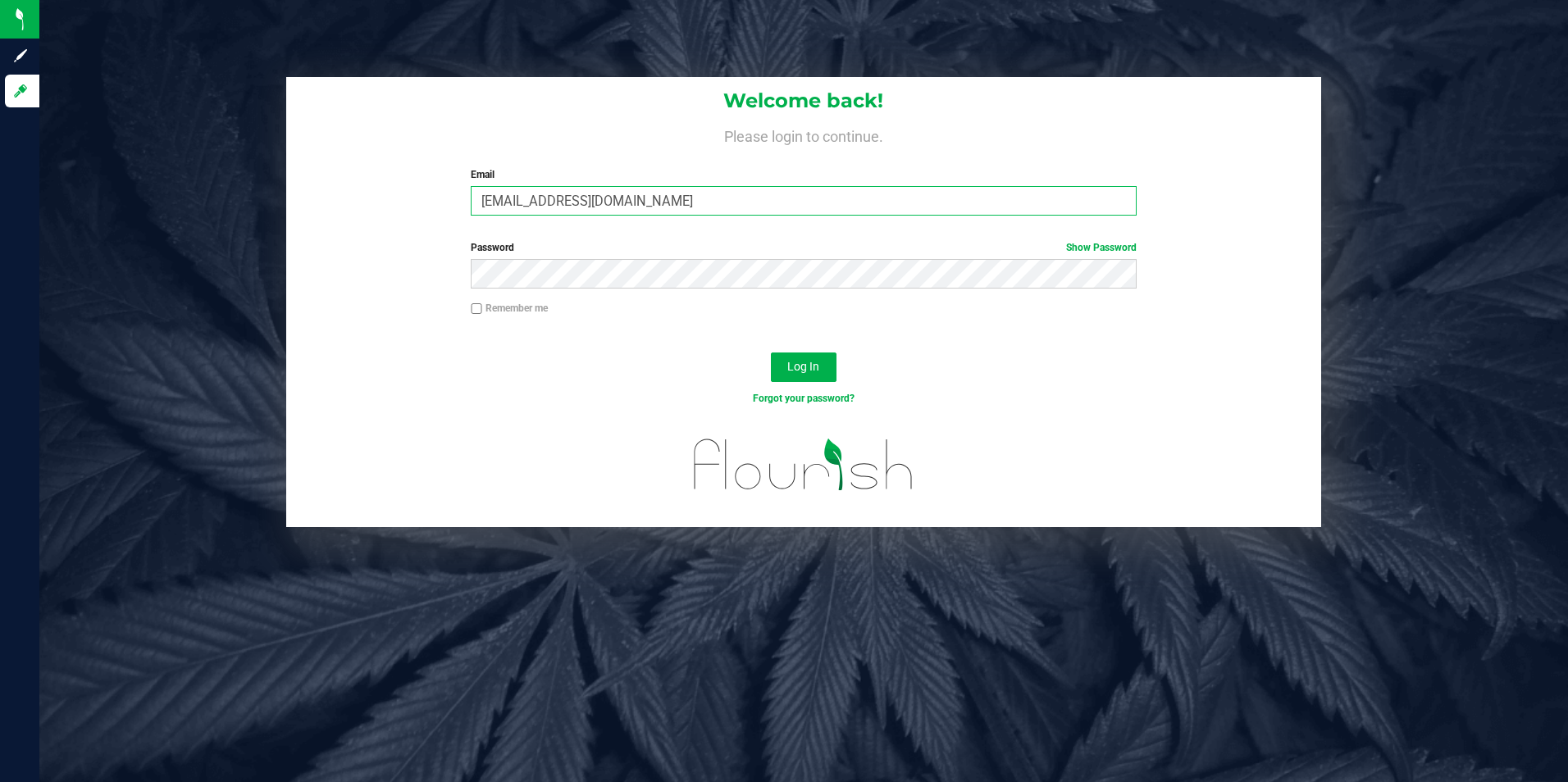
click at [707, 198] on input "[EMAIL_ADDRESS][DOMAIN_NAME]" at bounding box center [803, 201] width 666 height 30
drag, startPoint x: 707, startPoint y: 198, endPoint x: 82, endPoint y: 198, distance: 625.0
click at [82, 198] on div "Welcome back! Please login to continue. Email [EMAIL_ADDRESS][DOMAIN_NAME] Requ…" at bounding box center [803, 303] width 1553 height 450
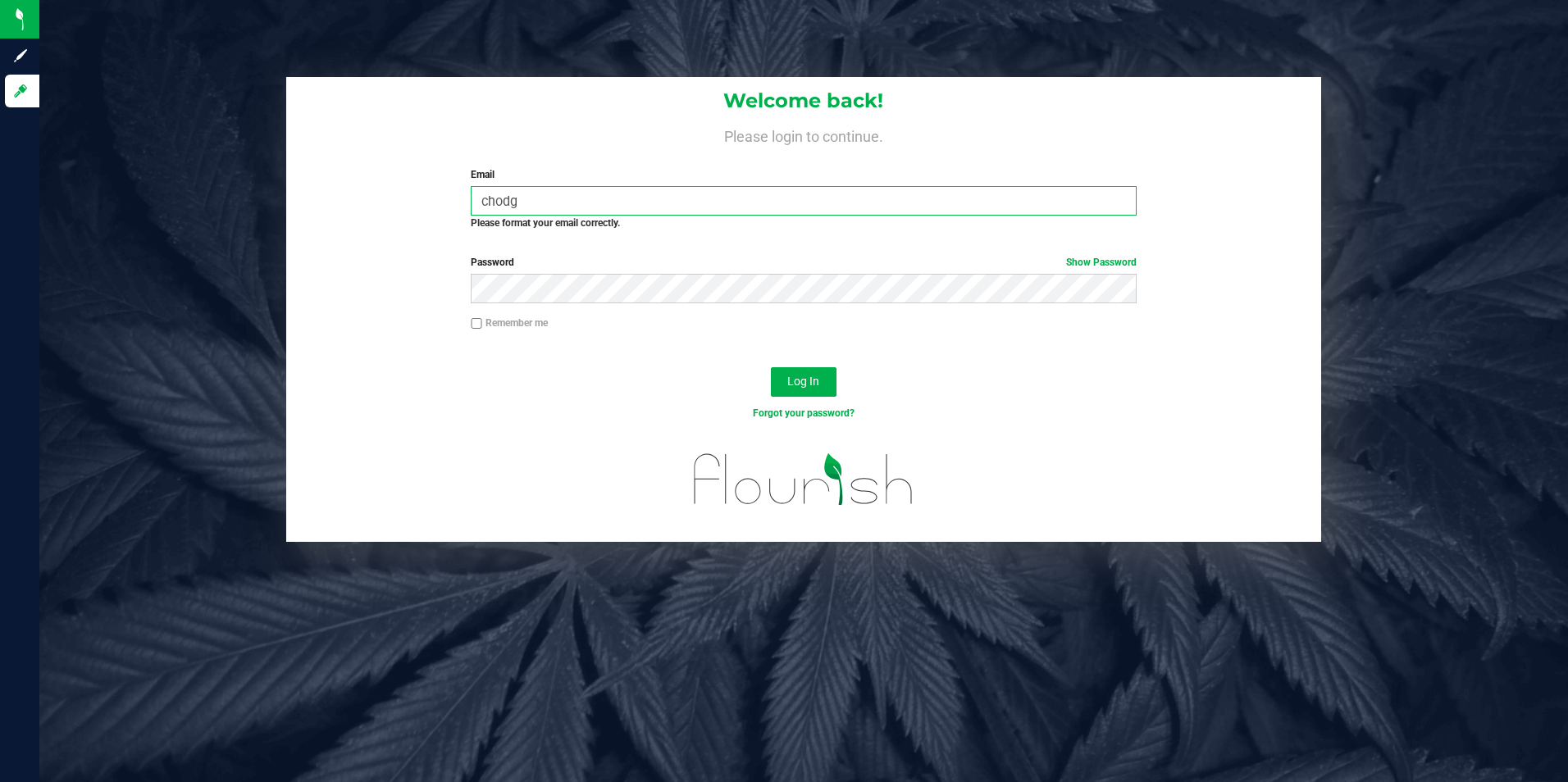
type input "[EMAIL_ADDRESS][DOMAIN_NAME]"
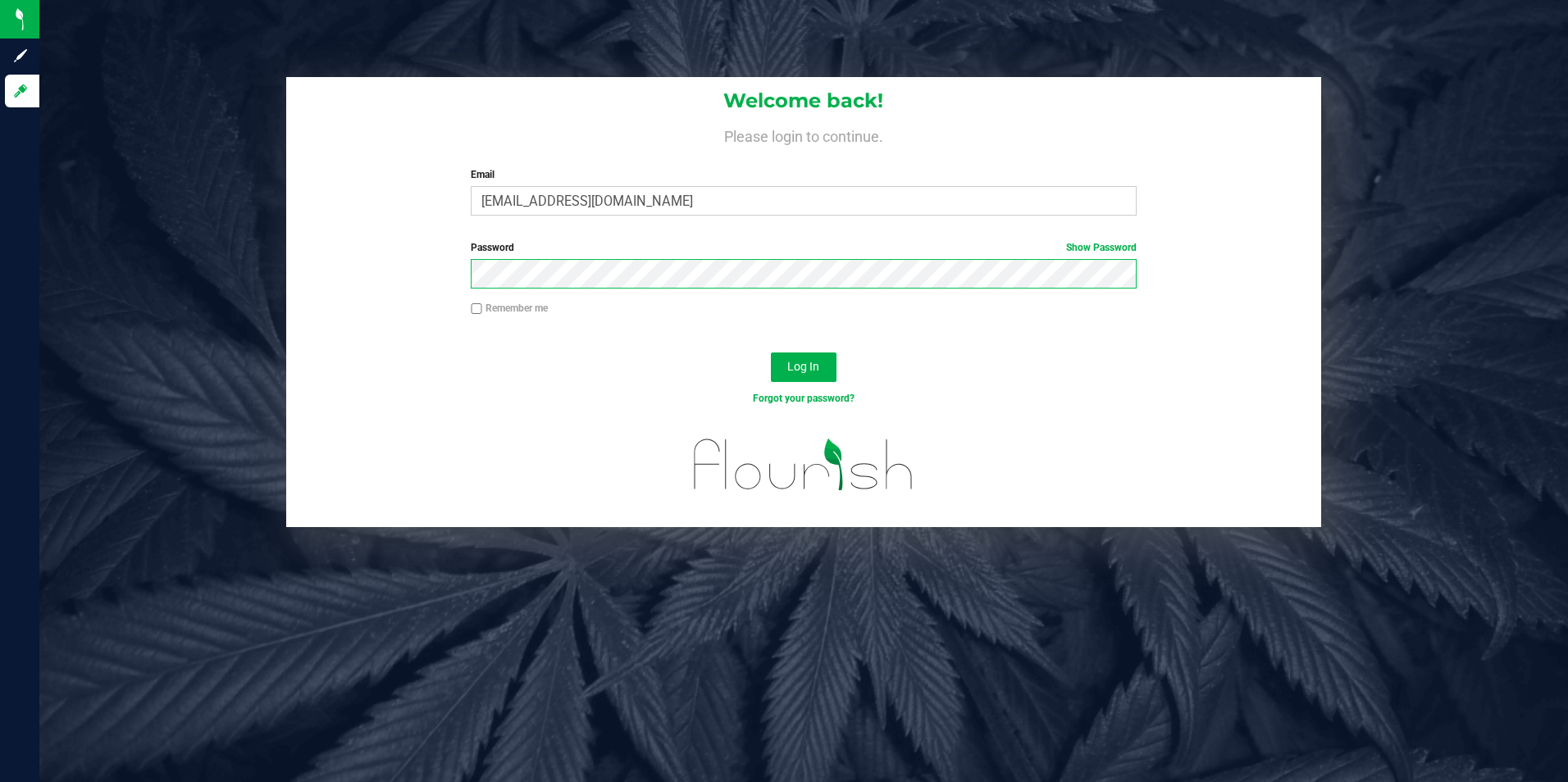
click at [257, 267] on div "Welcome back! Please login to continue. Email [PERSON_NAME][EMAIL_ADDRESS][DOMA…" at bounding box center [803, 303] width 1553 height 450
click at [771, 353] on button "Log In" at bounding box center [803, 368] width 66 height 30
